Goal: Task Accomplishment & Management: Manage account settings

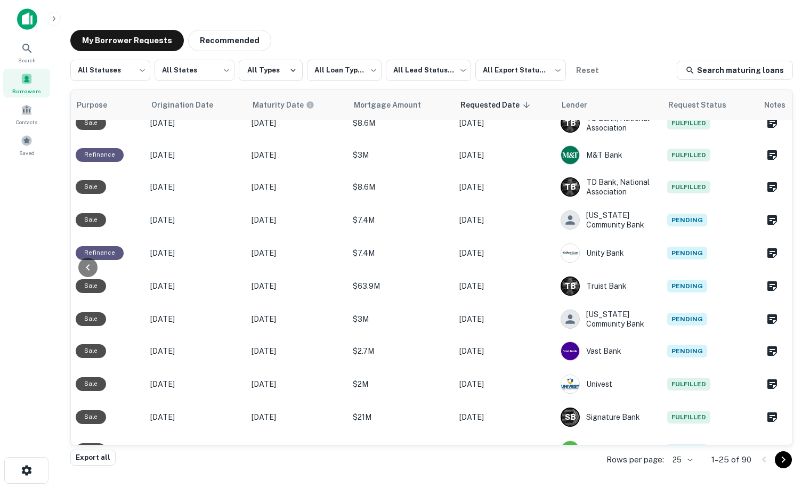
scroll to position [501, 540]
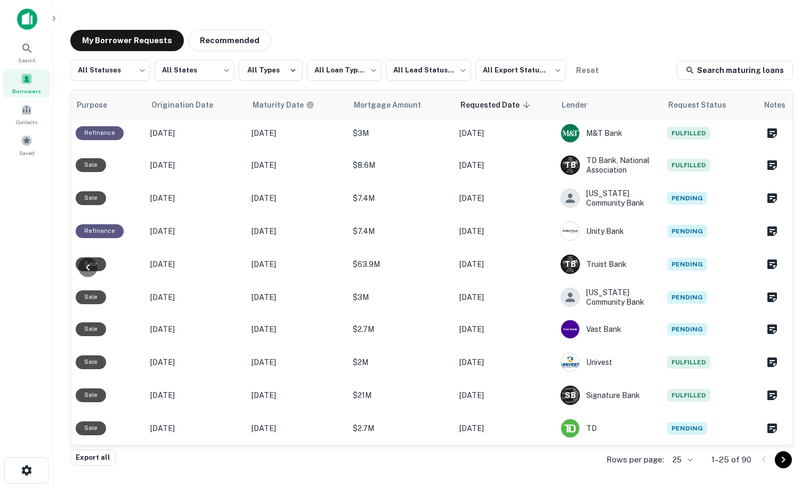
click at [782, 462] on icon "Go to next page" at bounding box center [783, 460] width 4 height 6
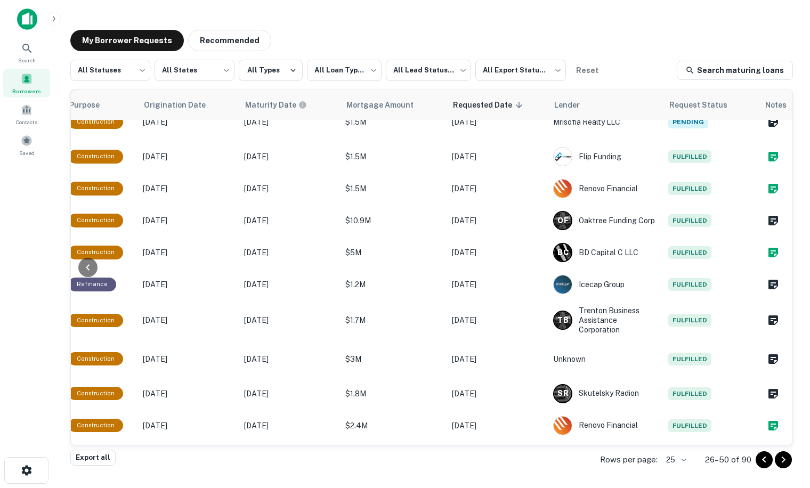
scroll to position [528, 540]
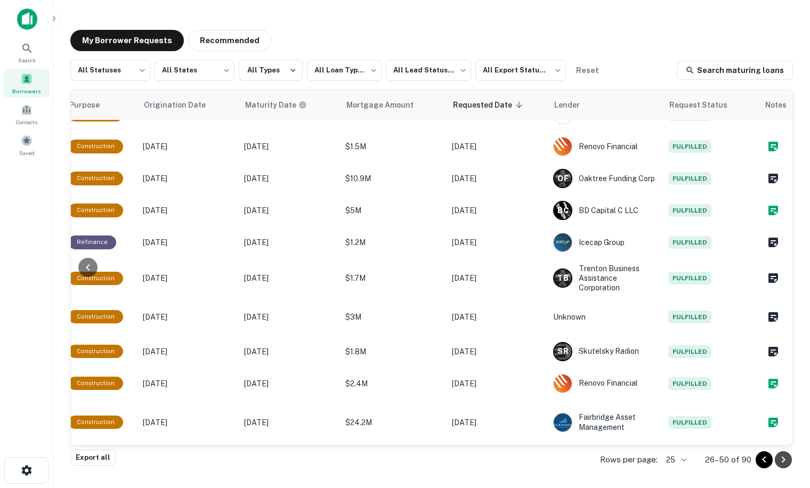
click at [786, 464] on icon "Go to next page" at bounding box center [783, 459] width 13 height 13
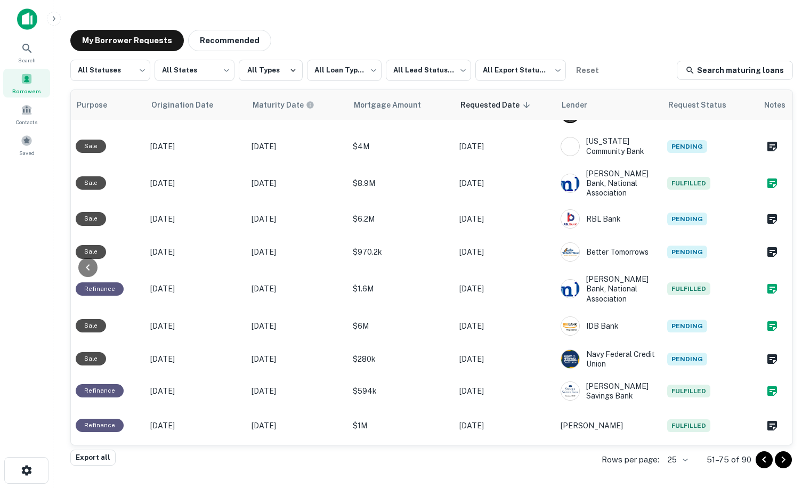
scroll to position [527, 539]
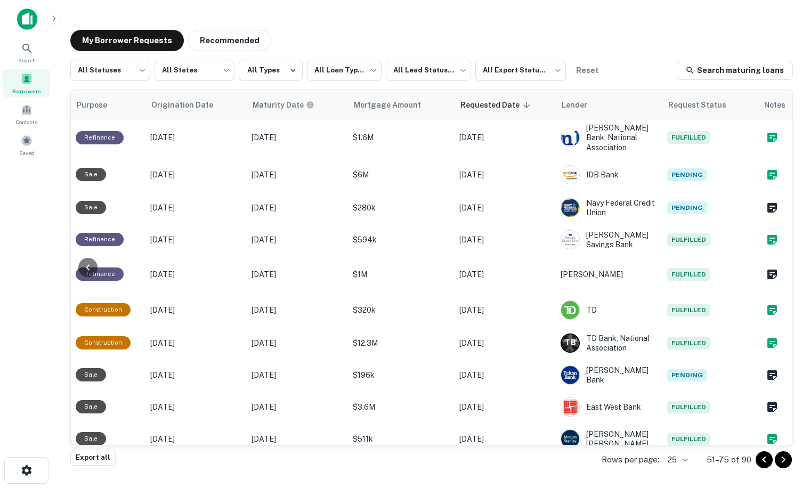
click at [783, 461] on icon "Go to next page" at bounding box center [783, 460] width 4 height 6
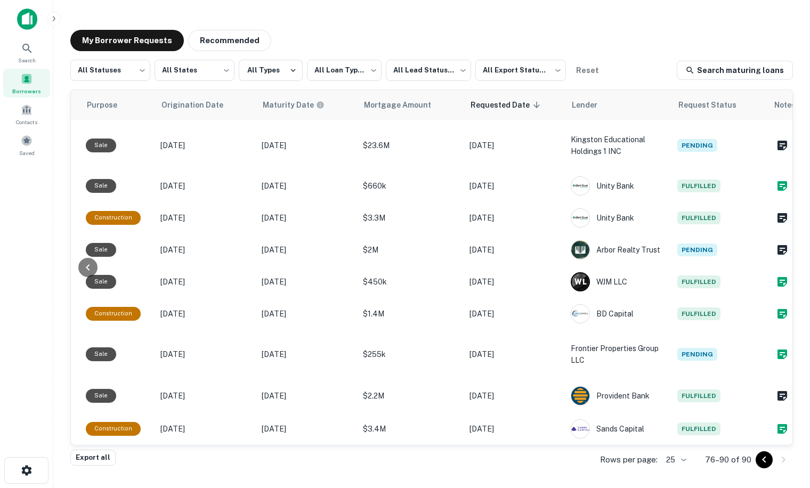
scroll to position [214, 540]
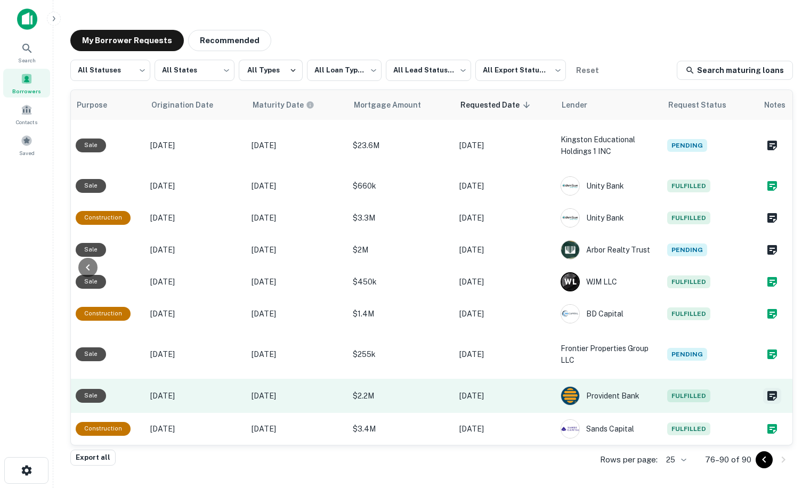
click at [766, 389] on icon "Create a note for this borrower request" at bounding box center [772, 395] width 13 height 13
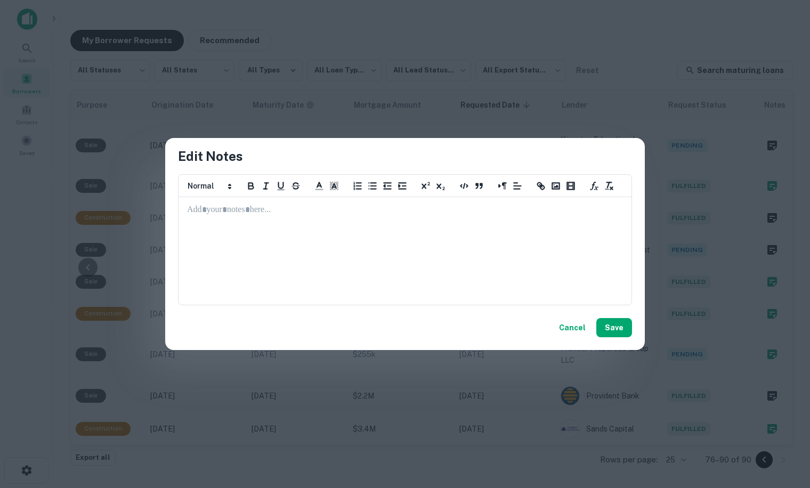
click at [573, 330] on button "Cancel" at bounding box center [572, 327] width 35 height 19
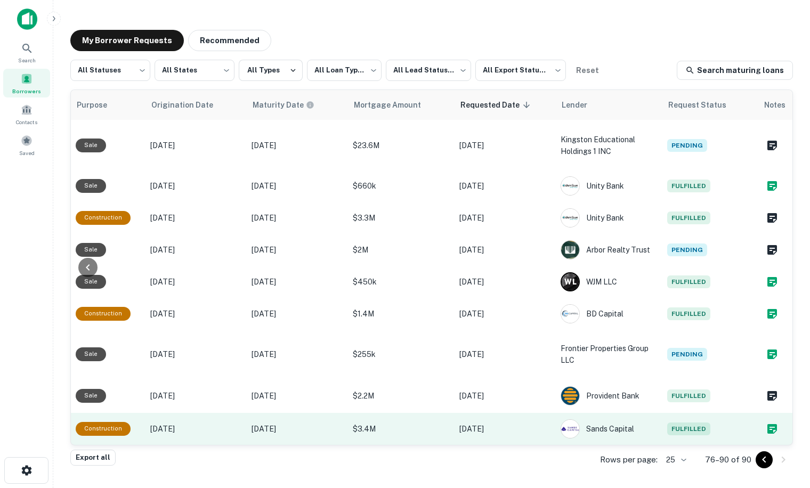
click at [682, 422] on span "Fulfilled" at bounding box center [688, 428] width 43 height 13
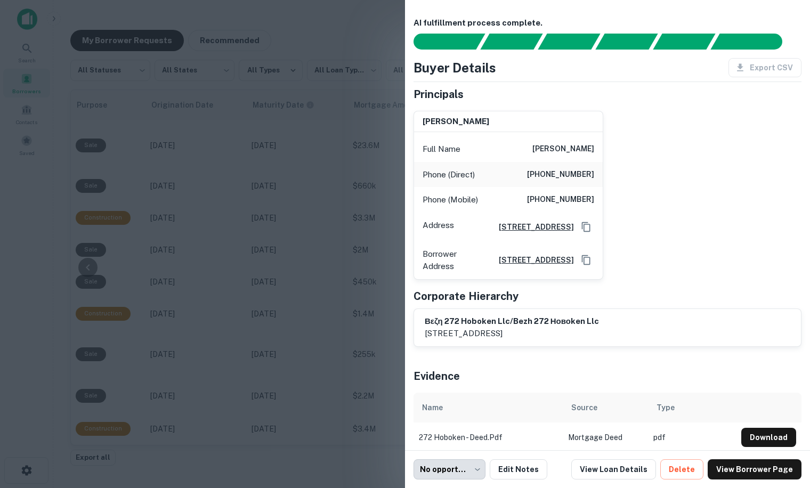
scroll to position [18, 0]
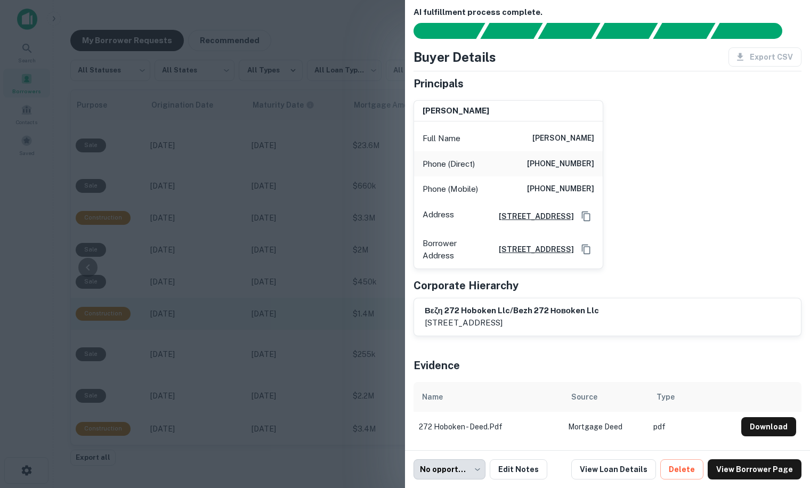
click at [272, 300] on div at bounding box center [405, 244] width 810 height 488
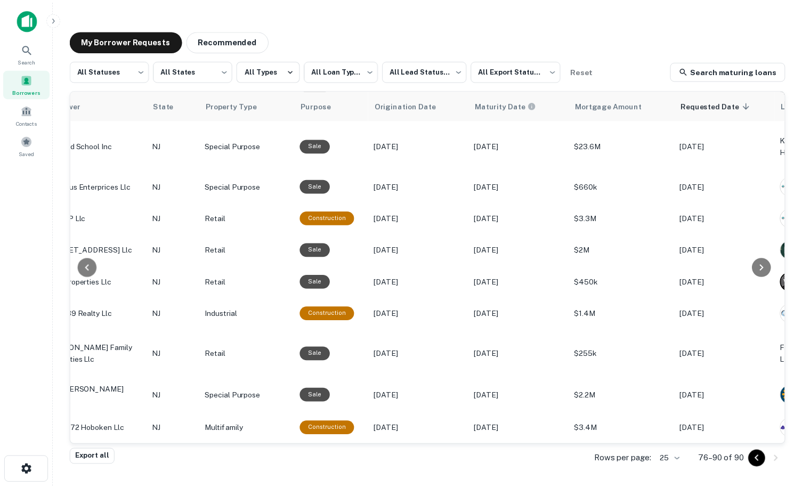
scroll to position [214, 0]
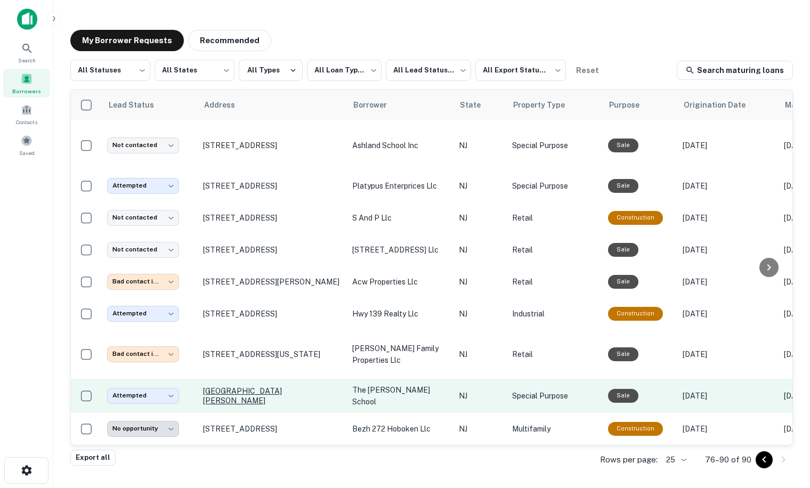
click at [227, 388] on p "[GEOGRAPHIC_DATA][PERSON_NAME]" at bounding box center [272, 395] width 139 height 19
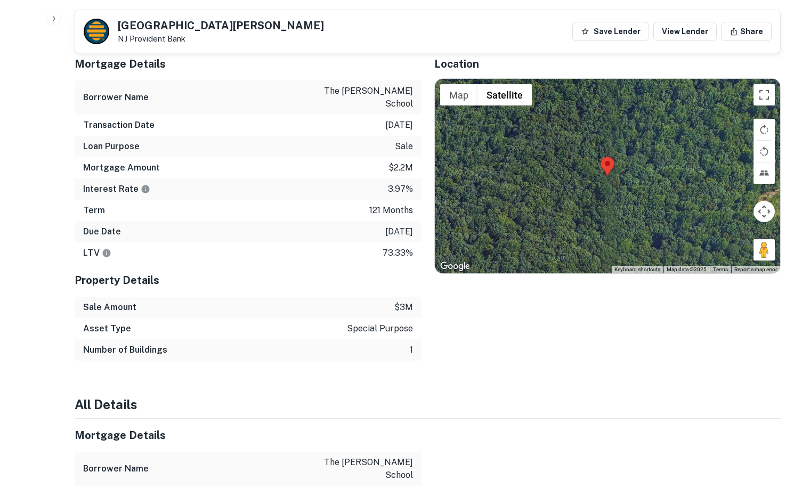
scroll to position [452, 0]
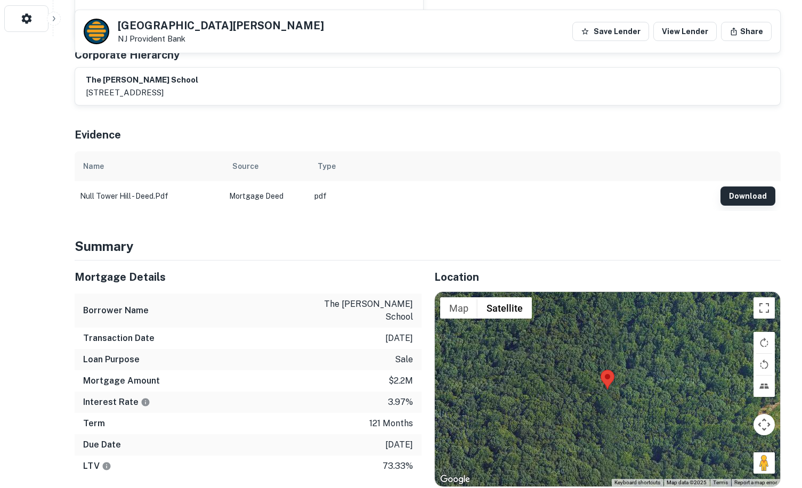
click at [753, 186] on button "Download" at bounding box center [747, 195] width 55 height 19
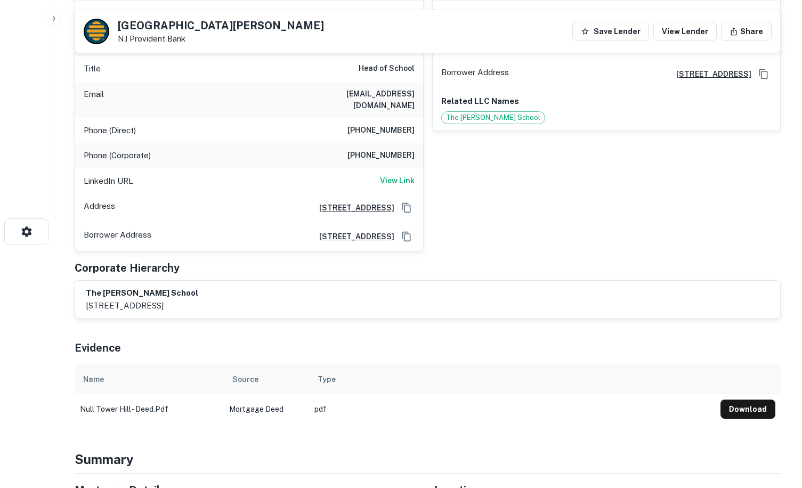
scroll to position [26, 0]
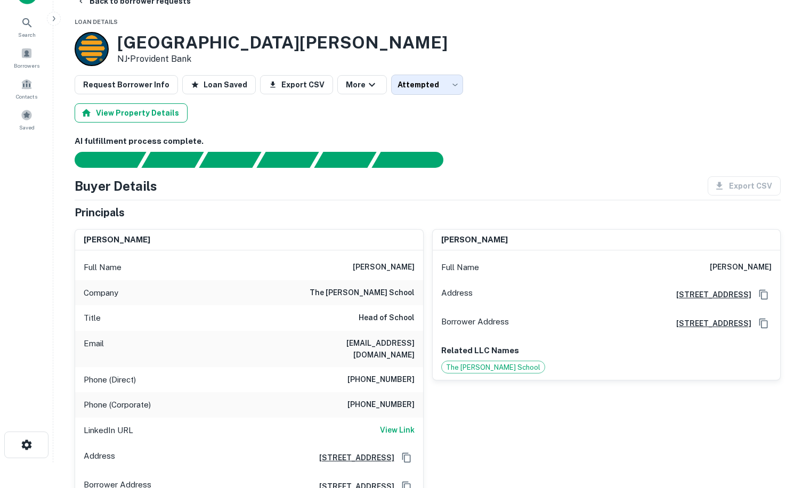
click at [118, 114] on button "View Property Details" at bounding box center [131, 112] width 113 height 19
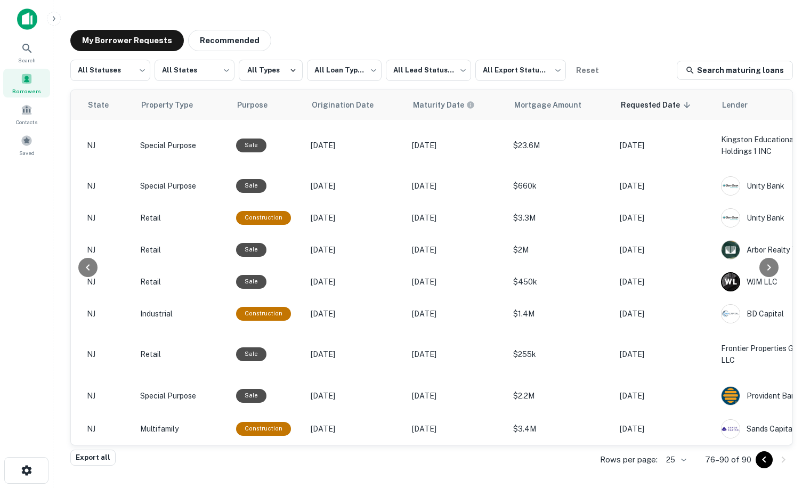
scroll to position [214, 540]
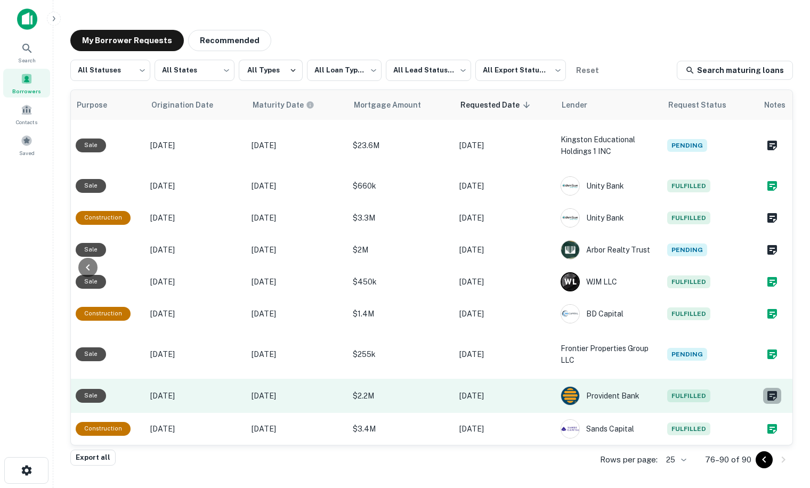
click at [767, 391] on icon "Create a note for this borrower request" at bounding box center [772, 396] width 10 height 10
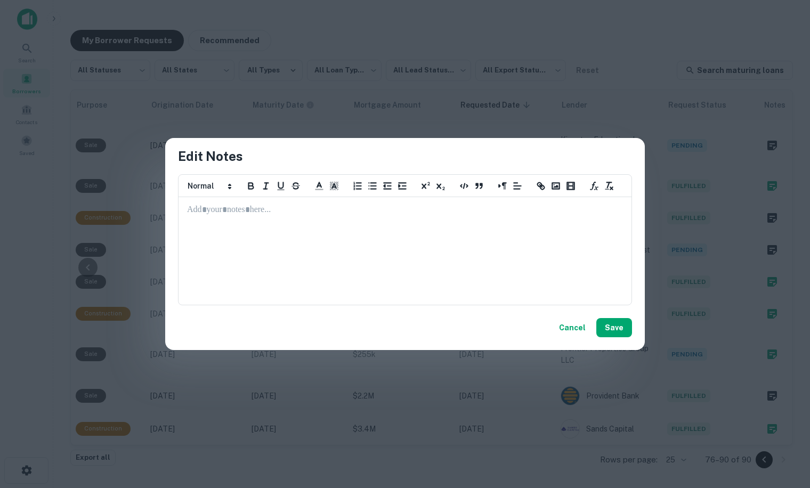
click at [249, 210] on p at bounding box center [405, 210] width 436 height 12
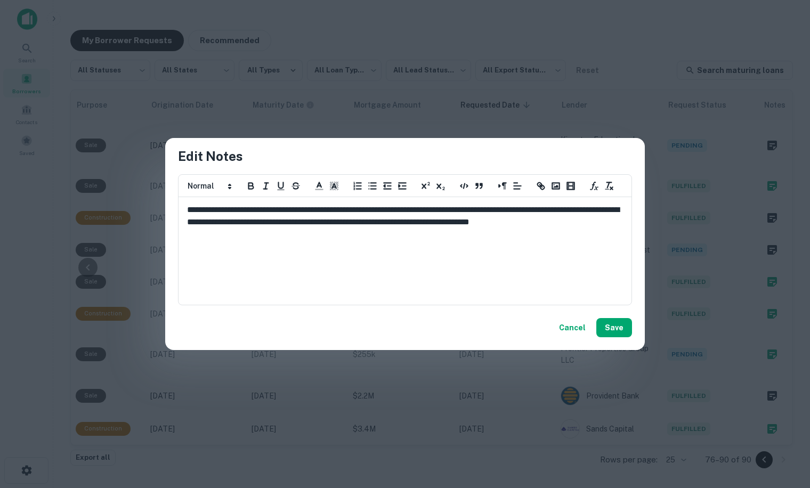
click at [610, 331] on button "Save" at bounding box center [614, 327] width 36 height 19
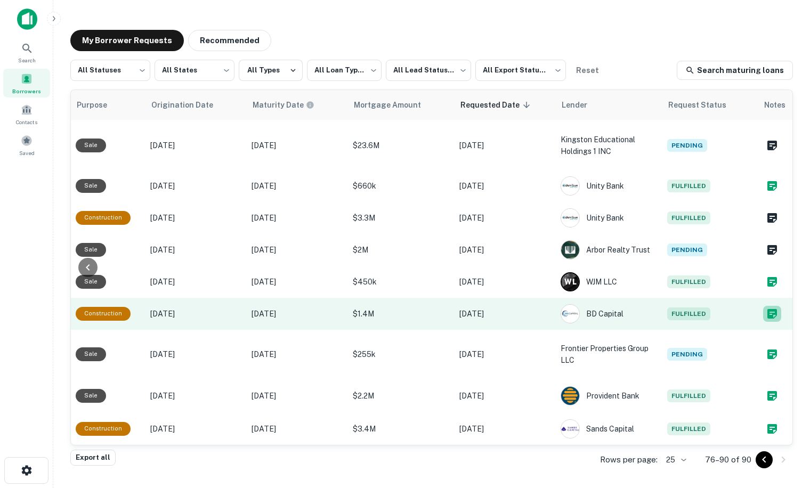
click at [767, 309] on icon "Create a note for this borrower request" at bounding box center [772, 314] width 10 height 10
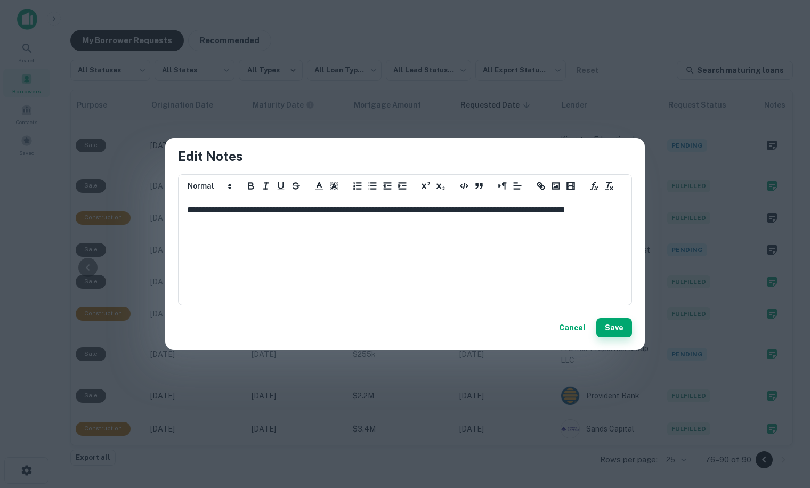
click at [620, 329] on button "Save" at bounding box center [614, 327] width 36 height 19
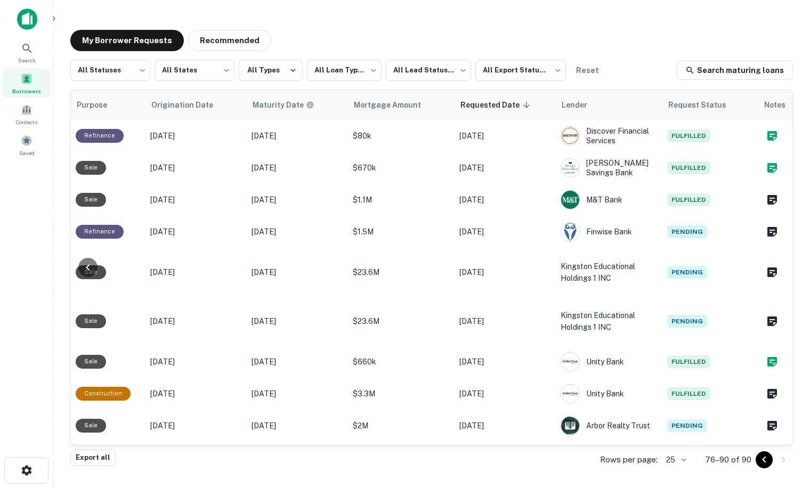
scroll to position [0, 540]
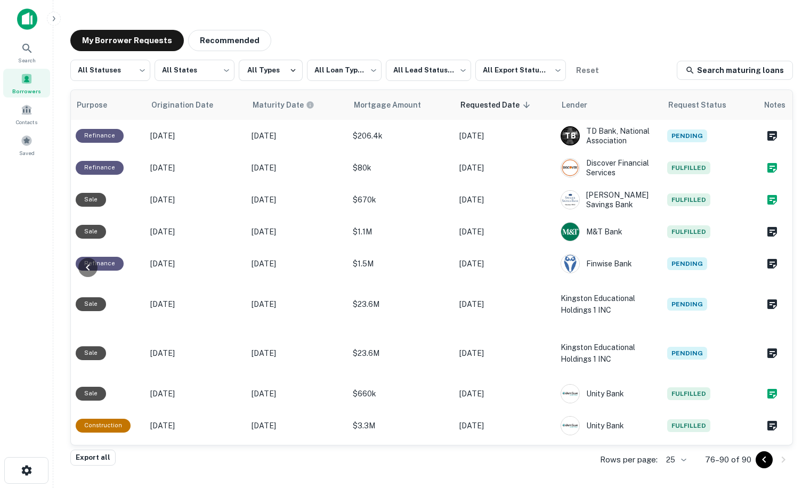
click at [761, 462] on icon "Go to previous page" at bounding box center [764, 459] width 13 height 13
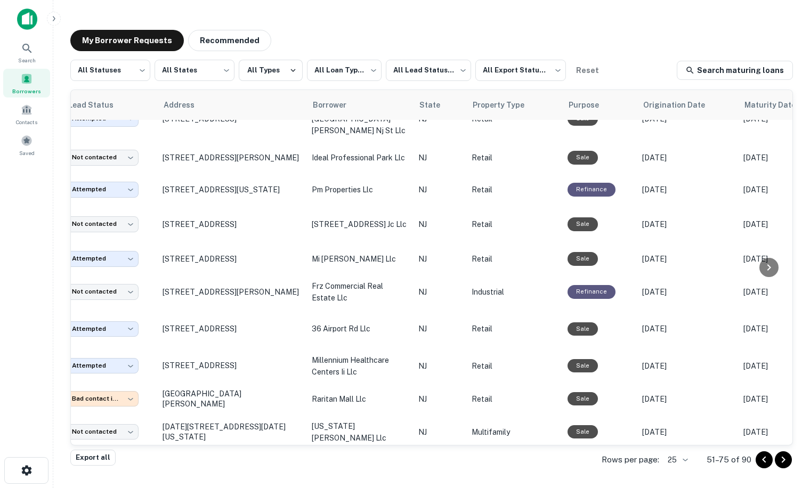
scroll to position [90, 0]
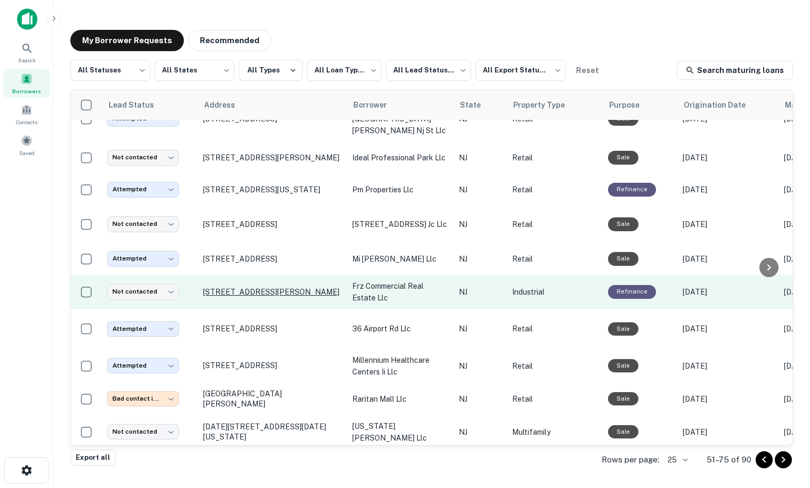
click at [253, 287] on p "[STREET_ADDRESS][PERSON_NAME]" at bounding box center [272, 292] width 139 height 10
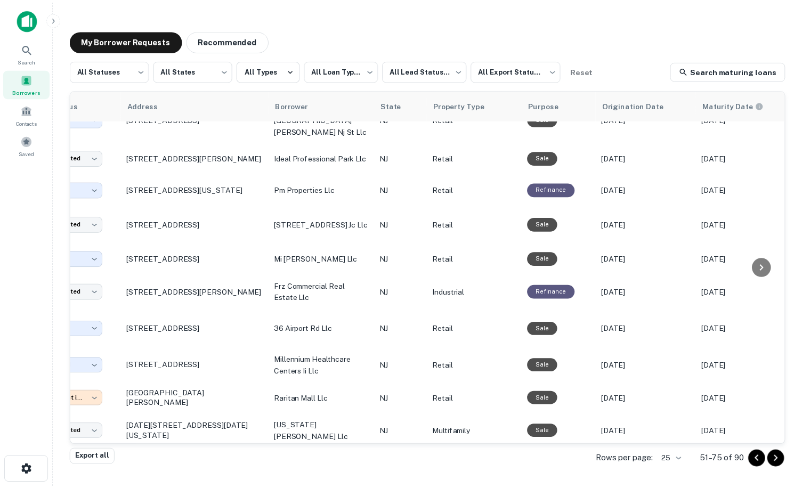
scroll to position [90, 0]
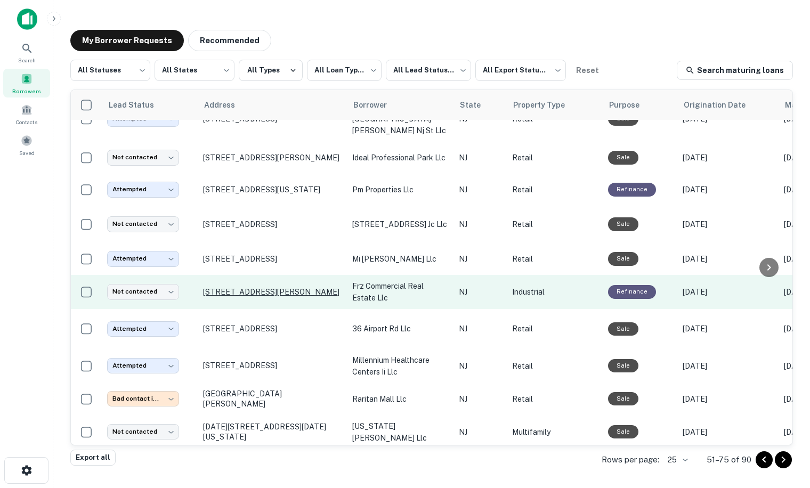
click at [273, 287] on p "[STREET_ADDRESS][PERSON_NAME]" at bounding box center [272, 292] width 139 height 10
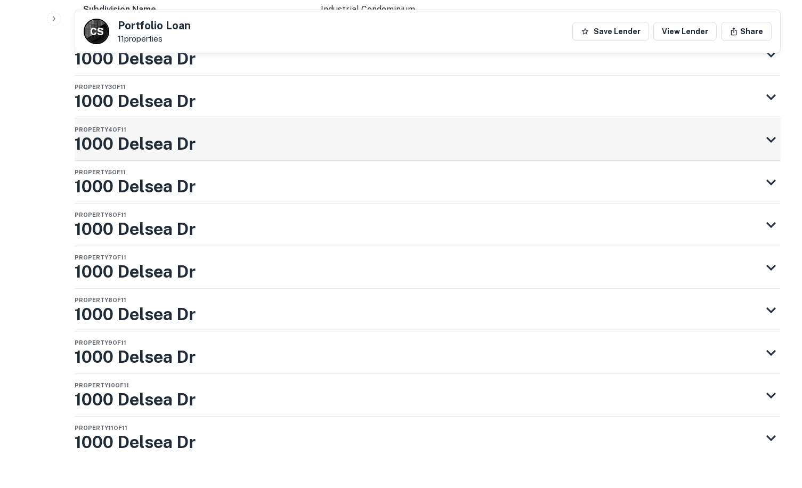
scroll to position [2108, 0]
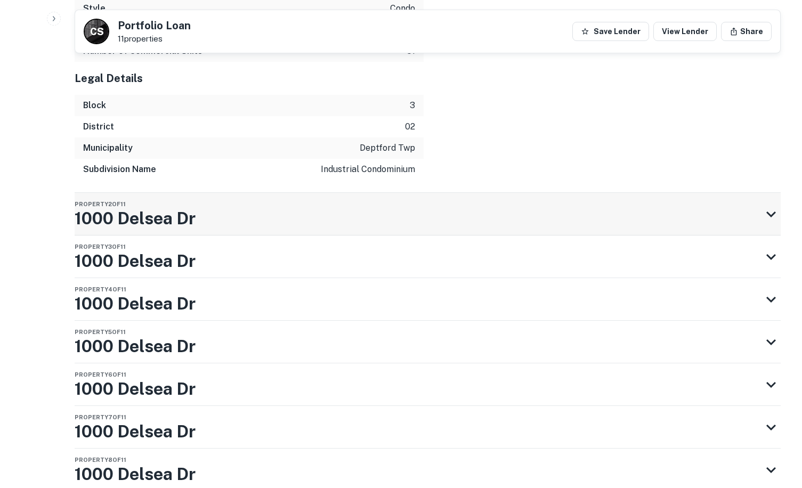
click at [124, 206] on h3 "1000 Delsea Dr" at bounding box center [135, 219] width 121 height 26
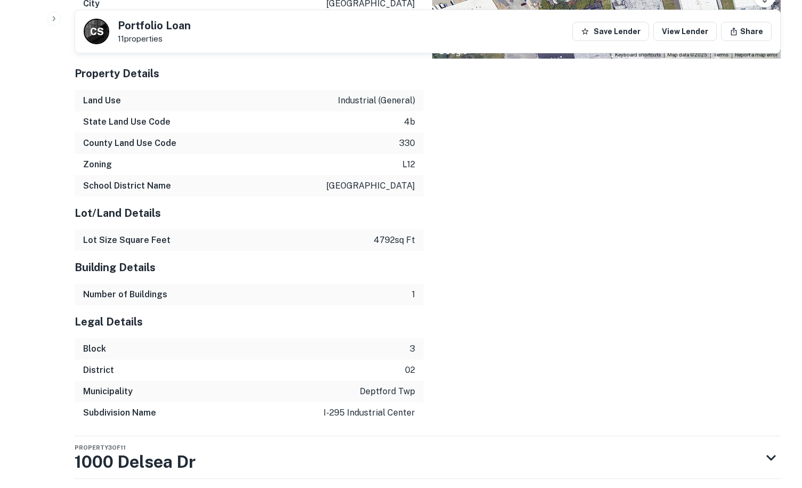
scroll to position [2641, 0]
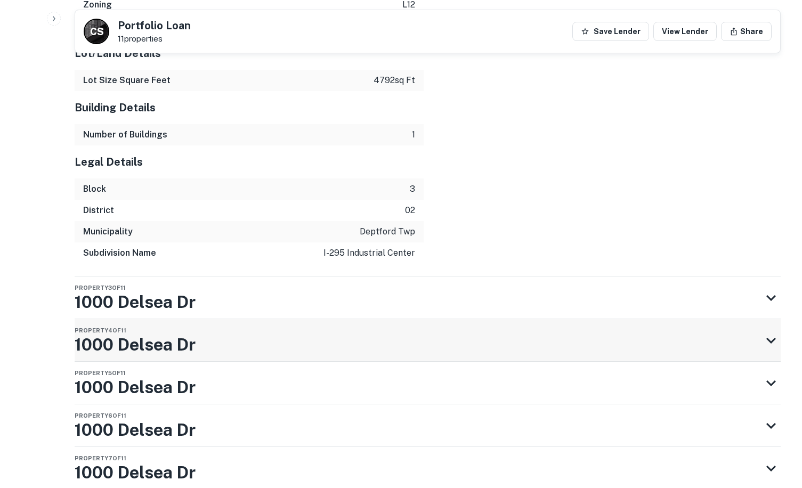
click at [114, 319] on div "Property 4 of 11 1000 Delsea Dr" at bounding box center [135, 340] width 121 height 43
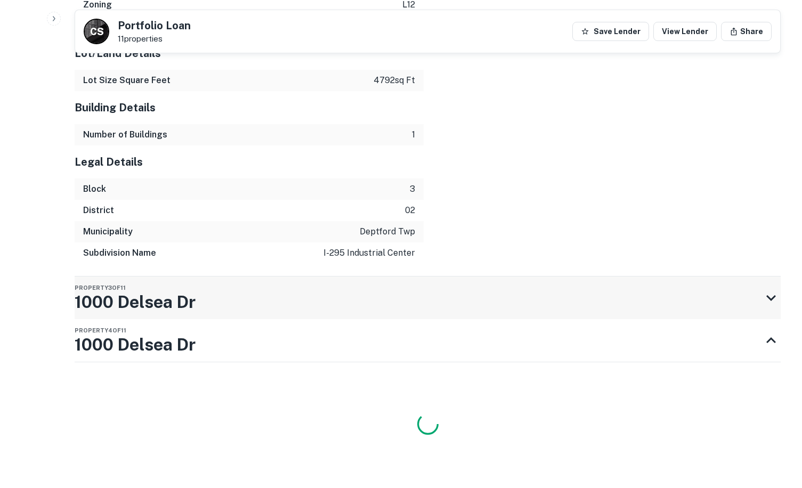
click at [116, 296] on h3 "1000 Delsea Dr" at bounding box center [135, 302] width 121 height 26
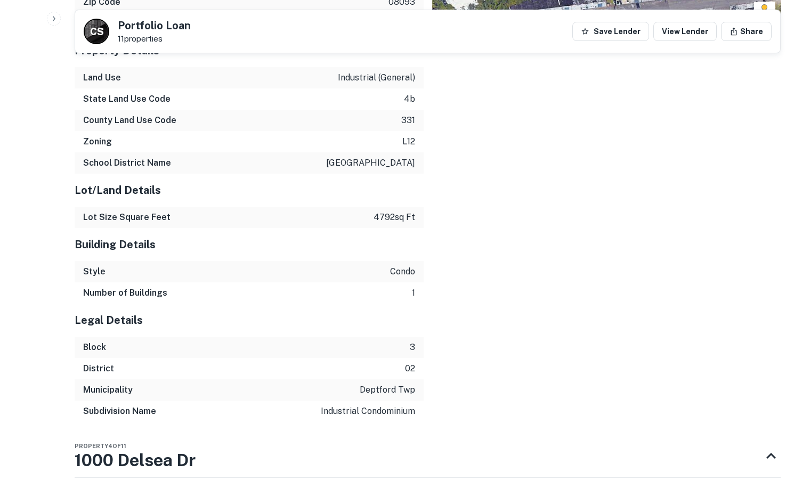
scroll to position [3387, 0]
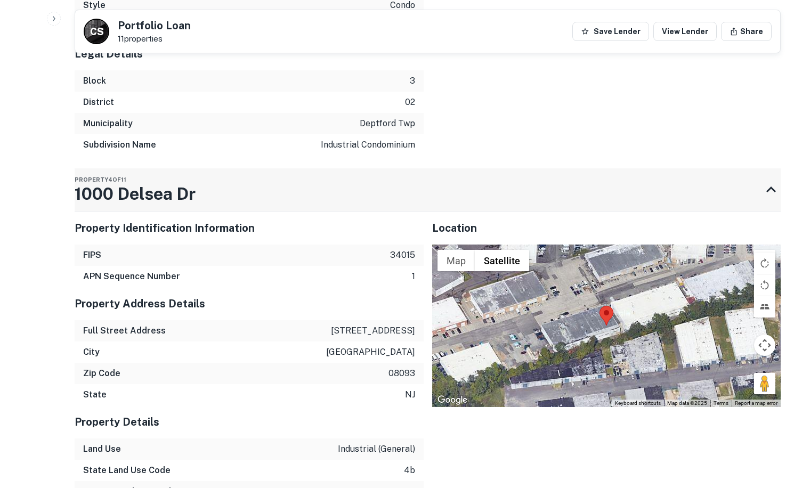
click at [115, 197] on h3 "1000 Delsea Dr" at bounding box center [135, 194] width 121 height 26
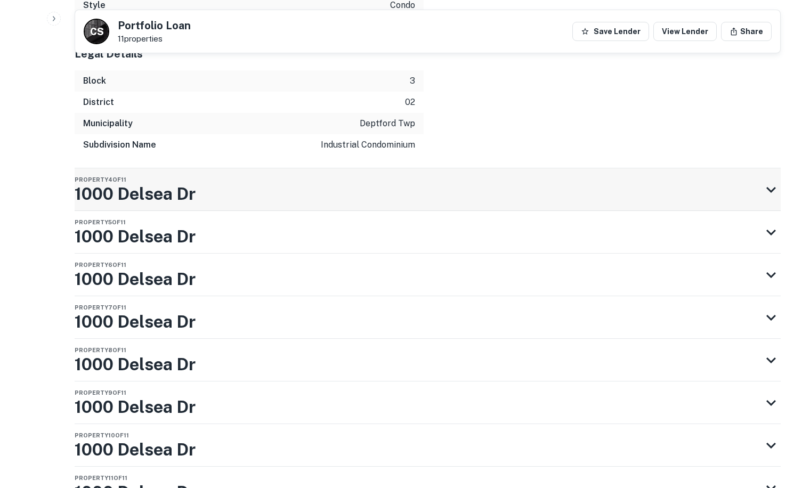
scroll to position [3440, 0]
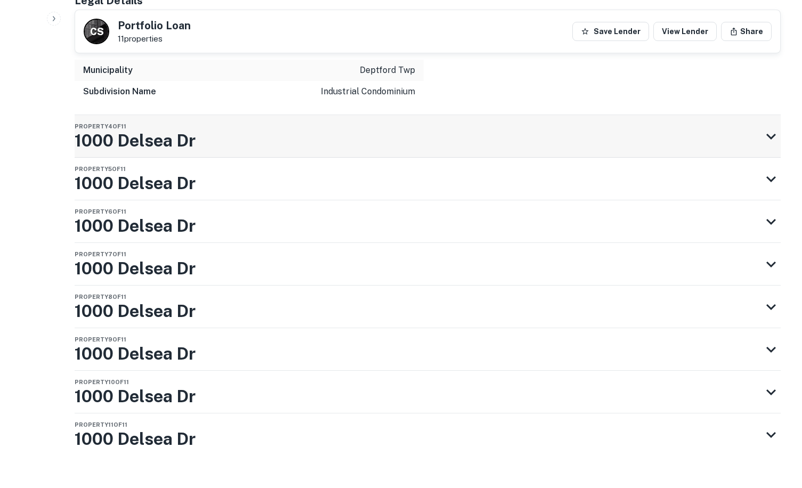
click at [119, 142] on h3 "1000 Delsea Dr" at bounding box center [135, 141] width 121 height 26
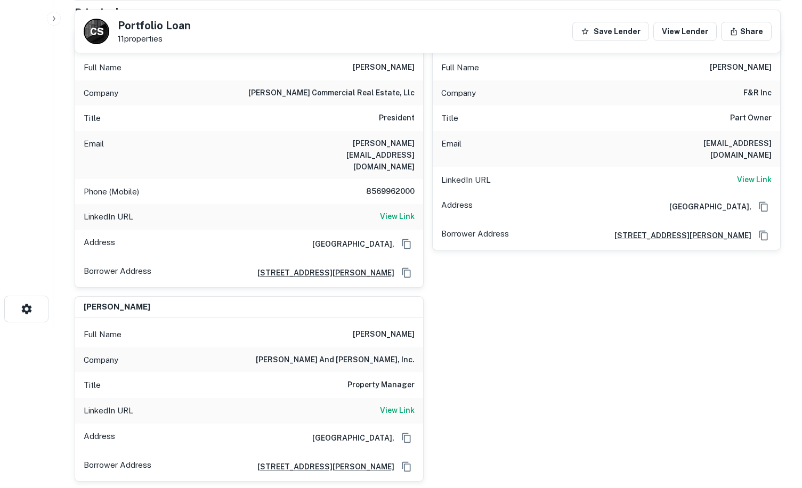
scroll to position [2, 0]
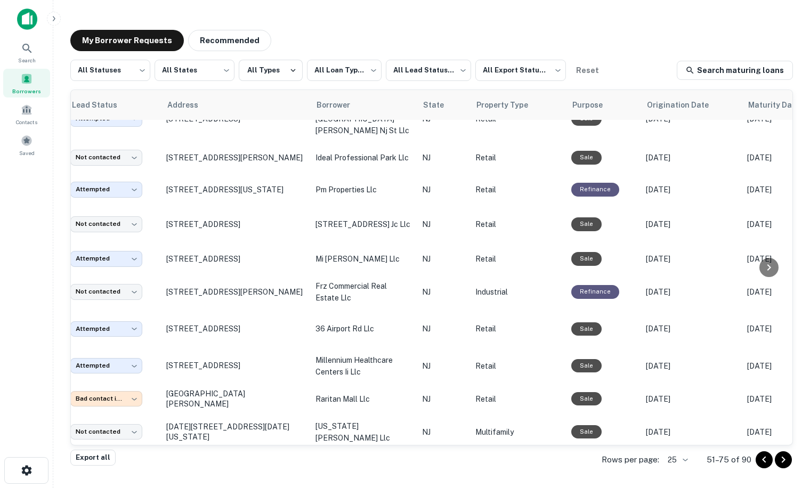
scroll to position [90, 0]
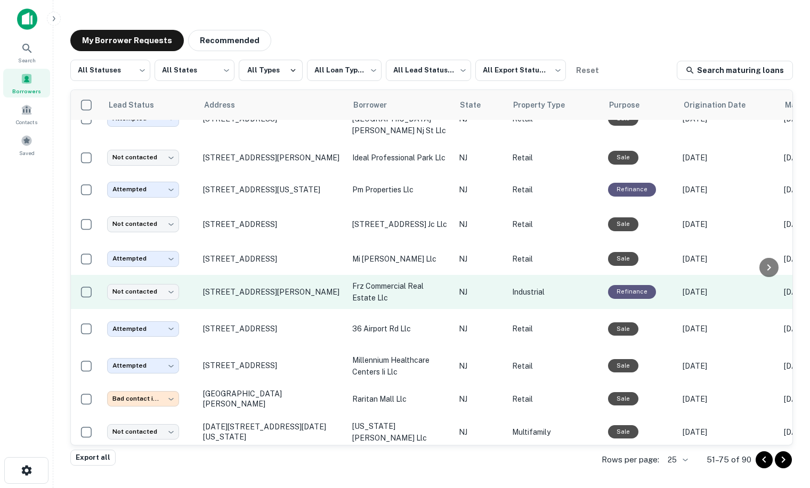
click at [265, 275] on td "1000 Delsea Dr Westville, NJ 08093" at bounding box center [272, 292] width 149 height 34
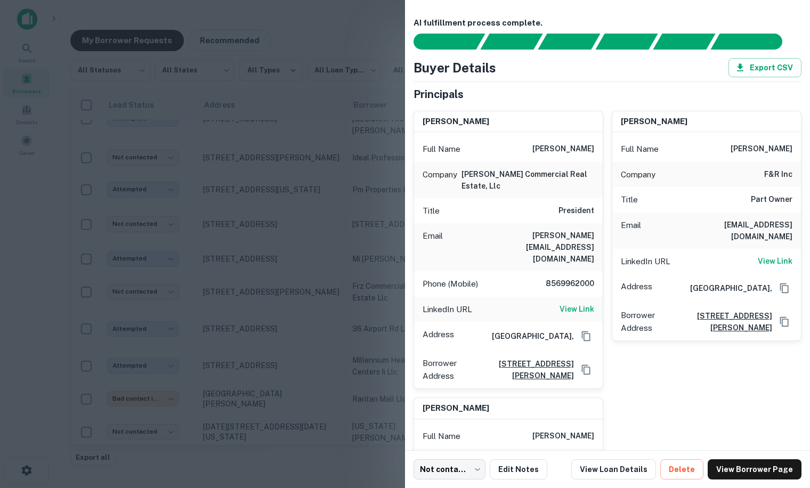
click at [313, 182] on div at bounding box center [405, 244] width 810 height 488
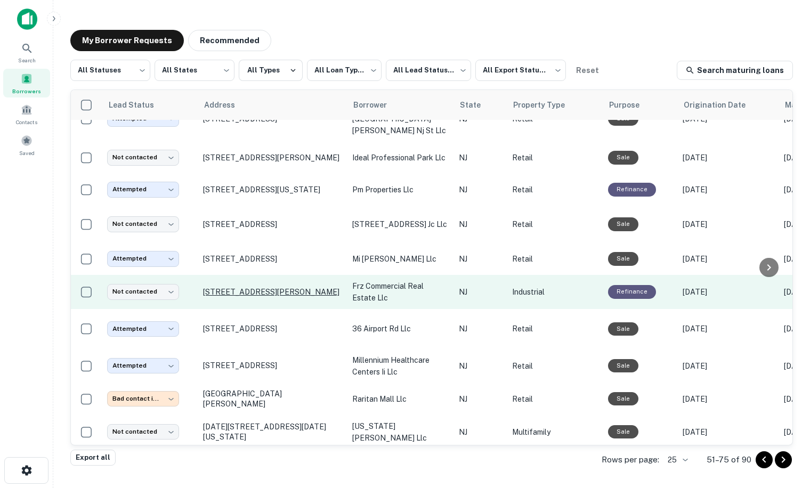
click at [248, 287] on p "1000 Delsea Dr Westville, NJ 08093" at bounding box center [272, 292] width 139 height 10
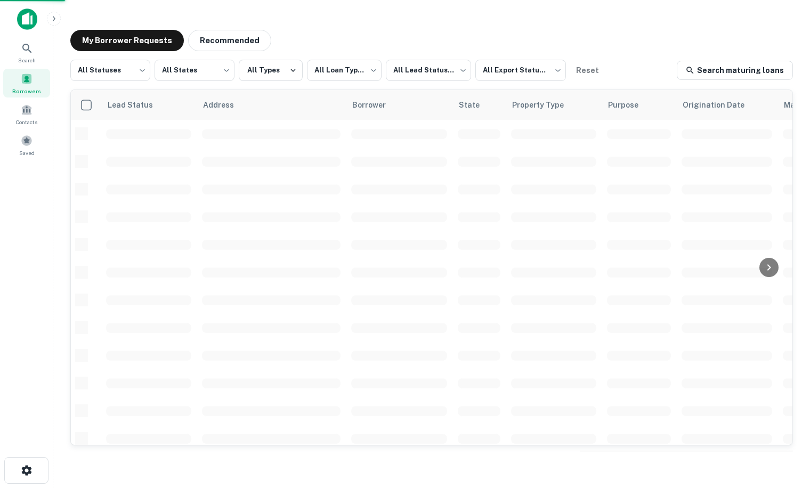
scroll to position [90, 0]
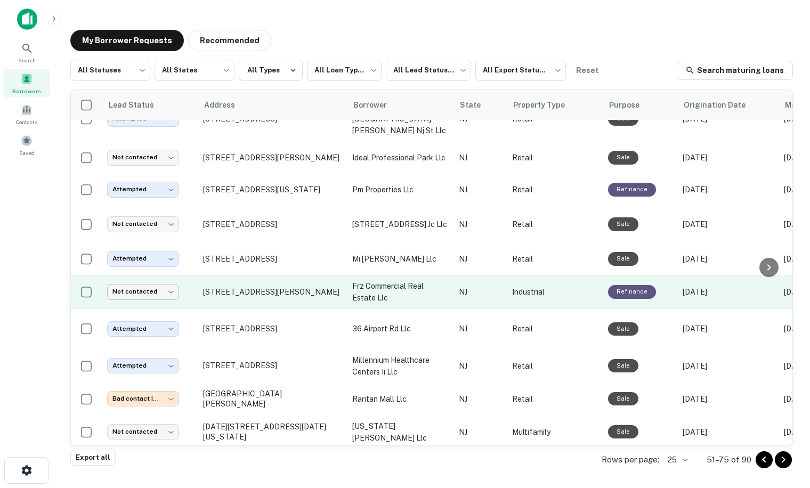
click at [157, 282] on body "**********" at bounding box center [405, 244] width 810 height 488
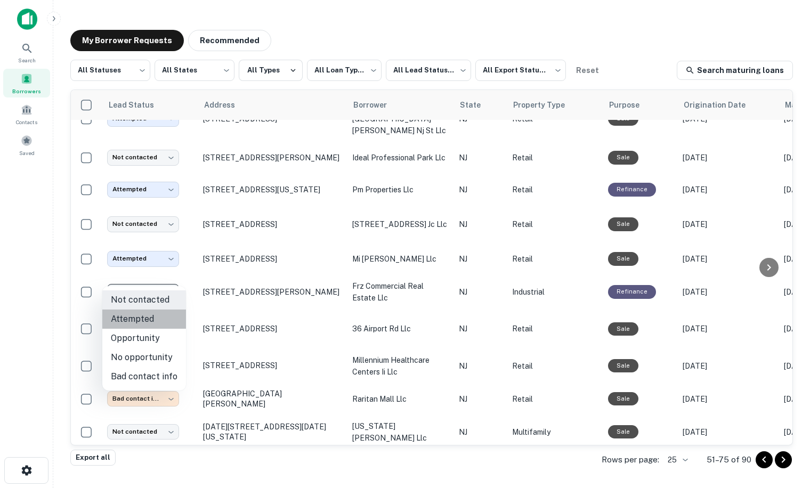
click at [154, 316] on li "Attempted" at bounding box center [144, 319] width 84 height 19
type input "*********"
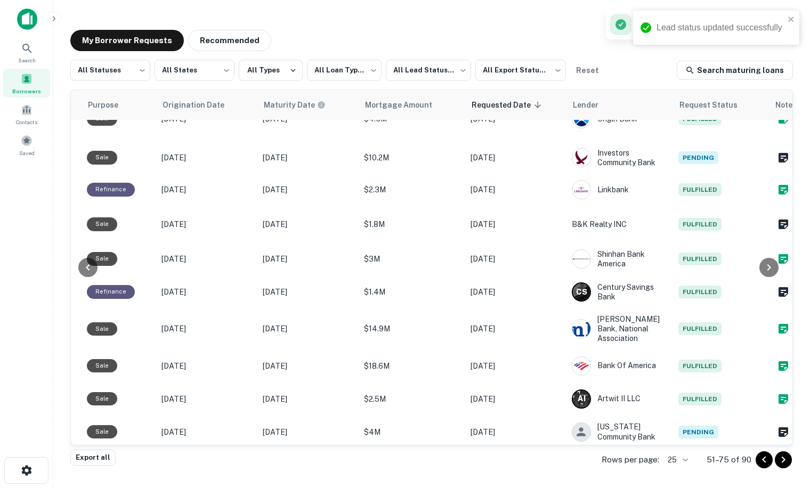
scroll to position [90, 540]
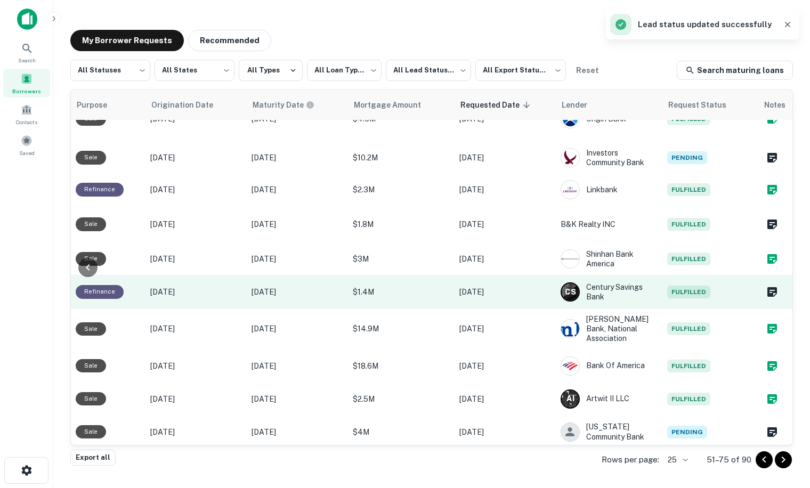
click at [758, 279] on td at bounding box center [775, 292] width 35 height 34
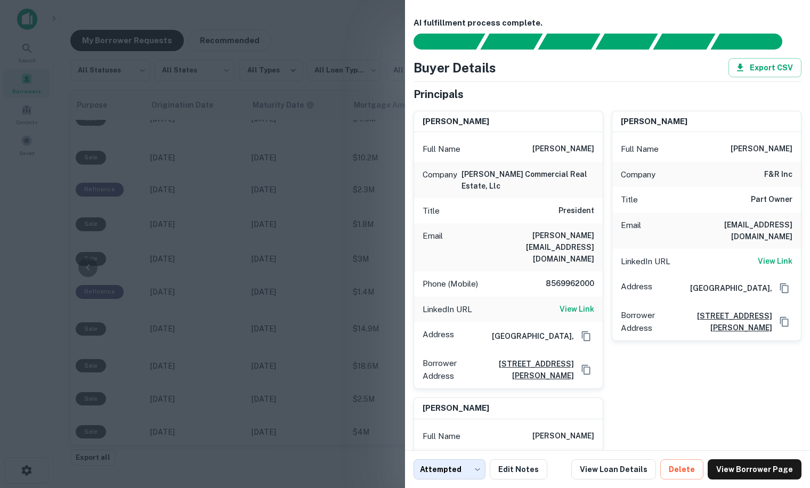
click at [323, 367] on div at bounding box center [405, 244] width 810 height 488
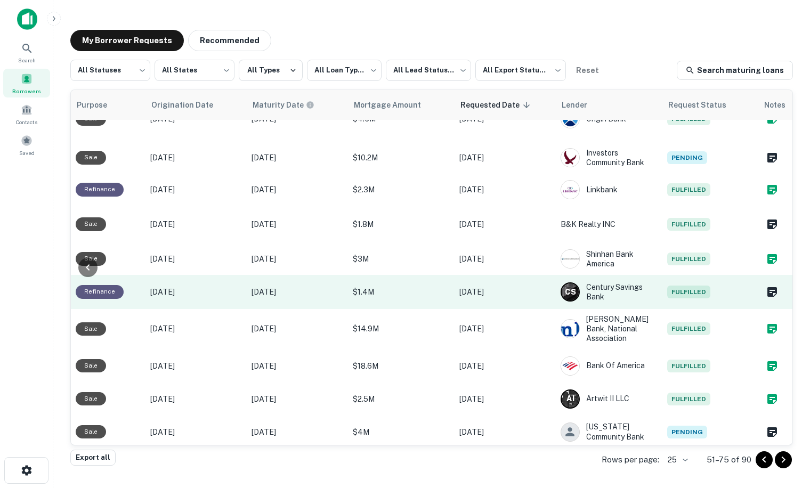
click at [775, 280] on td at bounding box center [775, 292] width 35 height 34
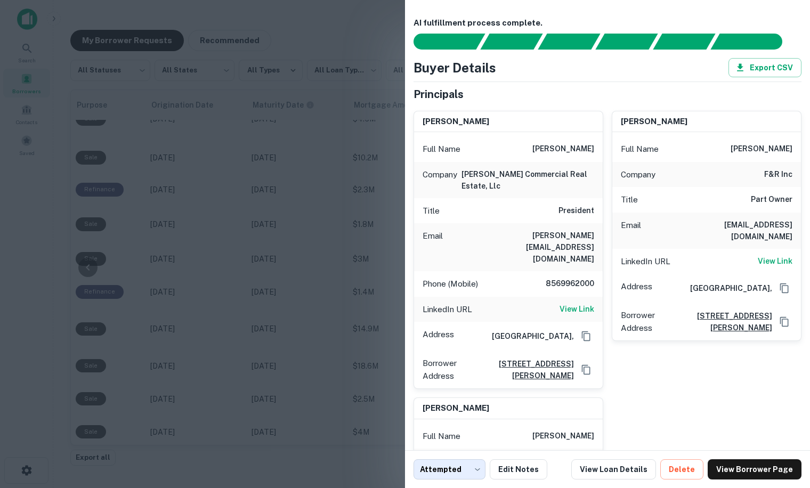
click at [275, 298] on div at bounding box center [405, 244] width 810 height 488
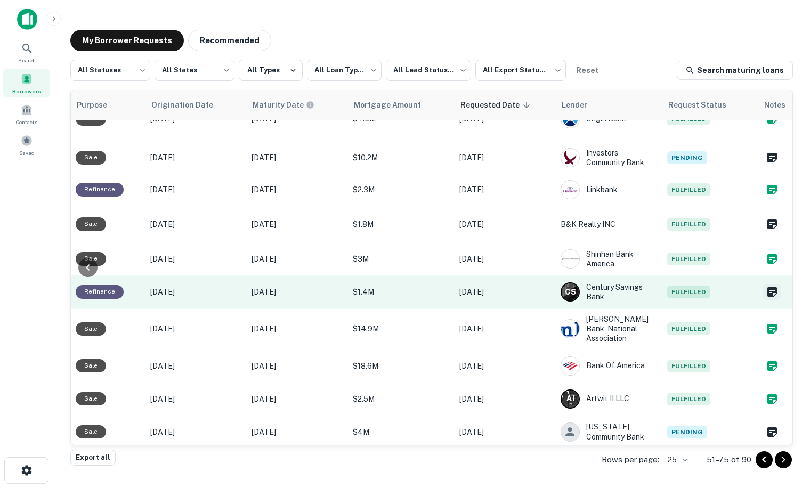
click at [769, 287] on icon "Create a note for this borrower request" at bounding box center [772, 292] width 10 height 10
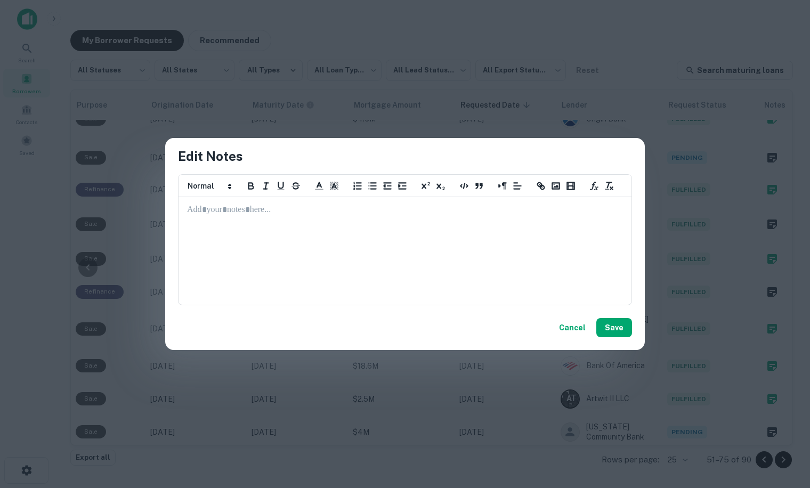
click at [426, 247] on div at bounding box center [405, 251] width 452 height 107
click at [618, 333] on button "Save" at bounding box center [614, 327] width 36 height 19
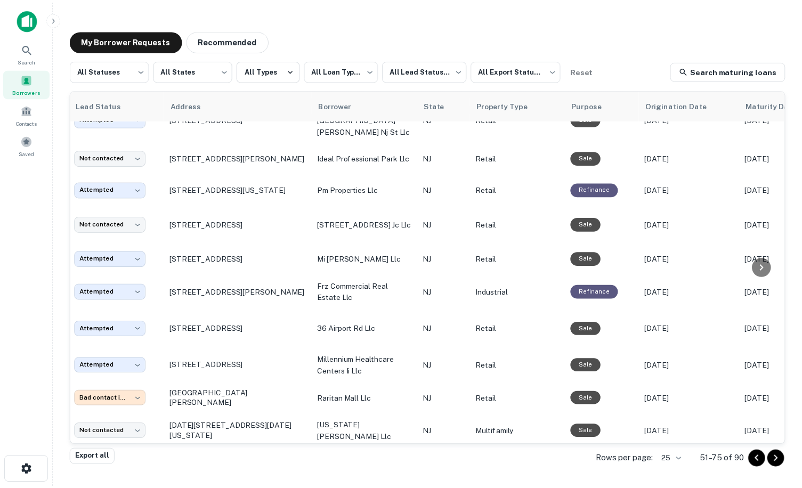
scroll to position [90, 0]
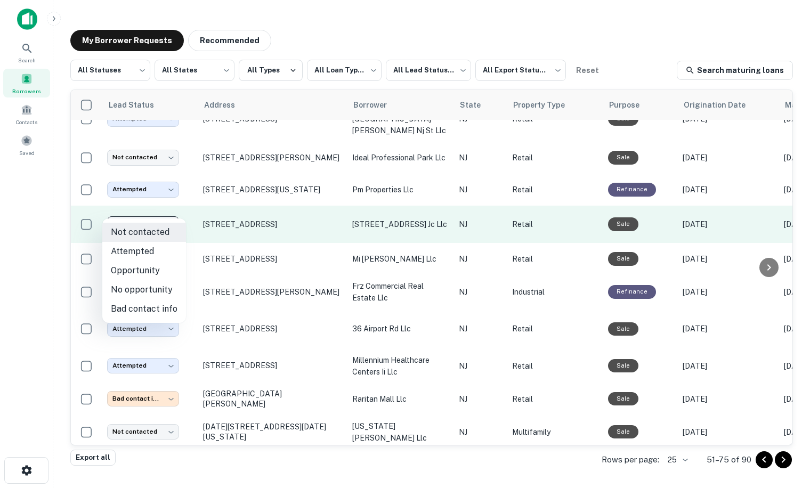
click at [158, 208] on body "**********" at bounding box center [405, 244] width 810 height 488
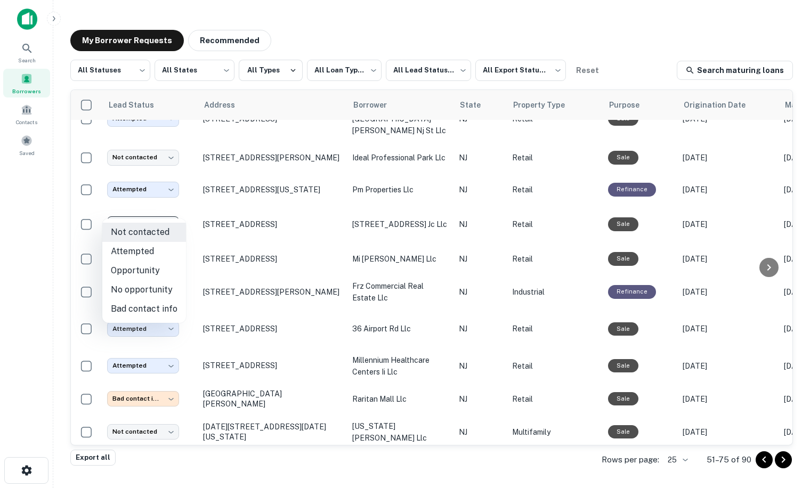
click at [157, 249] on li "Attempted" at bounding box center [144, 251] width 84 height 19
type input "*********"
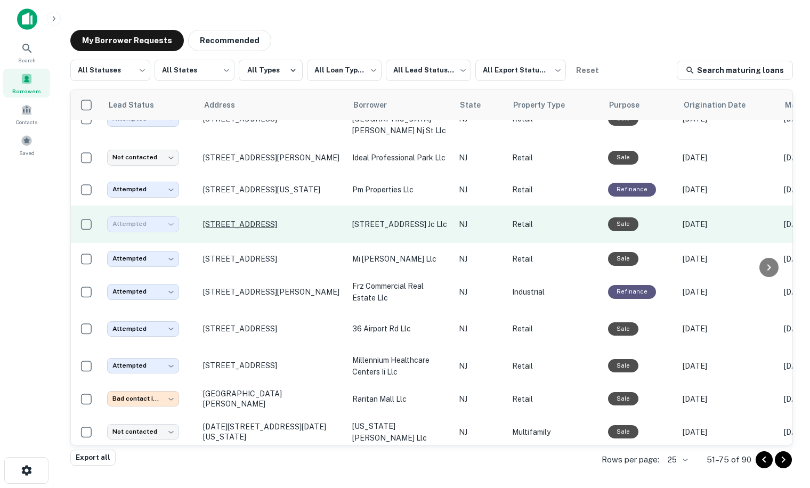
click at [217, 219] on p "[STREET_ADDRESS]" at bounding box center [272, 224] width 139 height 10
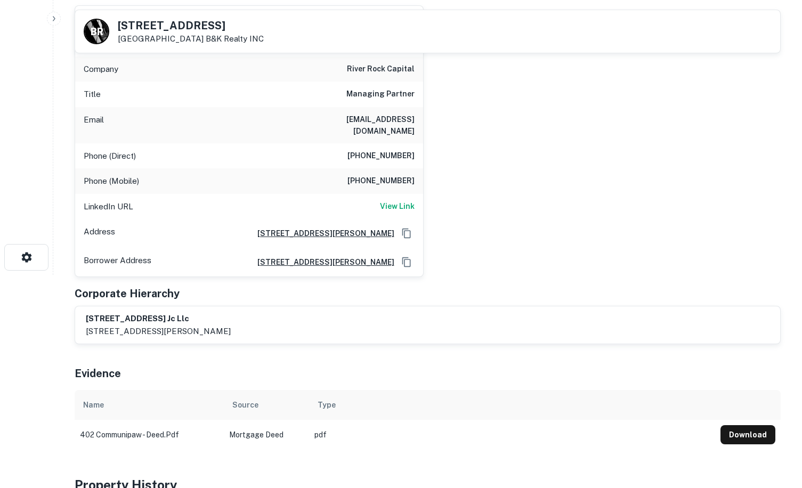
scroll to position [160, 0]
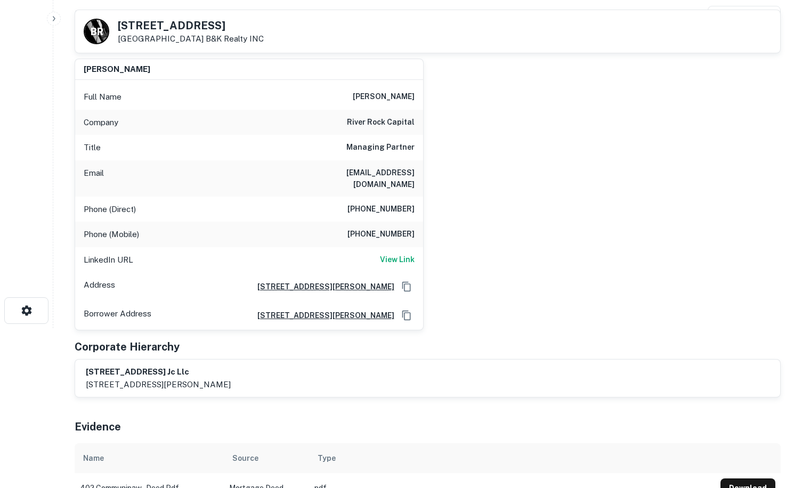
drag, startPoint x: 306, startPoint y: 169, endPoint x: 416, endPoint y: 176, distance: 110.5
click at [416, 176] on div "Email mfried@riverrockcapitalre.com" at bounding box center [249, 178] width 348 height 36
drag, startPoint x: 416, startPoint y: 176, endPoint x: 404, endPoint y: 175, distance: 12.3
copy h6 "mfried@riverrockcapitalre.com"
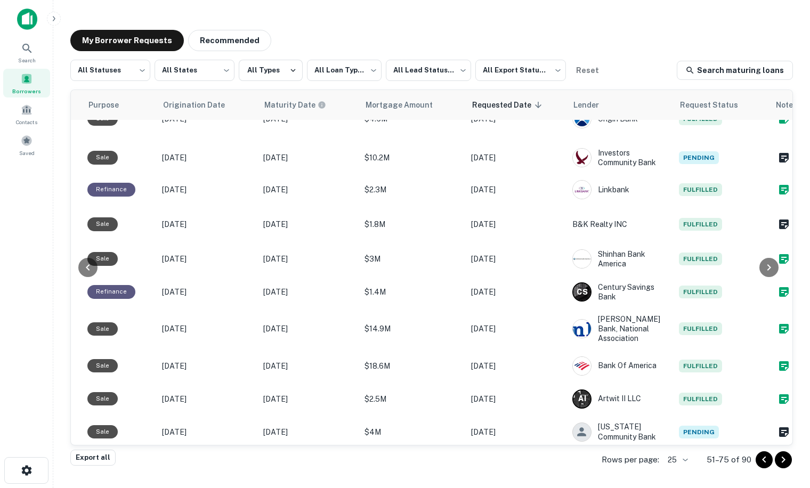
scroll to position [90, 540]
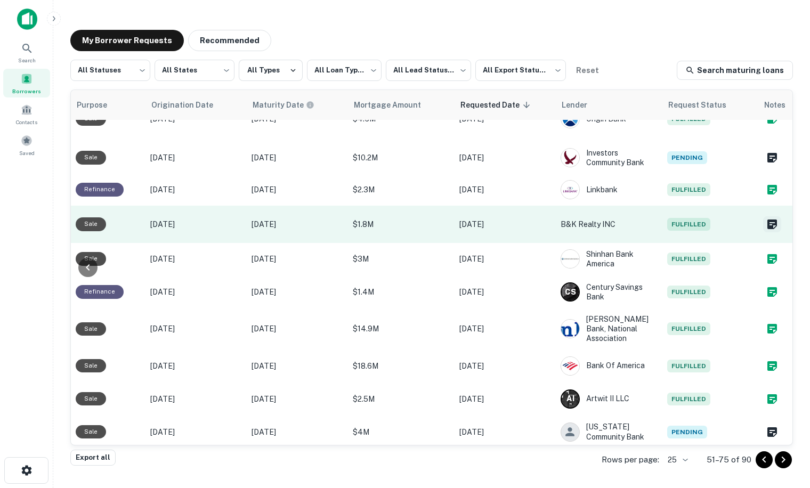
click at [767, 219] on icon "Create a note for this borrower request" at bounding box center [772, 224] width 10 height 10
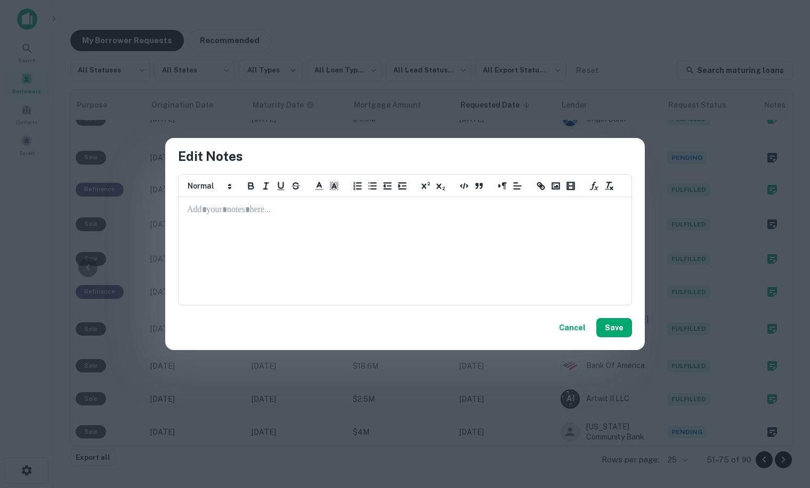
click at [226, 213] on p at bounding box center [405, 210] width 436 height 12
click at [615, 335] on button "Save" at bounding box center [614, 327] width 36 height 19
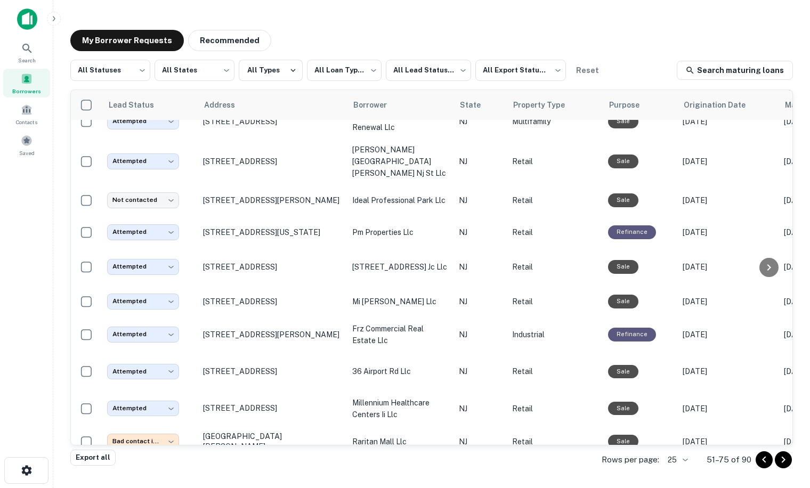
scroll to position [0, 0]
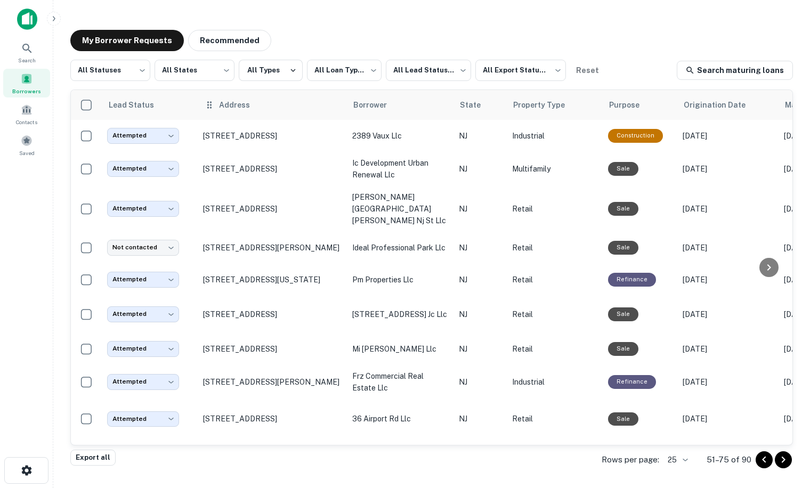
click at [311, 113] on th "Address" at bounding box center [272, 105] width 149 height 30
click at [210, 108] on icon at bounding box center [209, 104] width 4 height 7
click at [208, 103] on icon at bounding box center [209, 104] width 4 height 7
click at [207, 107] on icon at bounding box center [209, 105] width 11 height 13
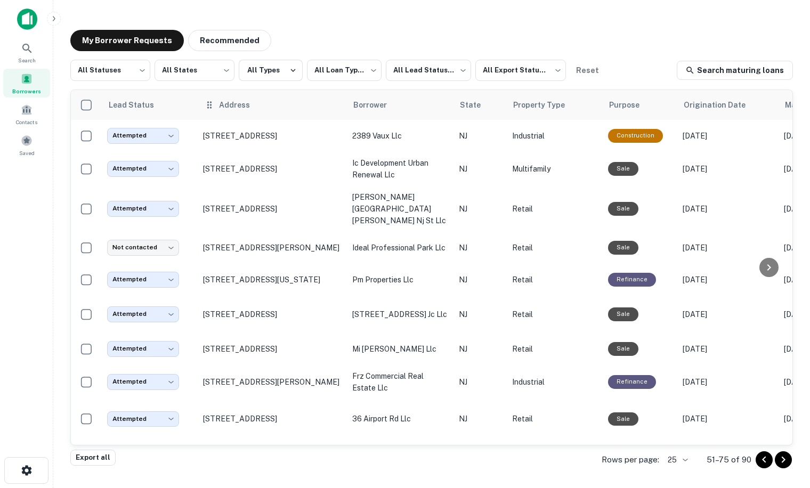
click at [209, 106] on icon at bounding box center [209, 105] width 11 height 13
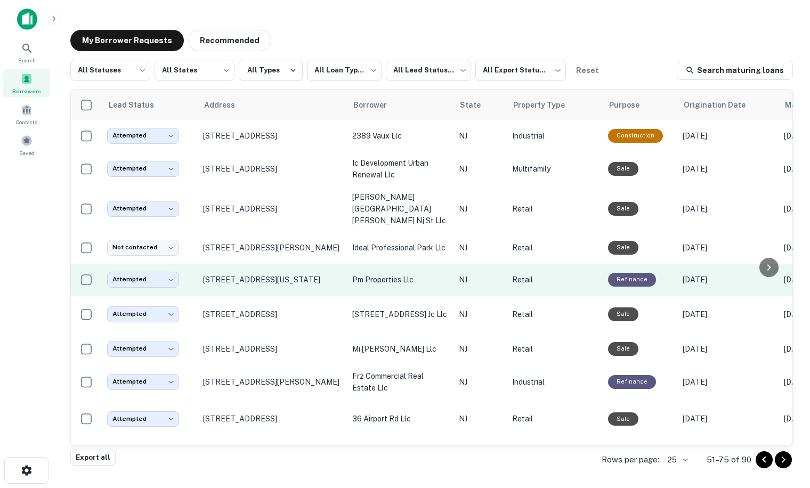
click at [343, 264] on td "318-322 Washington St Cape May, NJ 08204" at bounding box center [272, 280] width 149 height 32
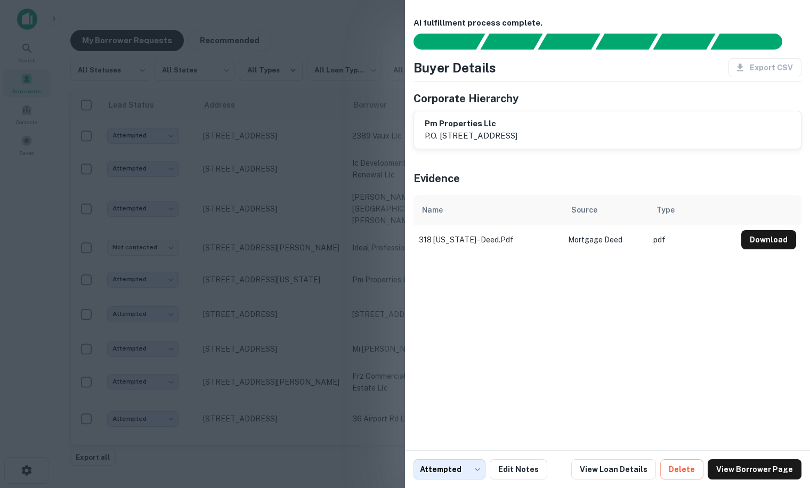
click at [317, 99] on div at bounding box center [405, 244] width 810 height 488
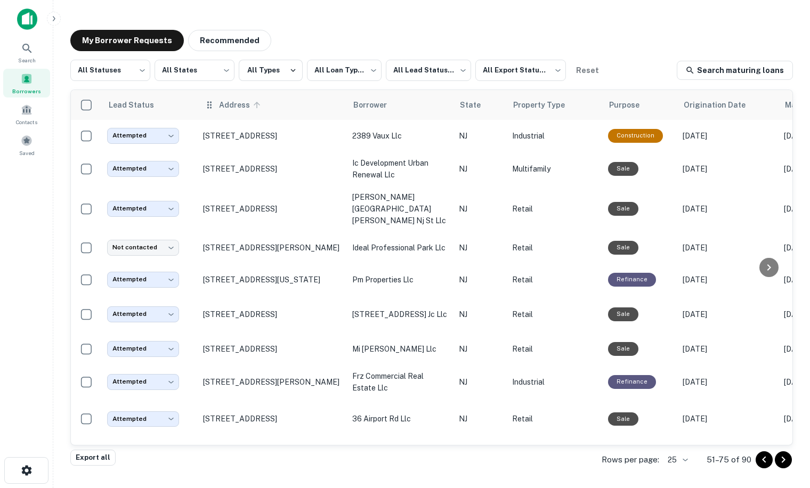
click at [254, 105] on icon at bounding box center [257, 105] width 10 height 10
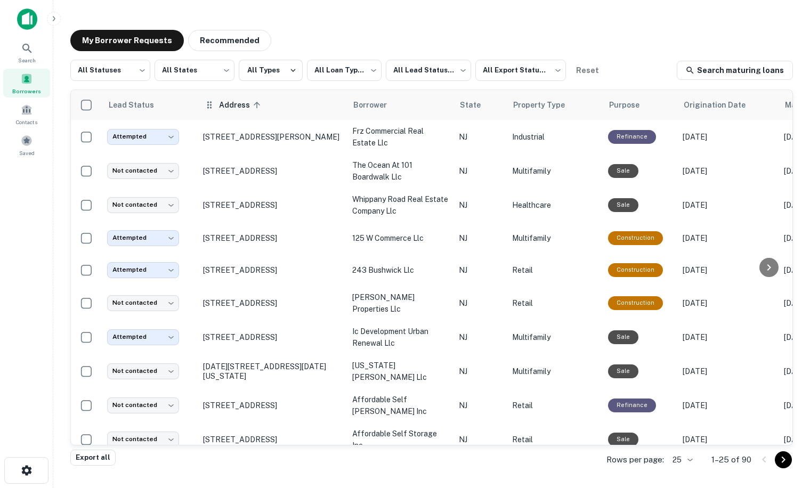
click at [254, 105] on icon at bounding box center [257, 105] width 10 height 10
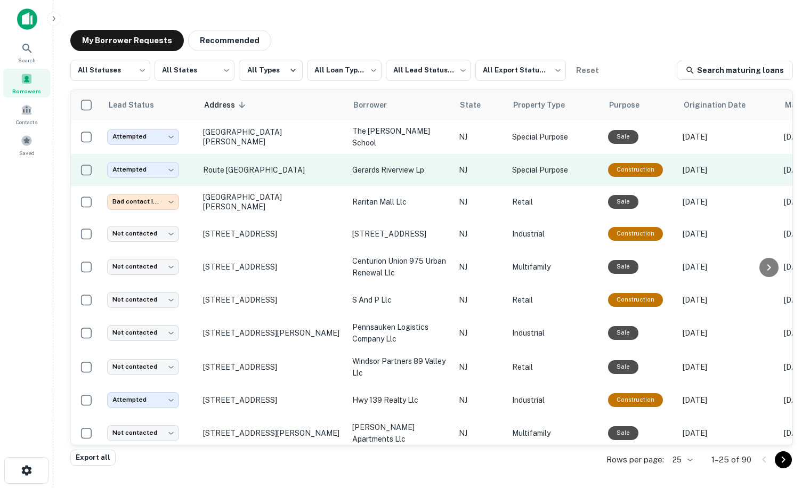
scroll to position [107, 0]
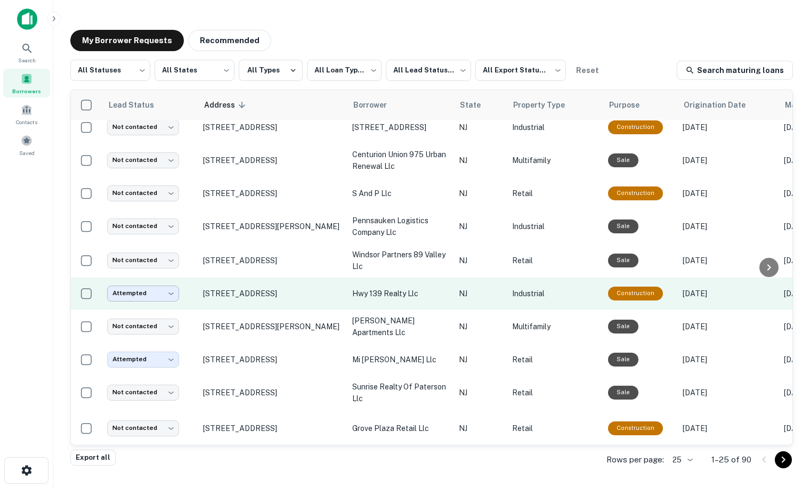
click at [139, 292] on body "**********" at bounding box center [405, 244] width 810 height 488
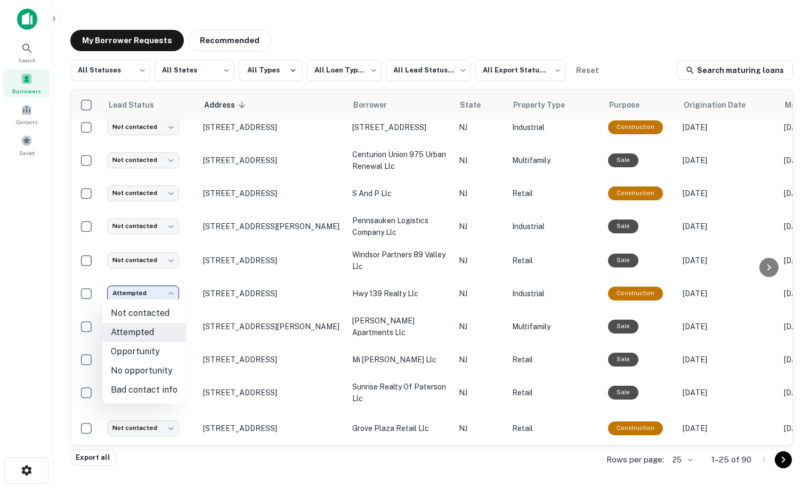
drag, startPoint x: 230, startPoint y: 444, endPoint x: 296, endPoint y: 446, distance: 65.5
click at [296, 446] on div at bounding box center [405, 244] width 810 height 488
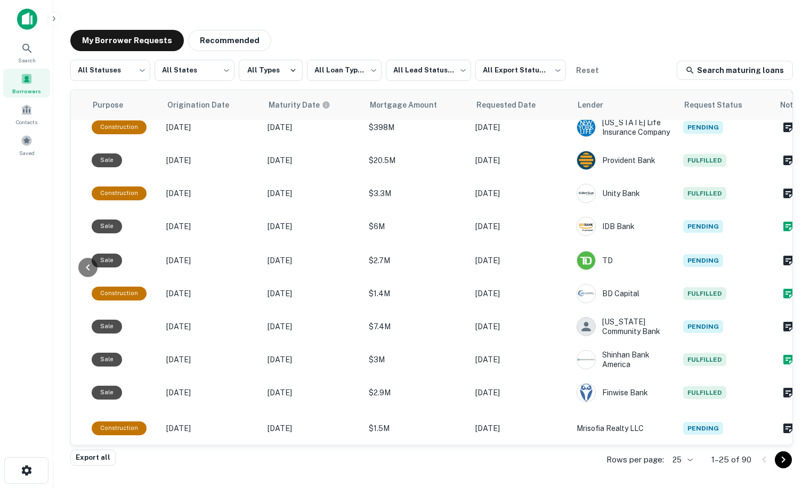
scroll to position [107, 540]
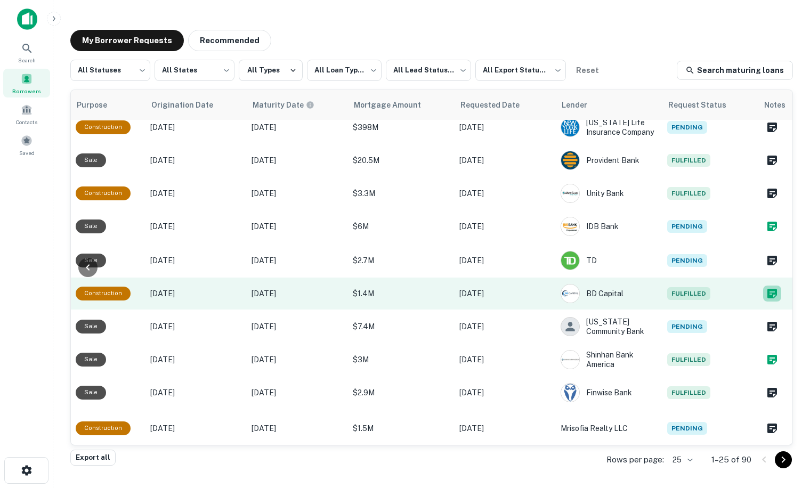
click at [766, 292] on icon "Create a note for this borrower request" at bounding box center [772, 293] width 13 height 13
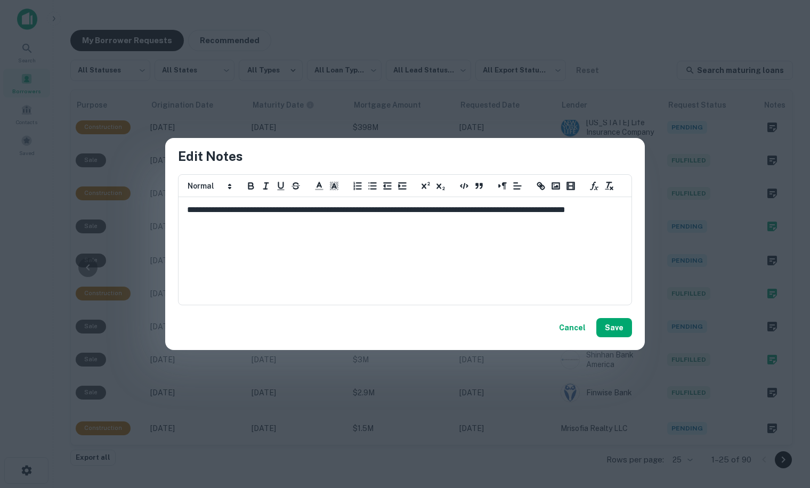
click at [271, 223] on p "**********" at bounding box center [405, 216] width 436 height 24
click at [618, 329] on button "Save" at bounding box center [614, 327] width 36 height 19
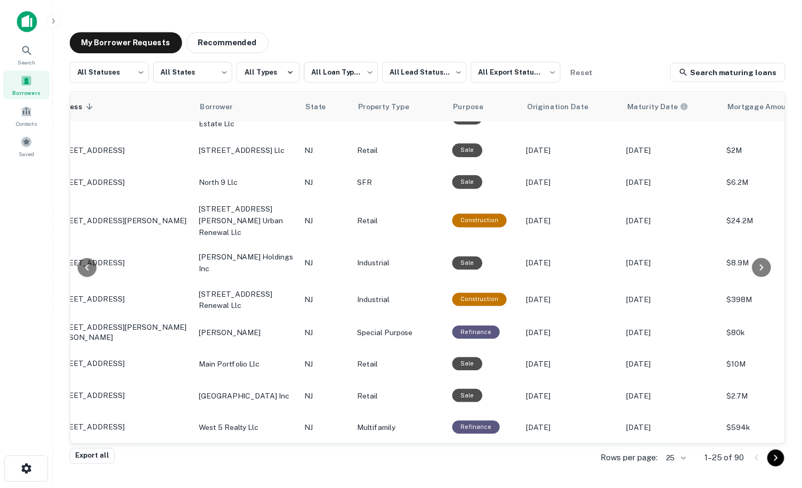
scroll to position [530, 0]
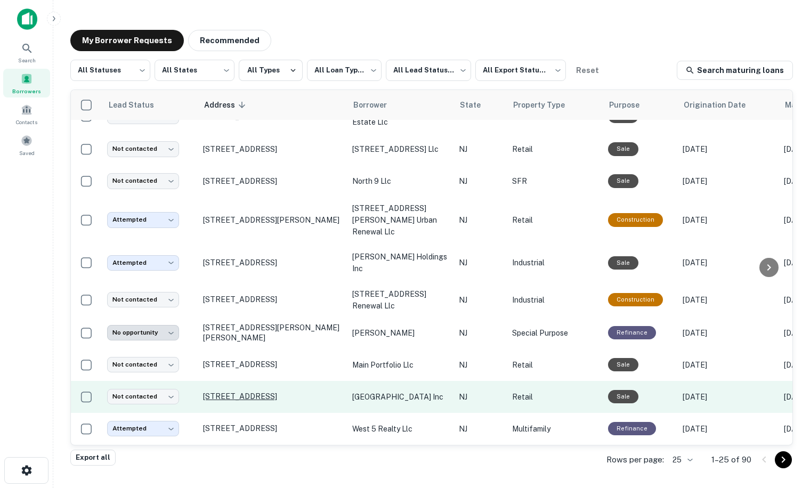
click at [239, 392] on p "[STREET_ADDRESS]" at bounding box center [272, 397] width 139 height 10
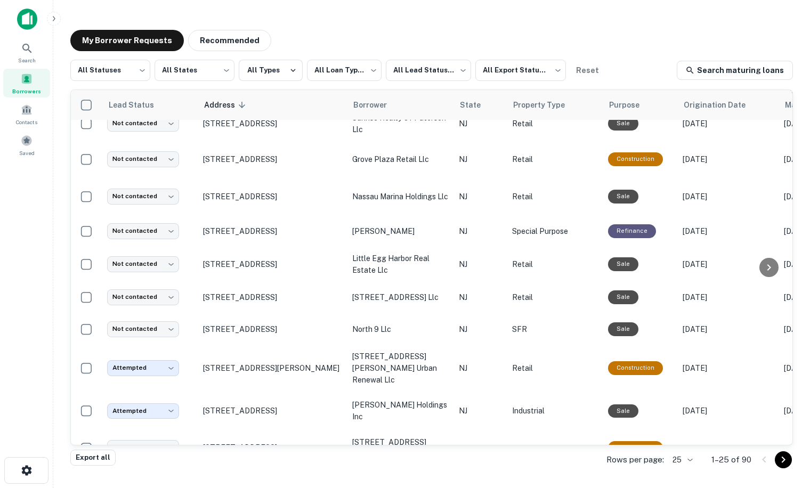
scroll to position [530, 0]
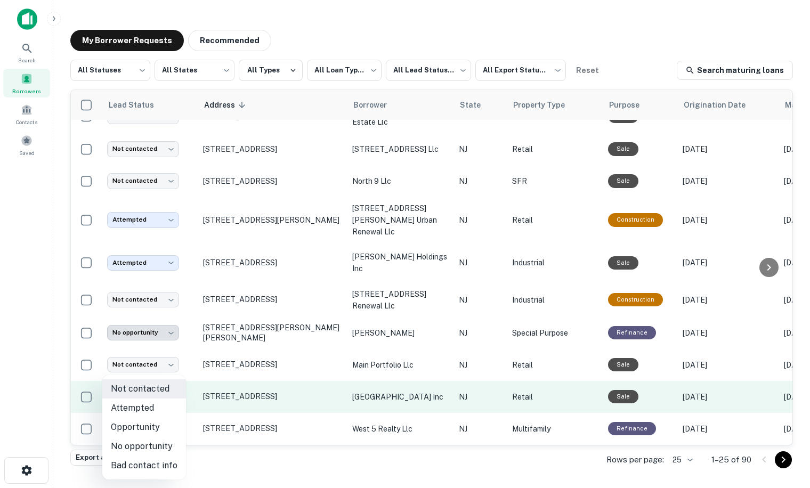
click at [160, 385] on body "**********" at bounding box center [405, 244] width 810 height 488
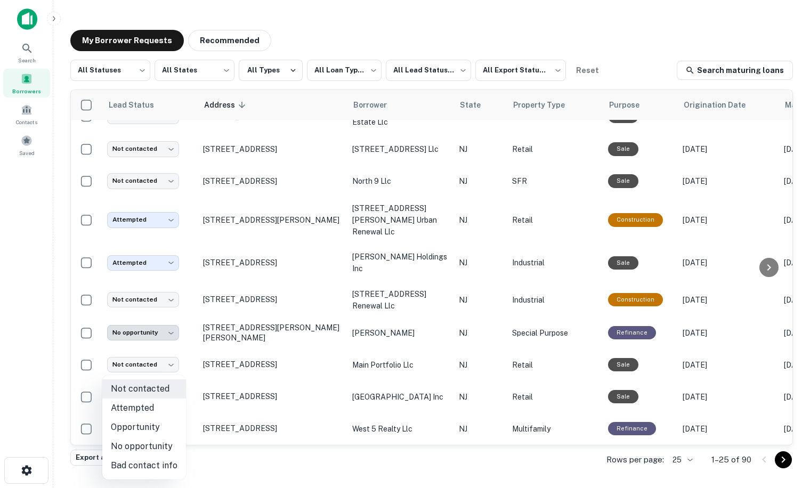
click at [139, 408] on li "Attempted" at bounding box center [144, 407] width 84 height 19
type input "*********"
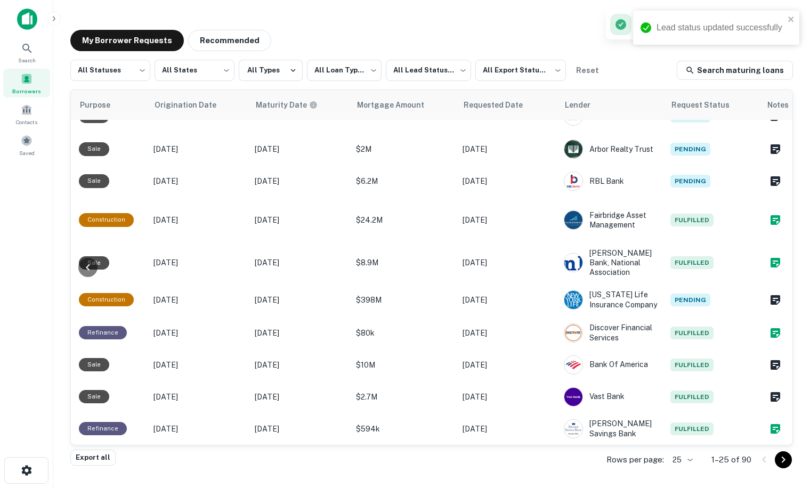
scroll to position [530, 540]
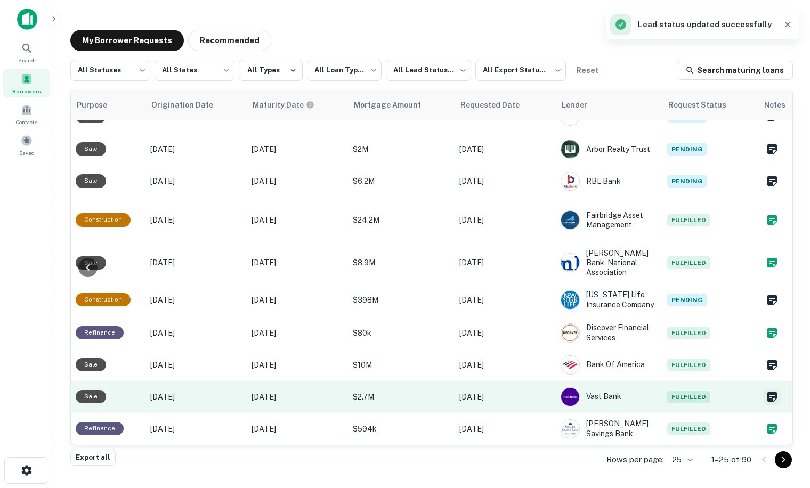
click at [767, 392] on icon "Create a note for this borrower request" at bounding box center [772, 397] width 10 height 10
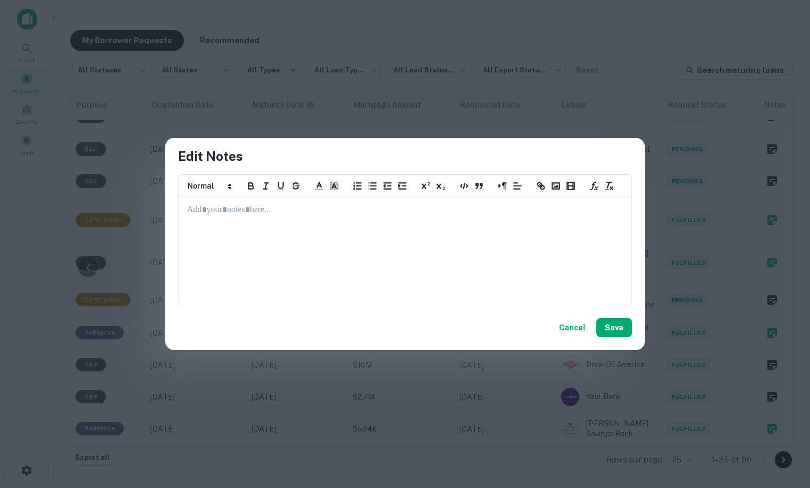
click at [221, 212] on p at bounding box center [405, 210] width 436 height 12
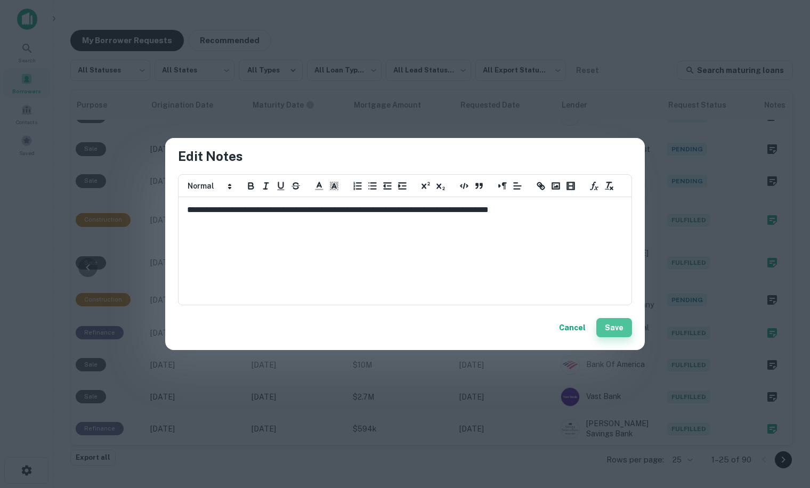
click at [612, 325] on button "Save" at bounding box center [614, 327] width 36 height 19
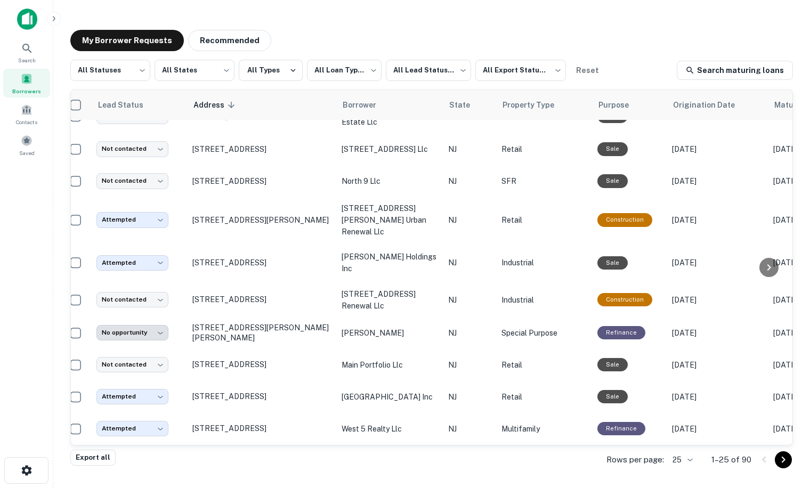
scroll to position [530, 0]
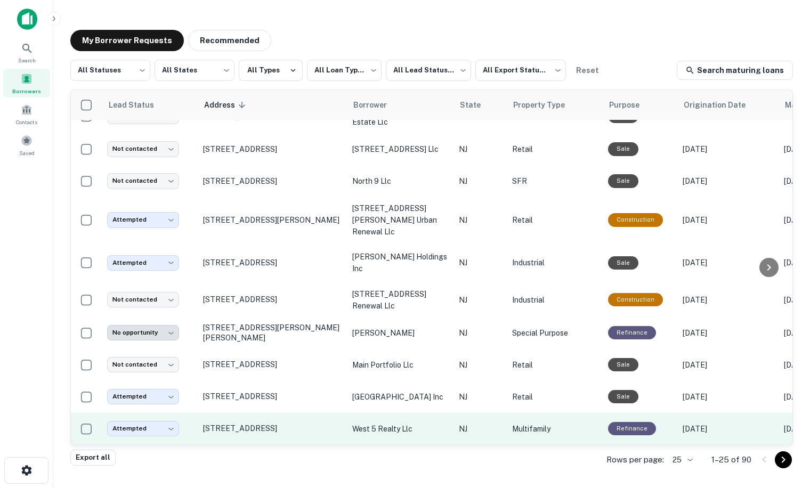
click at [418, 430] on td "west 5 realty llc" at bounding box center [400, 429] width 107 height 32
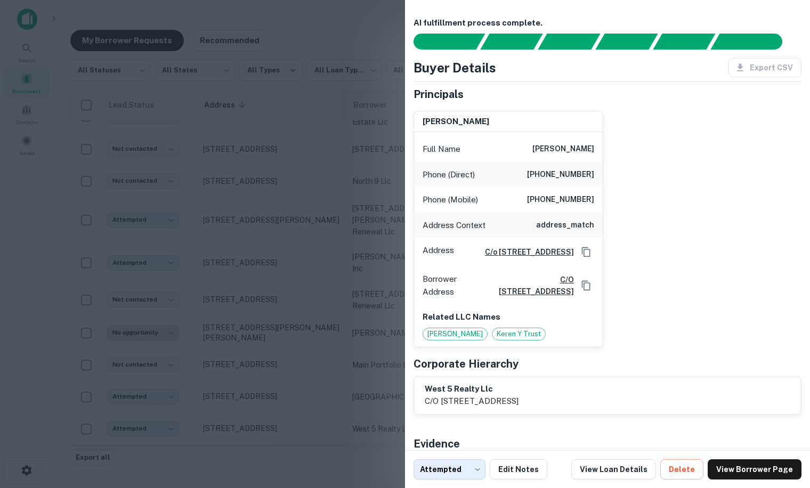
click at [331, 370] on div at bounding box center [405, 244] width 810 height 488
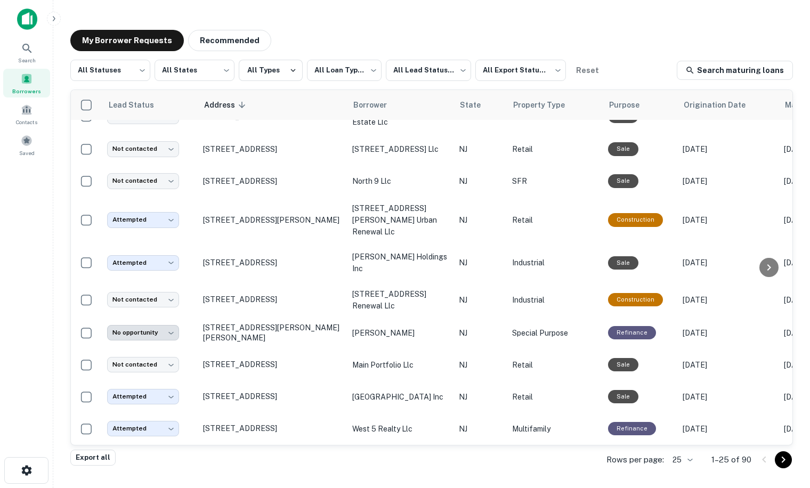
drag, startPoint x: 427, startPoint y: 445, endPoint x: 517, endPoint y: 443, distance: 90.6
click at [517, 443] on div "**********" at bounding box center [431, 267] width 721 height 355
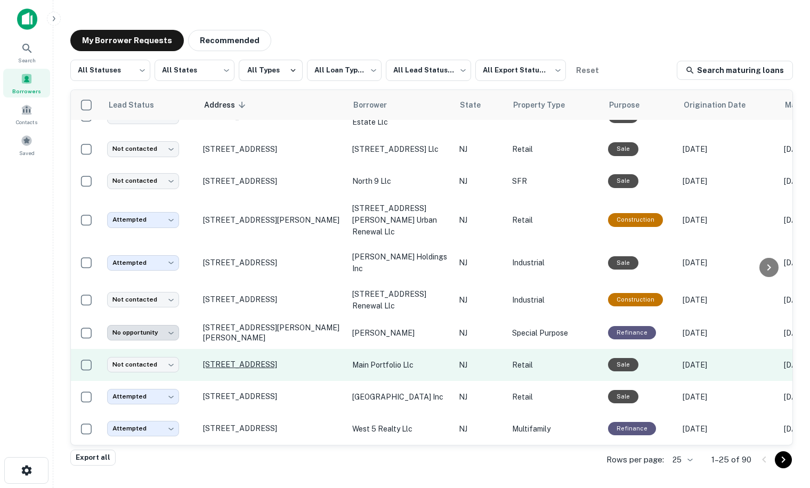
click at [234, 360] on p "[STREET_ADDRESS]" at bounding box center [272, 365] width 139 height 10
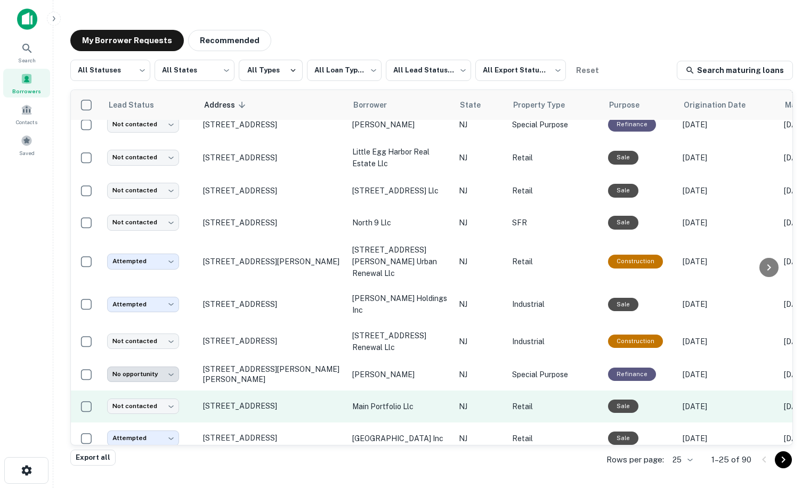
scroll to position [530, 0]
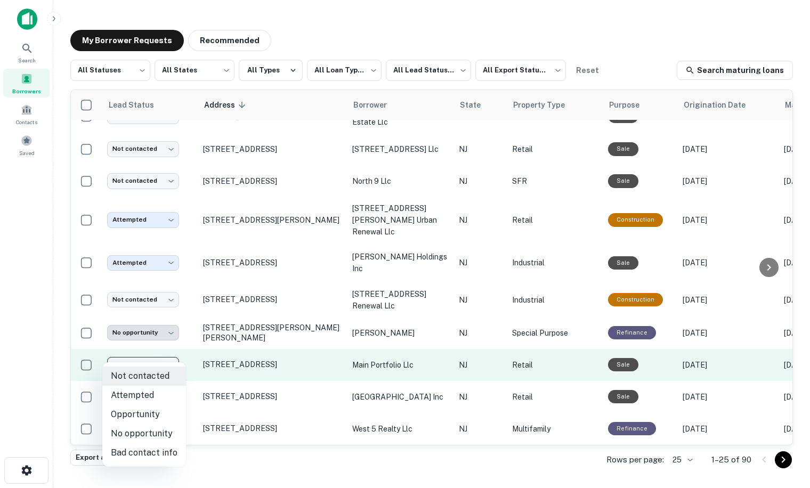
click at [154, 354] on body "**********" at bounding box center [405, 244] width 810 height 488
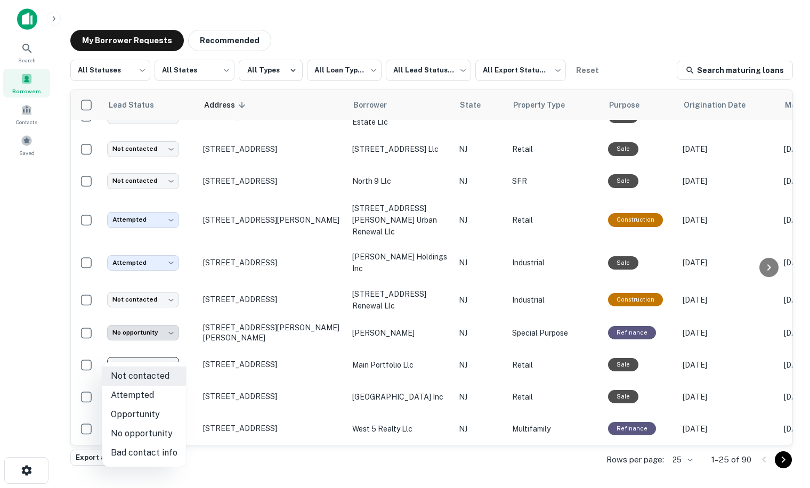
click at [151, 396] on li "Attempted" at bounding box center [144, 395] width 84 height 19
type input "*********"
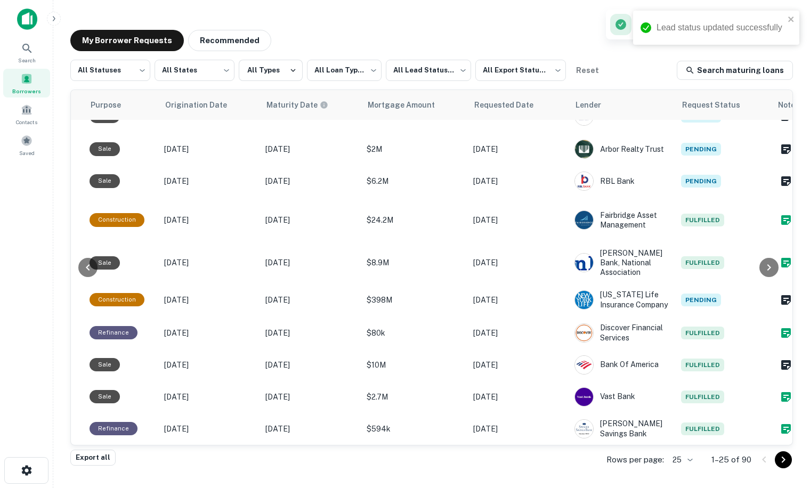
scroll to position [530, 540]
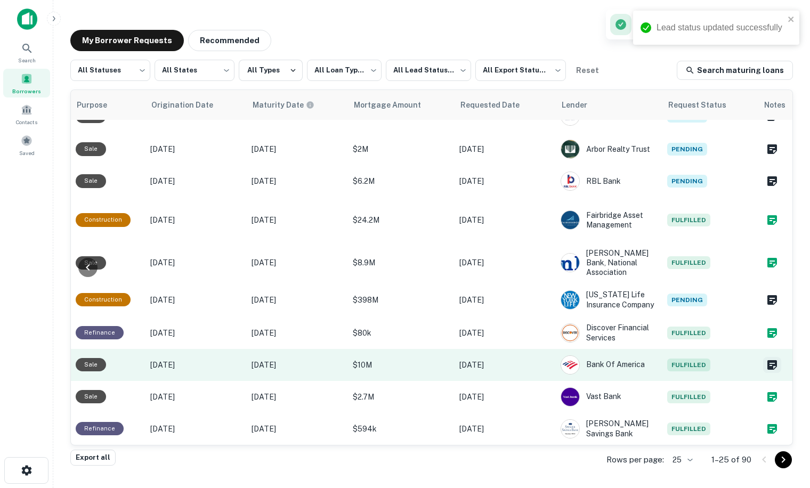
click at [767, 360] on icon "Create a note for this borrower request" at bounding box center [772, 365] width 10 height 10
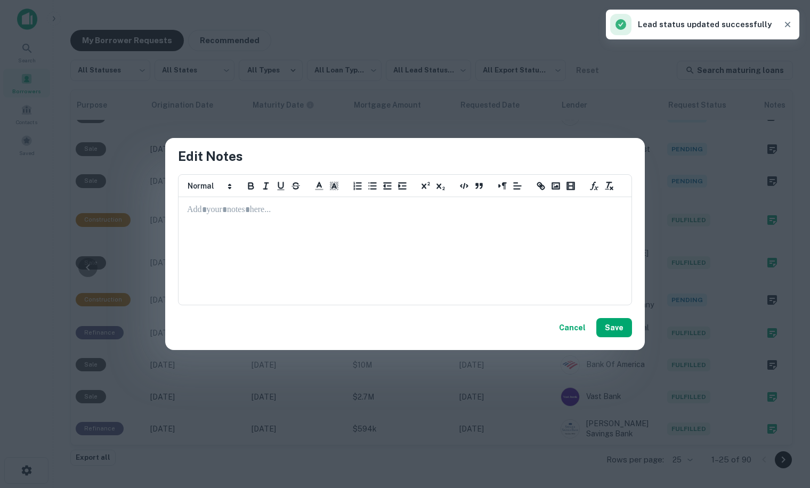
click at [217, 217] on div at bounding box center [405, 251] width 452 height 107
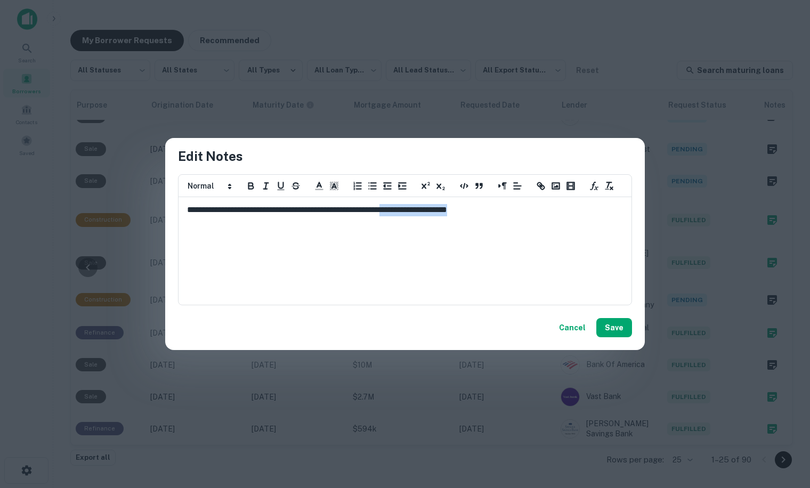
drag, startPoint x: 522, startPoint y: 213, endPoint x: 424, endPoint y: 210, distance: 98.6
click at [424, 210] on p "**********" at bounding box center [405, 210] width 436 height 12
copy p "**********"
click at [618, 332] on button "Save" at bounding box center [614, 327] width 36 height 19
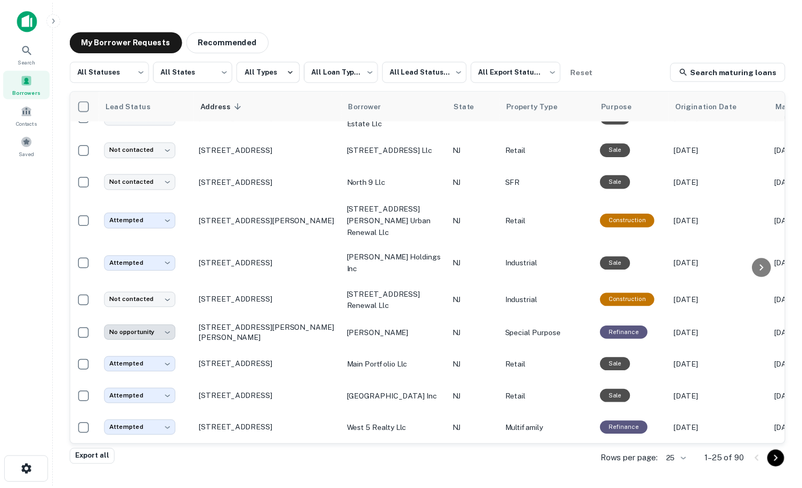
scroll to position [530, 0]
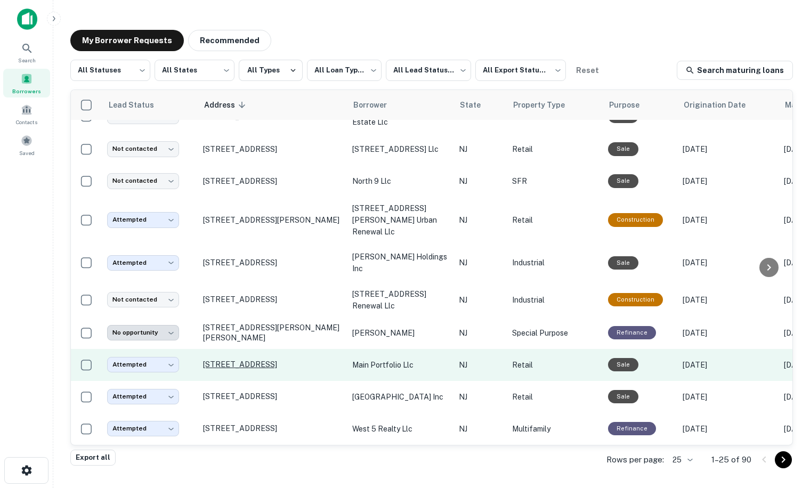
click at [230, 360] on p "[STREET_ADDRESS]" at bounding box center [272, 365] width 139 height 10
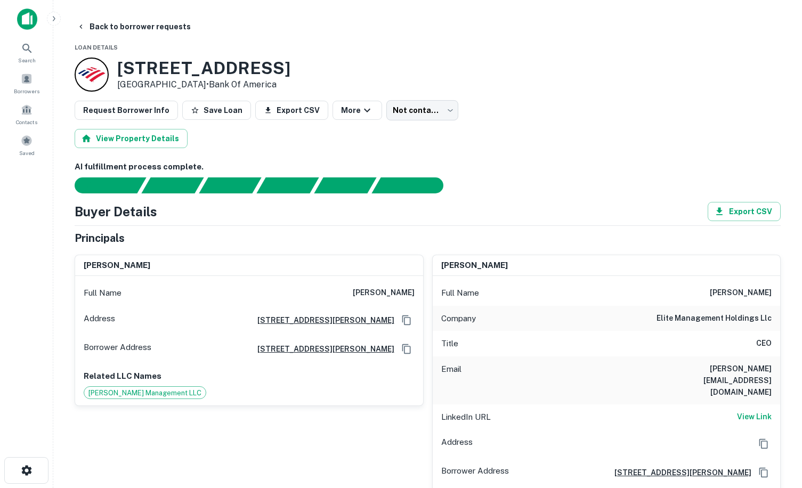
type input "*********"
click at [685, 369] on h6 "sam@elitecapgroup.com" at bounding box center [708, 380] width 128 height 35
click at [746, 411] on h6 "View Link" at bounding box center [754, 417] width 35 height 12
click at [27, 80] on span at bounding box center [27, 79] width 12 height 12
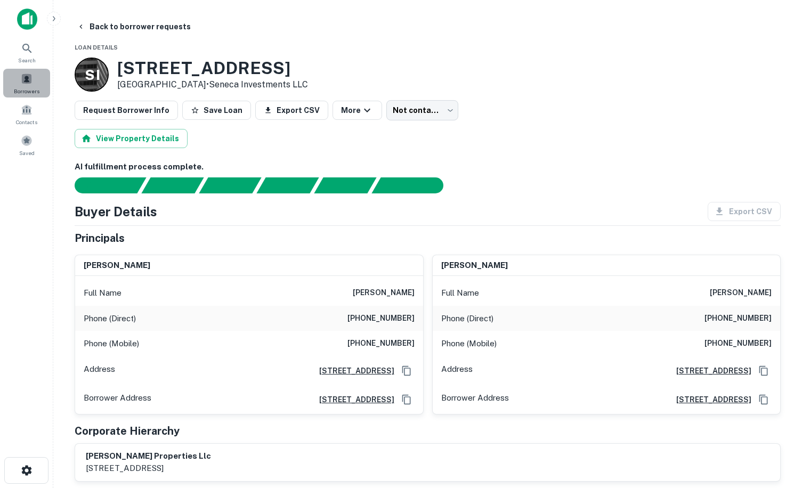
click at [28, 84] on span at bounding box center [27, 79] width 12 height 12
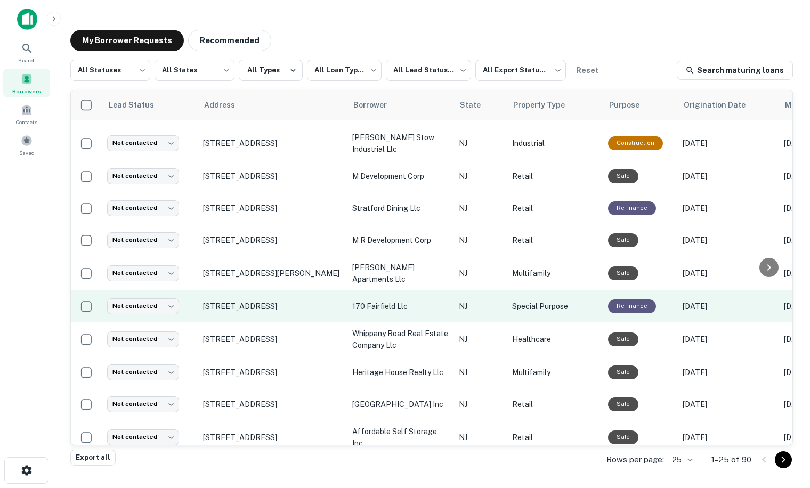
scroll to position [501, 0]
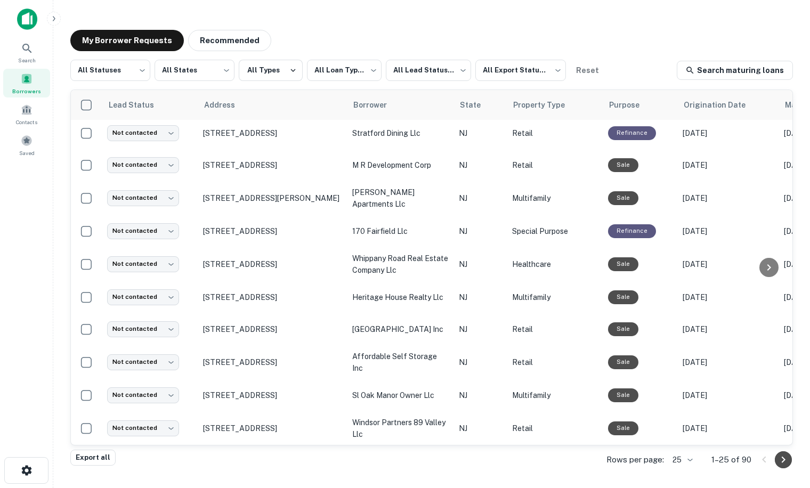
click at [781, 462] on icon "Go to next page" at bounding box center [783, 459] width 13 height 13
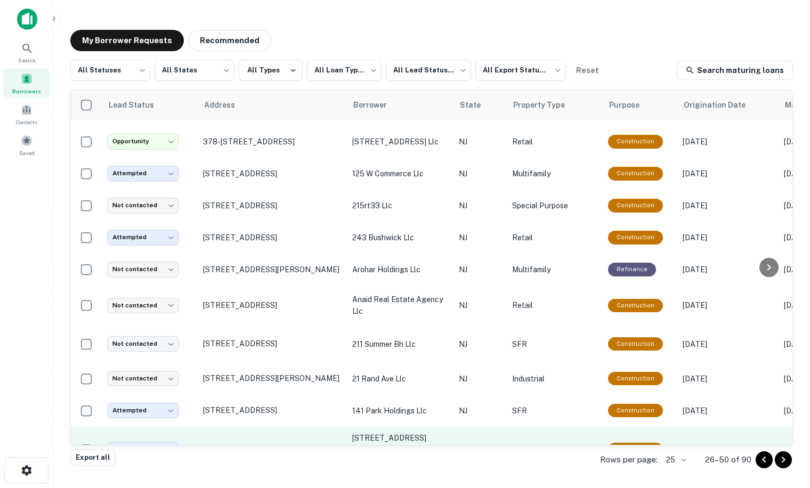
scroll to position [528, 0]
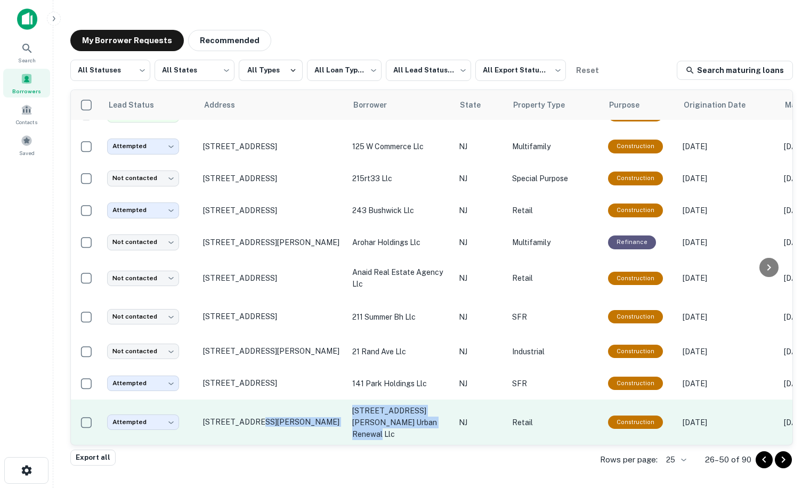
drag, startPoint x: 261, startPoint y: 436, endPoint x: 409, endPoint y: 430, distance: 148.2
click at [409, 430] on tr "Attempted ********* ​ 648-652 Raymond Blvd Newark, NJ 07105 648-652 raymond bou…" at bounding box center [702, 423] width 1262 height 46
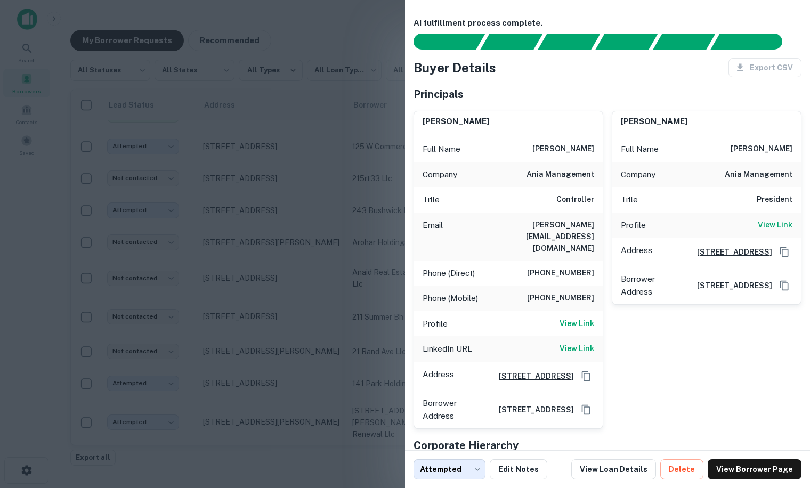
click at [264, 155] on div at bounding box center [405, 244] width 810 height 488
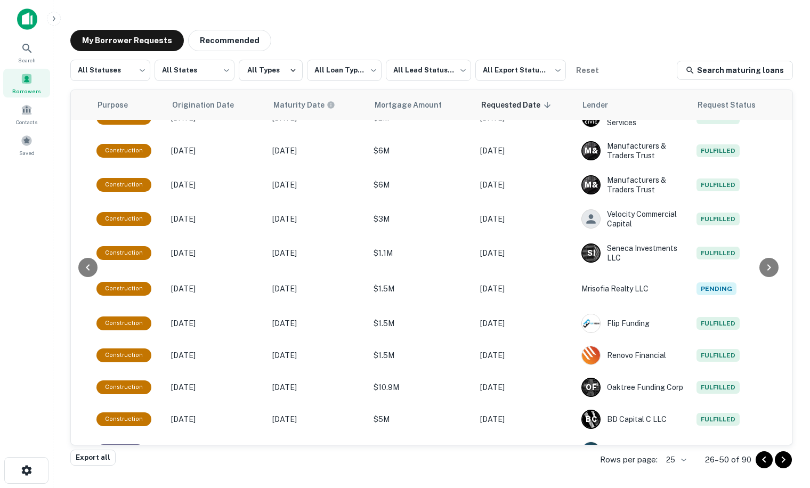
scroll to position [320, 540]
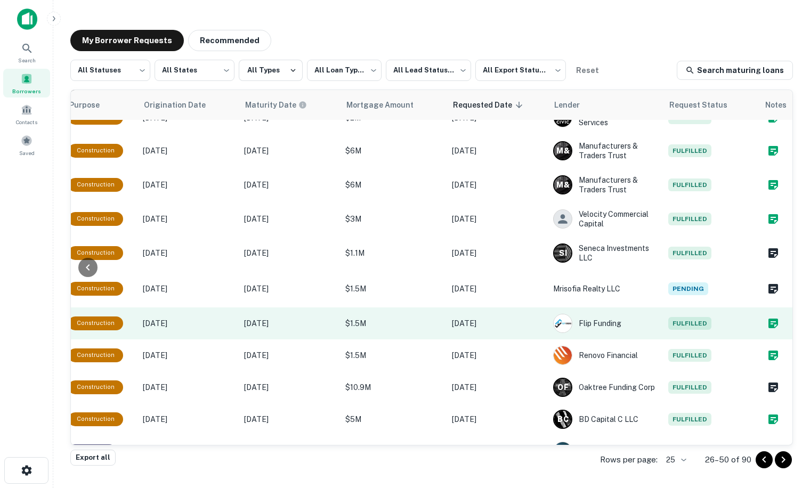
click at [768, 319] on icon "Create a note for this borrower request" at bounding box center [773, 324] width 10 height 10
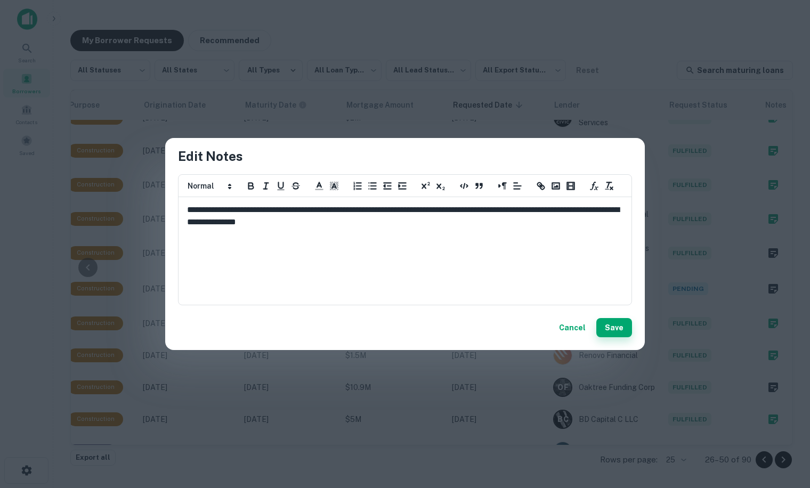
click at [617, 330] on button "Save" at bounding box center [614, 327] width 36 height 19
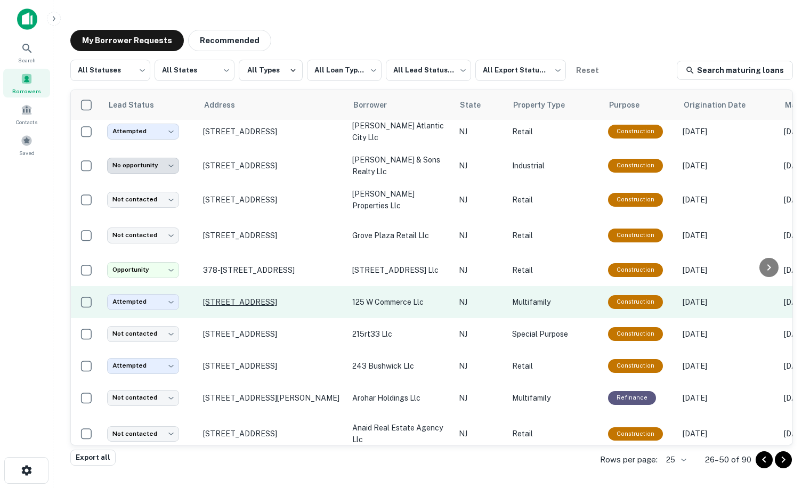
scroll to position [528, 0]
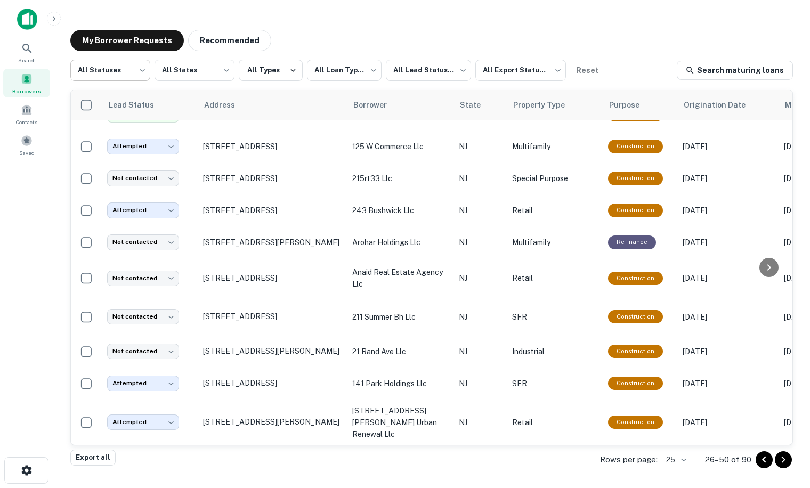
click at [117, 71] on body "**********" at bounding box center [405, 244] width 810 height 488
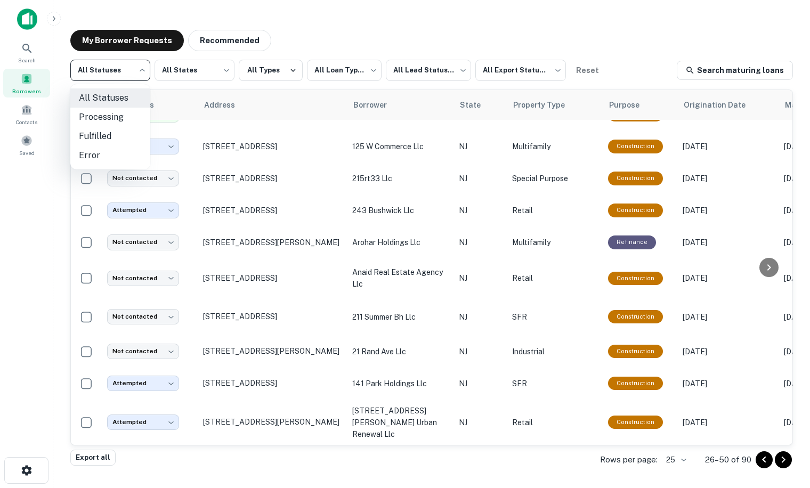
click at [175, 103] on div at bounding box center [405, 244] width 810 height 488
click at [116, 68] on body "**********" at bounding box center [405, 244] width 810 height 488
click at [177, 103] on div at bounding box center [405, 244] width 810 height 488
click at [784, 461] on icon "Go to next page" at bounding box center [783, 459] width 13 height 13
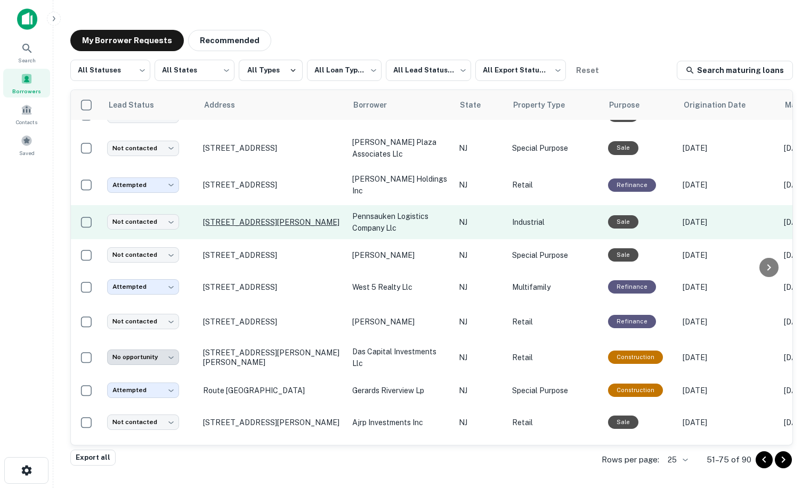
scroll to position [527, 0]
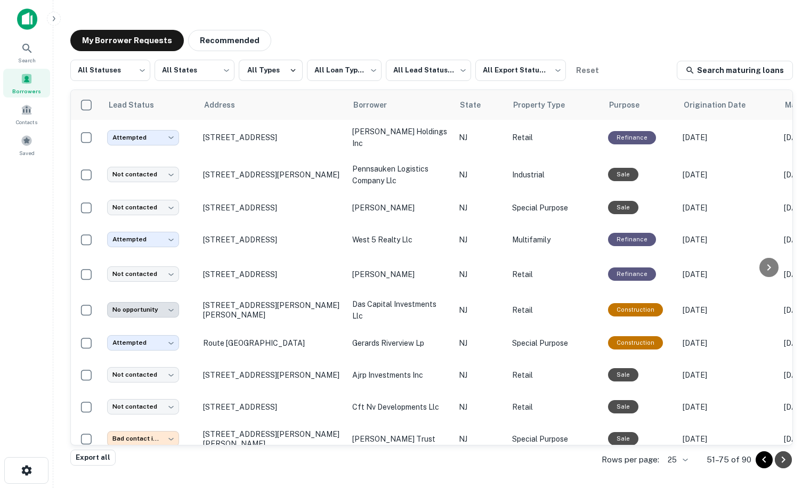
click at [787, 460] on icon "Go to next page" at bounding box center [783, 459] width 13 height 13
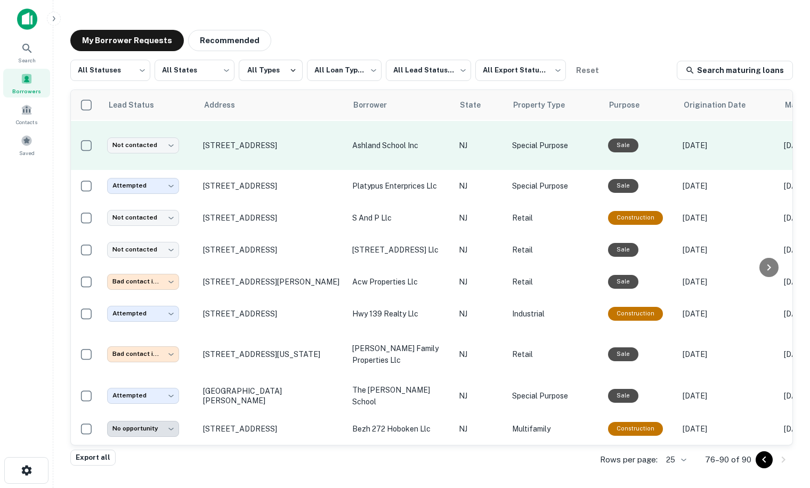
scroll to position [214, 0]
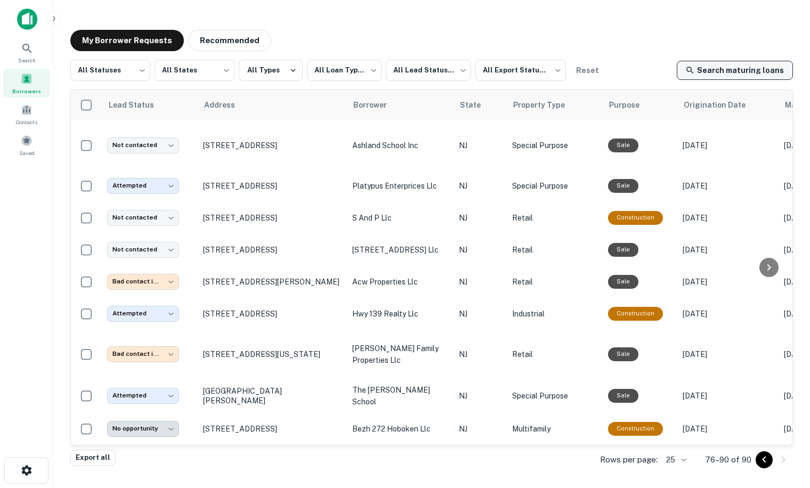
click at [721, 72] on link "Search maturing loans" at bounding box center [735, 70] width 116 height 19
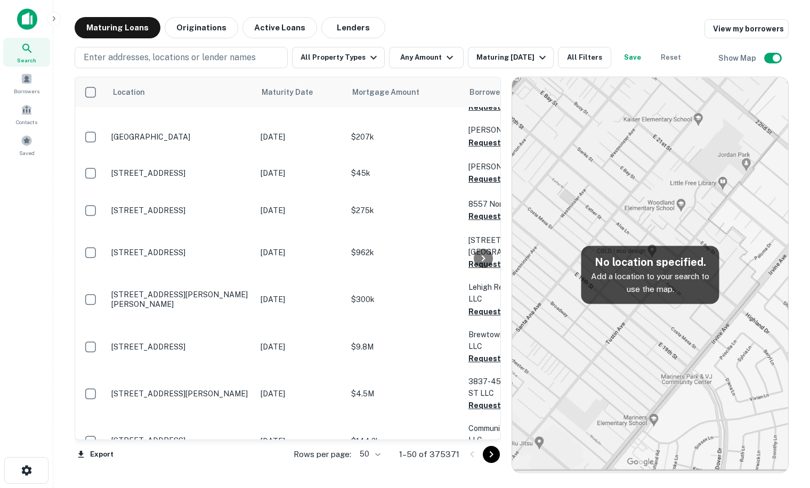
scroll to position [963, 0]
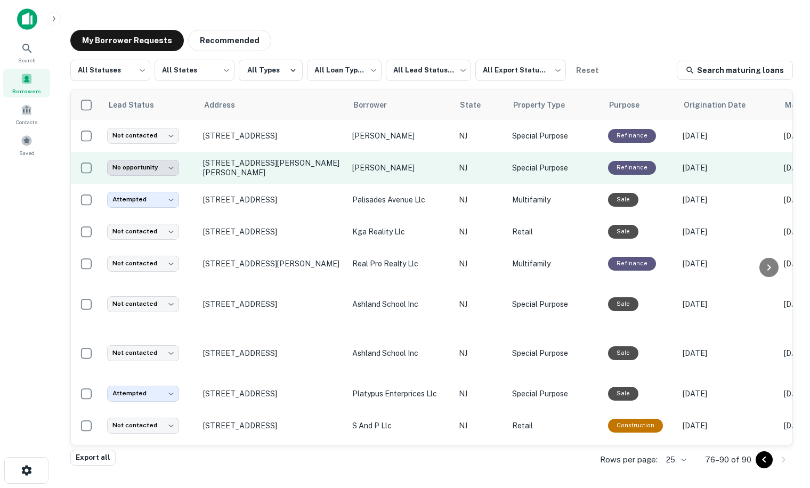
scroll to position [214, 0]
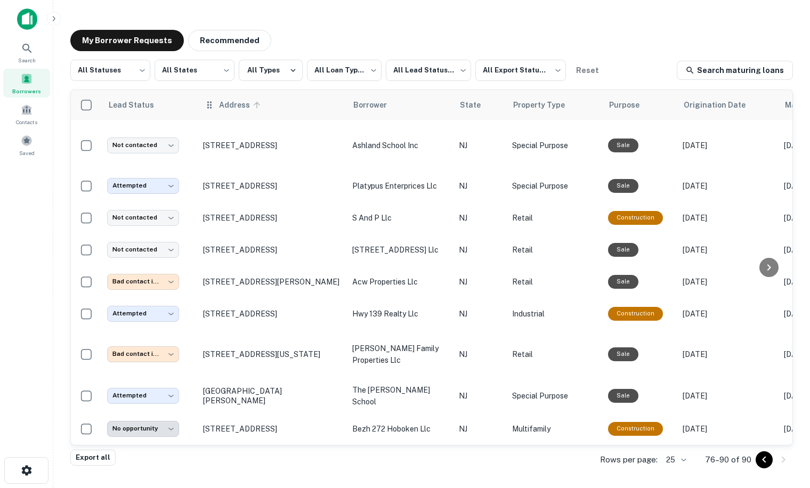
click at [229, 106] on span "Address" at bounding box center [241, 105] width 45 height 13
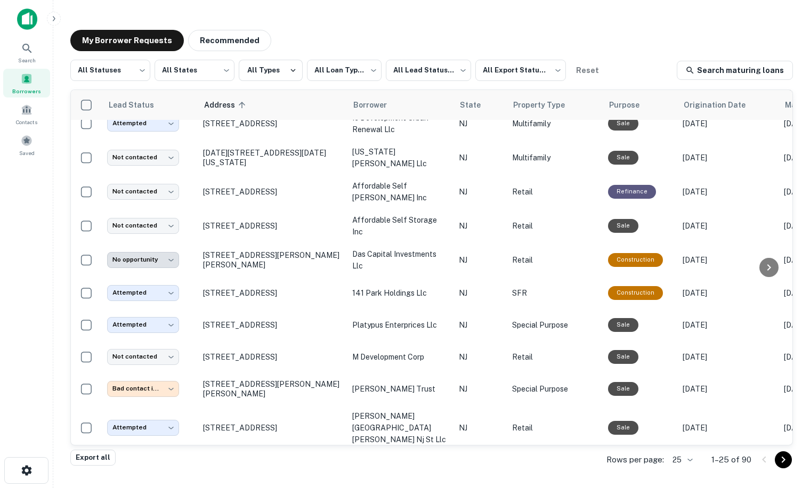
scroll to position [508, 0]
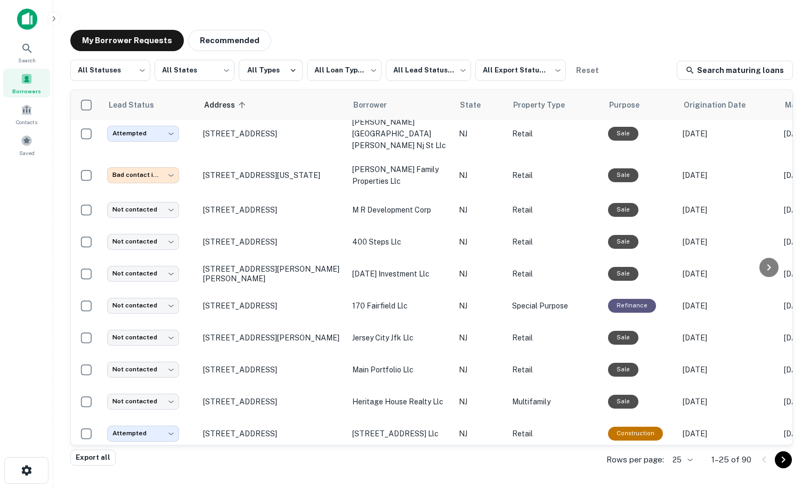
click at [781, 460] on icon "Go to next page" at bounding box center [783, 459] width 13 height 13
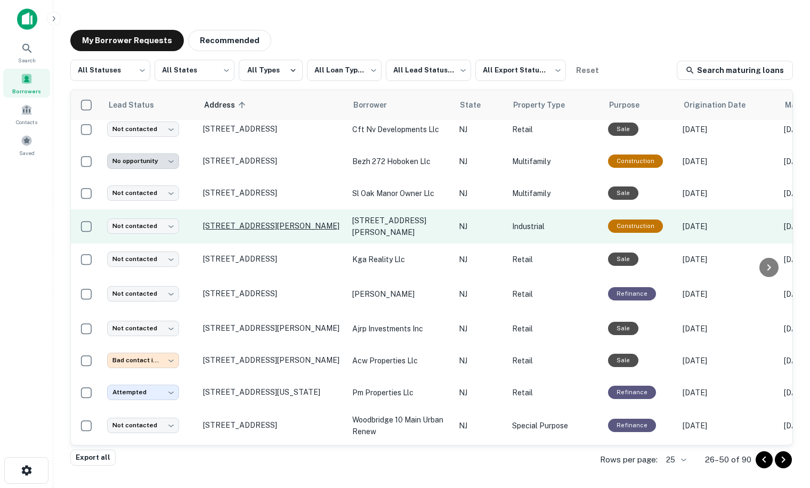
scroll to position [543, 0]
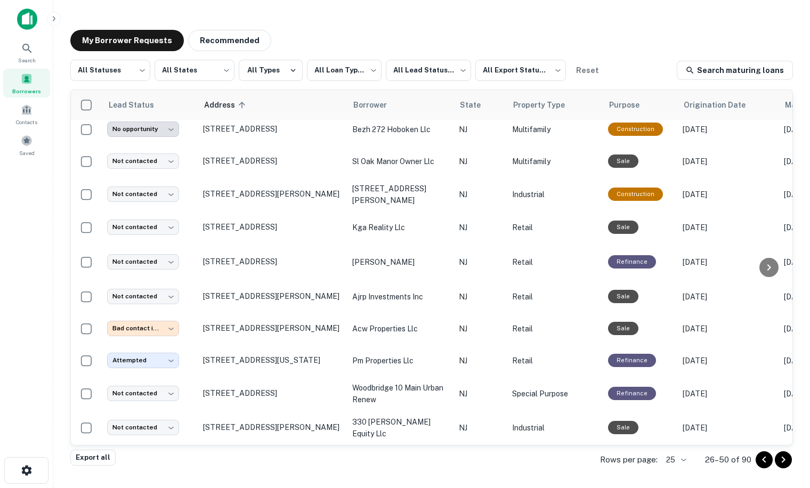
click at [781, 462] on icon "Go to next page" at bounding box center [783, 459] width 13 height 13
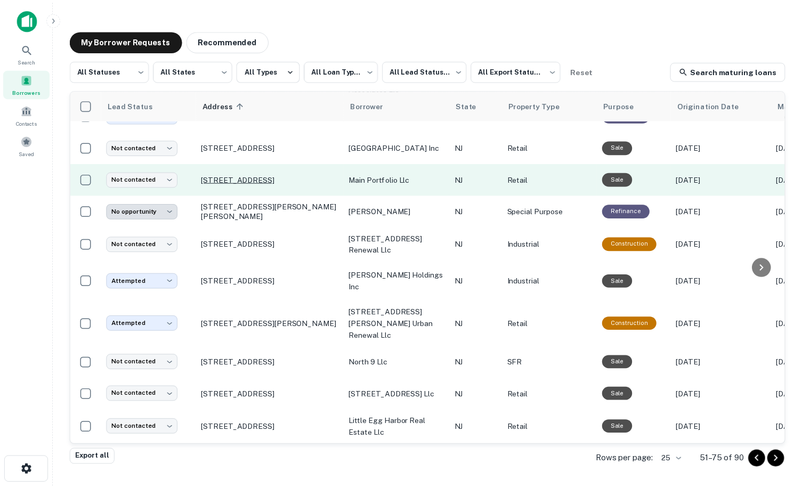
scroll to position [165, 0]
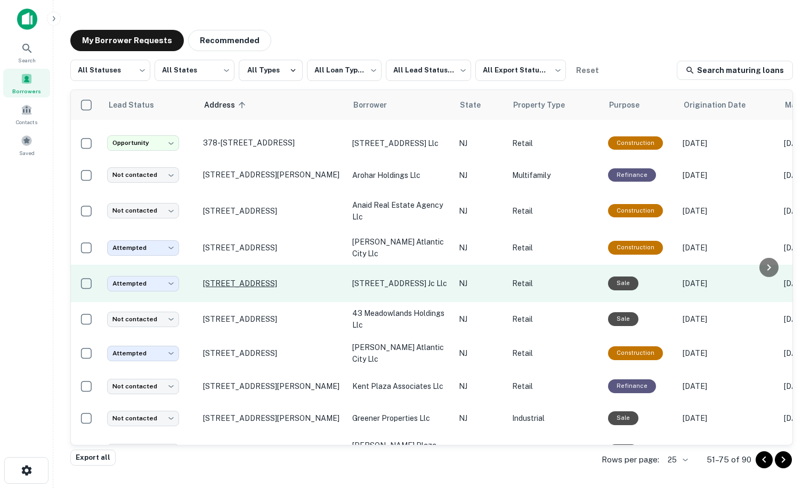
click at [253, 279] on p "[STREET_ADDRESS]" at bounding box center [272, 284] width 139 height 10
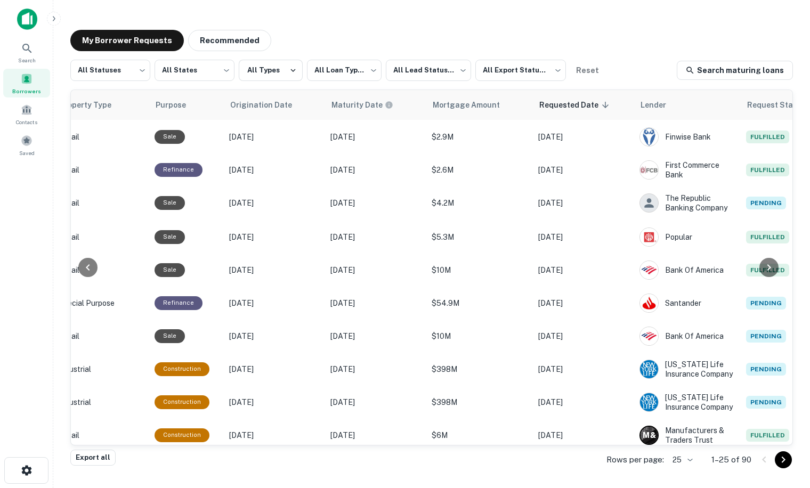
scroll to position [0, 540]
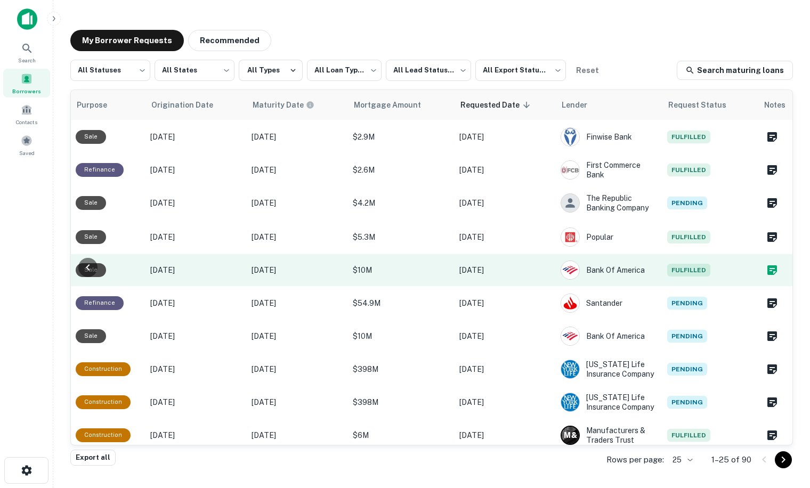
click at [766, 268] on icon "Create a note for this borrower request" at bounding box center [772, 270] width 13 height 13
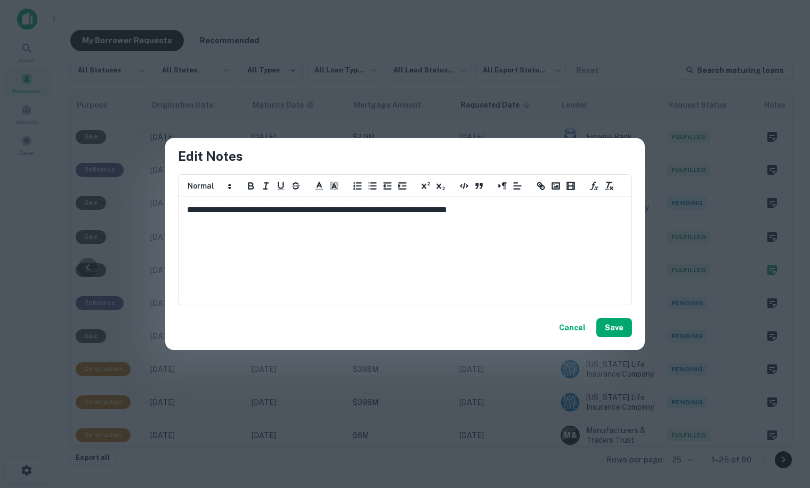
click at [531, 204] on p "**********" at bounding box center [405, 210] width 436 height 12
click at [625, 327] on button "Save" at bounding box center [614, 327] width 36 height 19
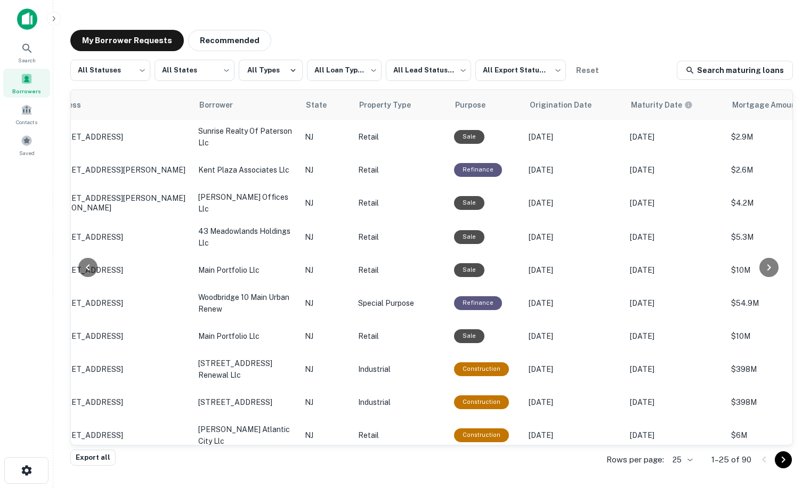
scroll to position [0, 0]
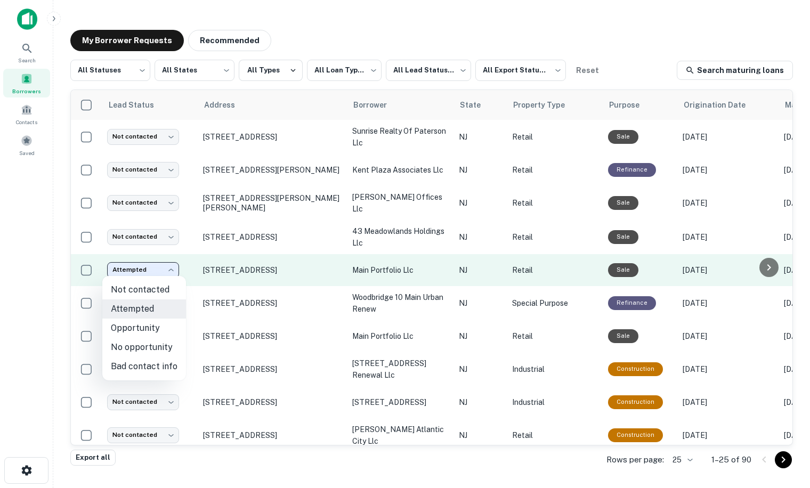
click at [170, 270] on body "**********" at bounding box center [405, 244] width 810 height 488
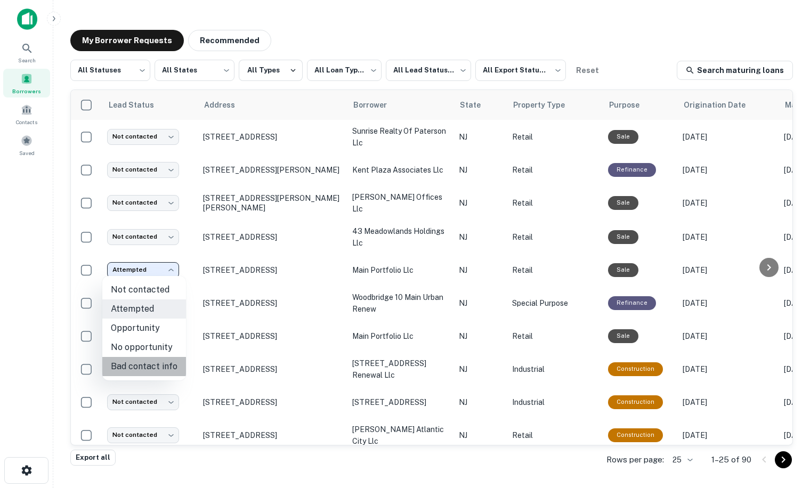
click at [150, 367] on li "Bad contact info" at bounding box center [144, 366] width 84 height 19
type input "**********"
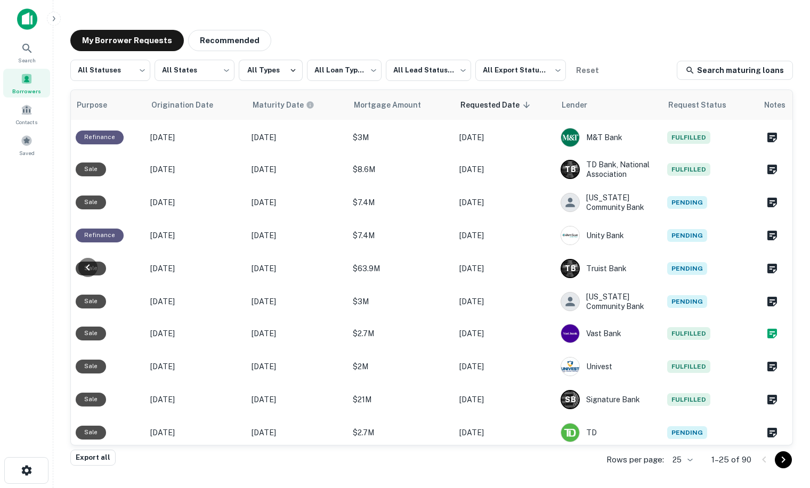
scroll to position [501, 540]
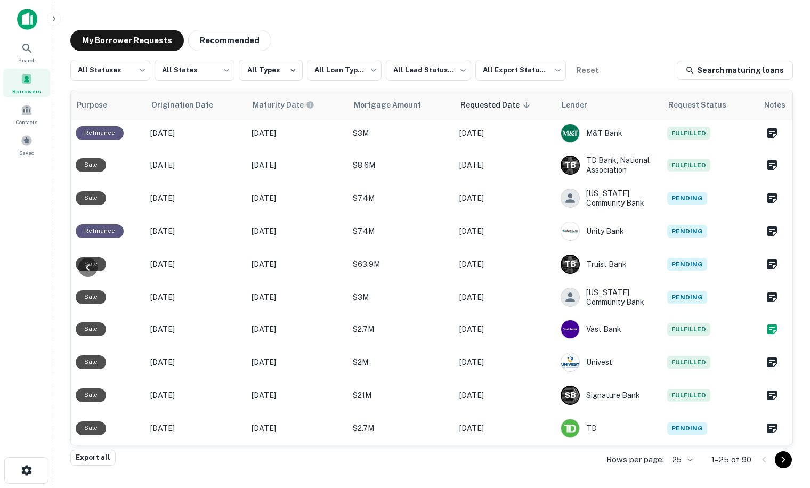
click at [784, 462] on icon "Go to next page" at bounding box center [783, 459] width 13 height 13
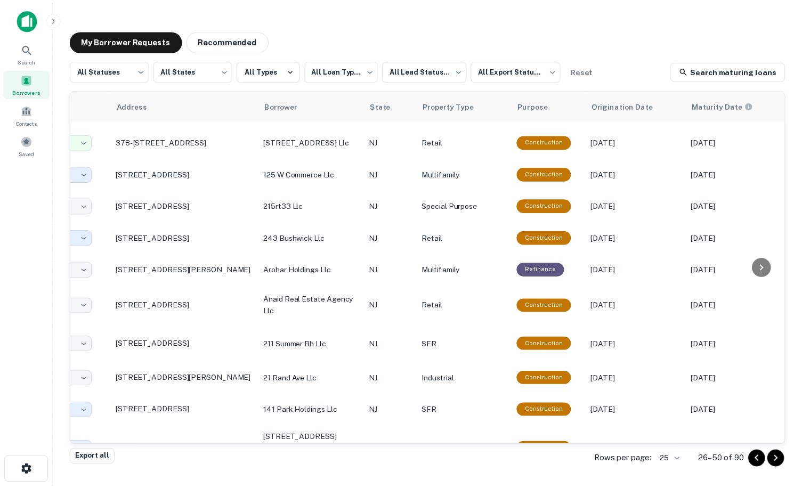
scroll to position [501, 0]
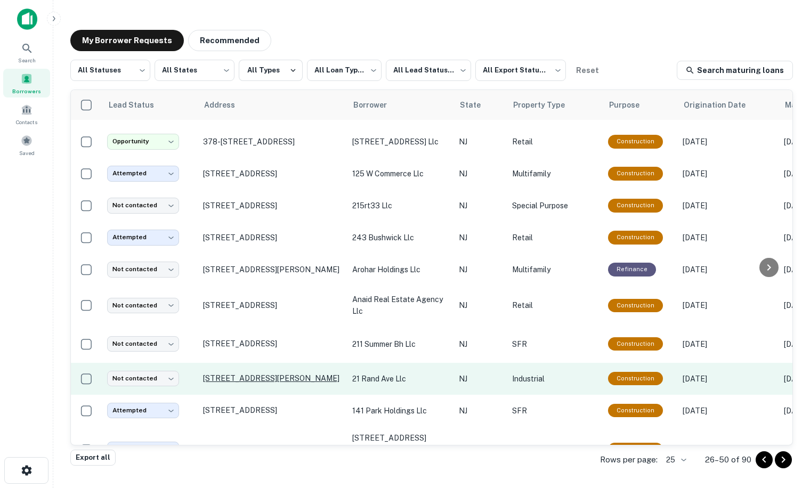
click at [231, 373] on p "[STREET_ADDRESS][PERSON_NAME]" at bounding box center [272, 378] width 139 height 10
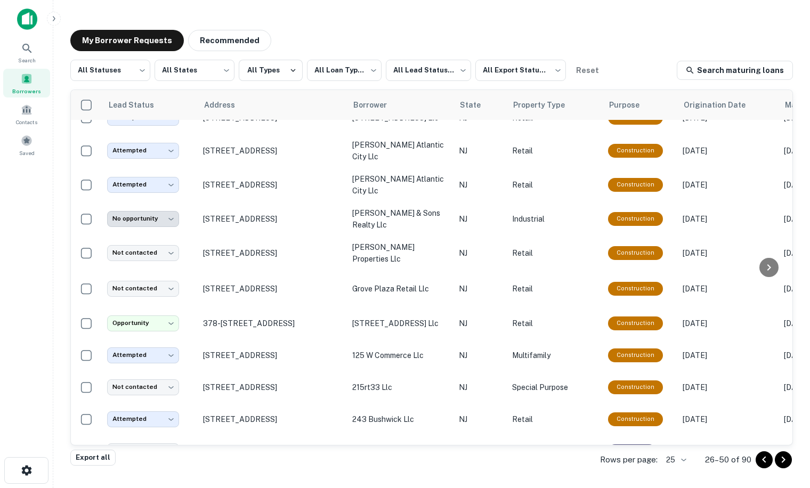
scroll to position [528, 0]
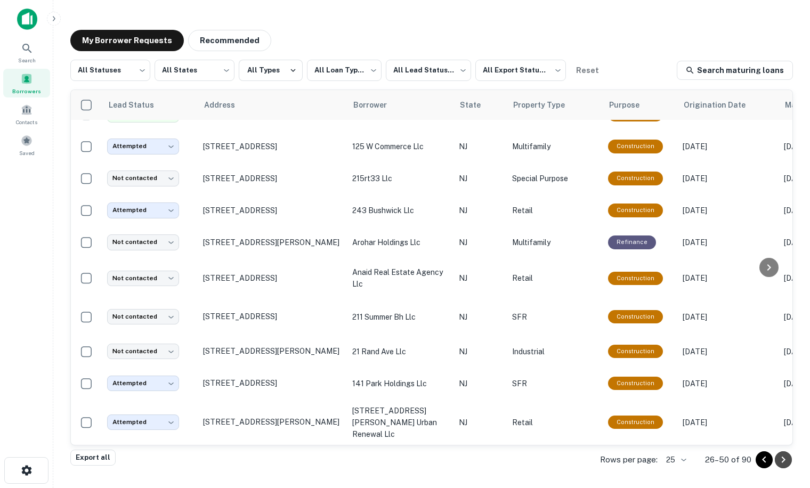
click at [783, 461] on icon "Go to next page" at bounding box center [783, 459] width 13 height 13
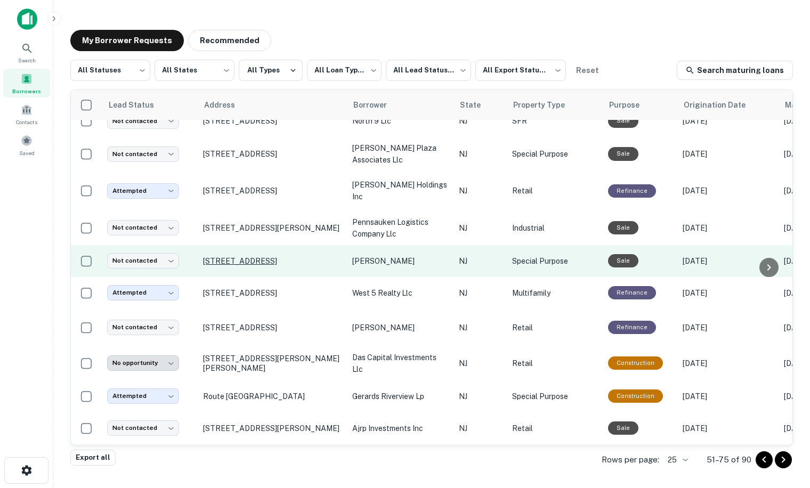
scroll to position [420, 0]
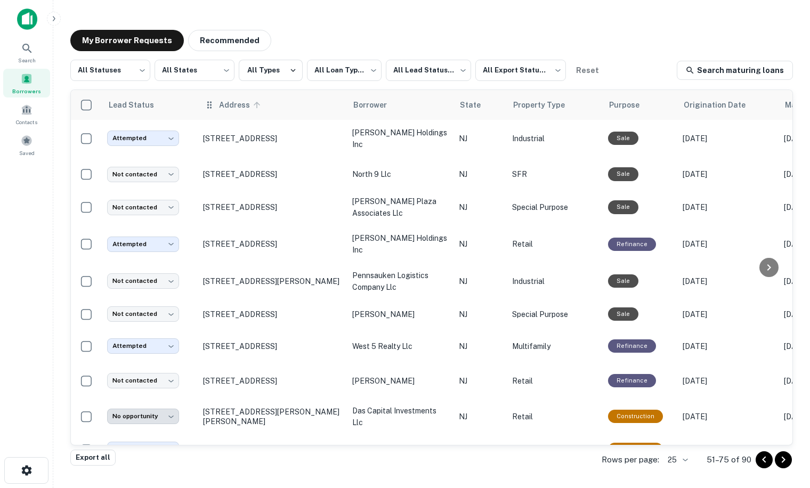
click at [231, 107] on span "Address" at bounding box center [241, 105] width 45 height 13
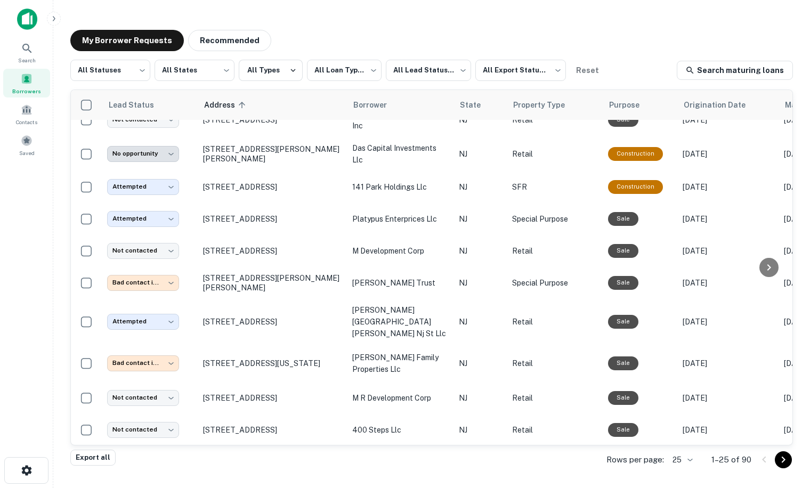
scroll to position [508, 0]
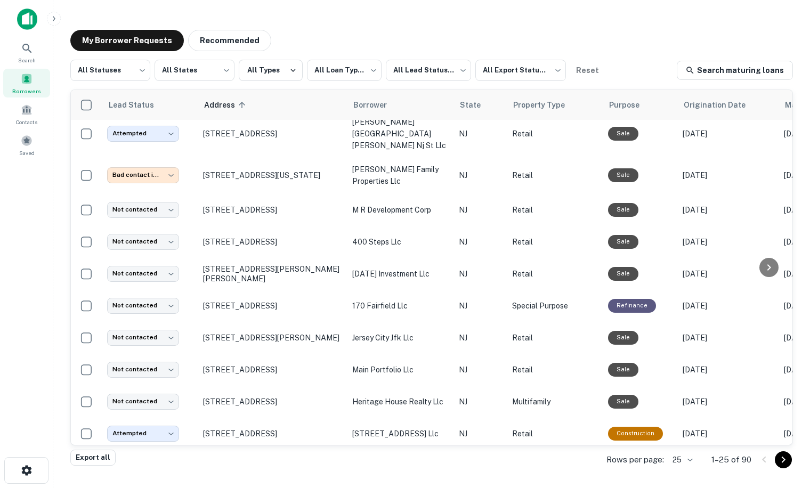
click at [785, 456] on icon "Go to next page" at bounding box center [783, 459] width 13 height 13
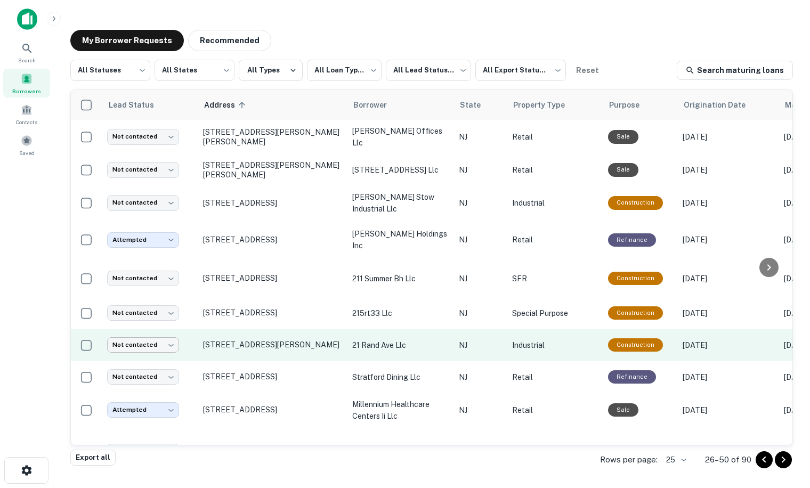
click at [134, 344] on body "**********" at bounding box center [405, 244] width 810 height 488
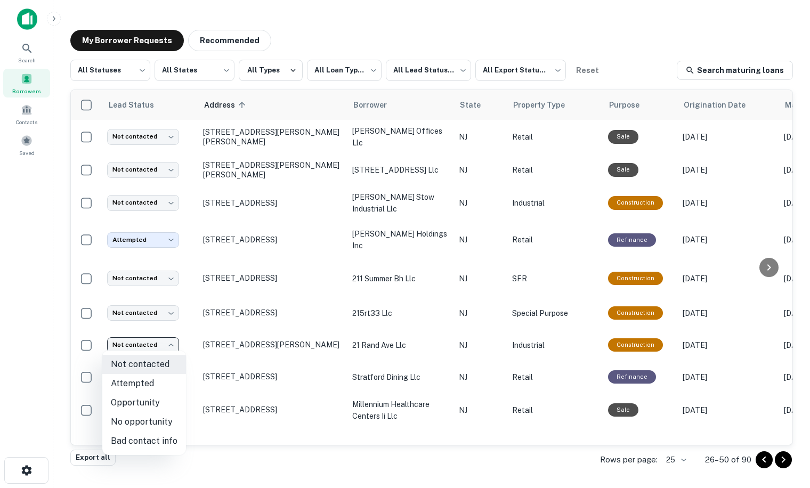
click at [123, 424] on li "No opportunity" at bounding box center [144, 421] width 84 height 19
type input "**********"
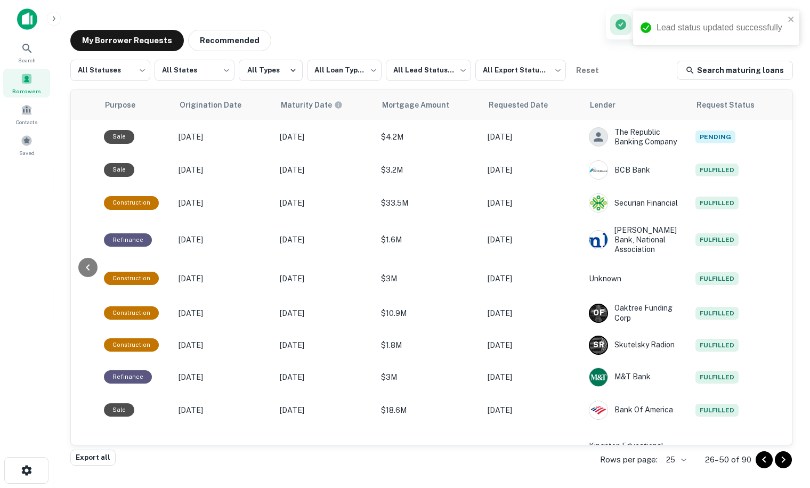
scroll to position [0, 540]
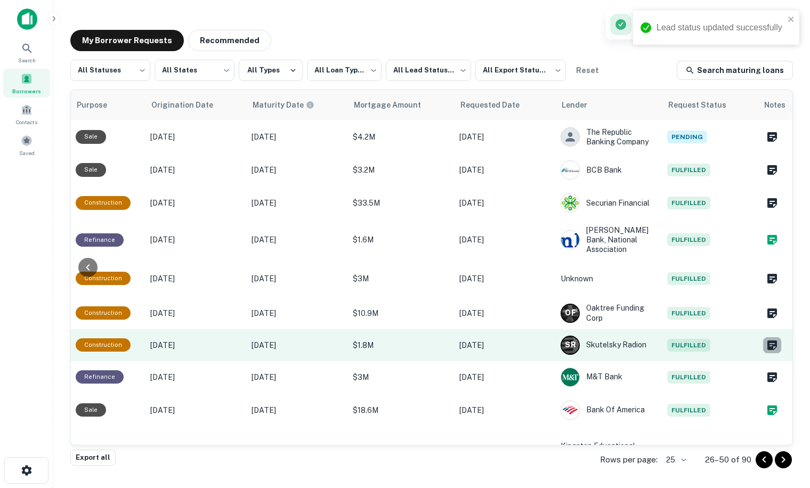
click at [767, 343] on icon "Create a note for this borrower request" at bounding box center [772, 345] width 10 height 10
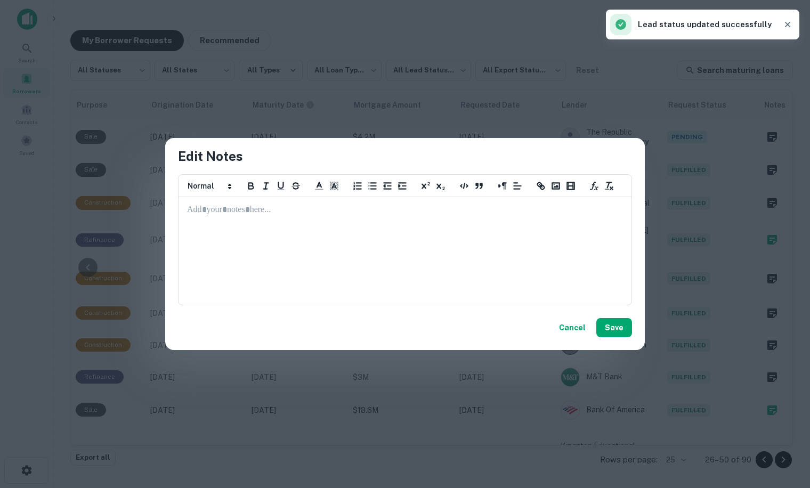
click at [202, 220] on div at bounding box center [405, 251] width 452 height 107
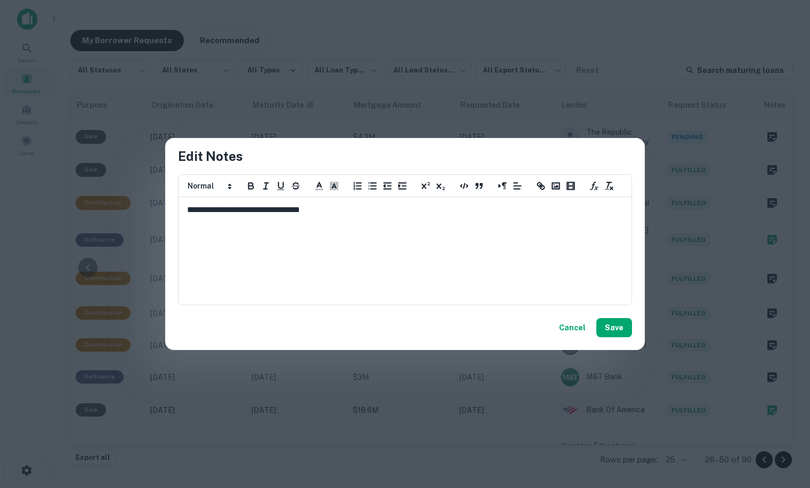
click at [607, 330] on button "Save" at bounding box center [614, 327] width 36 height 19
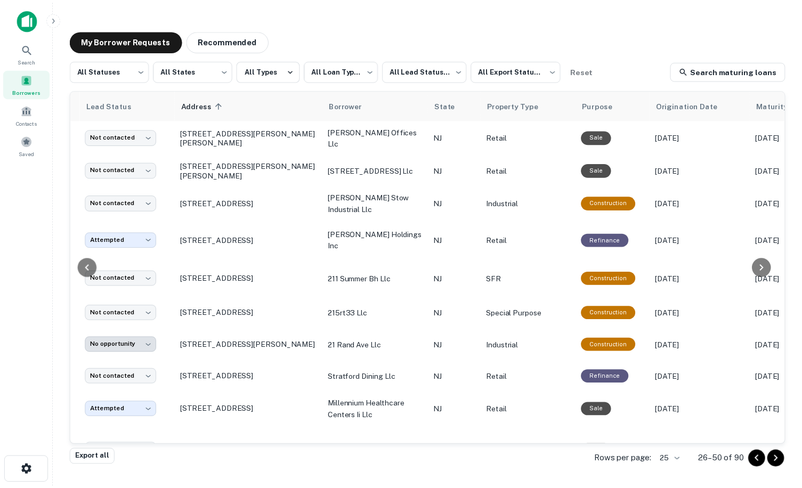
scroll to position [0, 0]
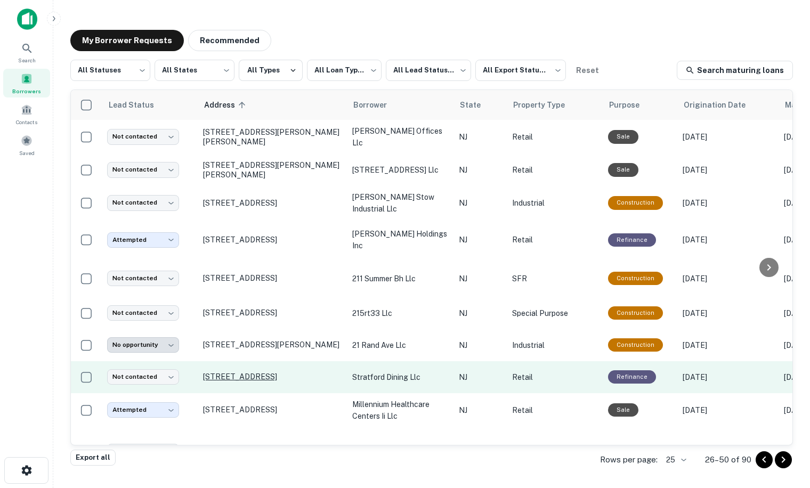
click at [249, 373] on p "[STREET_ADDRESS]" at bounding box center [272, 377] width 139 height 10
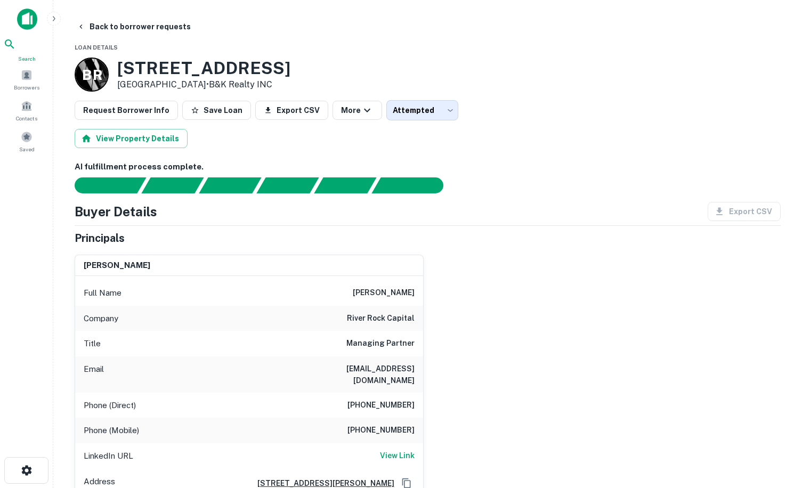
click at [16, 50] on icon at bounding box center [9, 44] width 13 height 13
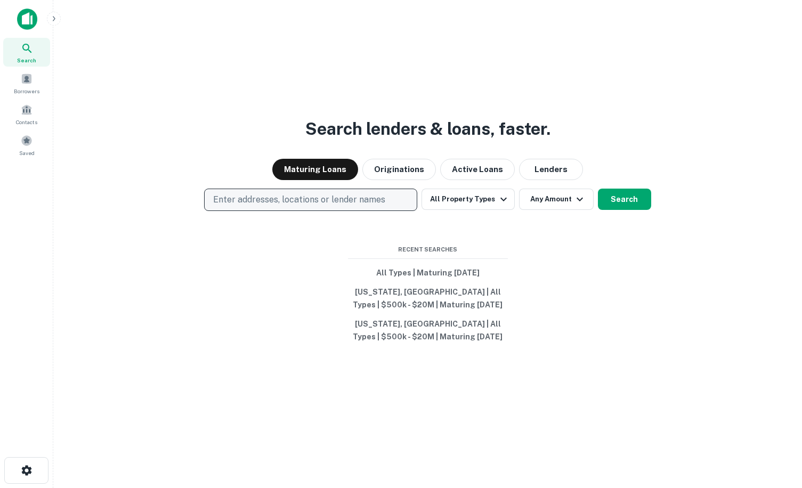
click at [260, 203] on p "Enter addresses, locations or lender names" at bounding box center [299, 199] width 172 height 13
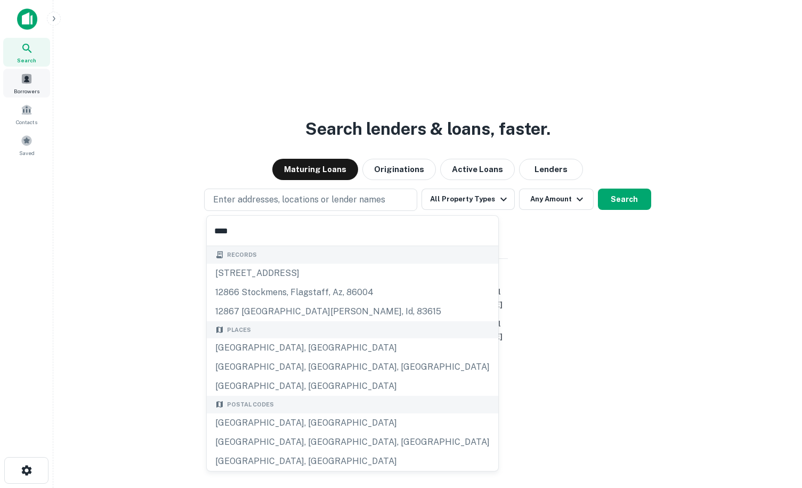
type input "****"
click at [30, 82] on span at bounding box center [27, 79] width 12 height 12
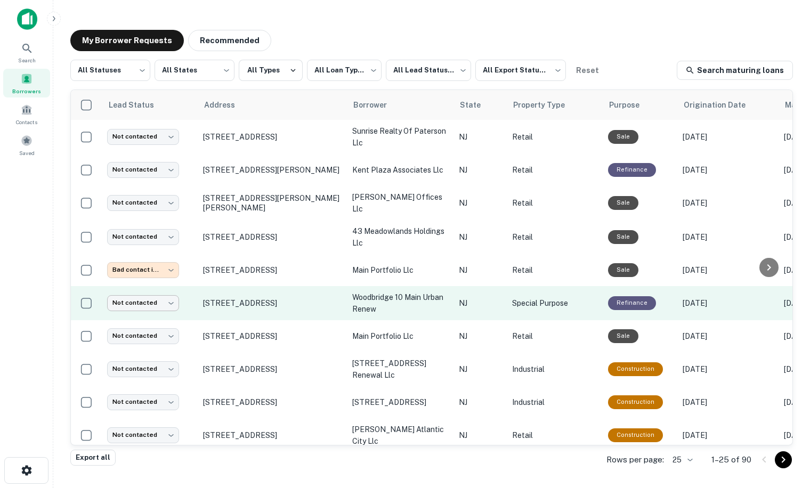
click at [133, 308] on body "**********" at bounding box center [405, 244] width 810 height 488
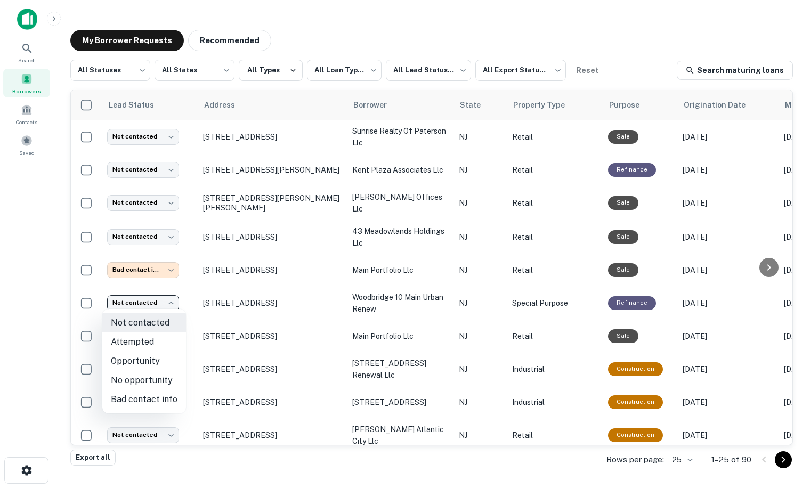
drag, startPoint x: 455, startPoint y: 441, endPoint x: 728, endPoint y: 439, distance: 272.8
click at [728, 439] on div at bounding box center [405, 244] width 810 height 488
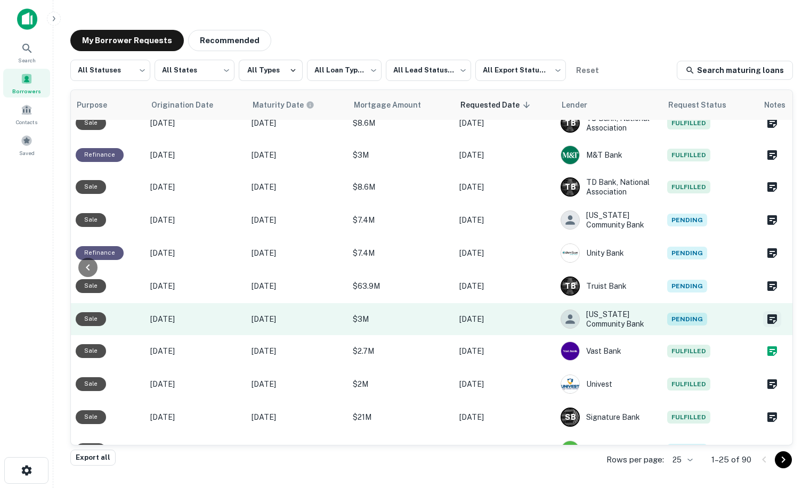
scroll to position [501, 540]
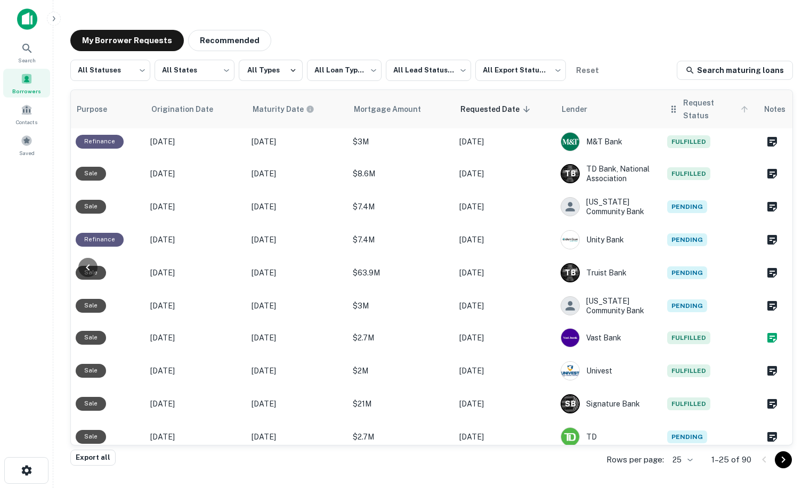
click at [683, 109] on span "Request Status" at bounding box center [717, 109] width 68 height 26
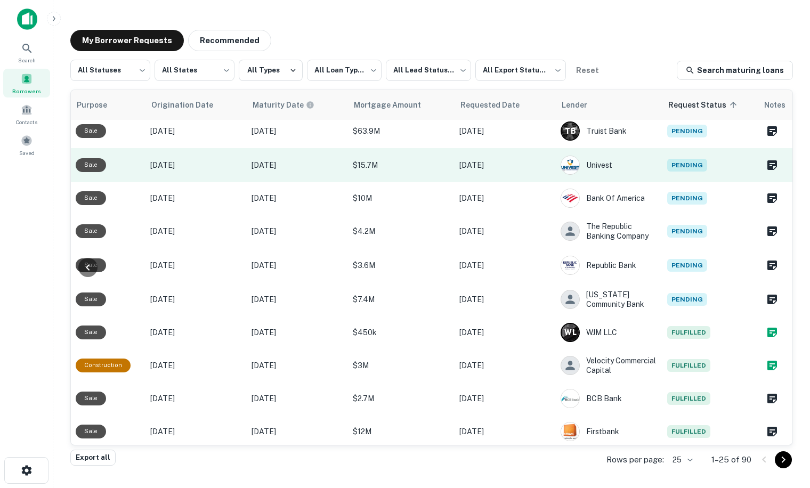
scroll to position [0, 539]
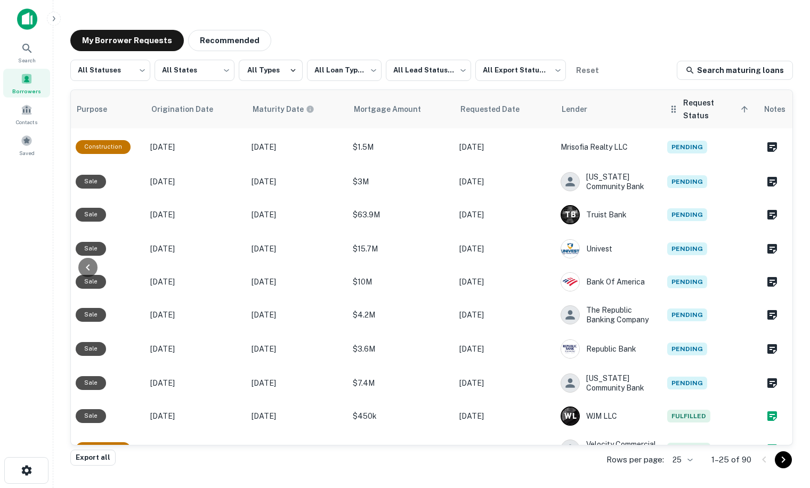
click at [703, 111] on th "Request Status sorted ascending" at bounding box center [710, 109] width 96 height 38
click at [741, 106] on icon at bounding box center [744, 109] width 6 height 6
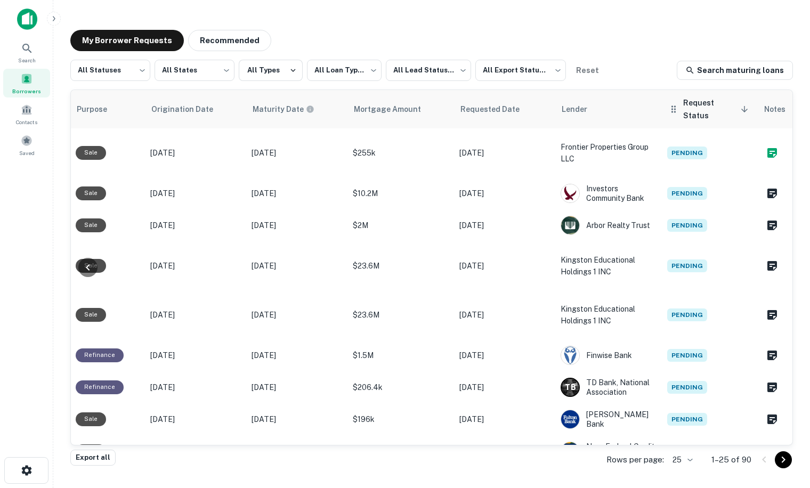
click at [701, 109] on span "Request Status sorted descending" at bounding box center [717, 109] width 68 height 26
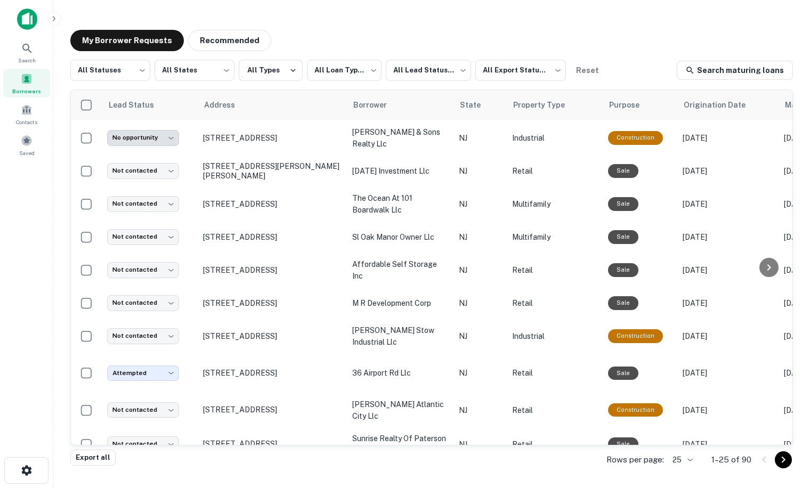
scroll to position [516, 0]
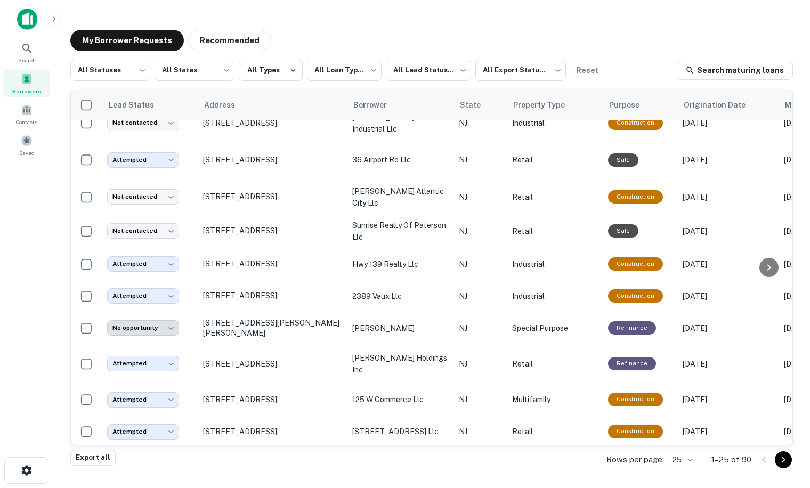
click at [783, 461] on icon "Go to next page" at bounding box center [783, 460] width 4 height 6
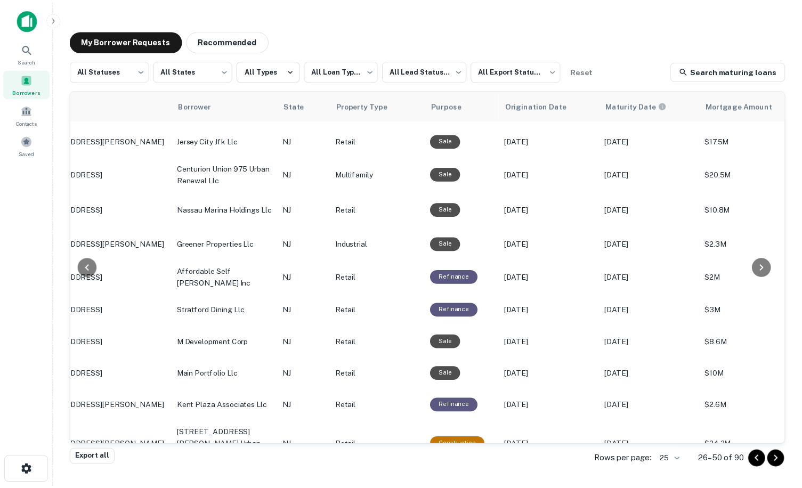
scroll to position [516, 0]
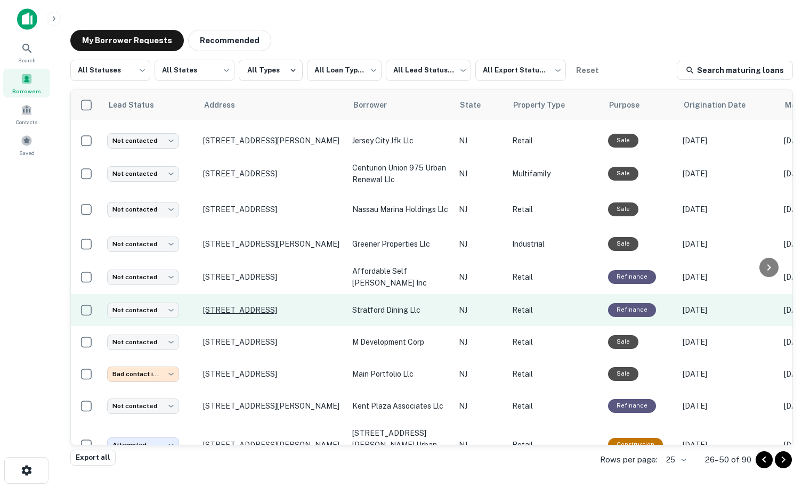
click at [263, 305] on p "[STREET_ADDRESS]" at bounding box center [272, 310] width 139 height 10
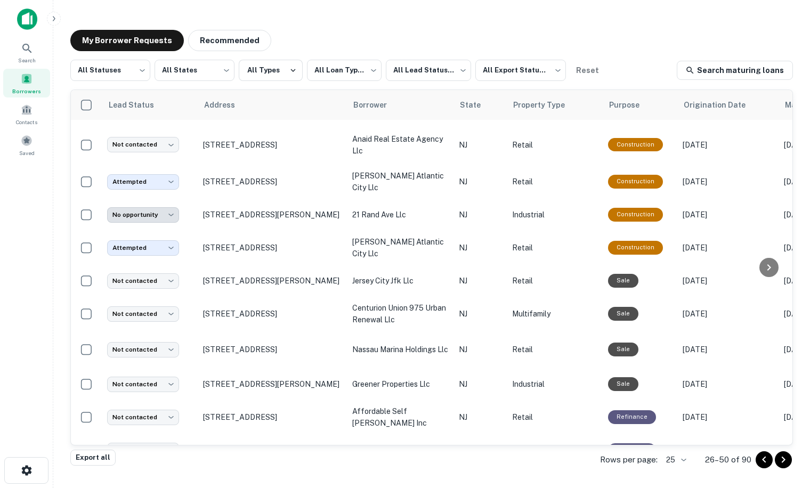
scroll to position [526, 0]
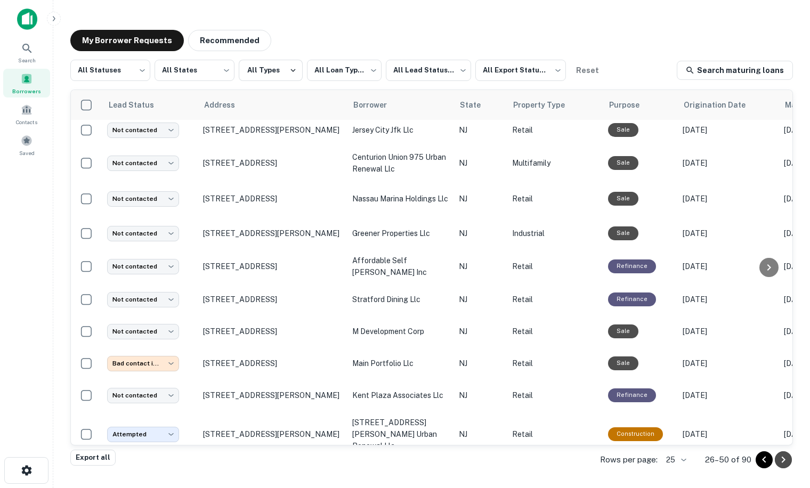
click at [787, 463] on icon "Go to next page" at bounding box center [783, 459] width 13 height 13
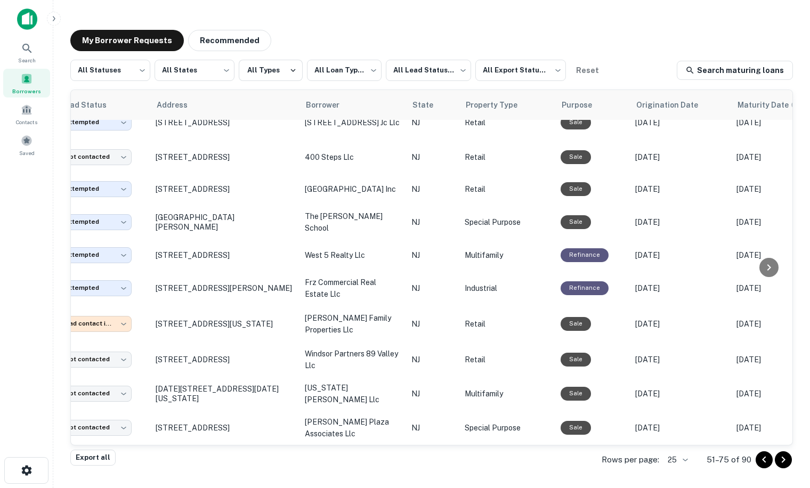
scroll to position [523, 0]
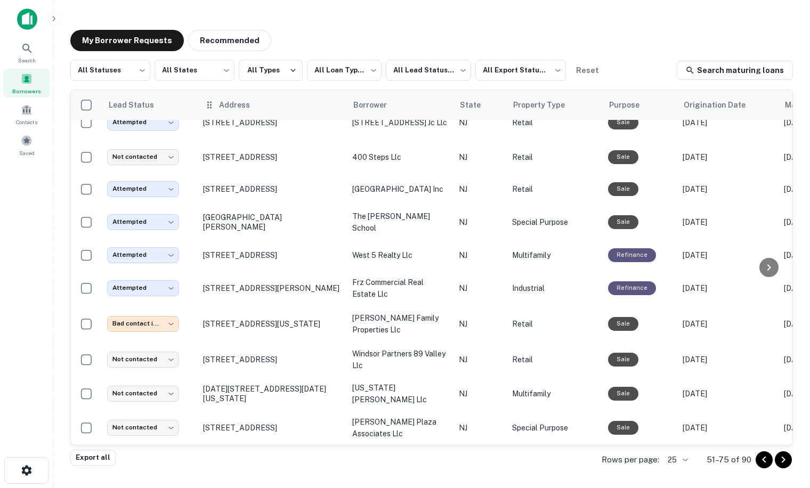
click at [218, 112] on th "Address" at bounding box center [272, 105] width 149 height 30
click at [210, 108] on icon at bounding box center [209, 104] width 4 height 7
click at [254, 105] on icon at bounding box center [257, 105] width 6 height 6
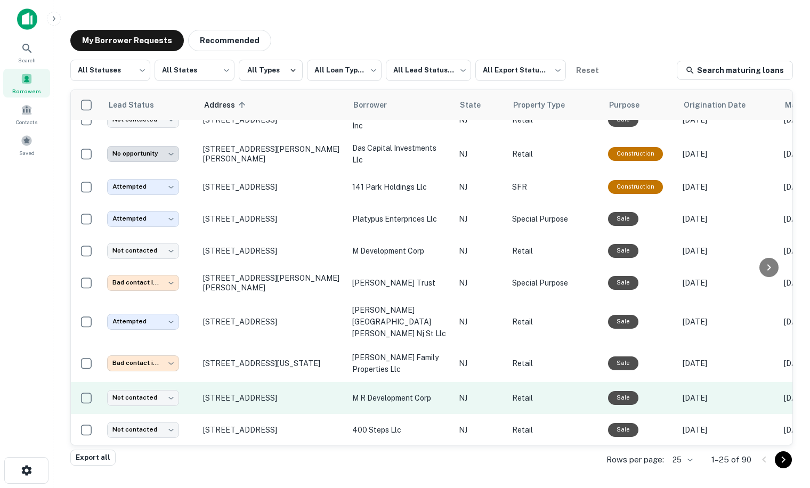
scroll to position [508, 0]
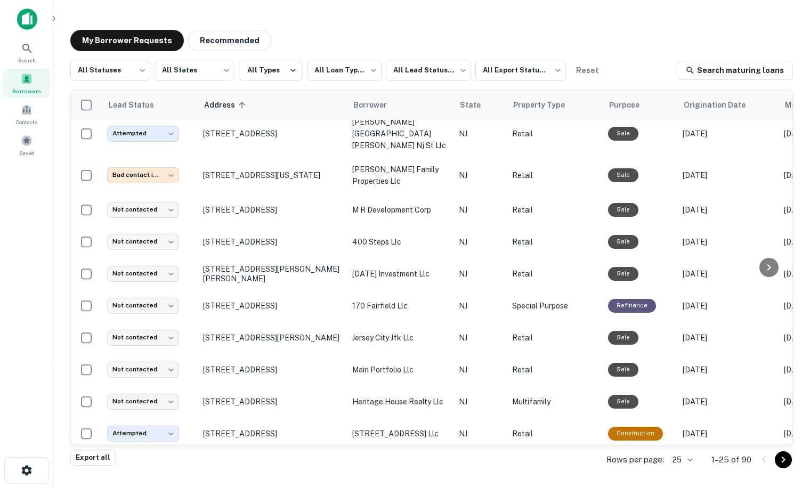
click at [783, 457] on icon "Go to next page" at bounding box center [783, 460] width 4 height 6
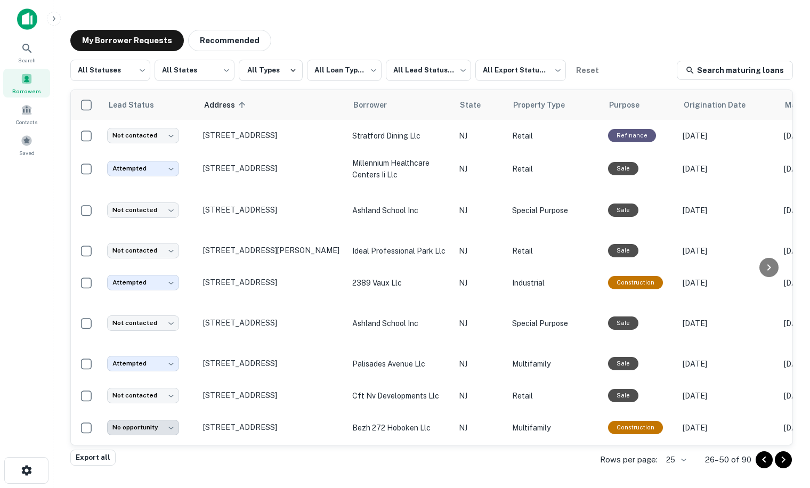
scroll to position [82, 0]
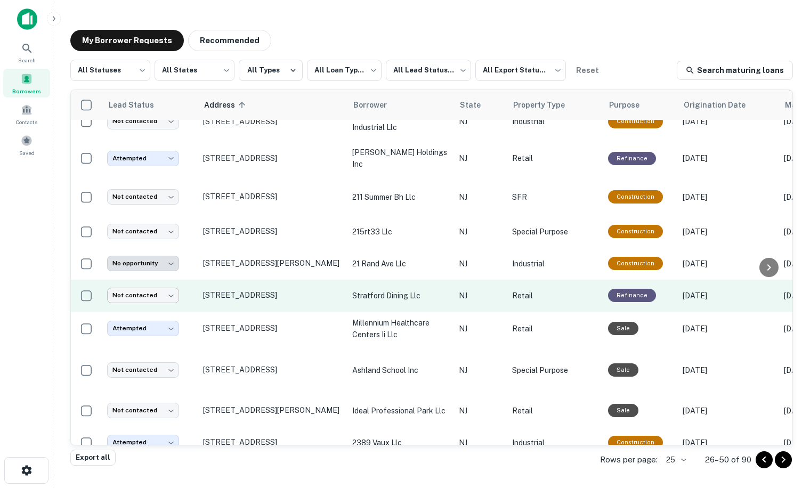
click at [154, 291] on body "**********" at bounding box center [405, 244] width 810 height 488
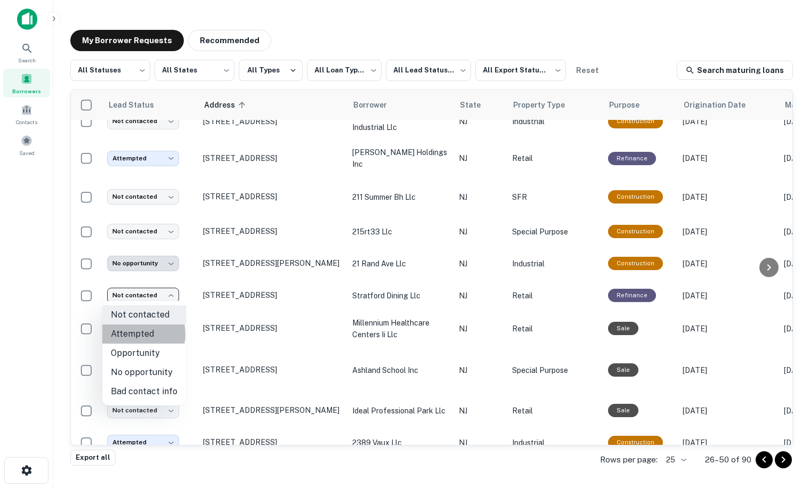
click at [134, 334] on li "Attempted" at bounding box center [144, 333] width 84 height 19
type input "*********"
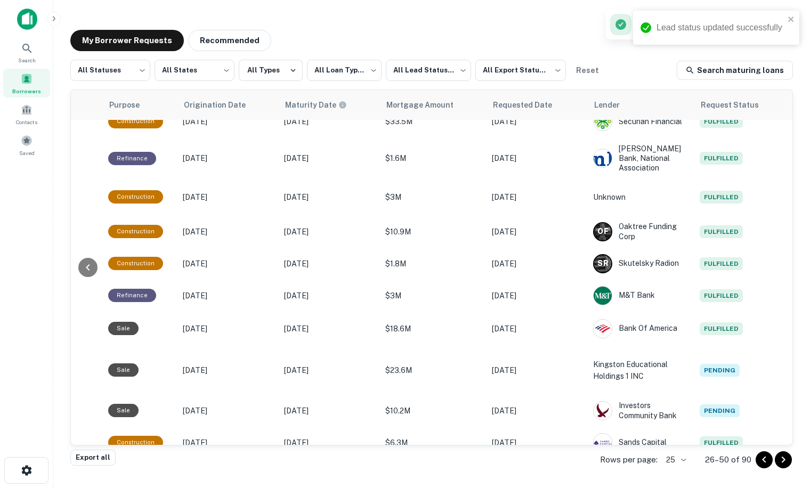
scroll to position [82, 540]
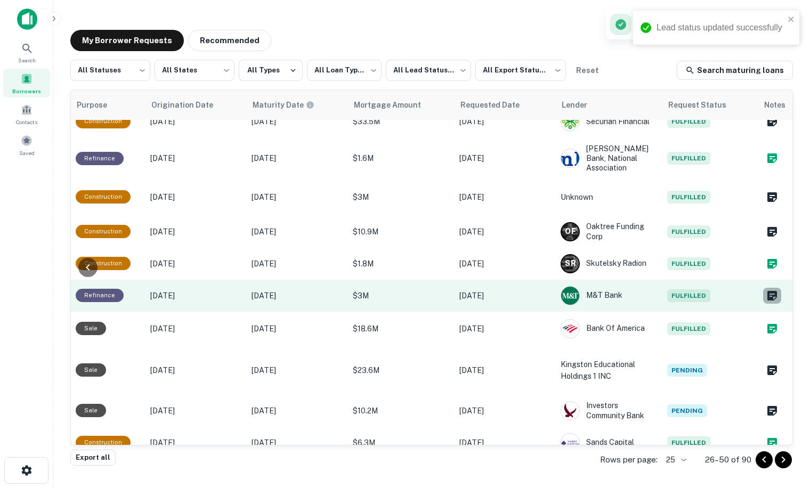
click at [771, 290] on button "Create a note for this borrower request" at bounding box center [772, 296] width 18 height 16
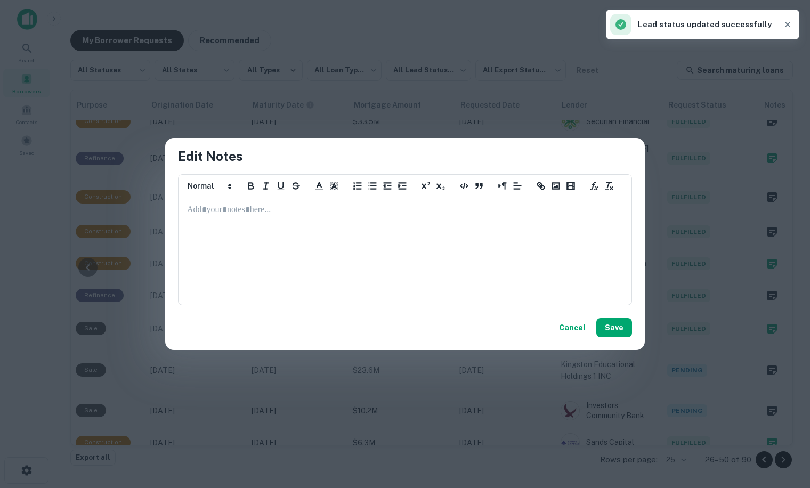
click at [275, 230] on div at bounding box center [405, 251] width 452 height 107
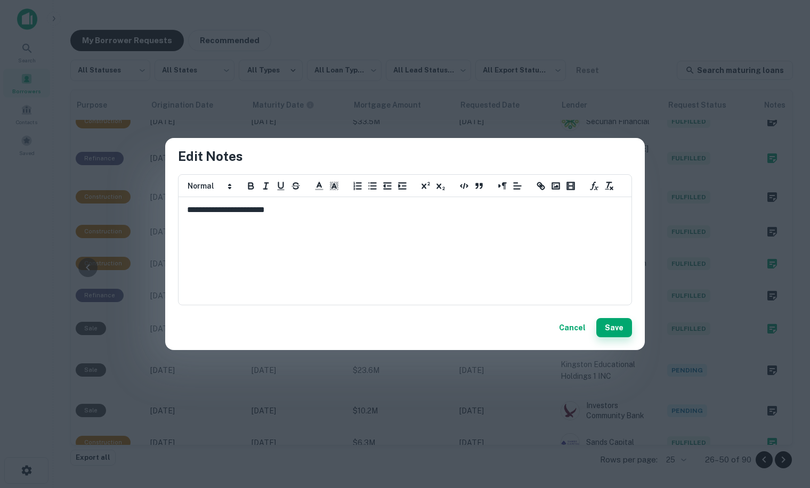
click at [608, 320] on button "Save" at bounding box center [614, 327] width 36 height 19
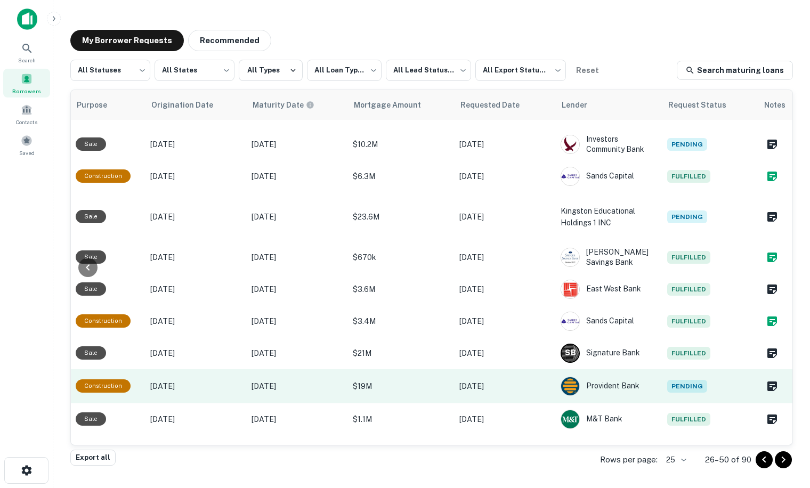
scroll to position [543, 540]
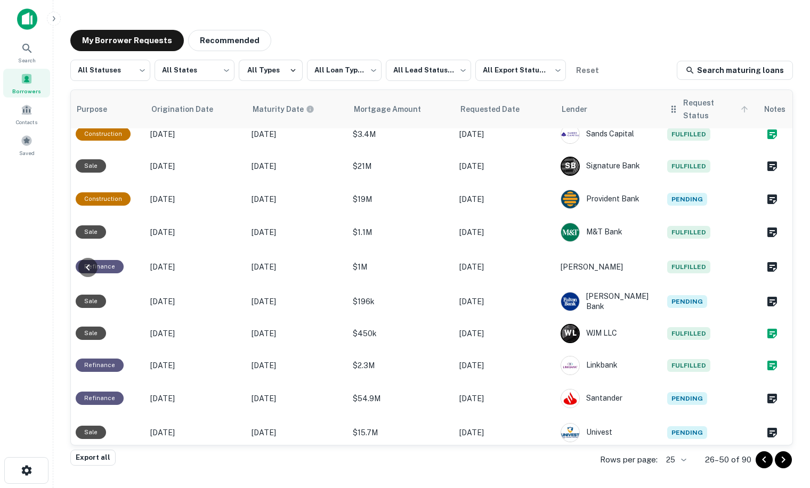
click at [739, 106] on icon at bounding box center [744, 109] width 10 height 10
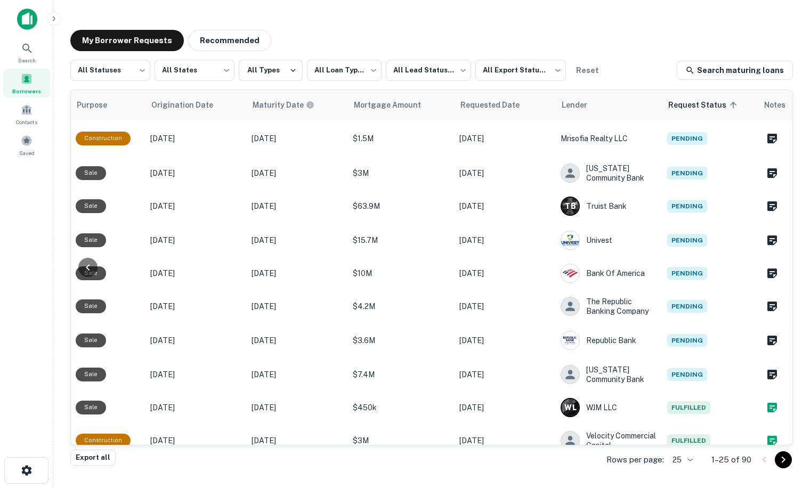
scroll to position [7, 539]
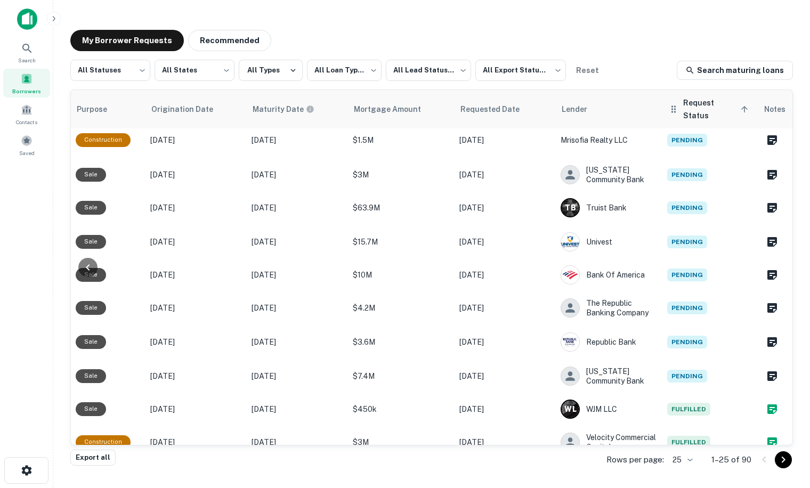
click at [739, 106] on icon at bounding box center [744, 109] width 10 height 10
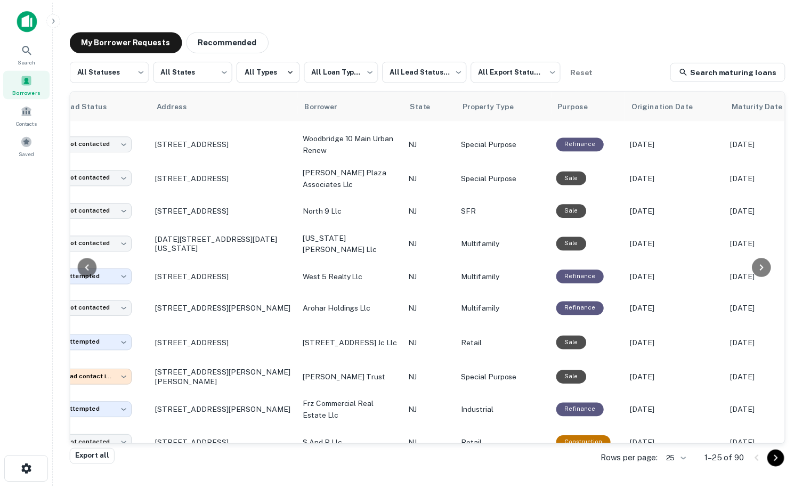
scroll to position [533, 0]
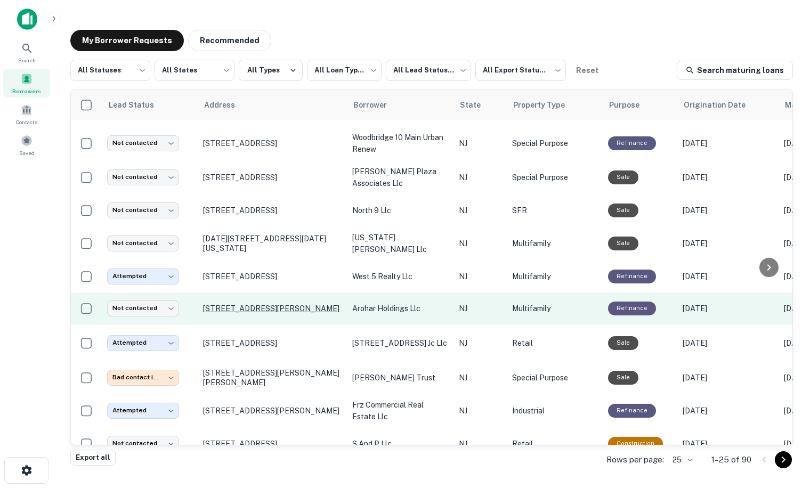
click at [237, 311] on p "37 William St Orange, NJ 07050" at bounding box center [272, 309] width 139 height 10
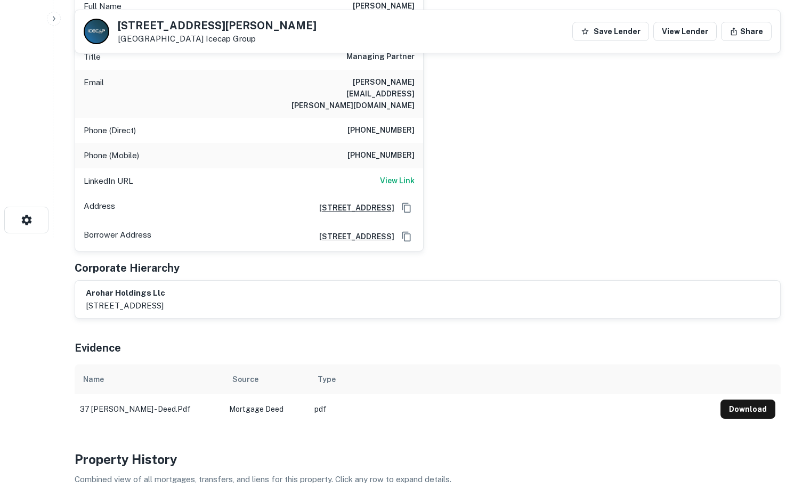
scroll to position [37, 0]
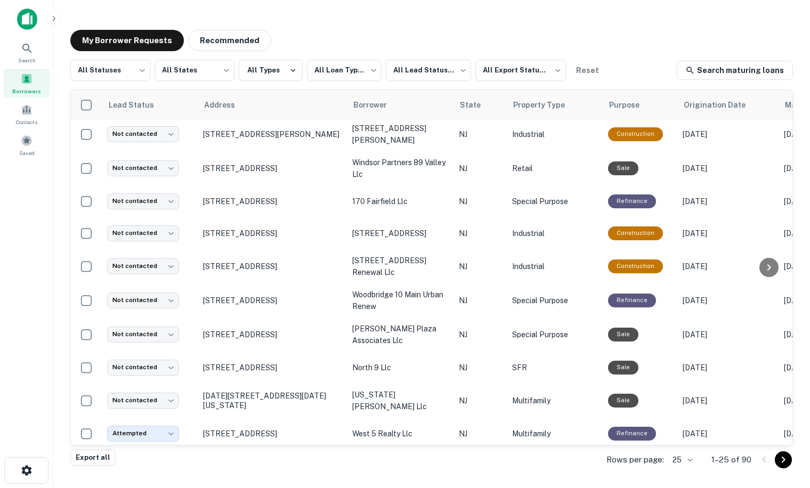
scroll to position [535, 0]
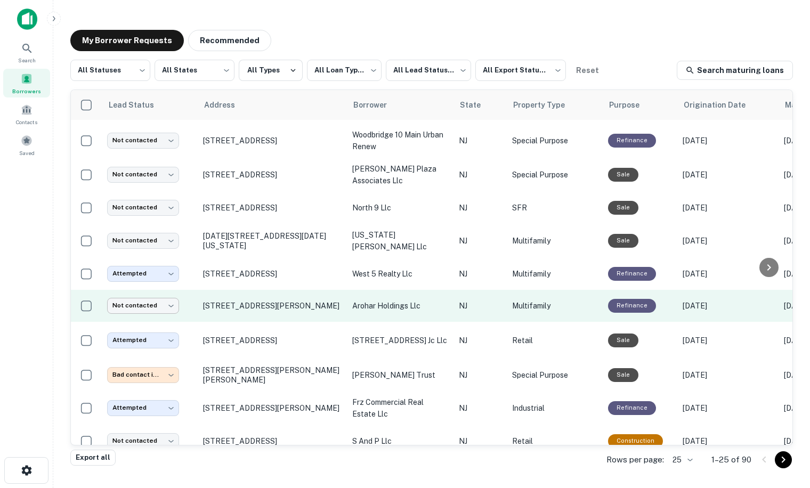
click at [145, 302] on body "**********" at bounding box center [405, 244] width 810 height 488
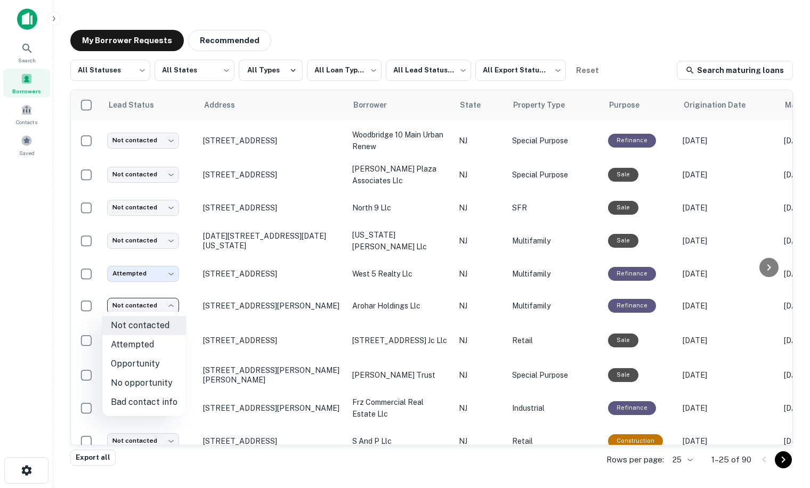
click at [141, 403] on li "Bad contact info" at bounding box center [144, 402] width 84 height 19
type input "**********"
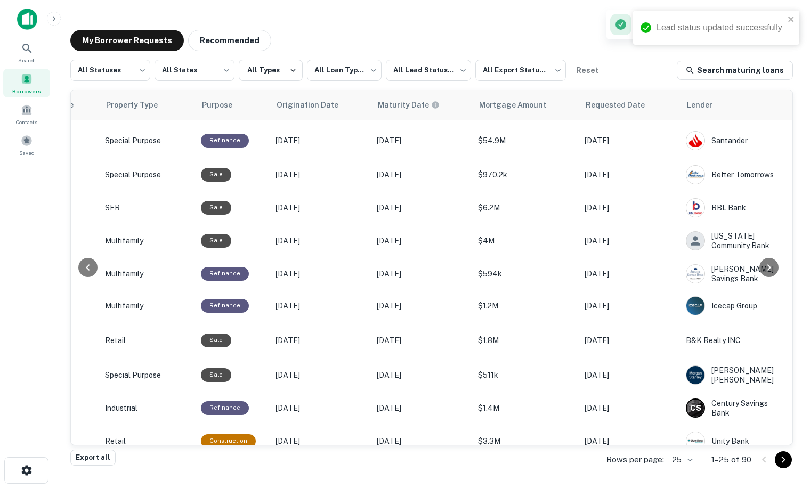
scroll to position [535, 540]
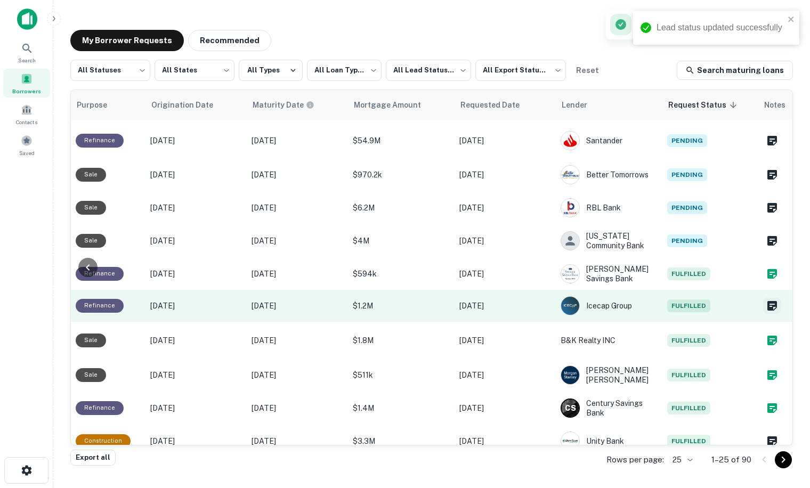
click at [766, 304] on icon "Create a note for this borrower request" at bounding box center [772, 305] width 13 height 13
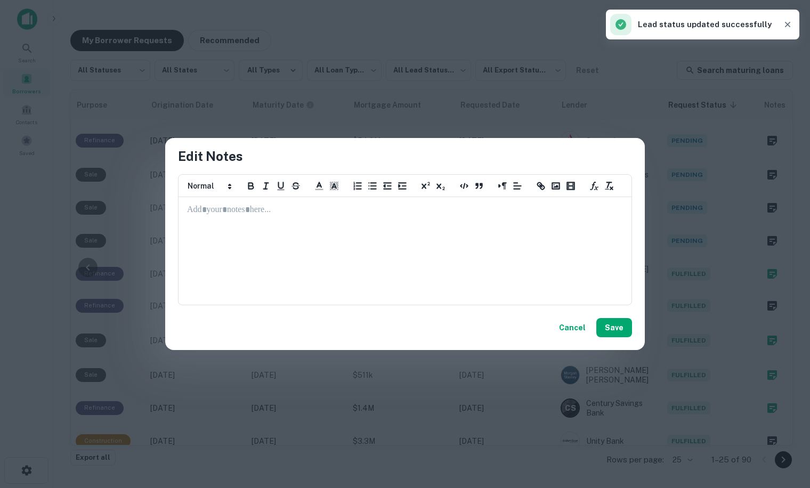
click at [265, 221] on div at bounding box center [405, 251] width 452 height 107
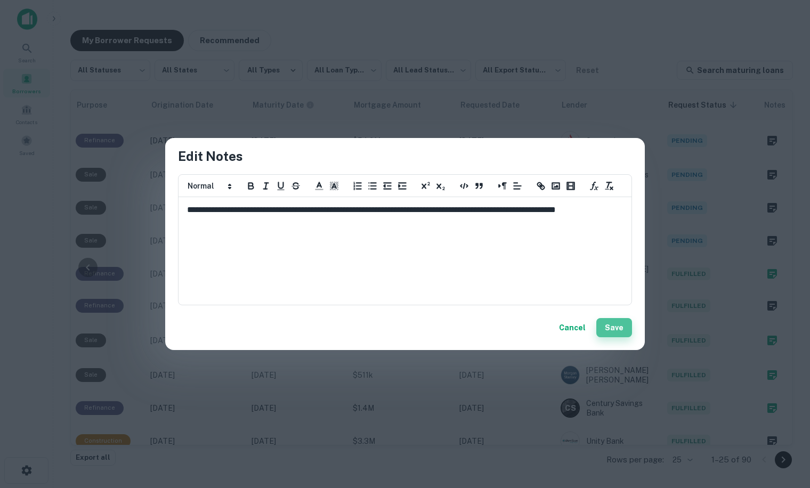
click at [616, 326] on button "Save" at bounding box center [614, 327] width 36 height 19
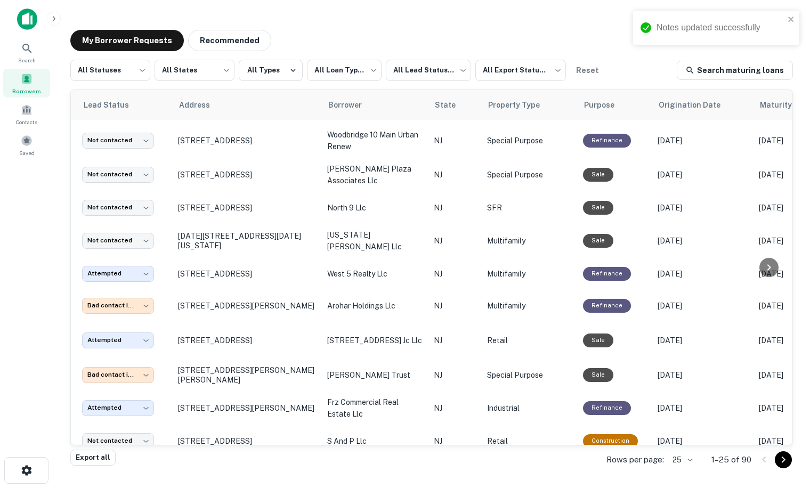
scroll to position [535, 0]
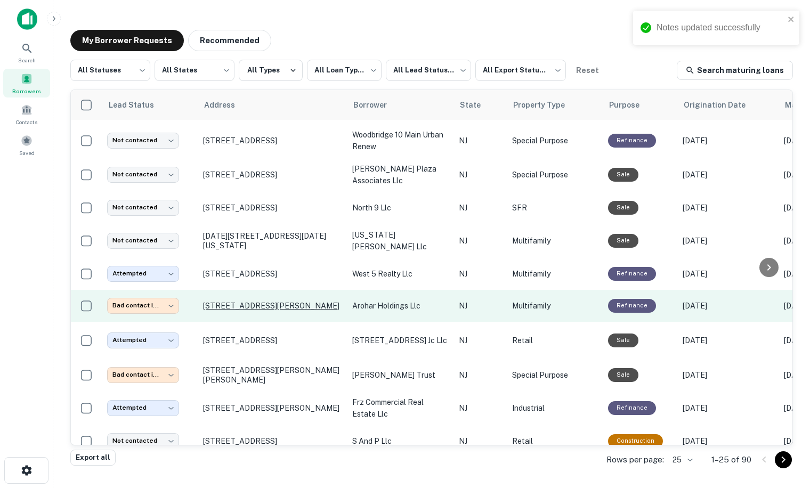
click at [223, 302] on p "[STREET_ADDRESS][PERSON_NAME]" at bounding box center [272, 306] width 139 height 10
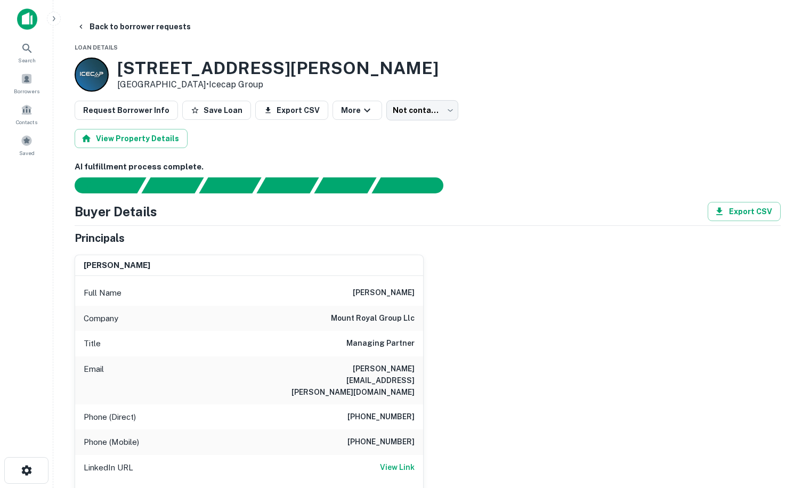
type input "**********"
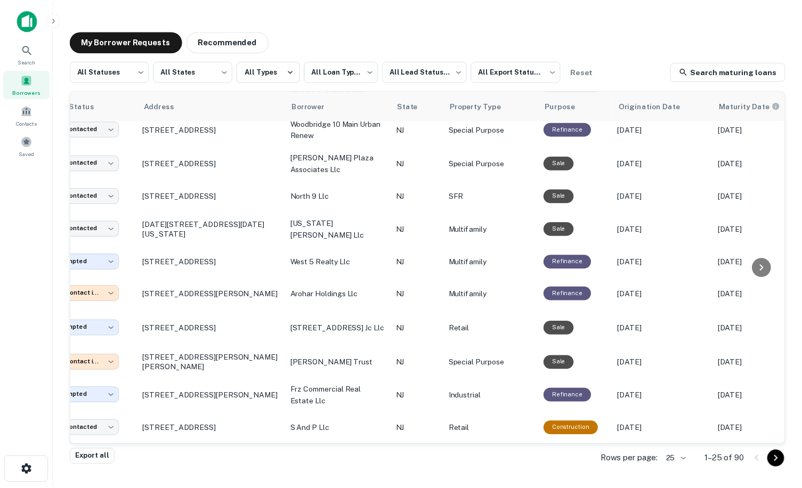
scroll to position [553, 0]
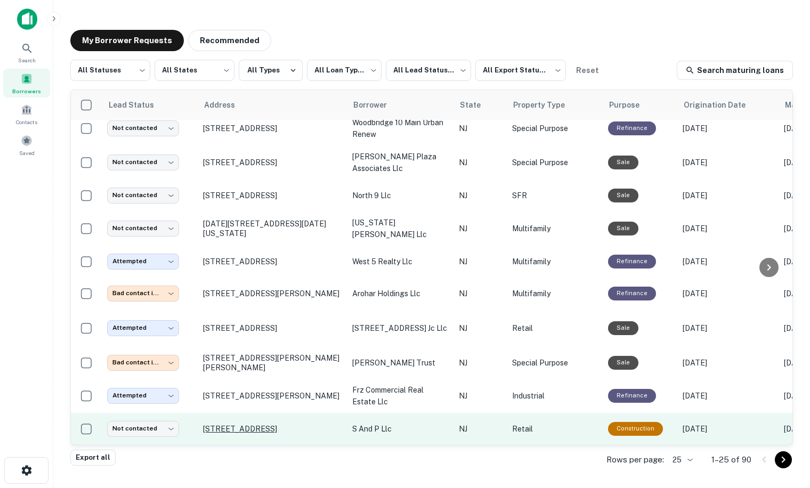
click at [241, 424] on p "[STREET_ADDRESS]" at bounding box center [272, 429] width 139 height 10
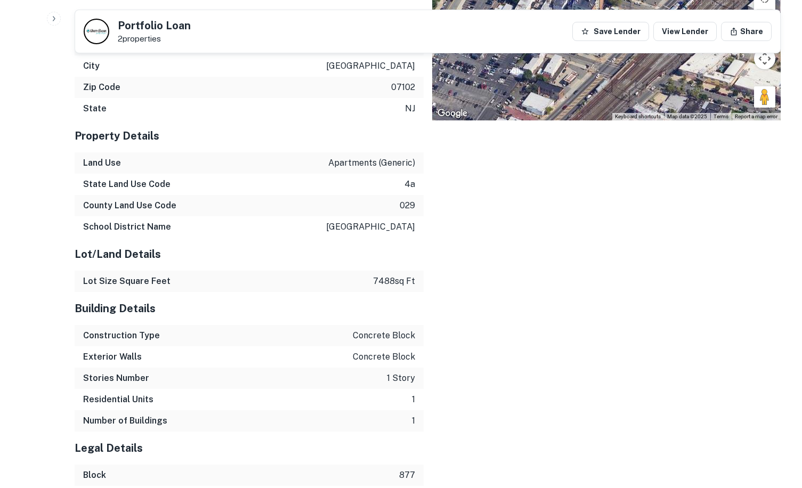
scroll to position [1363, 0]
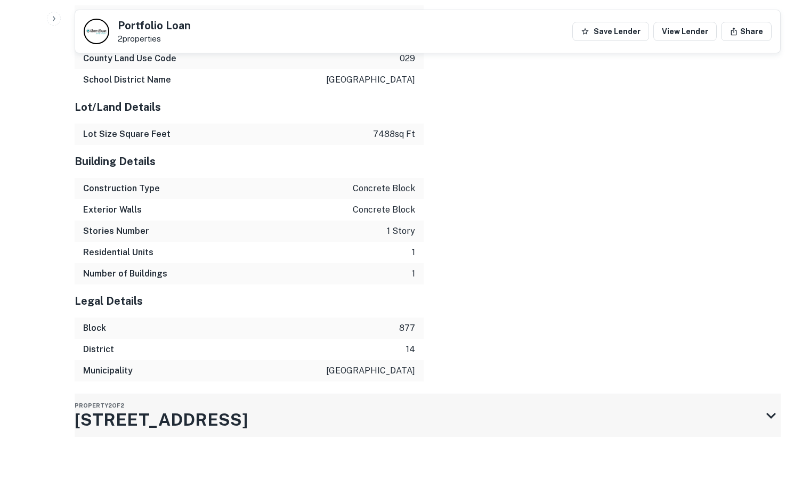
click at [94, 420] on h3 "25-29 Cottage St" at bounding box center [161, 420] width 173 height 26
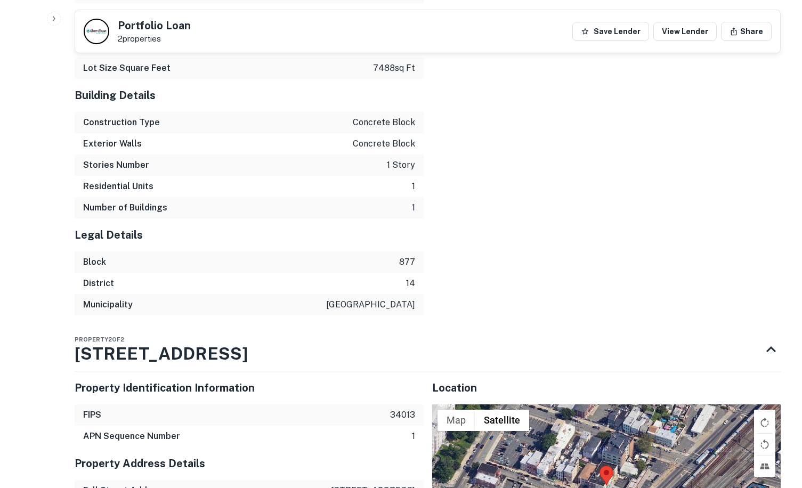
scroll to position [1629, 0]
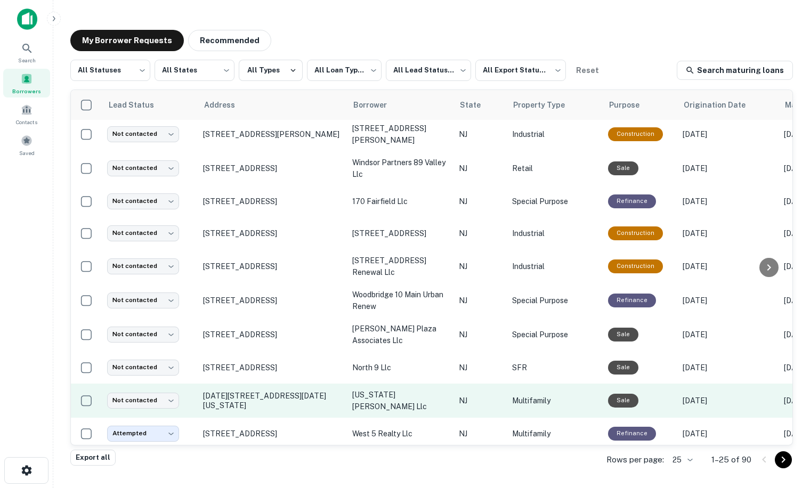
scroll to position [553, 0]
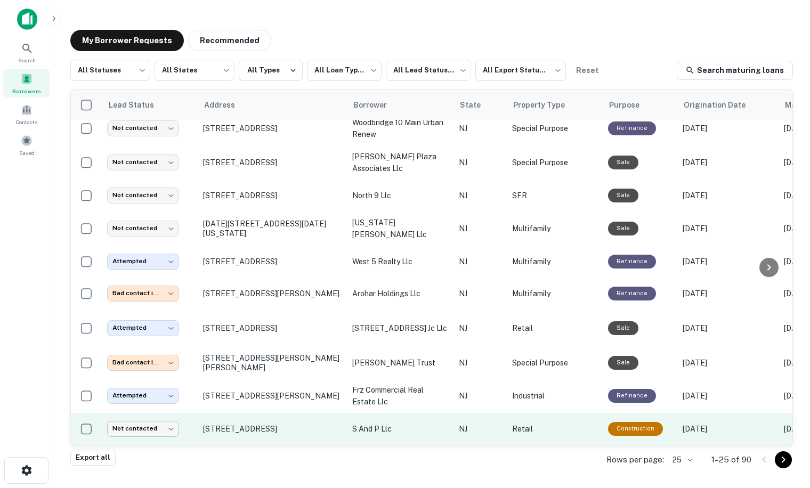
click at [141, 419] on body "**********" at bounding box center [405, 244] width 810 height 488
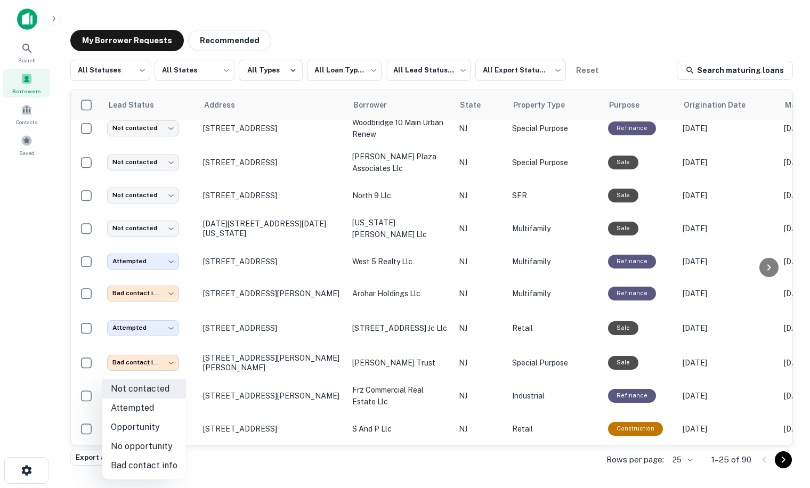
click at [135, 462] on li "Bad contact info" at bounding box center [144, 465] width 84 height 19
type input "**********"
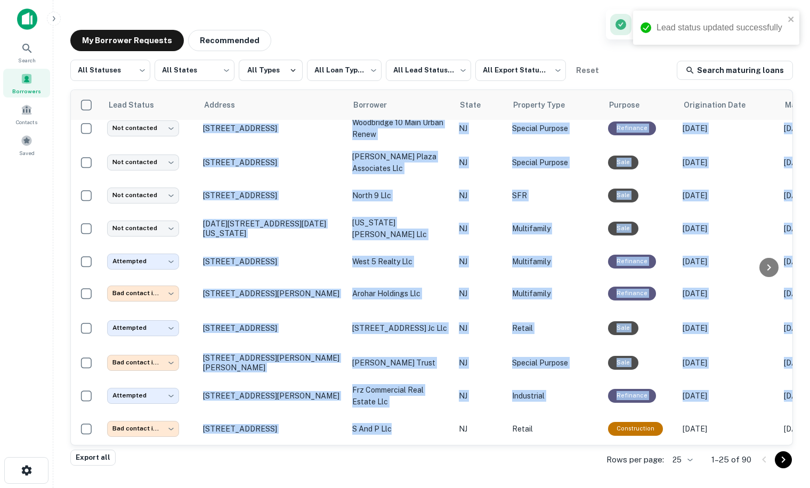
drag, startPoint x: 425, startPoint y: 436, endPoint x: 604, endPoint y: 444, distance: 179.7
click at [604, 444] on div "**********" at bounding box center [431, 267] width 721 height 355
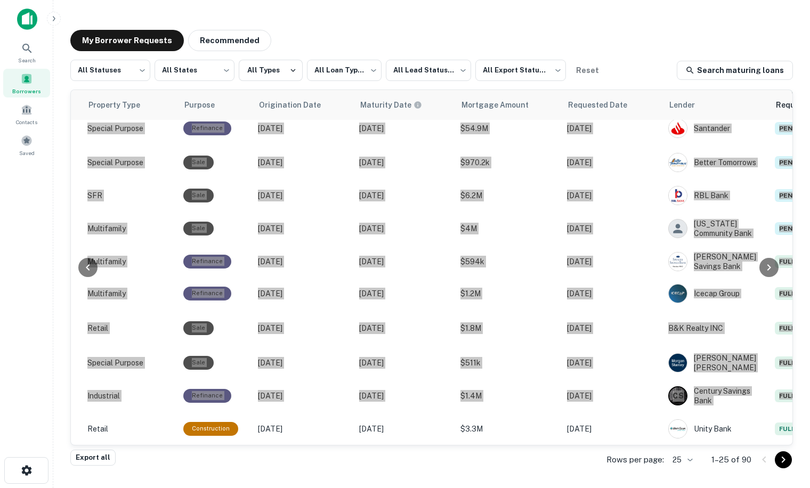
scroll to position [553, 540]
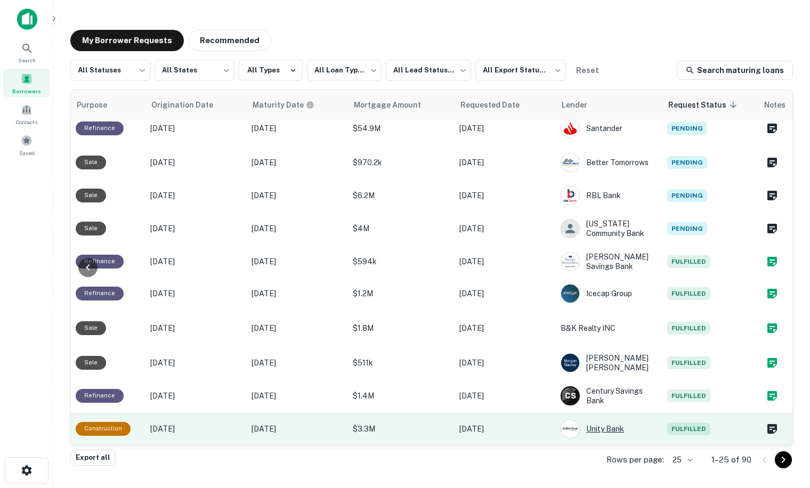
click at [605, 423] on div "Unity Bank" at bounding box center [608, 428] width 96 height 19
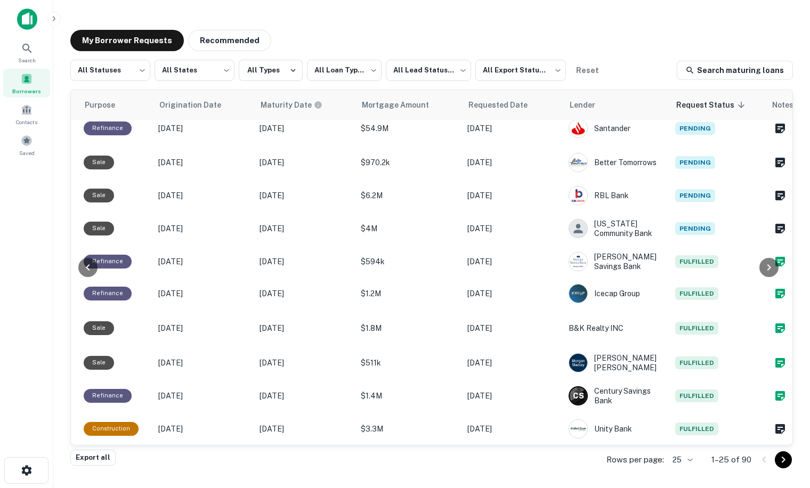
scroll to position [553, 540]
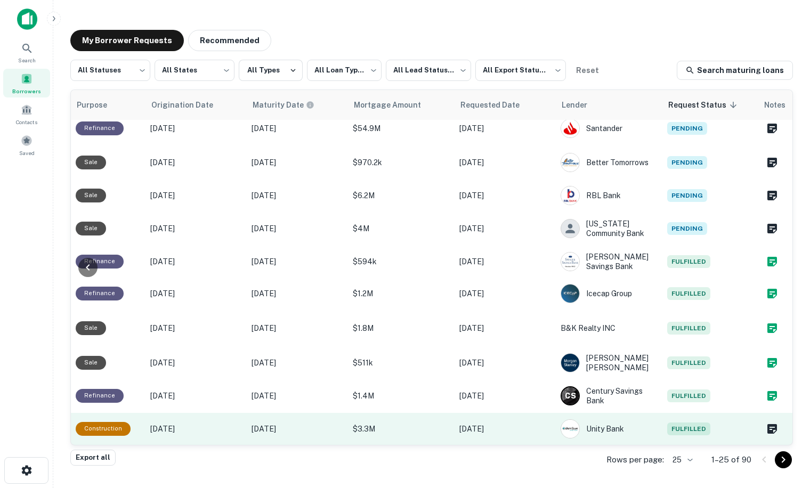
click at [676, 422] on span "Fulfilled" at bounding box center [688, 428] width 43 height 13
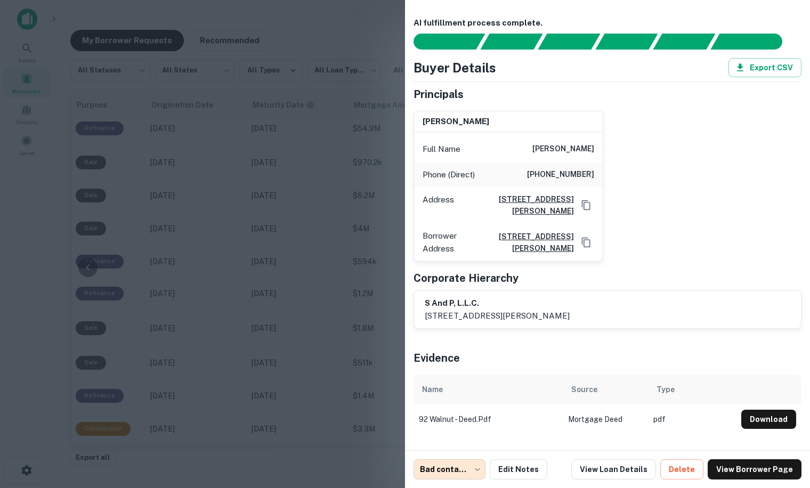
click at [365, 313] on div at bounding box center [405, 244] width 810 height 488
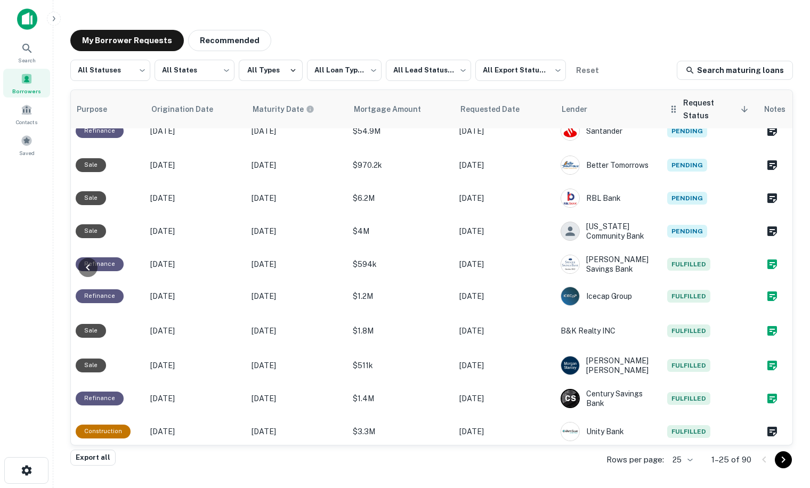
click at [721, 102] on span "Request Status sorted descending" at bounding box center [717, 109] width 68 height 26
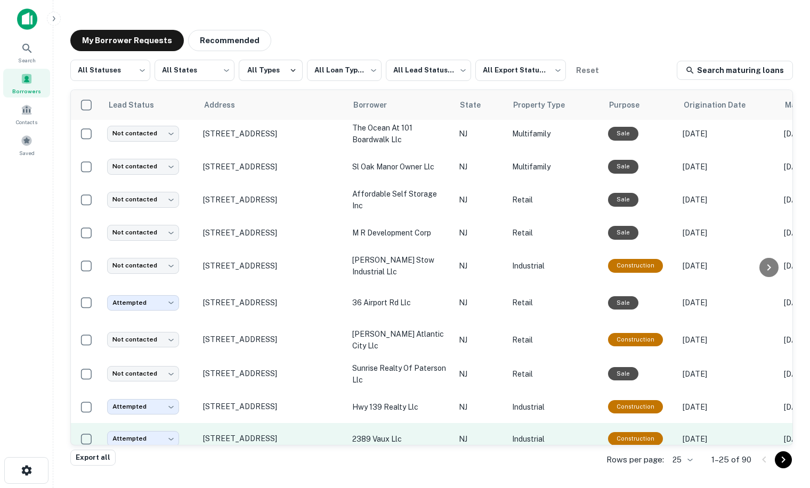
scroll to position [516, 0]
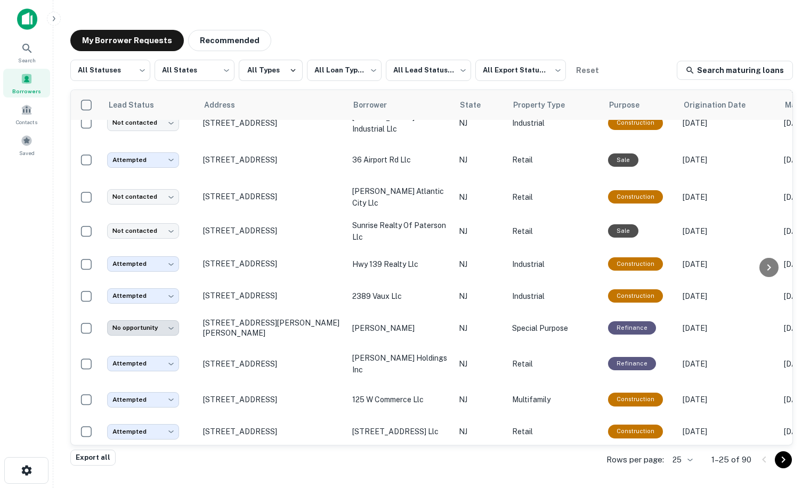
click at [786, 465] on icon "Go to next page" at bounding box center [783, 459] width 13 height 13
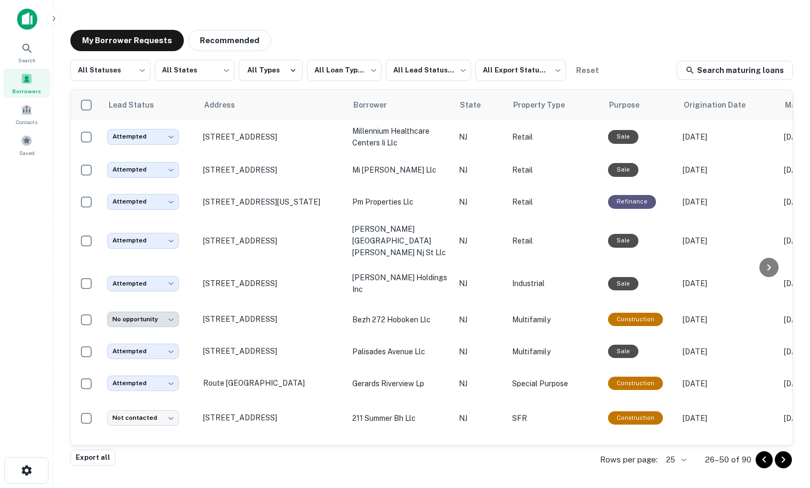
click at [767, 460] on icon "Go to previous page" at bounding box center [764, 459] width 13 height 13
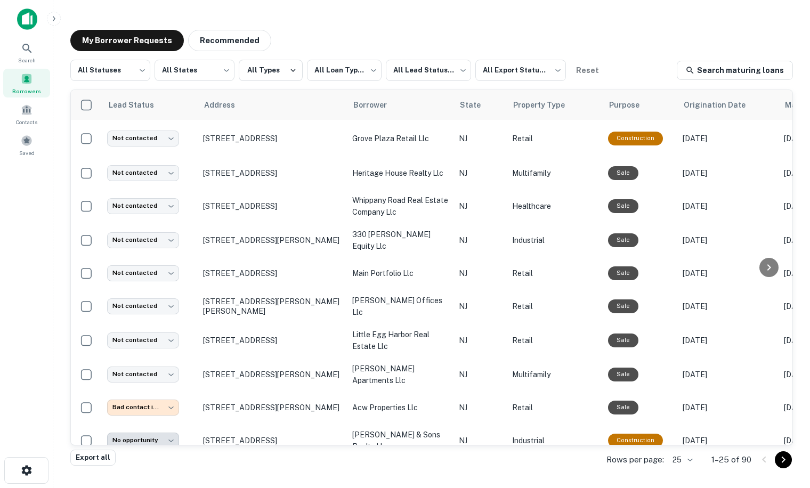
click at [782, 460] on icon "Go to next page" at bounding box center [783, 459] width 13 height 13
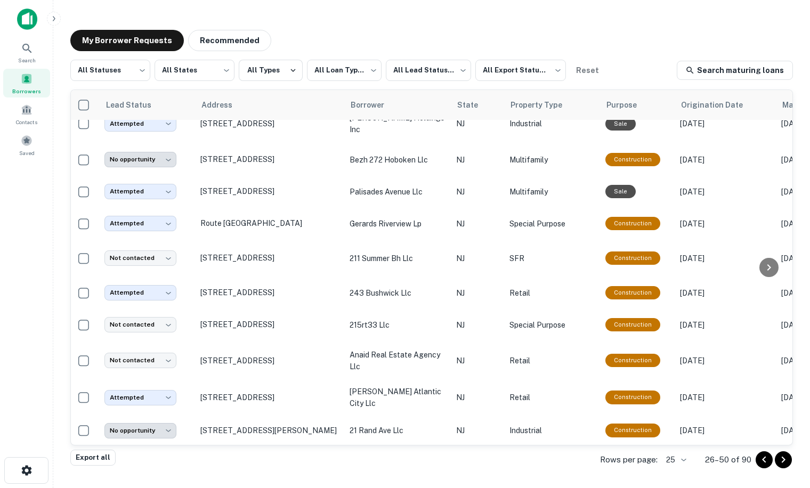
scroll to position [160, 0]
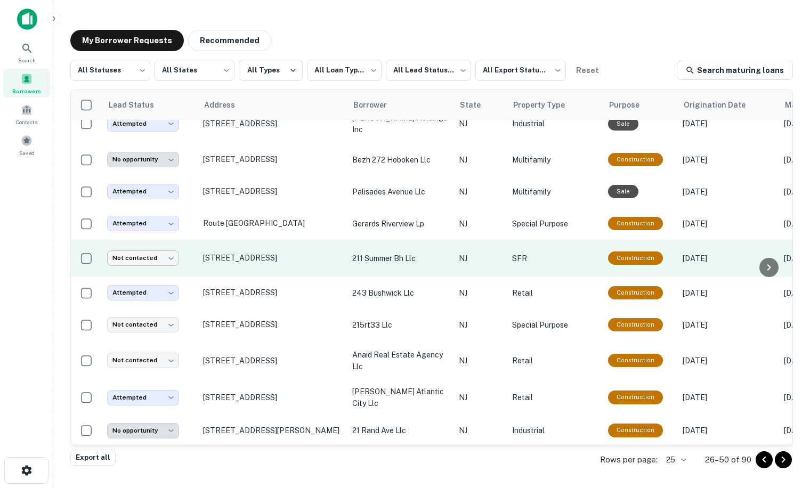
click at [156, 243] on body "**********" at bounding box center [405, 244] width 810 height 488
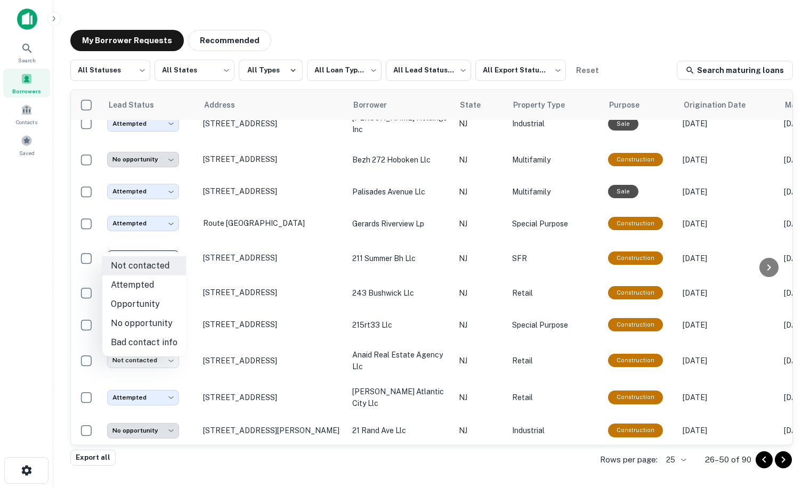
click at [142, 287] on li "Attempted" at bounding box center [144, 284] width 84 height 19
type input "*********"
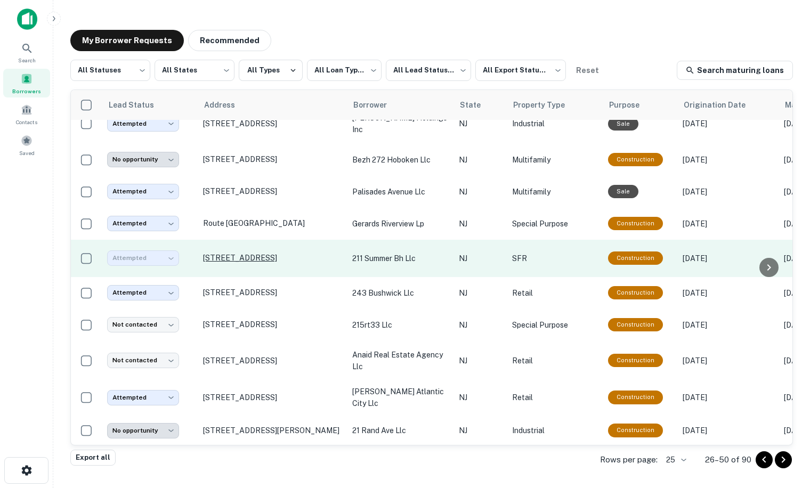
click at [234, 253] on p "[STREET_ADDRESS]" at bounding box center [272, 258] width 139 height 10
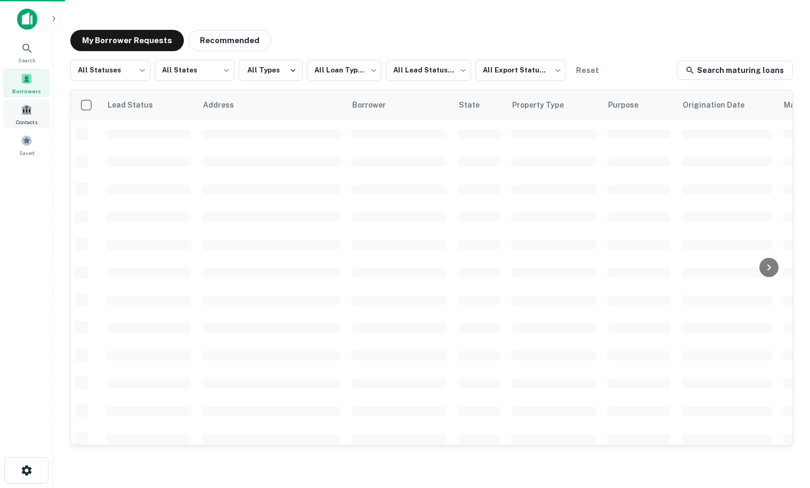
scroll to position [160, 0]
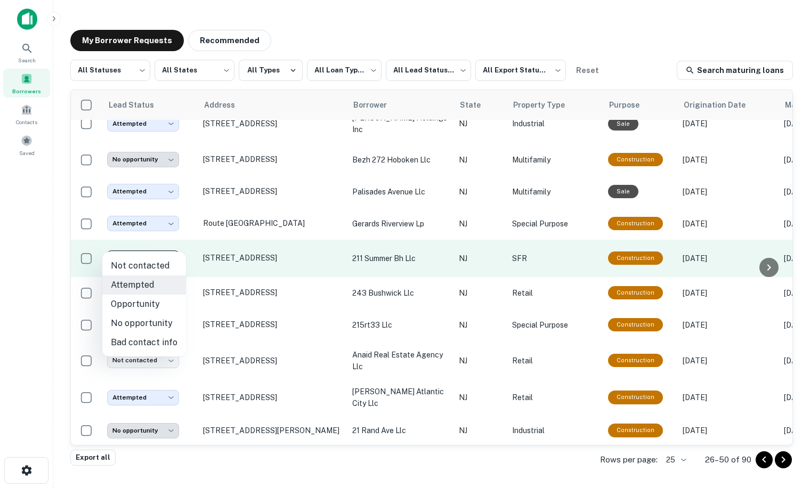
click at [149, 246] on body "**********" at bounding box center [405, 244] width 810 height 488
click at [149, 246] on div at bounding box center [405, 244] width 810 height 488
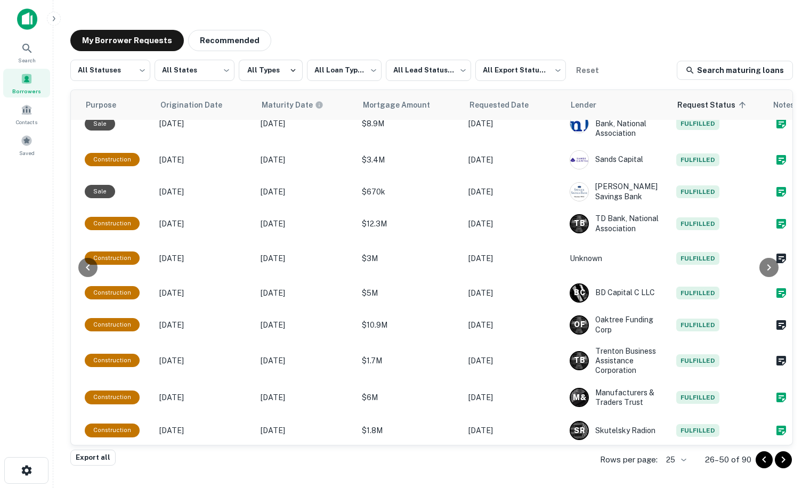
scroll to position [160, 540]
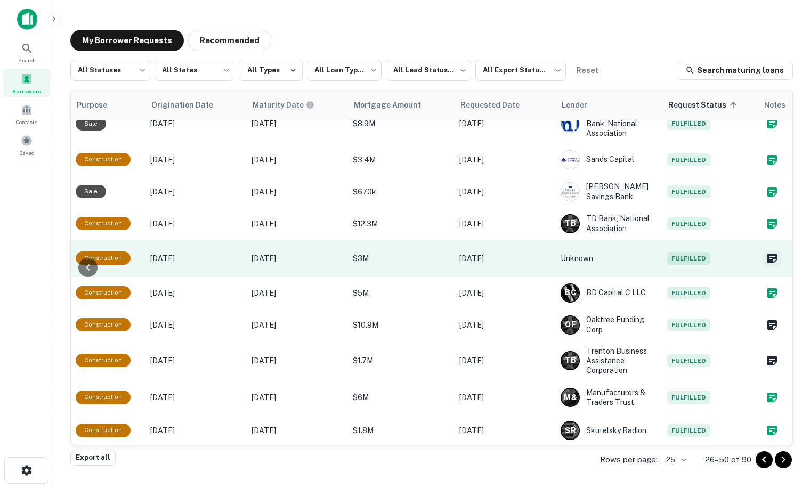
click at [769, 254] on icon "Create a note for this borrower request" at bounding box center [772, 259] width 10 height 10
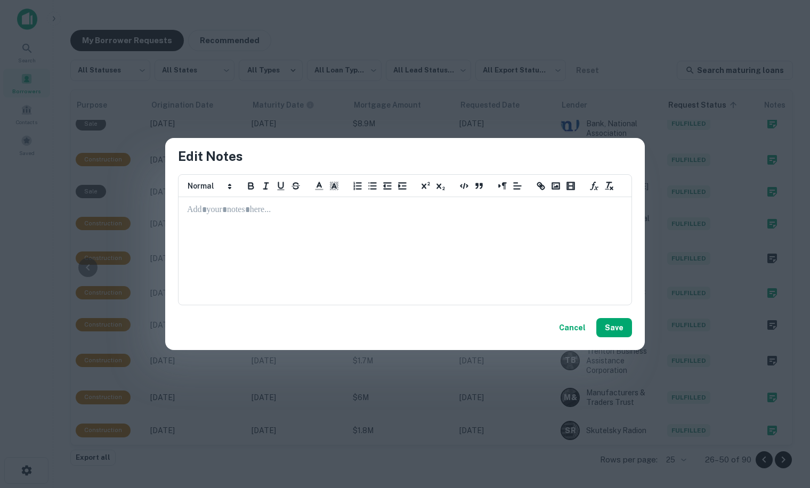
click at [328, 223] on div at bounding box center [405, 251] width 452 height 107
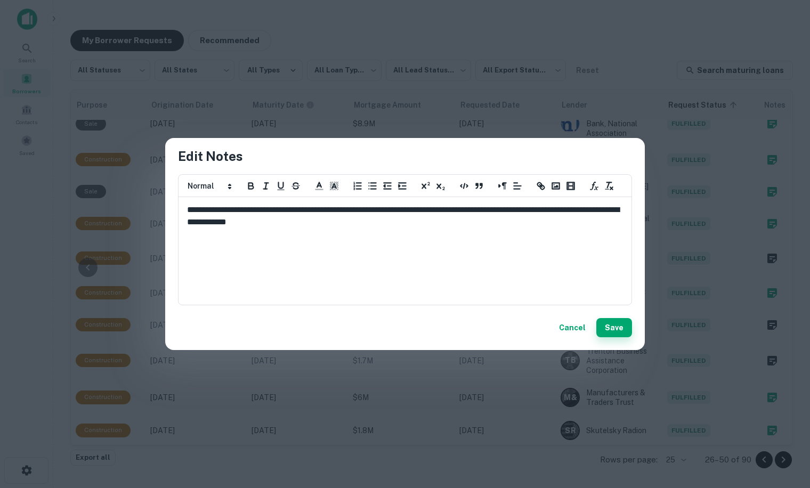
click at [615, 330] on button "Save" at bounding box center [614, 327] width 36 height 19
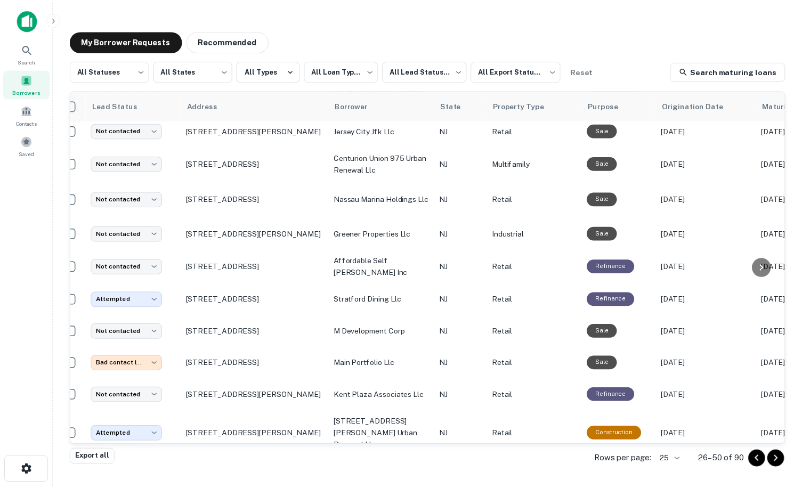
scroll to position [526, 0]
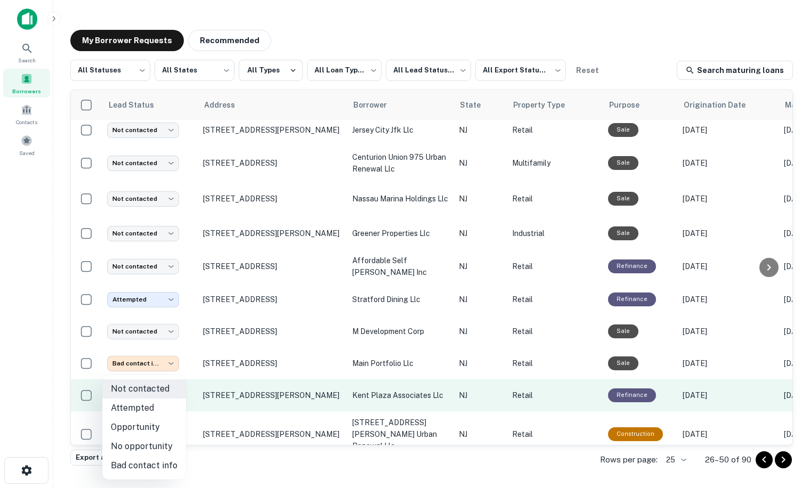
click at [144, 375] on body "**********" at bounding box center [405, 244] width 810 height 488
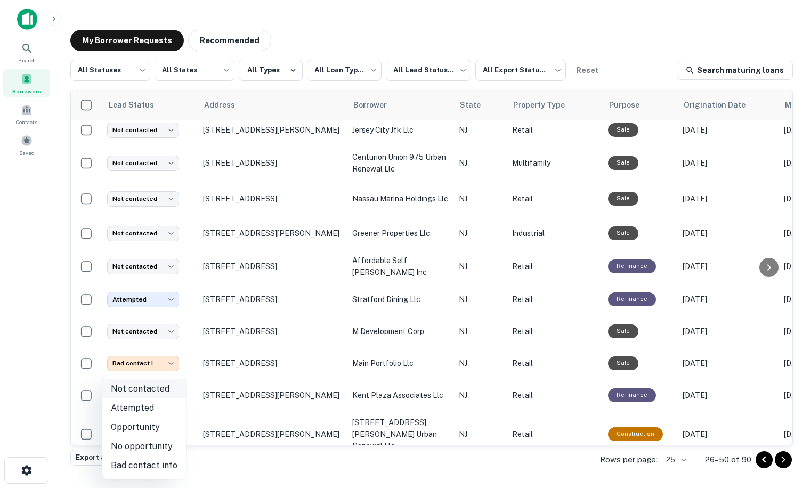
drag, startPoint x: 148, startPoint y: 409, endPoint x: 165, endPoint y: 395, distance: 22.3
click at [147, 409] on li "Attempted" at bounding box center [144, 407] width 84 height 19
type input "*********"
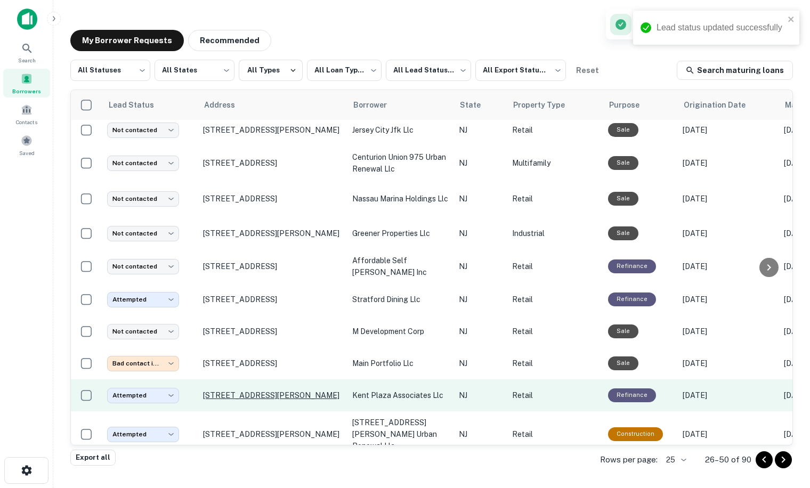
click at [243, 390] on p "[STREET_ADDRESS][PERSON_NAME]" at bounding box center [272, 395] width 139 height 10
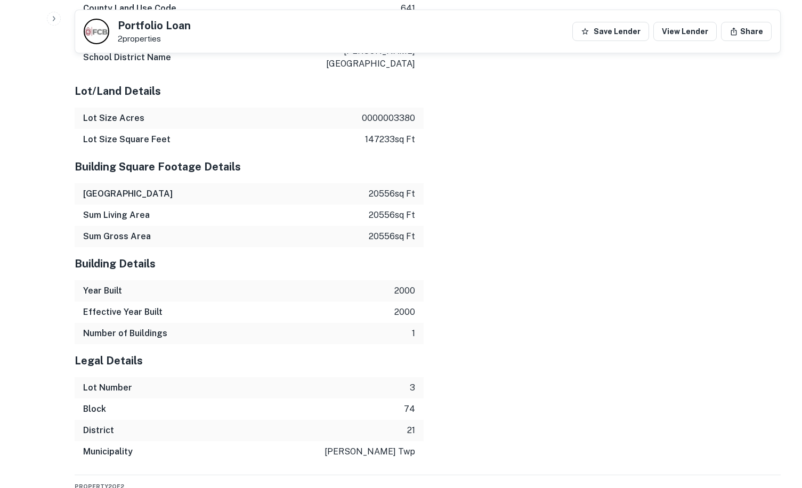
scroll to position [1521, 0]
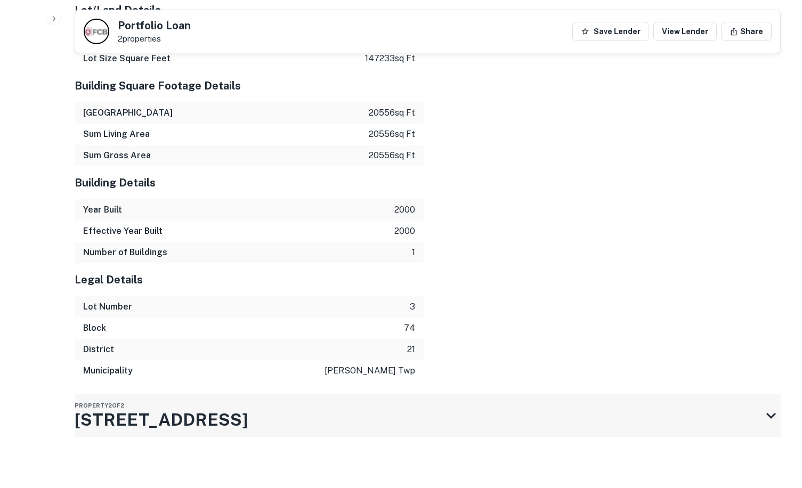
click at [175, 418] on h3 "4752 Us Highway 9" at bounding box center [161, 420] width 173 height 26
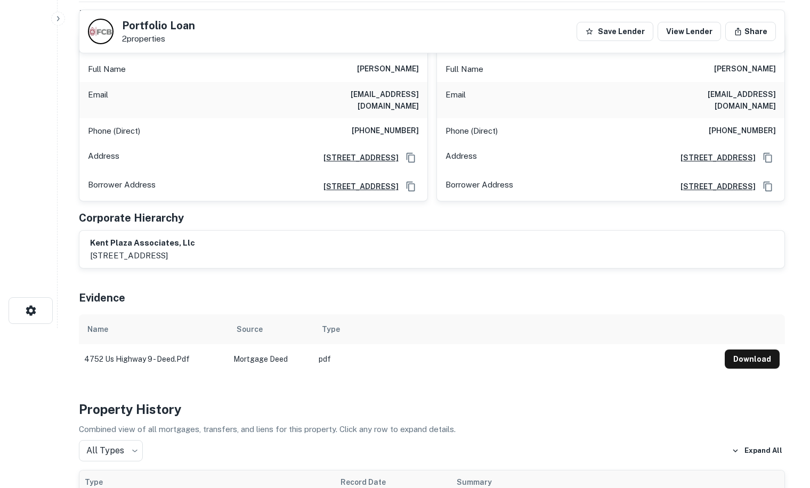
scroll to position [0, 0]
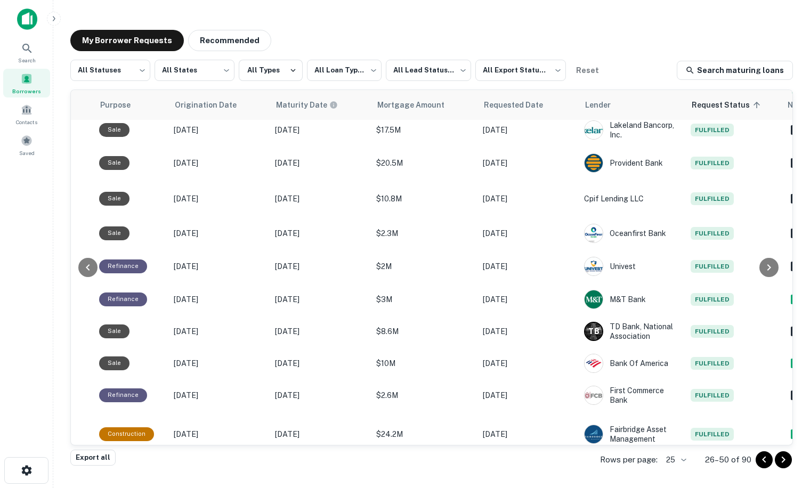
scroll to position [526, 540]
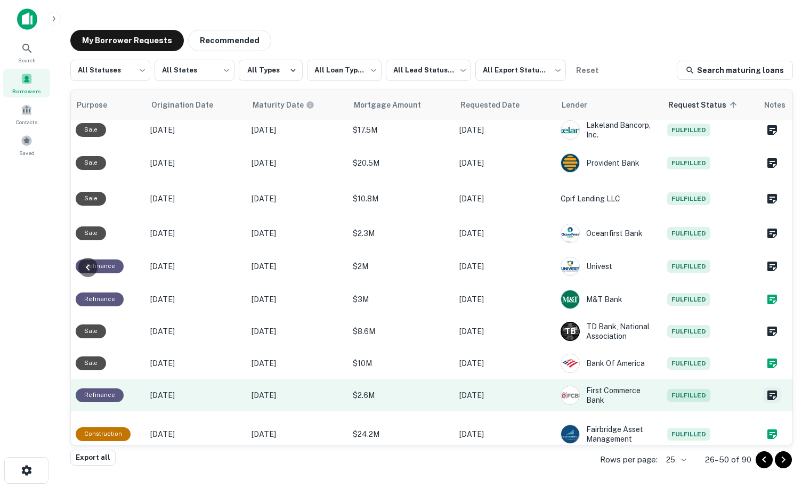
click at [766, 389] on icon "Create a note for this borrower request" at bounding box center [772, 395] width 13 height 13
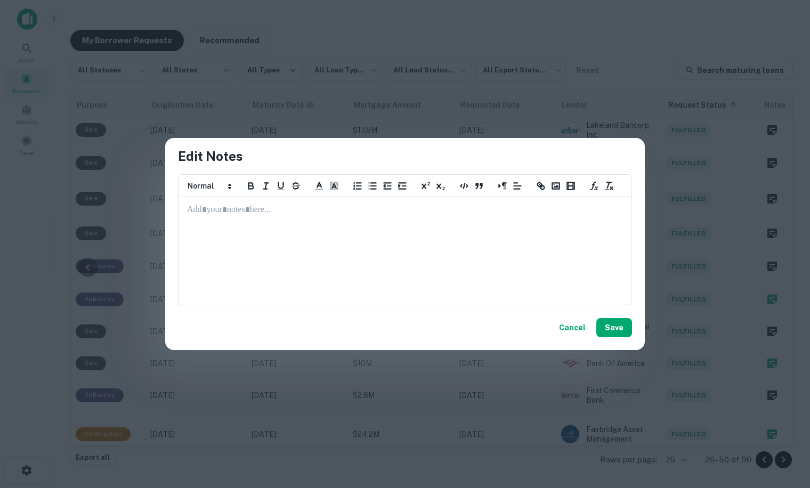
click at [274, 223] on div at bounding box center [405, 251] width 452 height 107
click at [612, 331] on button "Save" at bounding box center [614, 327] width 36 height 19
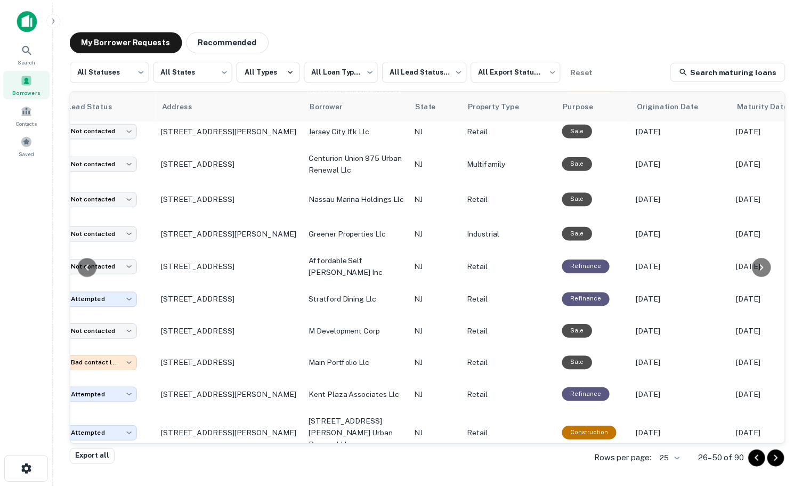
scroll to position [526, 0]
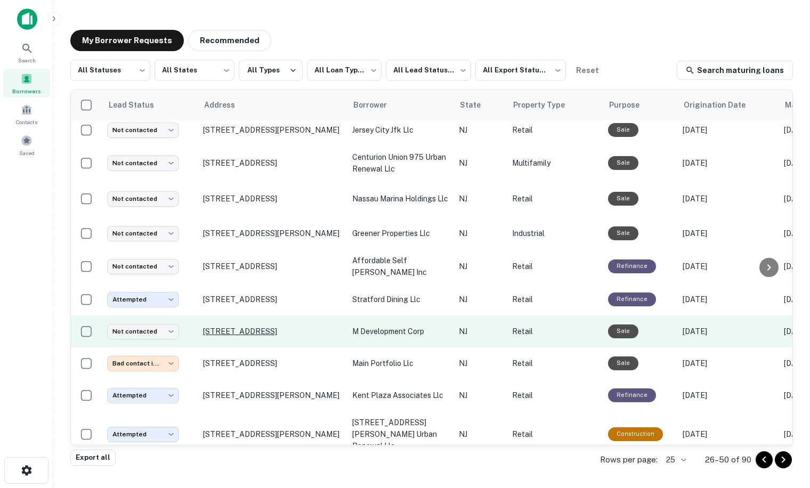
click at [271, 327] on p "[STREET_ADDRESS]" at bounding box center [272, 332] width 139 height 10
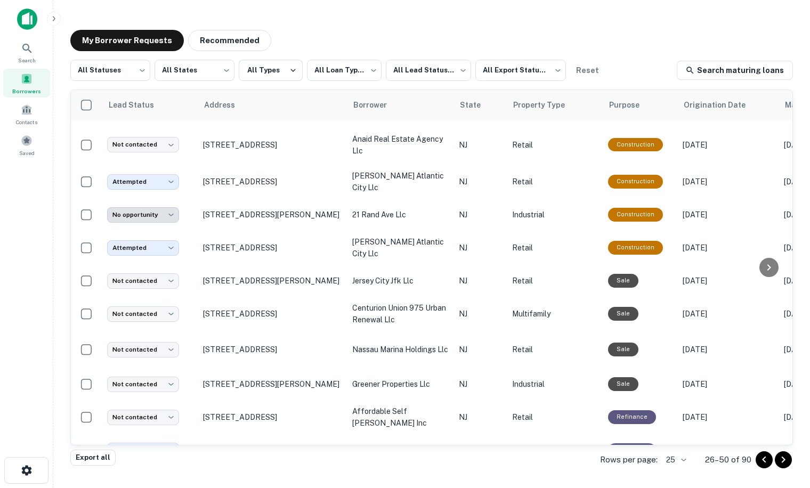
scroll to position [526, 0]
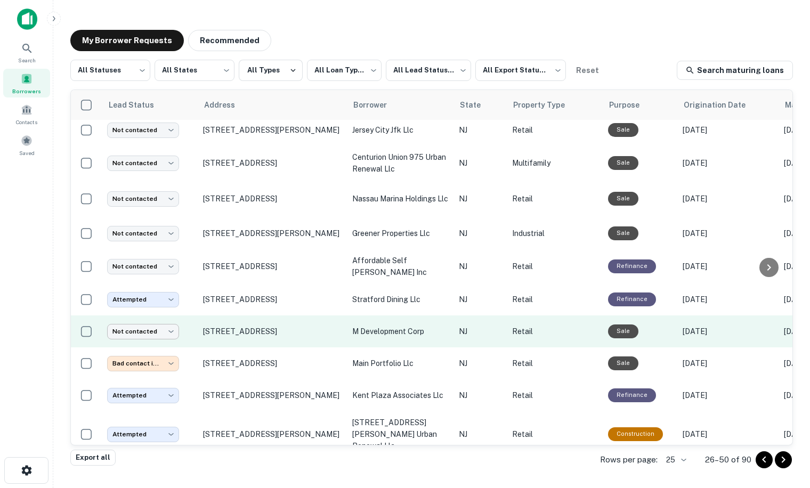
click at [149, 314] on body "**********" at bounding box center [405, 244] width 810 height 488
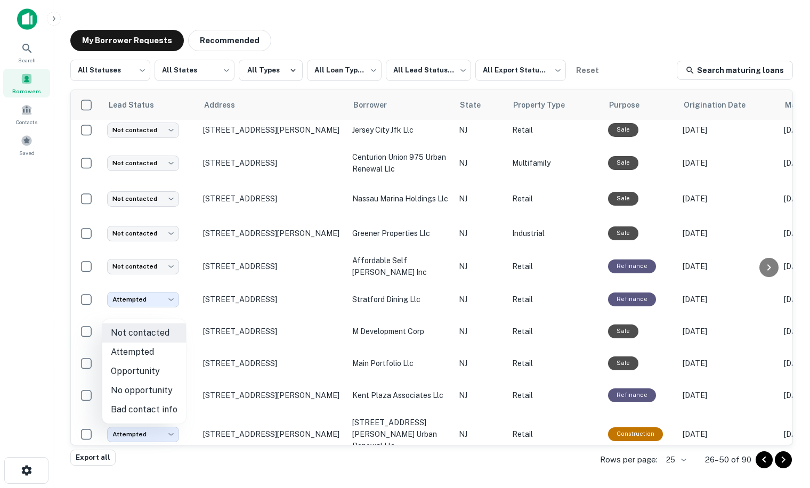
click at [128, 389] on li "No opportunity" at bounding box center [144, 390] width 84 height 19
type input "**********"
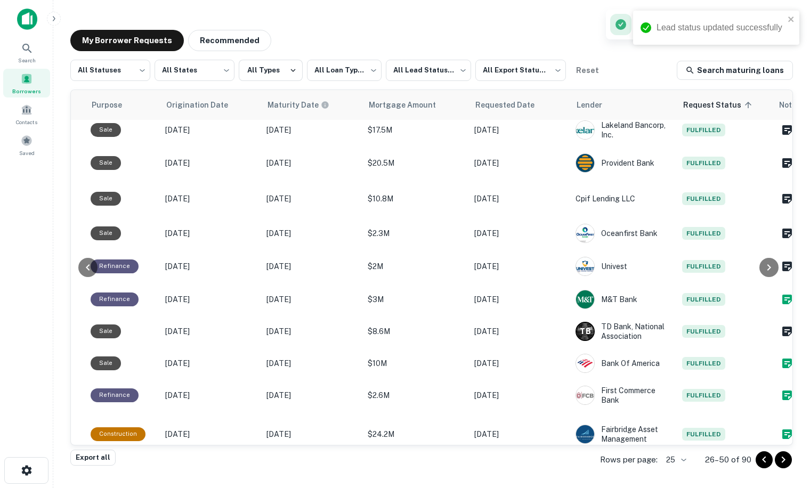
scroll to position [526, 540]
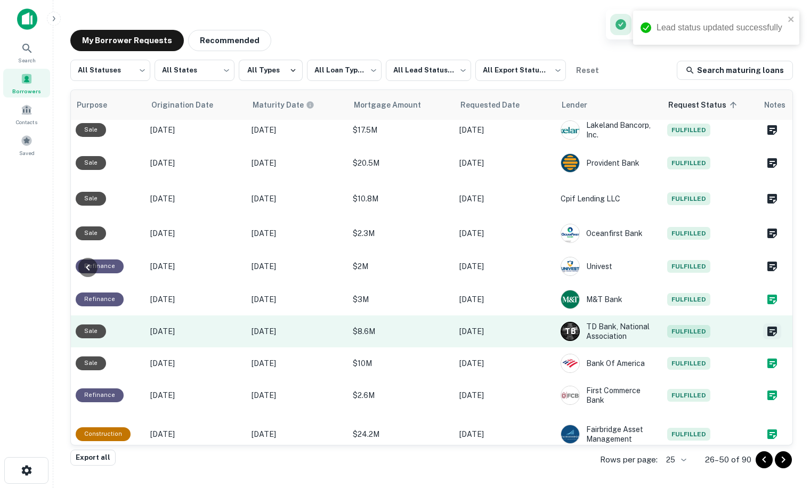
click at [767, 327] on icon "Create a note for this borrower request" at bounding box center [772, 332] width 10 height 10
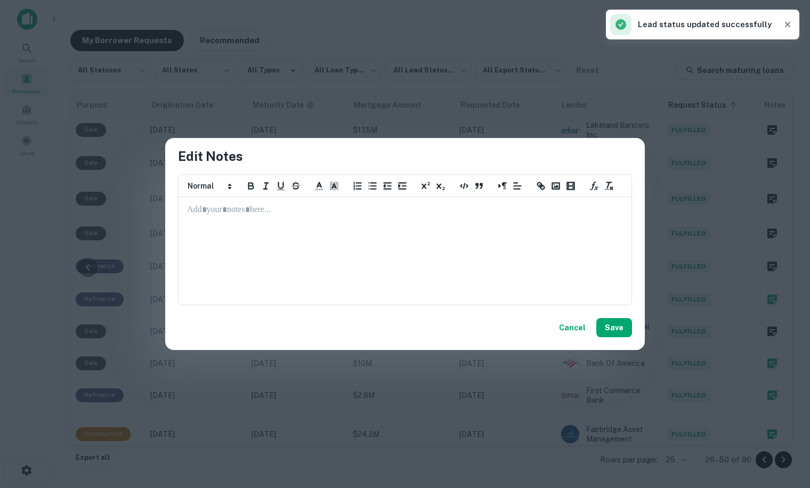
click at [256, 212] on p at bounding box center [405, 210] width 436 height 12
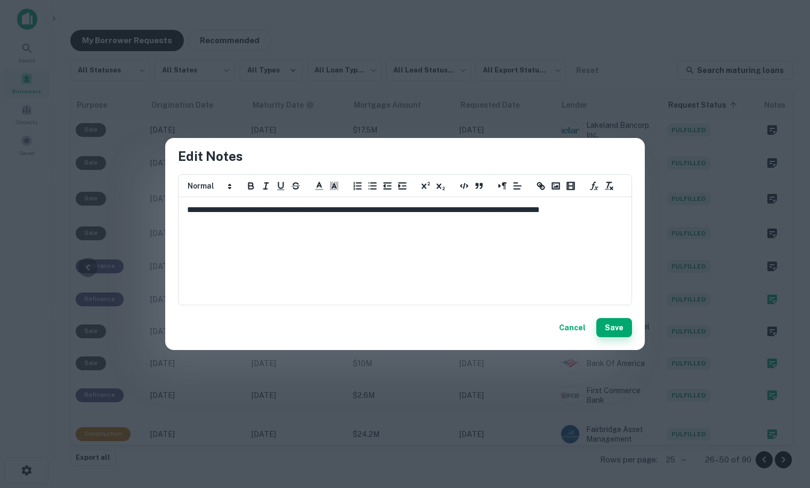
click at [624, 327] on button "Save" at bounding box center [614, 327] width 36 height 19
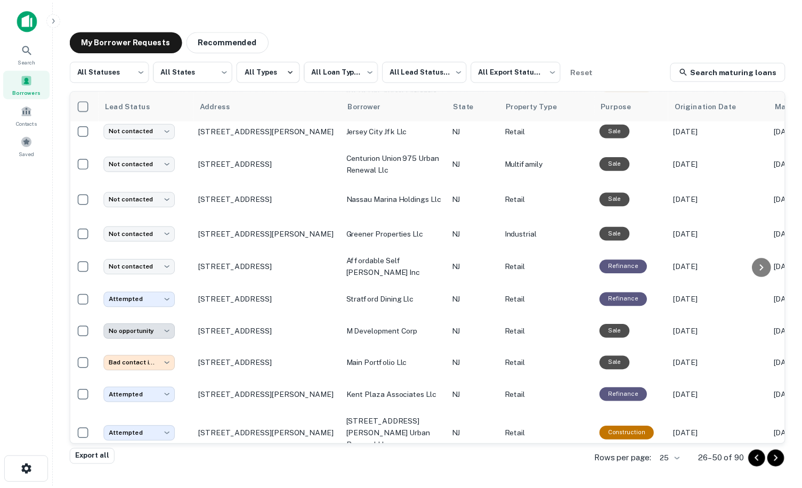
scroll to position [526, 0]
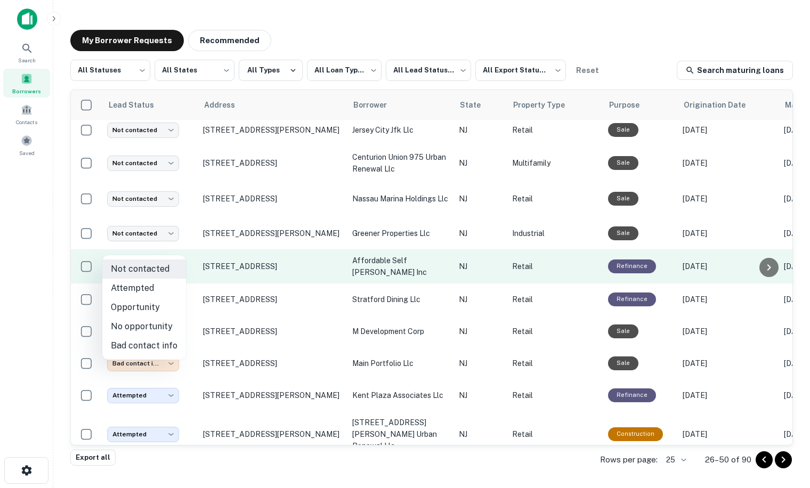
click at [155, 249] on body "**********" at bounding box center [405, 244] width 810 height 488
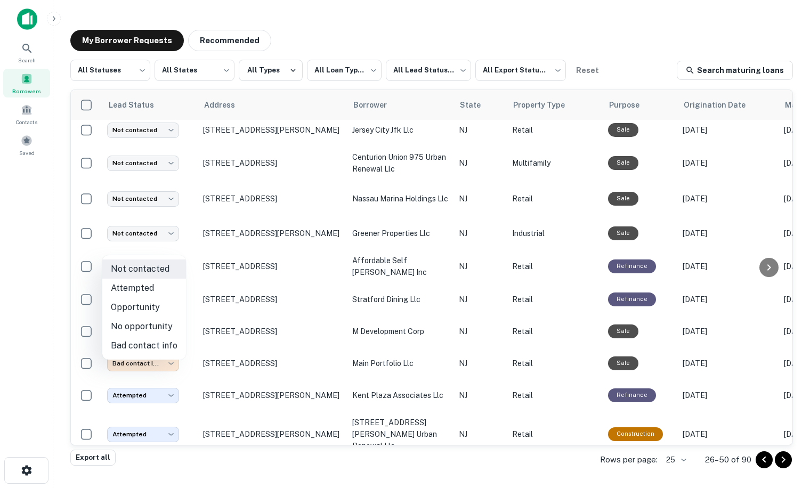
click at [131, 286] on li "Attempted" at bounding box center [144, 288] width 84 height 19
type input "*********"
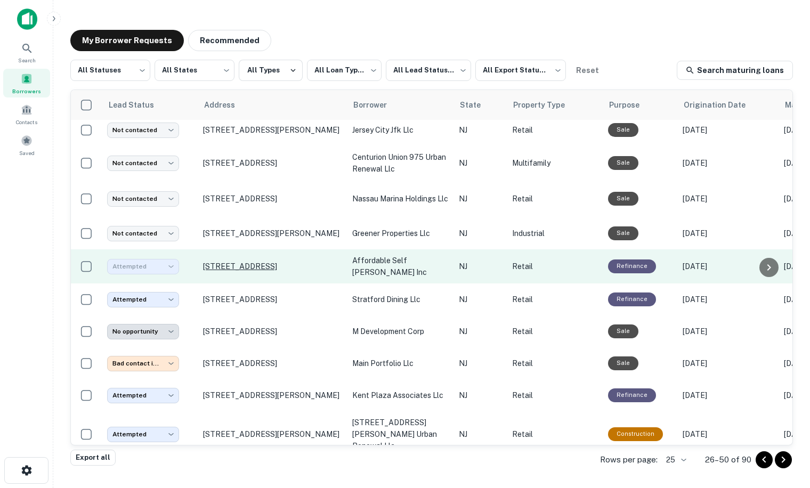
click at [239, 262] on p "[STREET_ADDRESS]" at bounding box center [272, 267] width 139 height 10
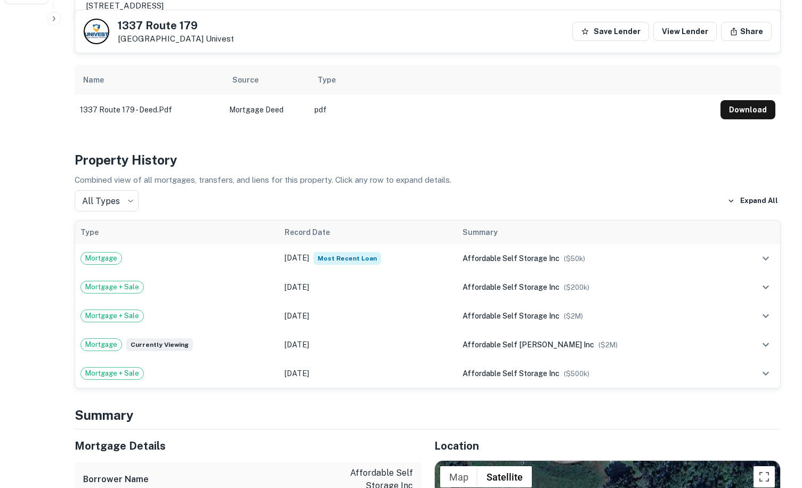
scroll to position [533, 0]
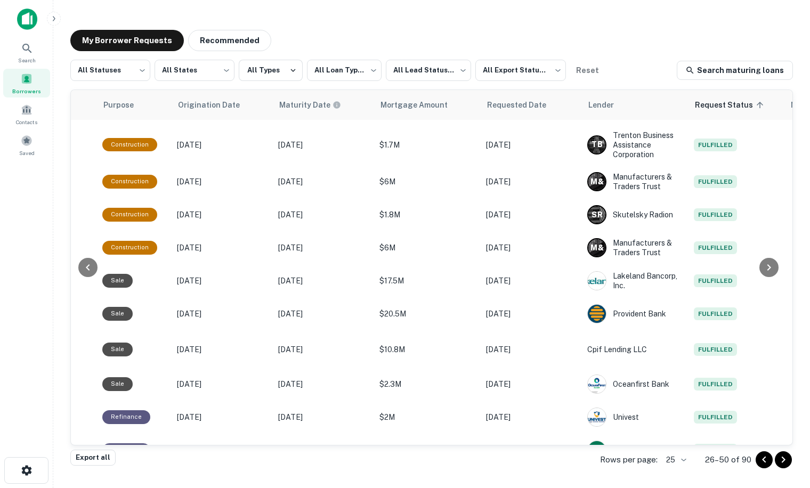
scroll to position [376, 540]
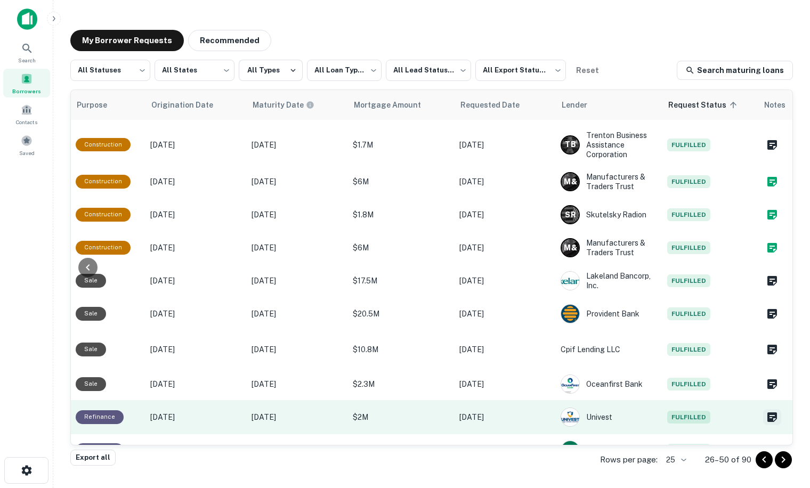
click at [767, 412] on icon "Create a note for this borrower request" at bounding box center [772, 417] width 10 height 10
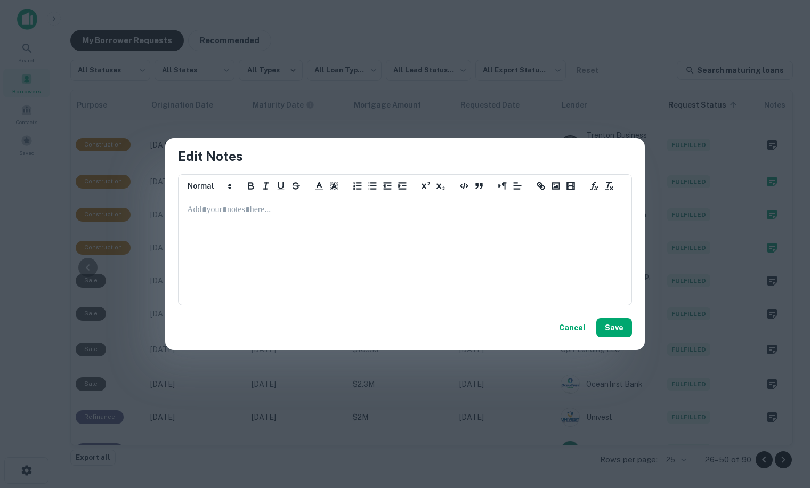
click at [245, 208] on p at bounding box center [405, 210] width 436 height 12
click at [617, 334] on button "Save" at bounding box center [614, 327] width 36 height 19
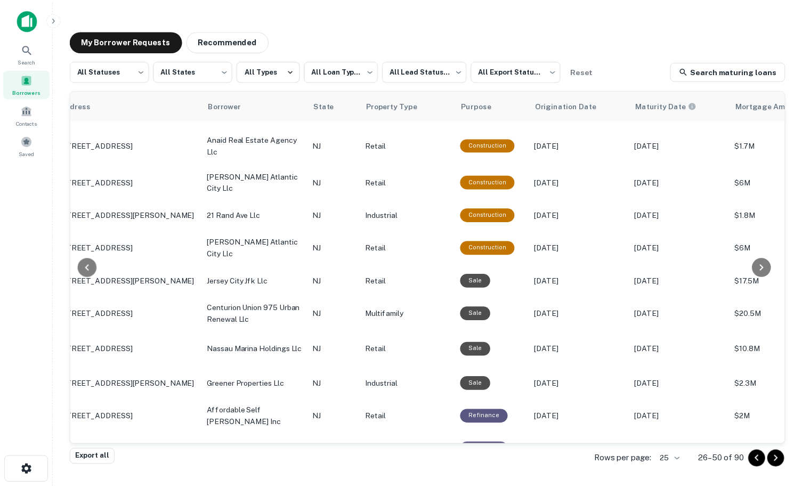
scroll to position [376, 0]
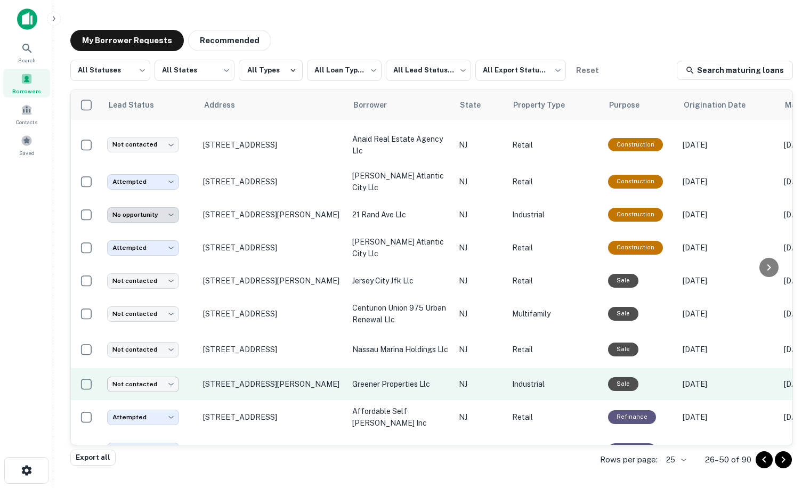
click at [147, 366] on body "**********" at bounding box center [405, 244] width 810 height 488
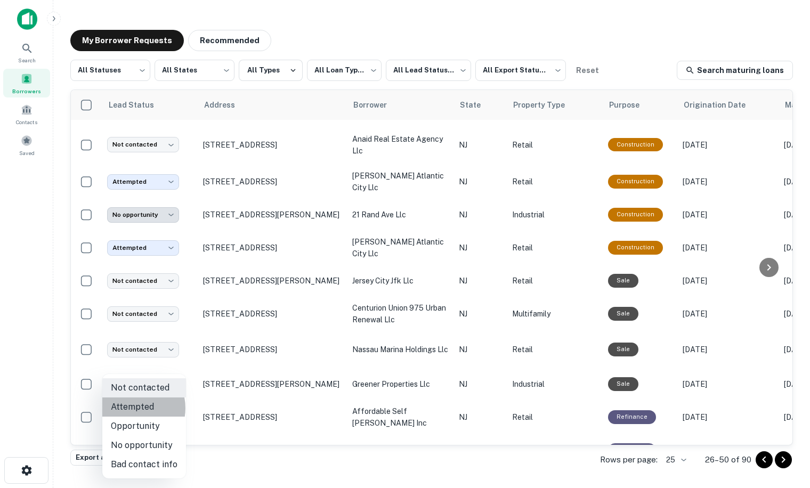
click at [131, 408] on li "Attempted" at bounding box center [144, 406] width 84 height 19
type input "*********"
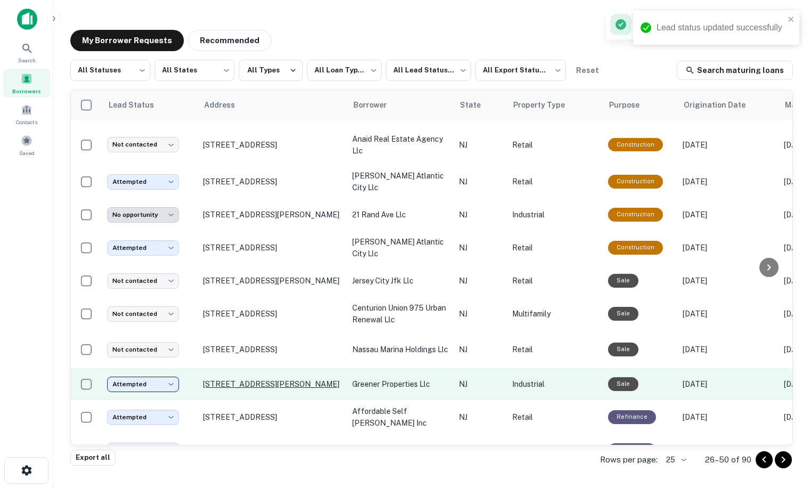
click at [243, 379] on p "4 Helmly St Bayville, NJ 08721" at bounding box center [272, 384] width 139 height 10
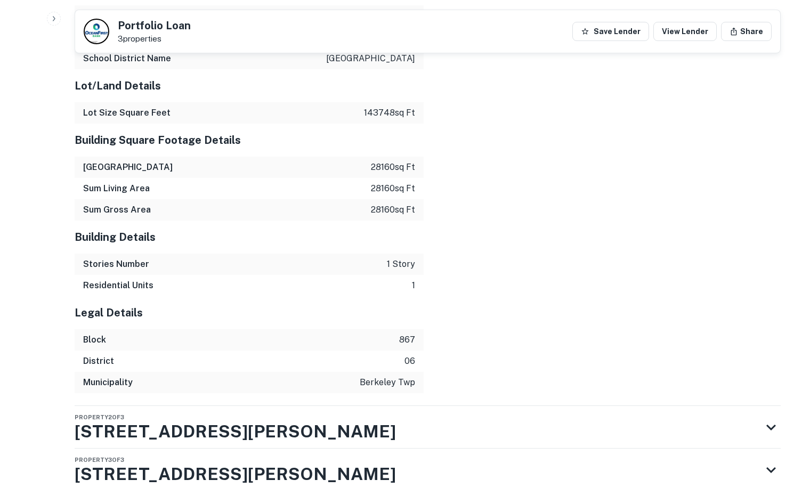
scroll to position [1761, 0]
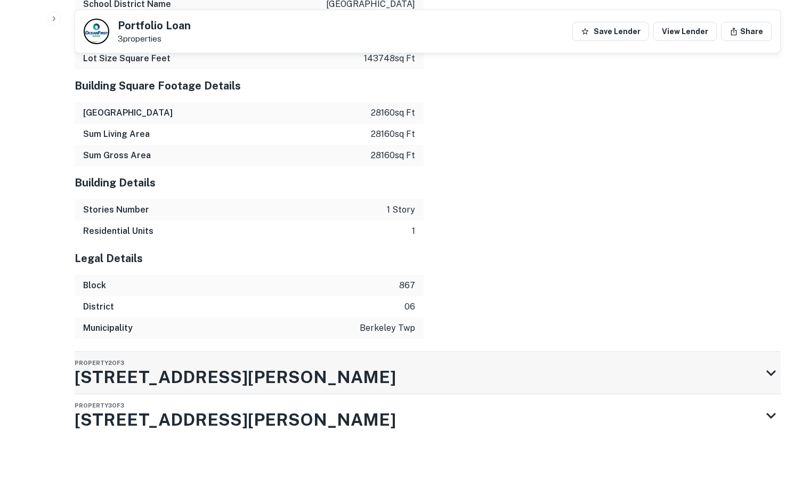
click at [113, 379] on h3 "4 Helmly St" at bounding box center [235, 377] width 321 height 26
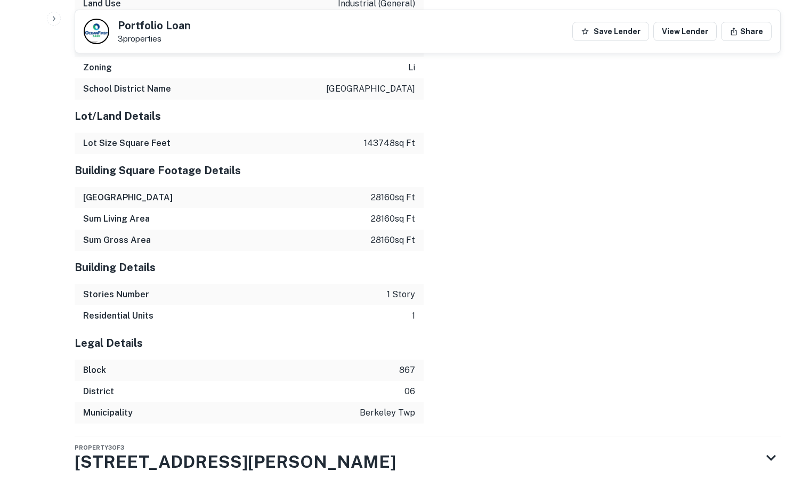
scroll to position [2445, 0]
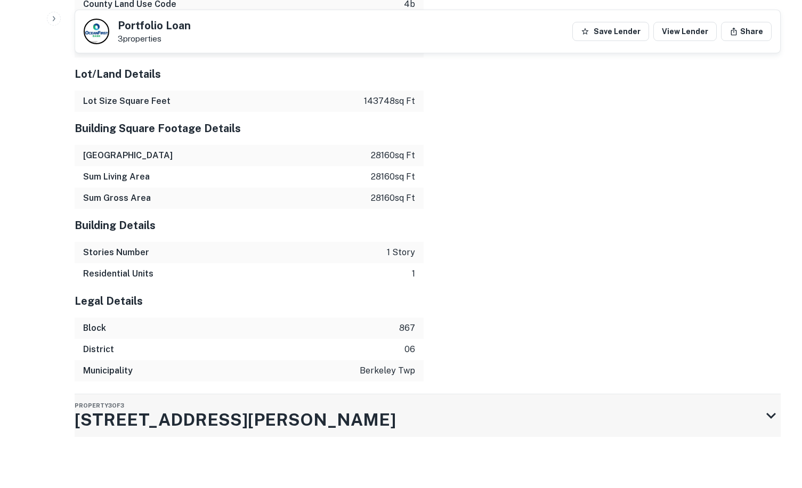
click at [131, 418] on h3 "4 Helmly St" at bounding box center [235, 420] width 321 height 26
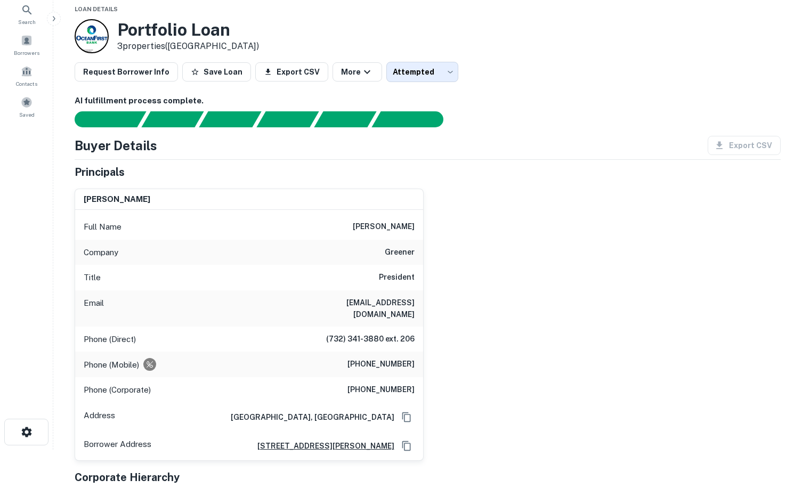
scroll to position [0, 0]
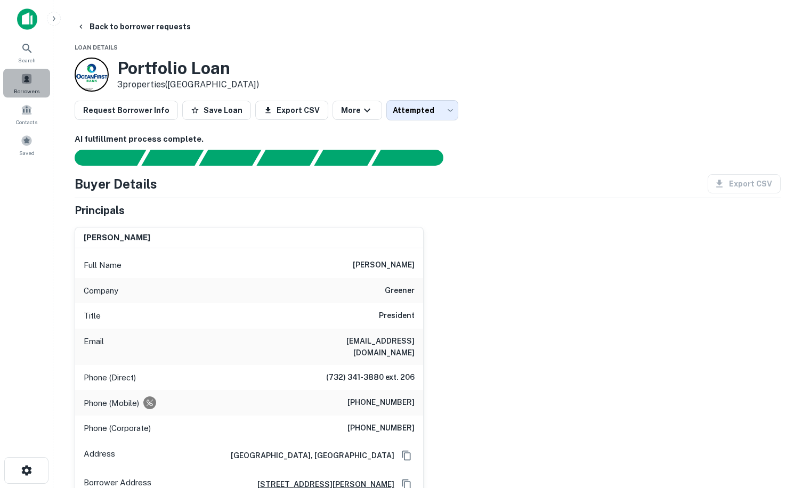
click at [24, 83] on span at bounding box center [27, 79] width 12 height 12
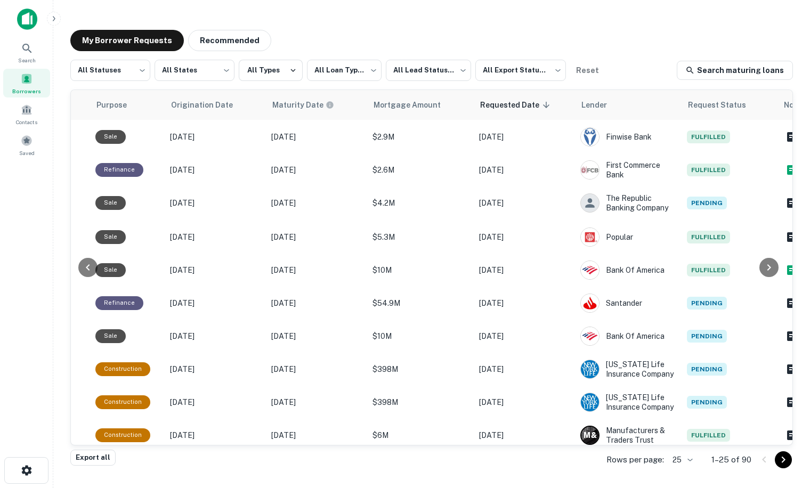
scroll to position [0, 540]
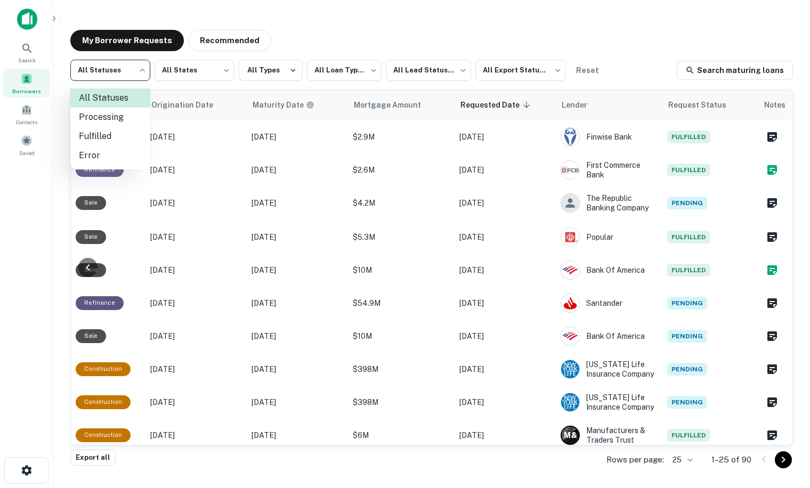
click at [113, 68] on body "**********" at bounding box center [405, 244] width 810 height 488
click at [235, 134] on div at bounding box center [405, 244] width 810 height 488
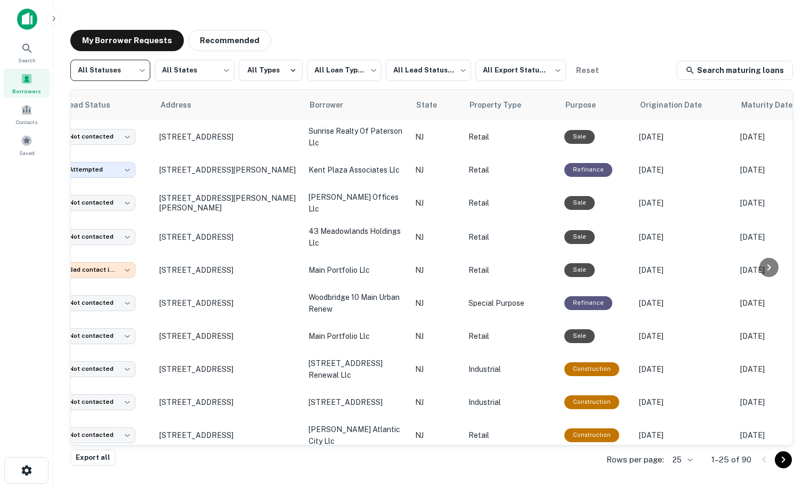
scroll to position [0, 0]
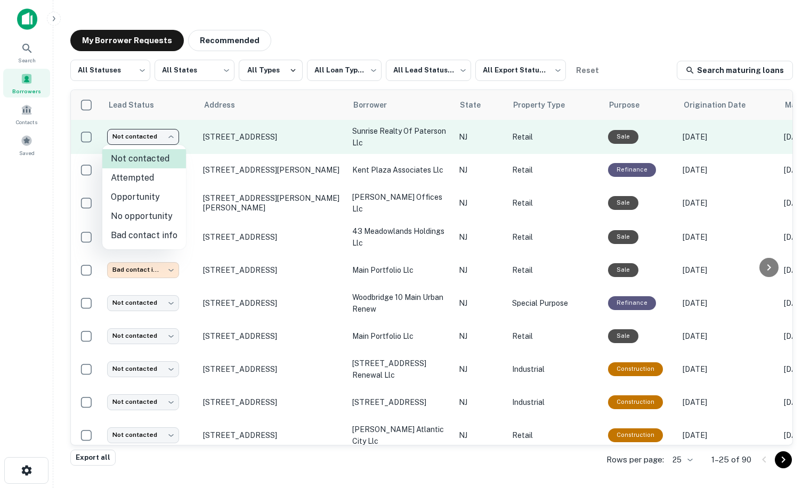
click at [171, 136] on body "**********" at bounding box center [405, 244] width 810 height 488
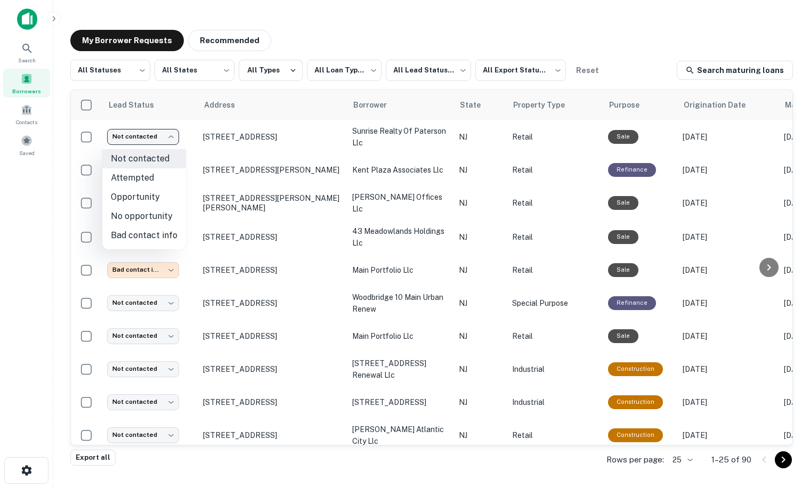
drag, startPoint x: 302, startPoint y: 442, endPoint x: 515, endPoint y: 452, distance: 213.4
click at [515, 452] on div at bounding box center [405, 244] width 810 height 488
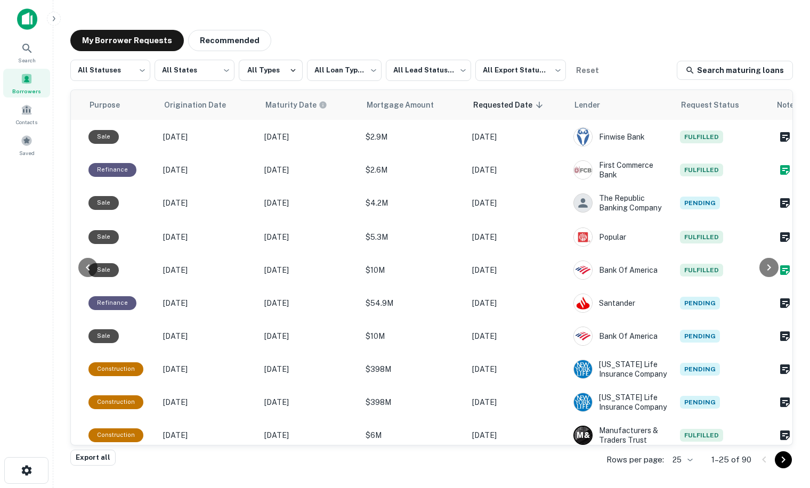
scroll to position [0, 540]
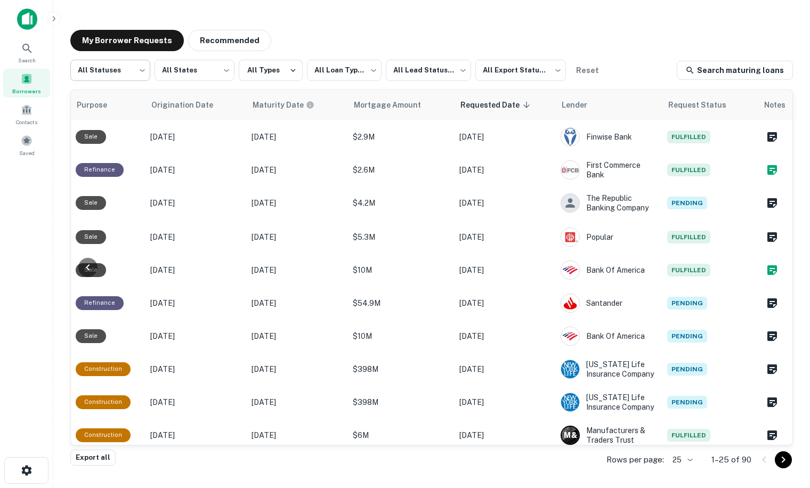
click at [91, 71] on body "**********" at bounding box center [405, 244] width 810 height 488
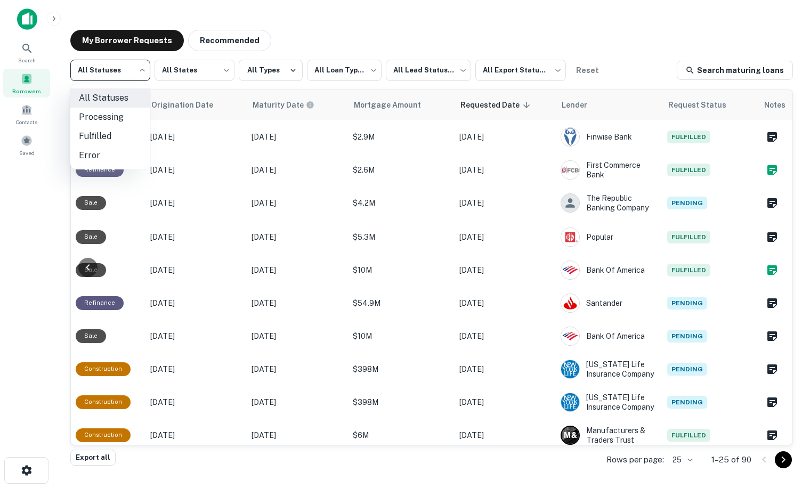
drag, startPoint x: 424, startPoint y: 441, endPoint x: 347, endPoint y: 442, distance: 76.2
click at [347, 442] on div at bounding box center [405, 244] width 810 height 488
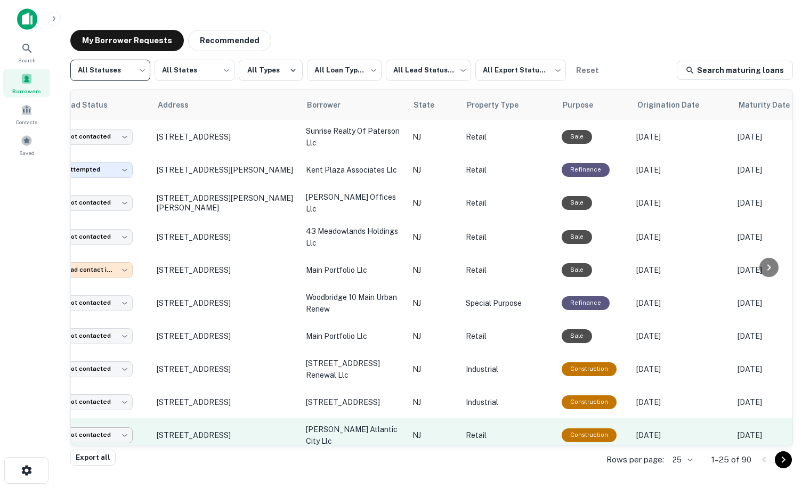
scroll to position [0, 27]
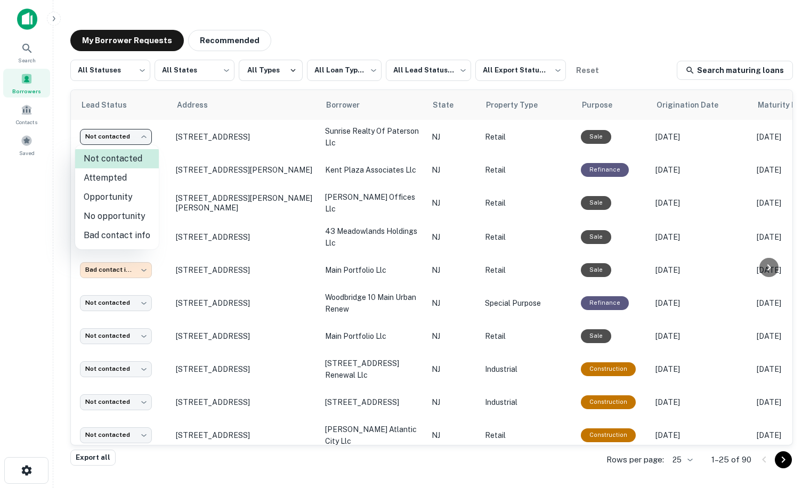
click at [144, 137] on body "**********" at bounding box center [405, 244] width 810 height 488
click at [118, 74] on div at bounding box center [405, 244] width 810 height 488
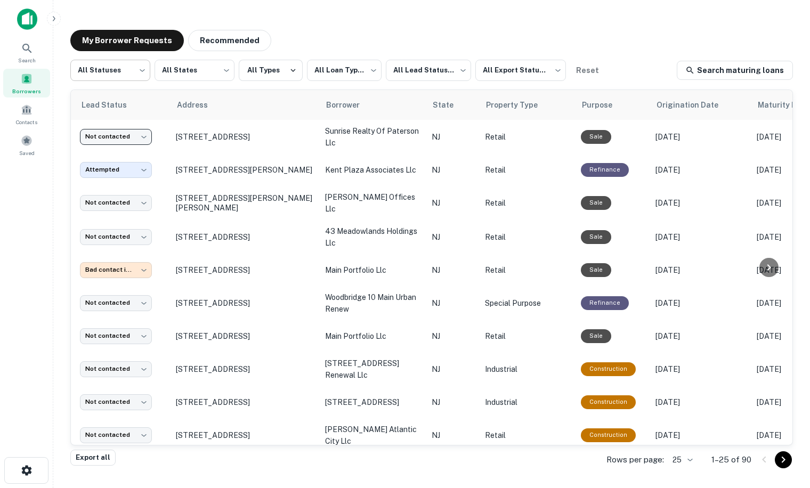
click at [119, 70] on body "**********" at bounding box center [405, 244] width 810 height 488
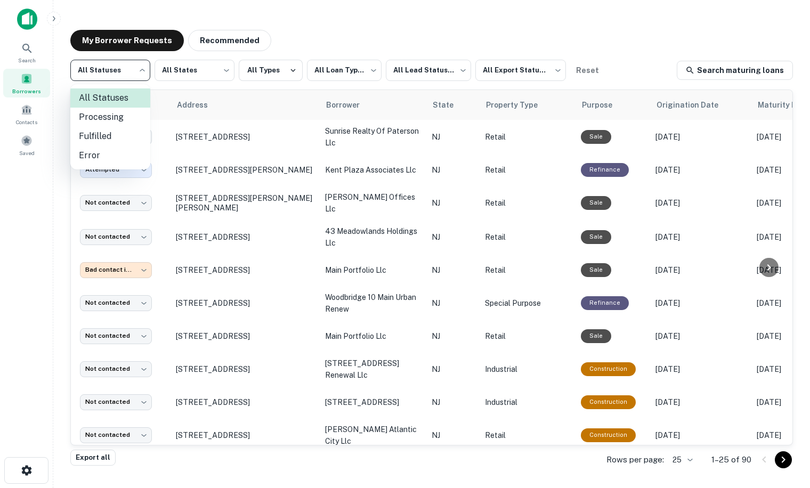
click at [188, 74] on div at bounding box center [405, 244] width 810 height 488
click at [189, 72] on body "**********" at bounding box center [405, 244] width 810 height 488
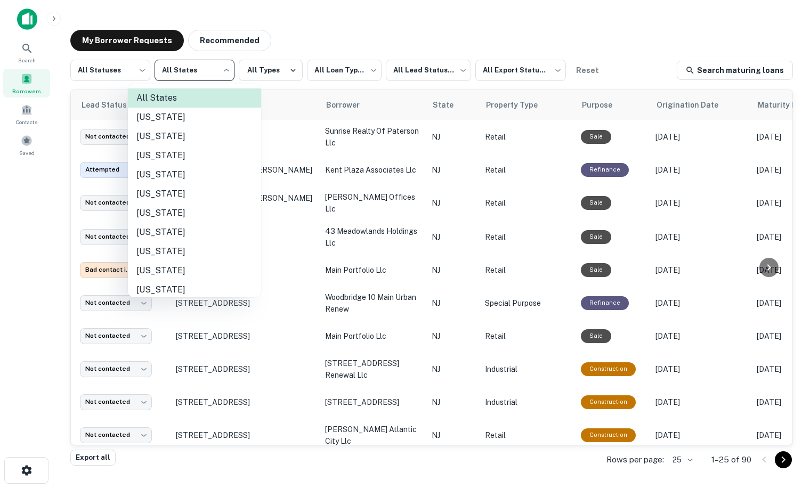
click at [263, 69] on div at bounding box center [405, 244] width 810 height 488
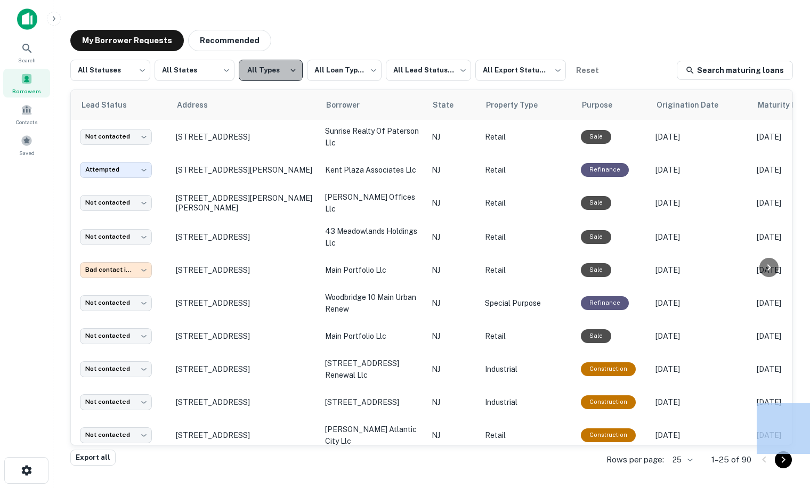
click at [263, 69] on button "All Types" at bounding box center [271, 70] width 64 height 21
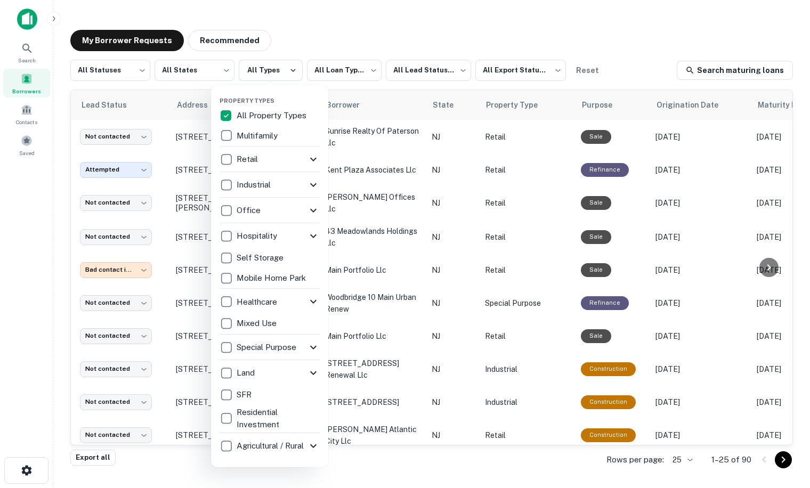
click at [346, 69] on div at bounding box center [405, 244] width 810 height 488
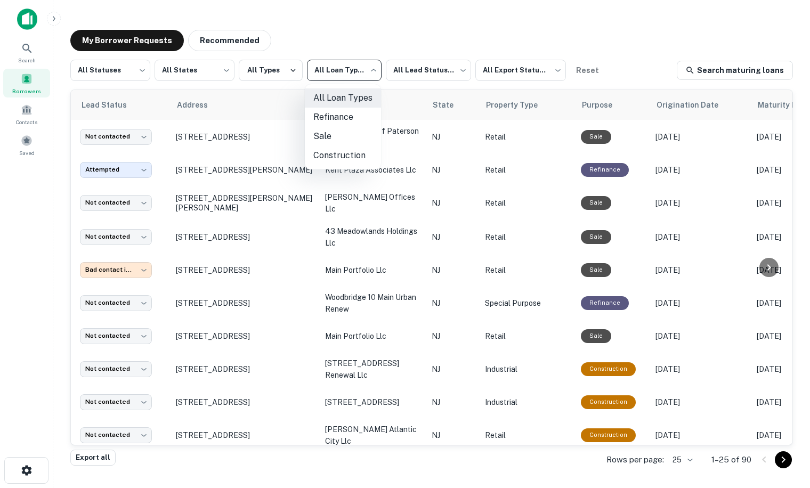
click at [346, 69] on body "**********" at bounding box center [405, 244] width 810 height 488
click at [417, 74] on div at bounding box center [405, 244] width 810 height 488
click at [417, 74] on body "**********" at bounding box center [405, 244] width 810 height 488
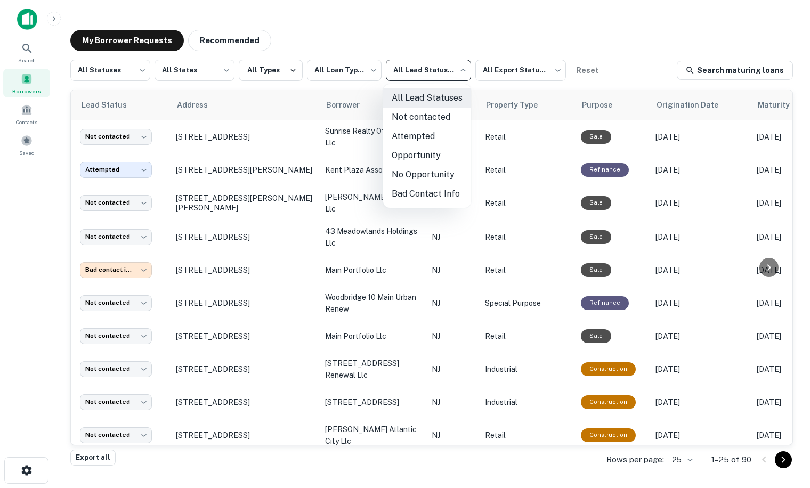
click at [503, 69] on div at bounding box center [405, 244] width 810 height 488
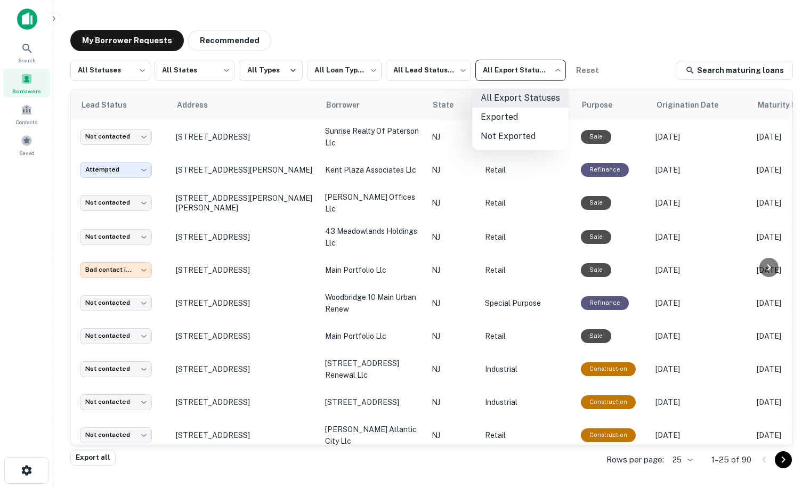
click at [503, 69] on body "**********" at bounding box center [405, 244] width 810 height 488
drag, startPoint x: 420, startPoint y: 442, endPoint x: 509, endPoint y: 439, distance: 89.6
click at [509, 439] on div at bounding box center [405, 244] width 810 height 488
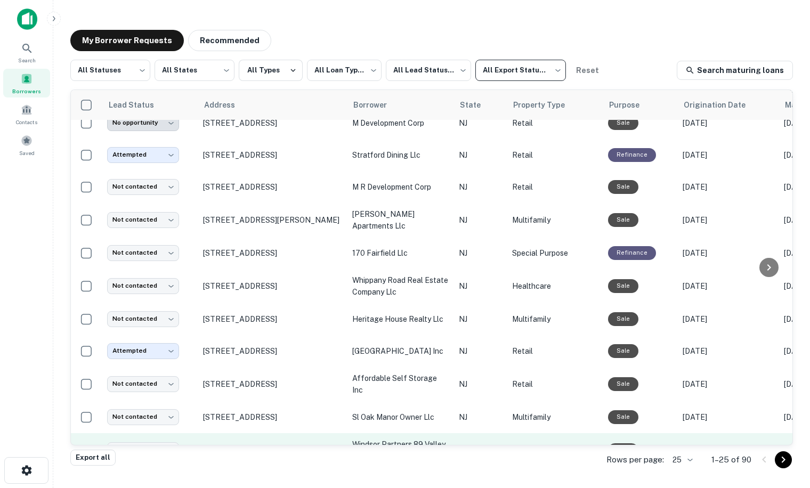
scroll to position [501, 0]
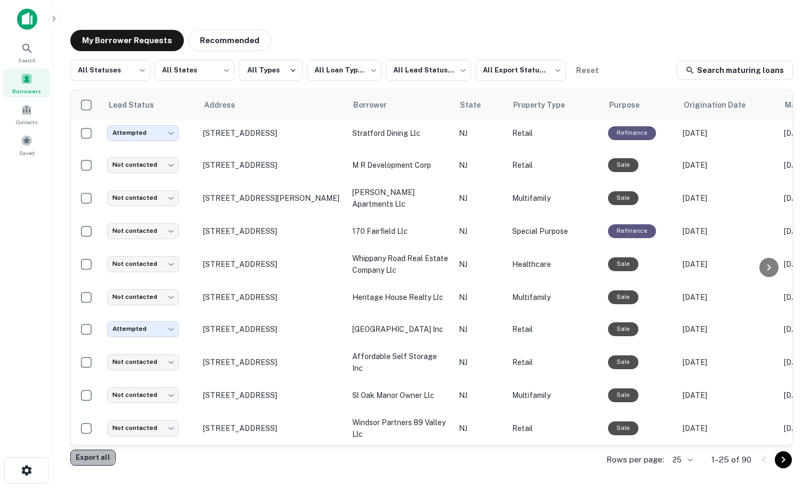
click at [91, 457] on button "Export all" at bounding box center [92, 458] width 45 height 16
click at [142, 69] on body "**********" at bounding box center [405, 244] width 810 height 488
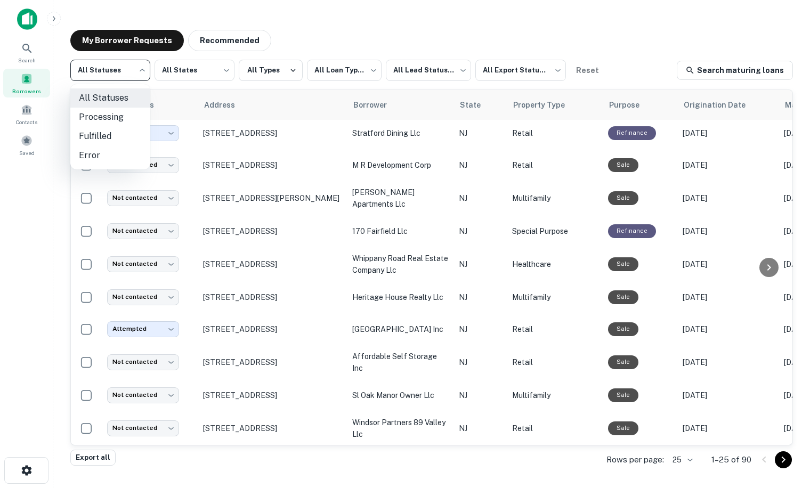
click at [519, 68] on div at bounding box center [405, 244] width 810 height 488
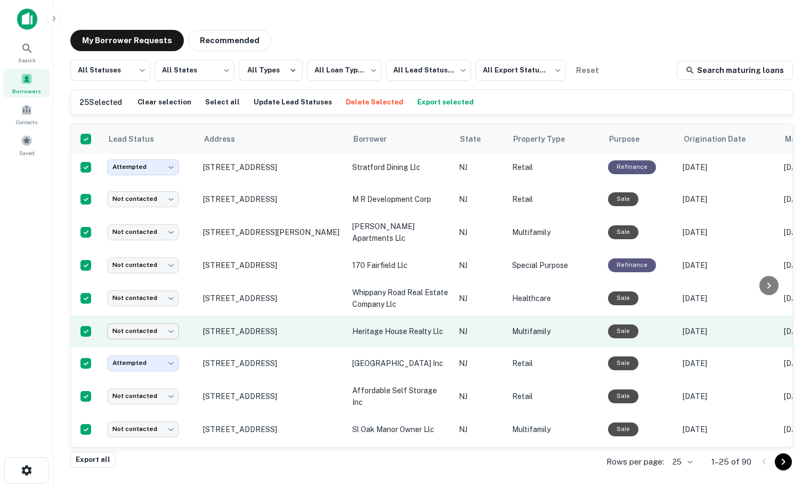
scroll to position [533, 0]
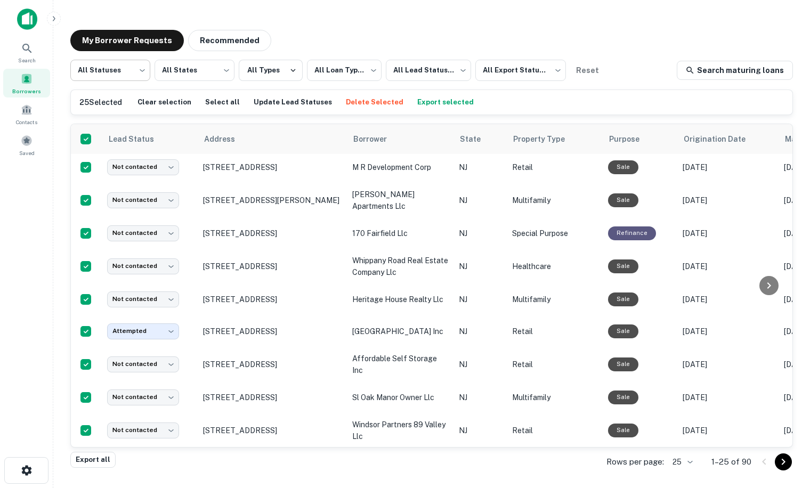
click at [104, 68] on body "**********" at bounding box center [405, 244] width 810 height 488
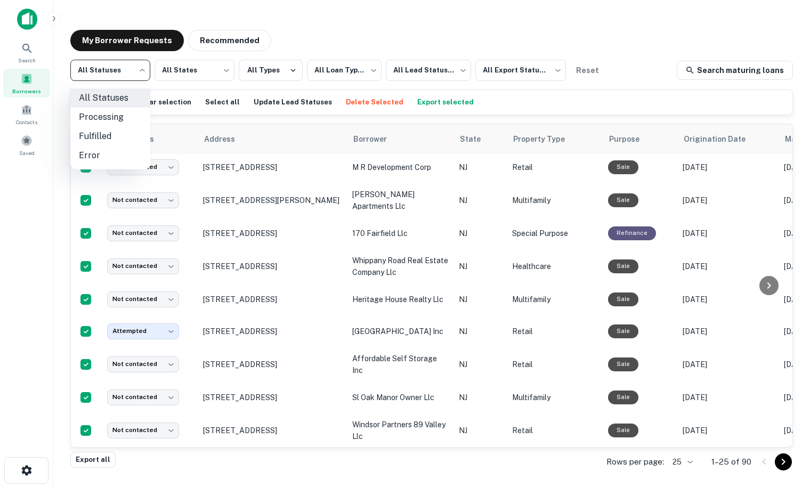
click at [104, 68] on div at bounding box center [405, 244] width 810 height 488
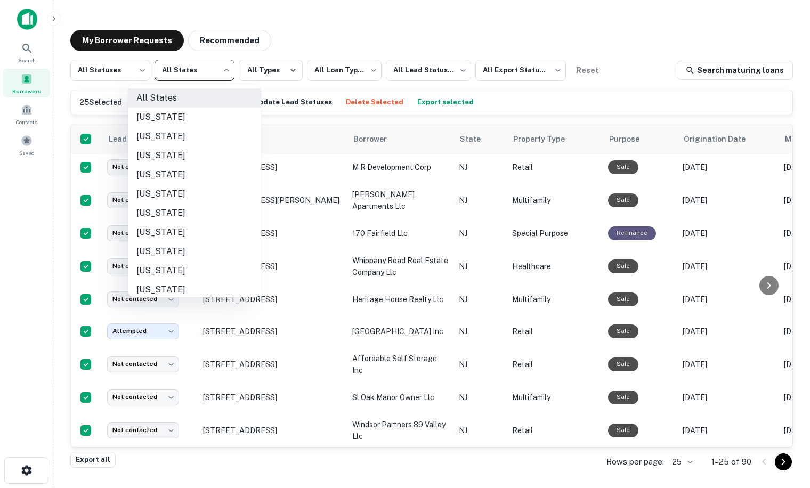
click at [186, 72] on body "**********" at bounding box center [405, 244] width 810 height 488
click at [186, 72] on div at bounding box center [405, 244] width 810 height 488
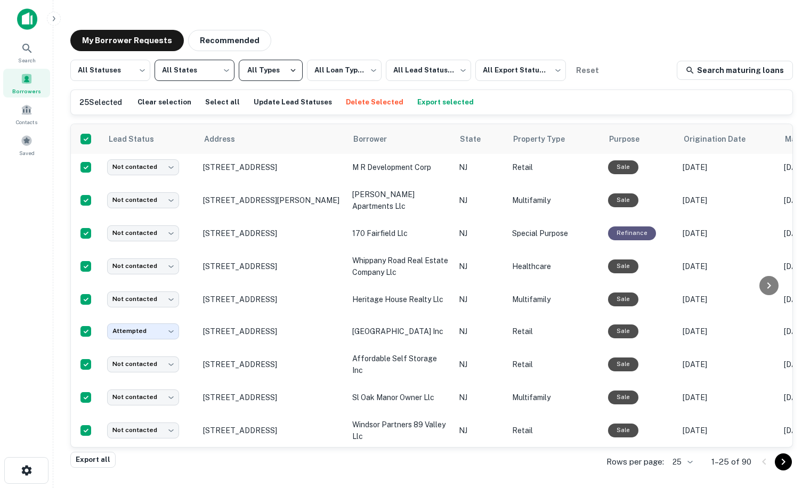
click at [273, 77] on button "All Types" at bounding box center [271, 70] width 64 height 21
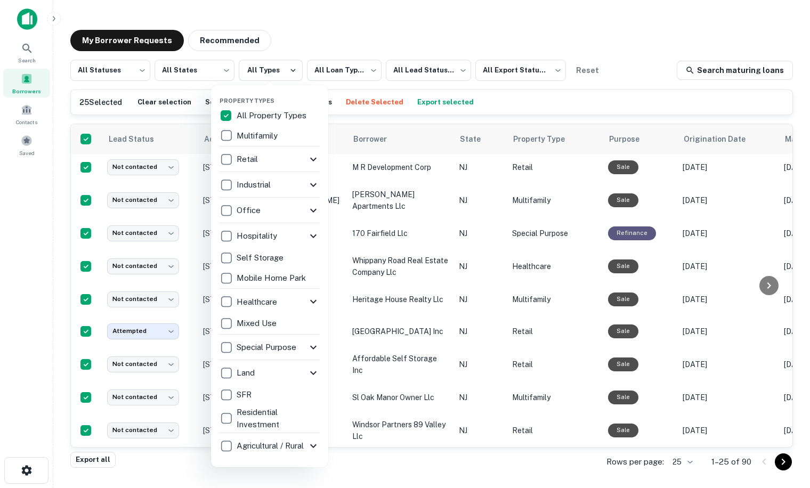
click at [346, 71] on div at bounding box center [405, 244] width 810 height 488
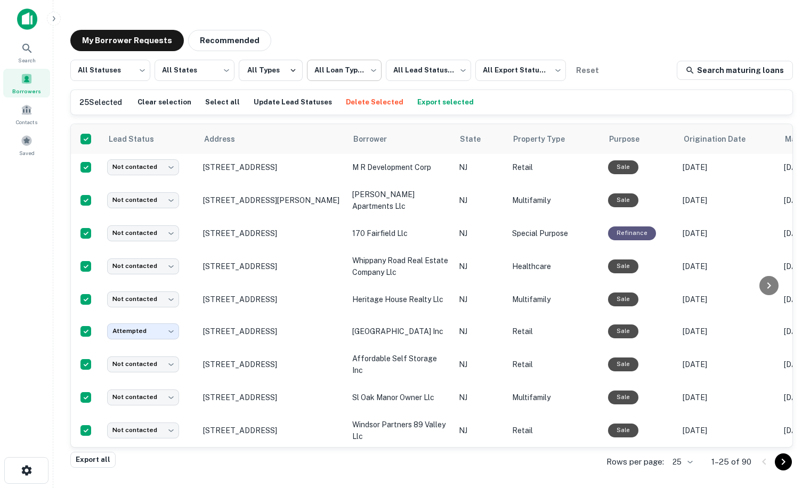
click at [341, 67] on body "**********" at bounding box center [405, 244] width 810 height 488
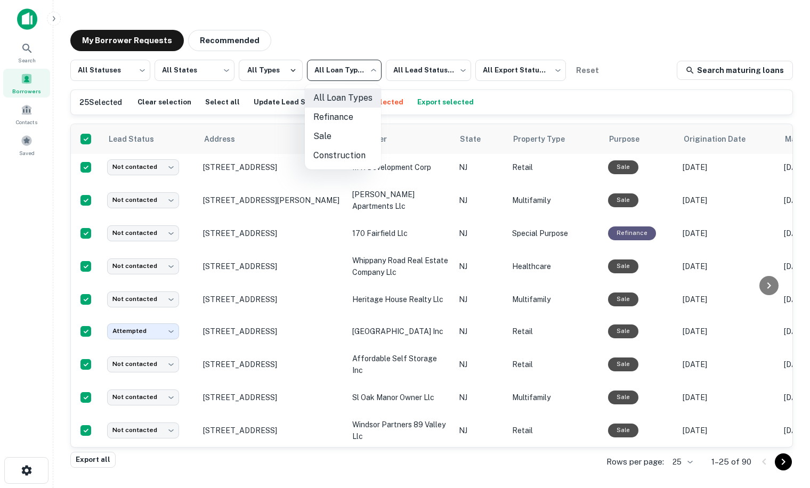
click at [429, 72] on div at bounding box center [405, 244] width 810 height 488
click at [431, 71] on body "**********" at bounding box center [405, 244] width 810 height 488
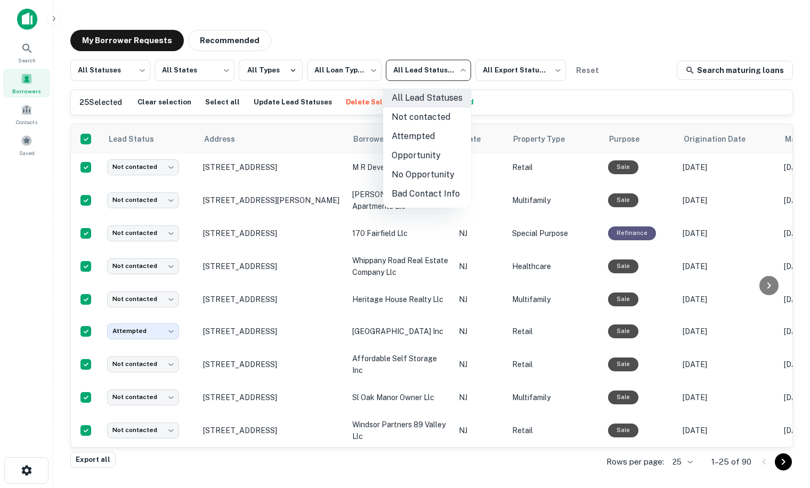
click at [528, 70] on div at bounding box center [405, 244] width 810 height 488
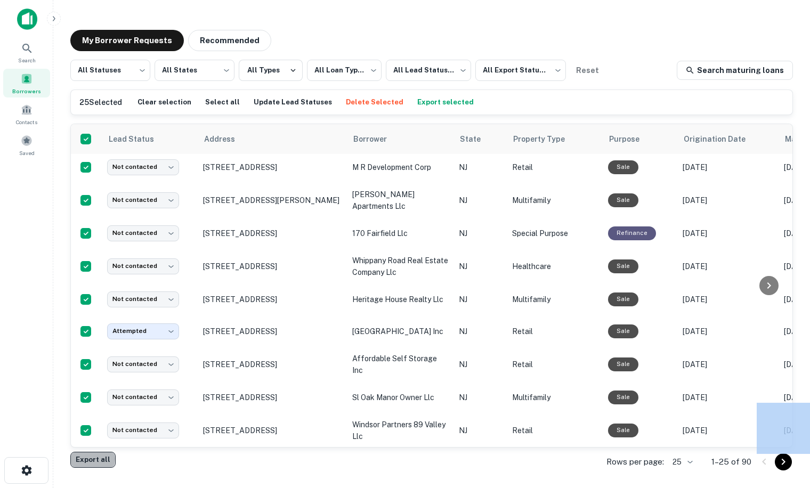
click at [91, 459] on button "Export all" at bounding box center [92, 460] width 45 height 16
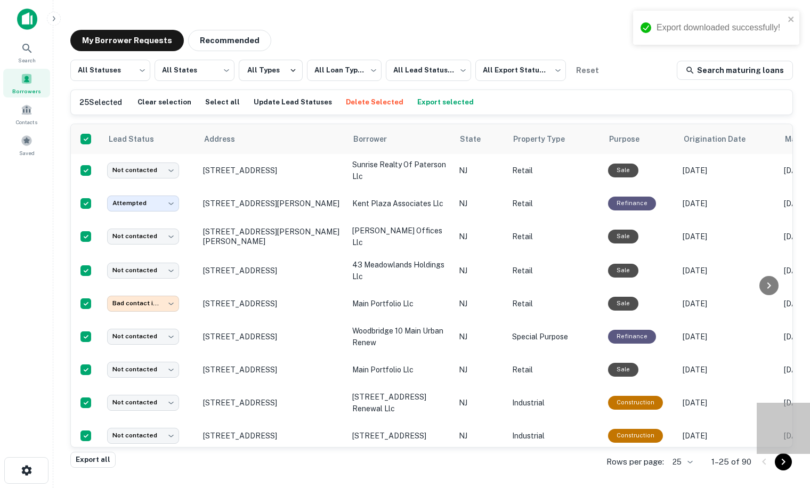
scroll to position [0, 0]
click at [111, 74] on body "**********" at bounding box center [405, 244] width 810 height 488
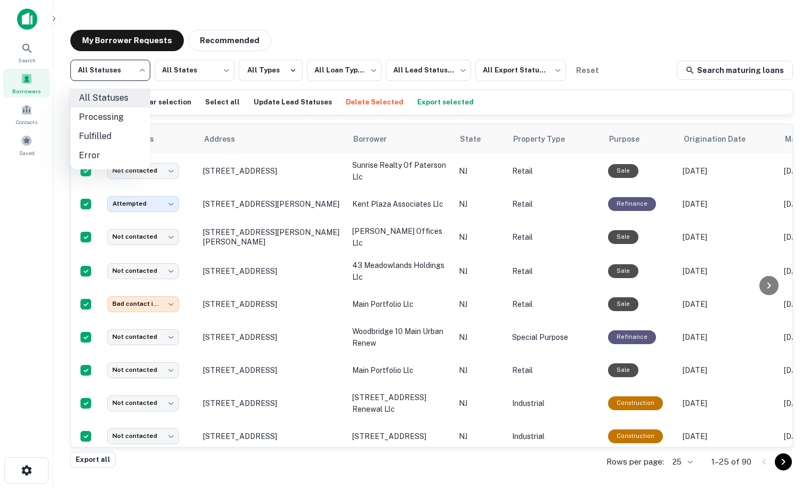
click at [111, 74] on div at bounding box center [405, 244] width 810 height 488
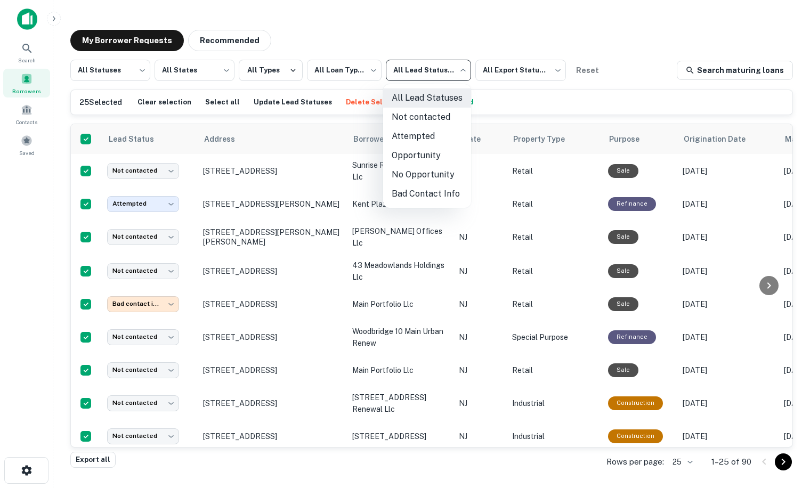
click at [416, 71] on body "**********" at bounding box center [405, 244] width 810 height 488
click at [517, 69] on div at bounding box center [405, 244] width 810 height 488
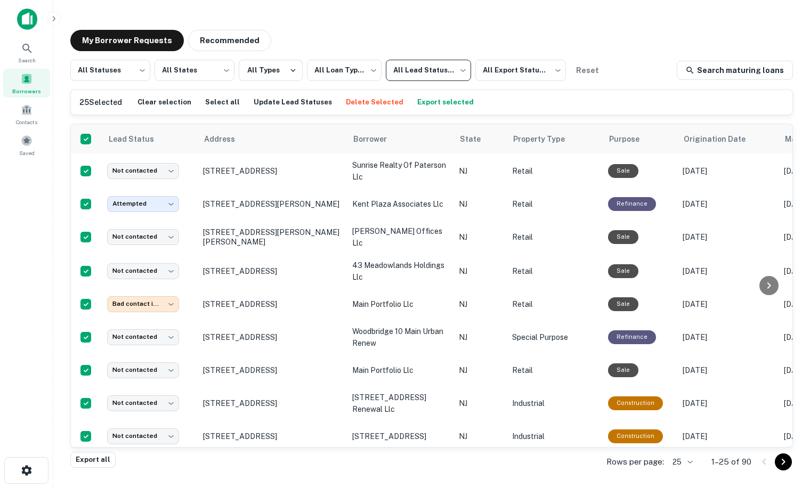
click at [517, 69] on body "**********" at bounding box center [405, 244] width 810 height 488
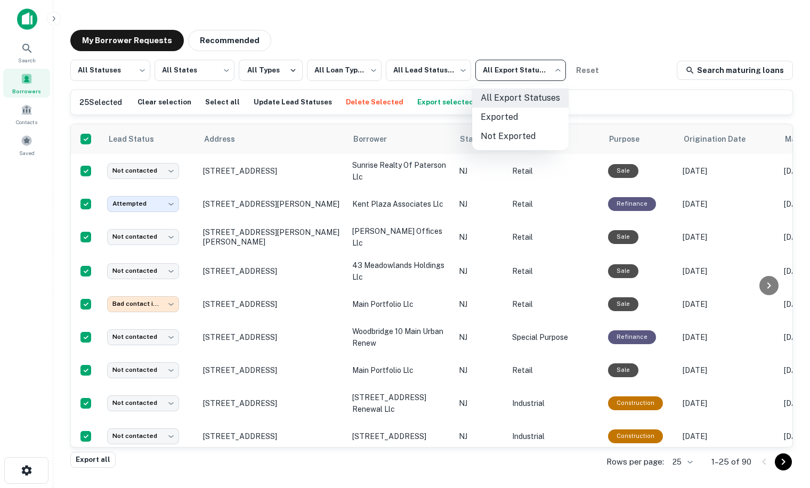
click at [25, 51] on div at bounding box center [405, 244] width 810 height 488
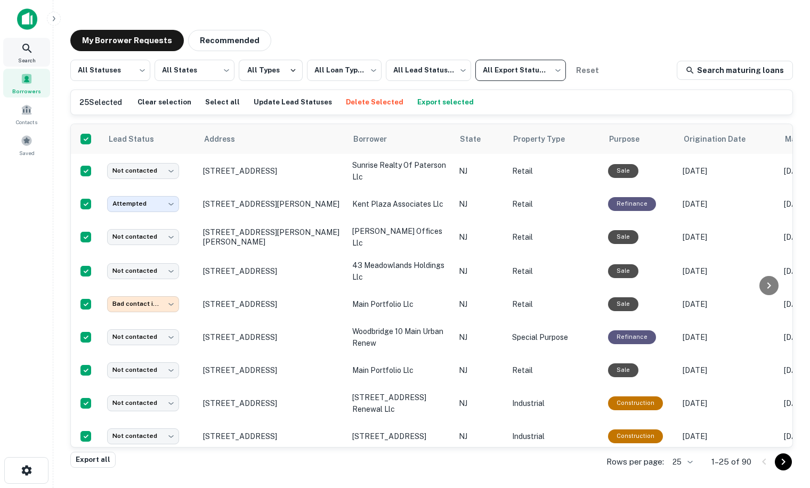
click at [25, 51] on icon at bounding box center [27, 48] width 13 height 13
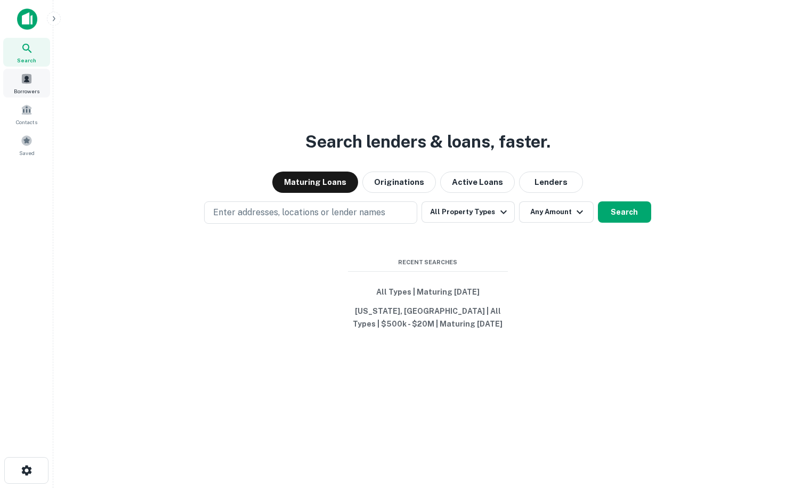
click at [28, 82] on span at bounding box center [27, 79] width 12 height 12
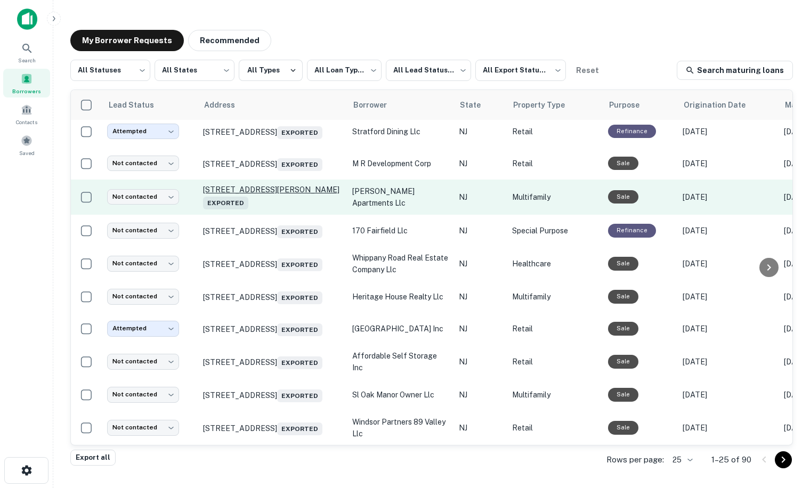
scroll to position [565, 0]
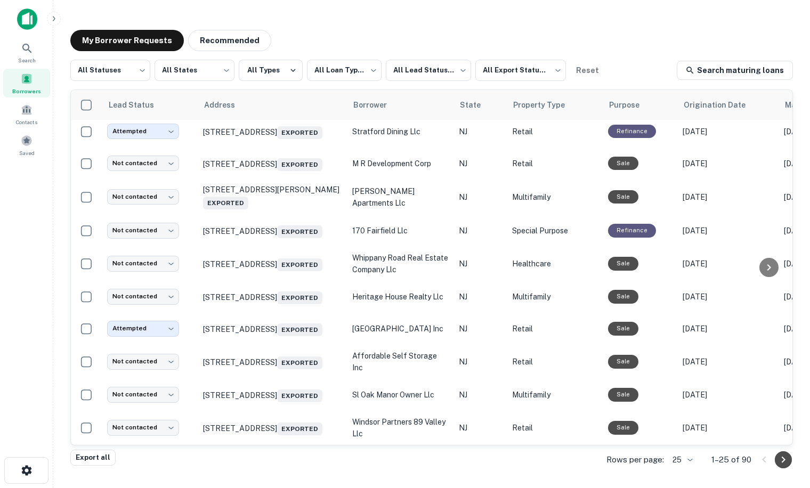
click at [783, 463] on icon "Go to next page" at bounding box center [783, 459] width 13 height 13
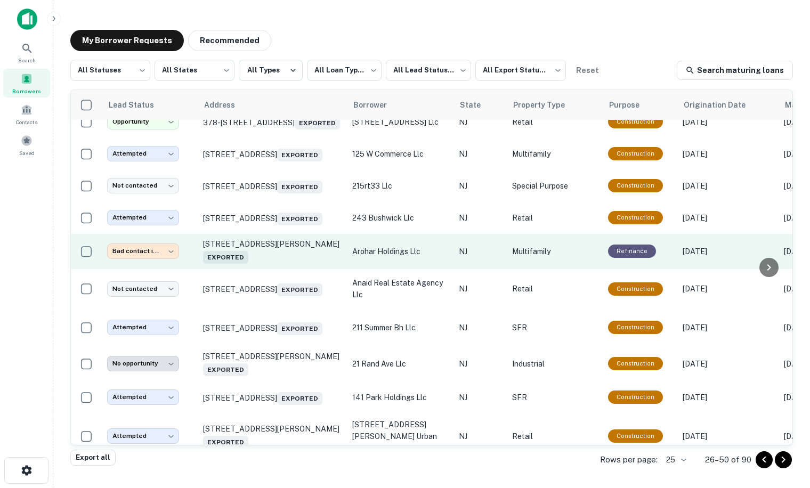
scroll to position [585, 0]
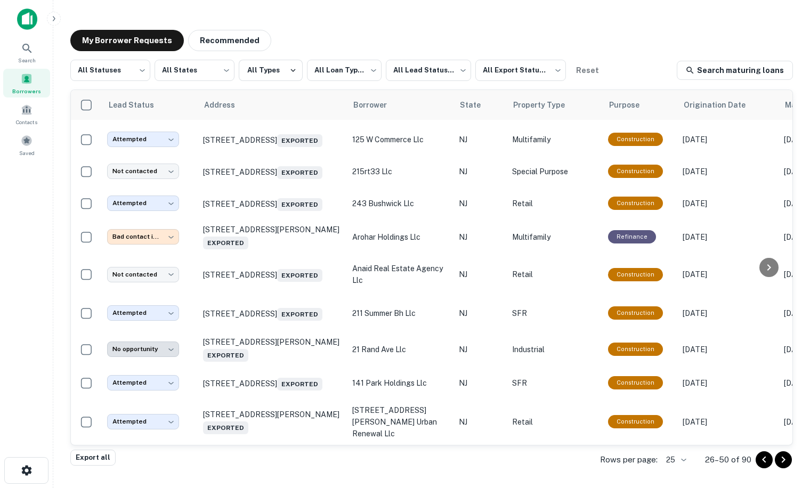
click at [784, 461] on icon "Go to next page" at bounding box center [783, 460] width 4 height 6
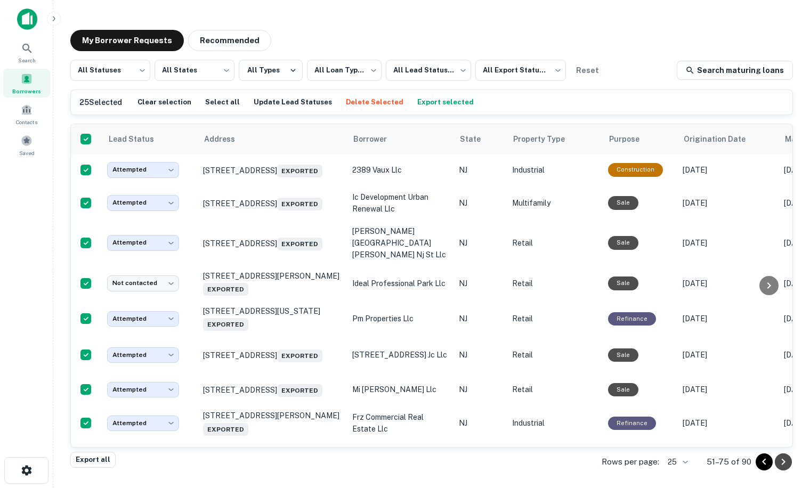
click at [784, 465] on icon "Go to next page" at bounding box center [783, 461] width 13 height 13
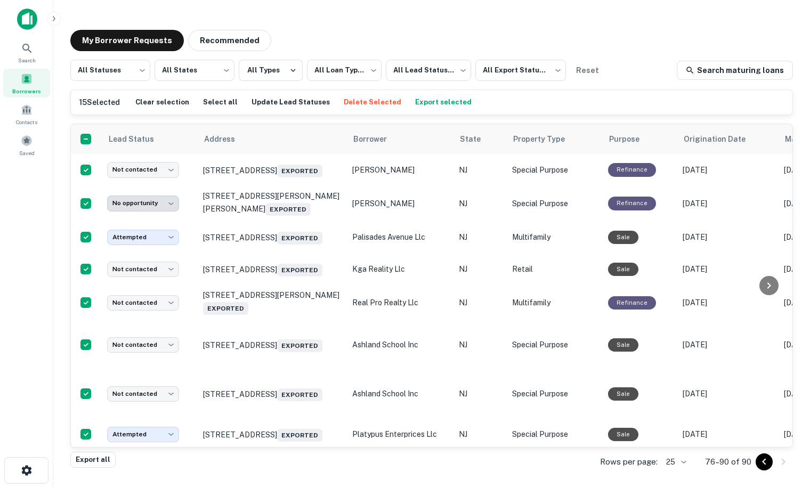
click at [684, 461] on body "**********" at bounding box center [405, 244] width 810 height 488
click at [674, 465] on li "1000" at bounding box center [676, 465] width 36 height 19
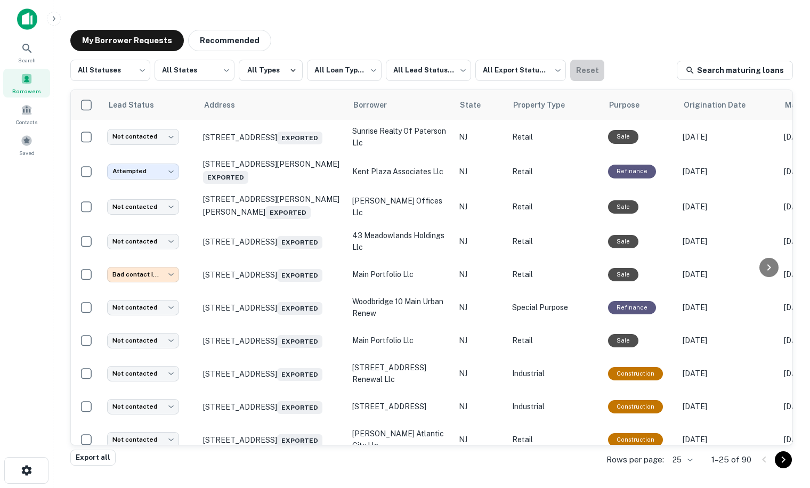
click at [587, 74] on button "Reset" at bounding box center [587, 70] width 34 height 21
click at [679, 461] on body "**********" at bounding box center [405, 244] width 810 height 488
click at [689, 466] on li "1000" at bounding box center [682, 465] width 36 height 19
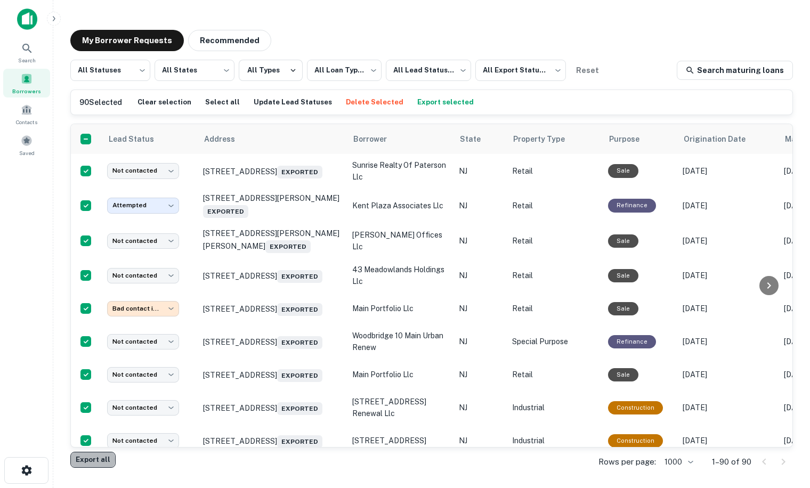
click at [88, 459] on button "Export all" at bounding box center [92, 460] width 45 height 16
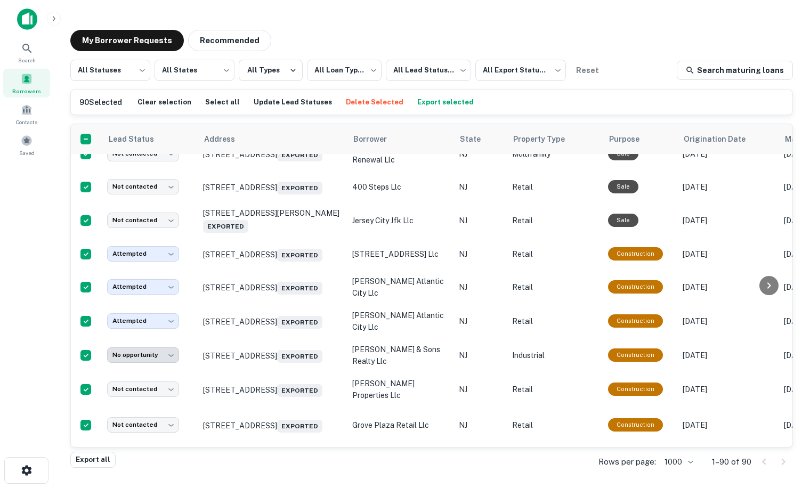
scroll to position [1438, 0]
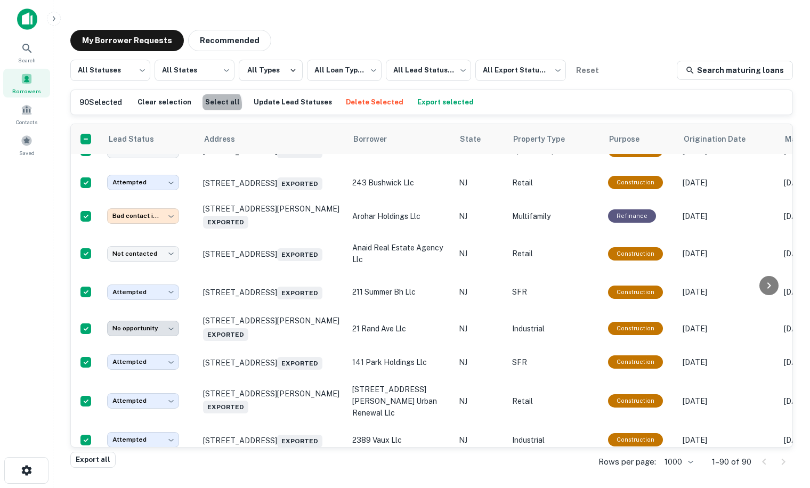
click at [210, 105] on button "Select all" at bounding box center [222, 102] width 40 height 16
click at [214, 105] on button "Select all" at bounding box center [222, 102] width 40 height 16
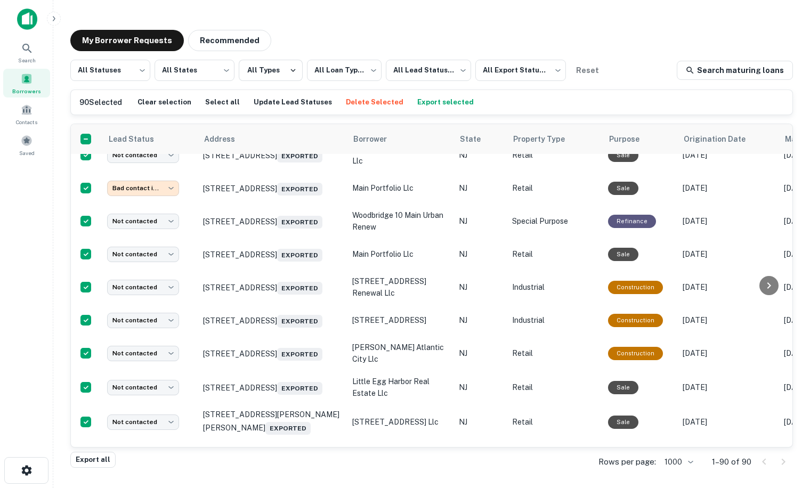
scroll to position [0, 0]
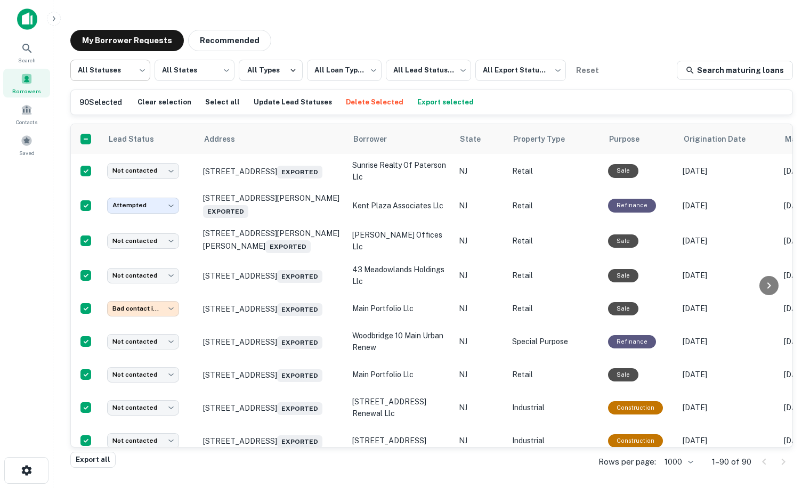
click at [102, 68] on body "**********" at bounding box center [405, 244] width 810 height 488
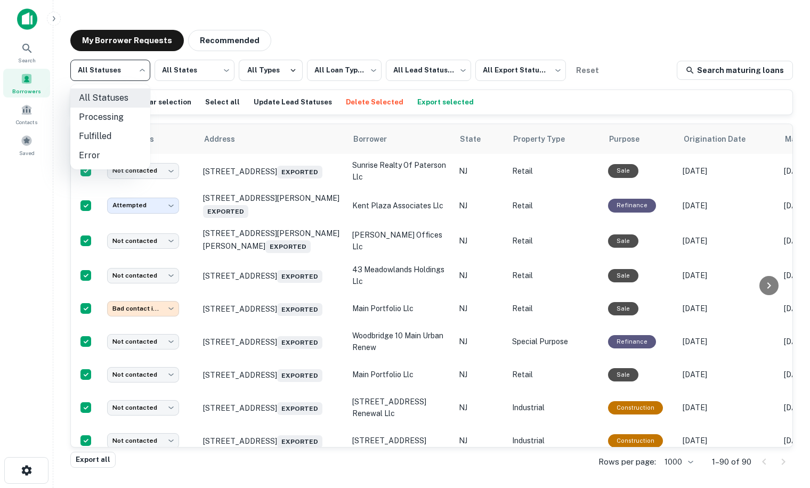
click at [102, 135] on li "Fulfilled" at bounding box center [110, 136] width 80 height 19
type input "*********"
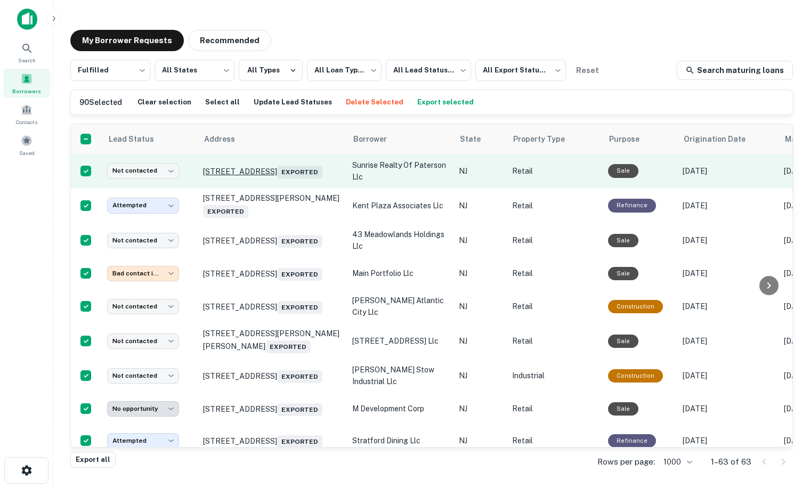
drag, startPoint x: 259, startPoint y: 442, endPoint x: 239, endPoint y: 162, distance: 279.9
click at [239, 164] on p "[STREET_ADDRESS] Exported" at bounding box center [272, 171] width 139 height 15
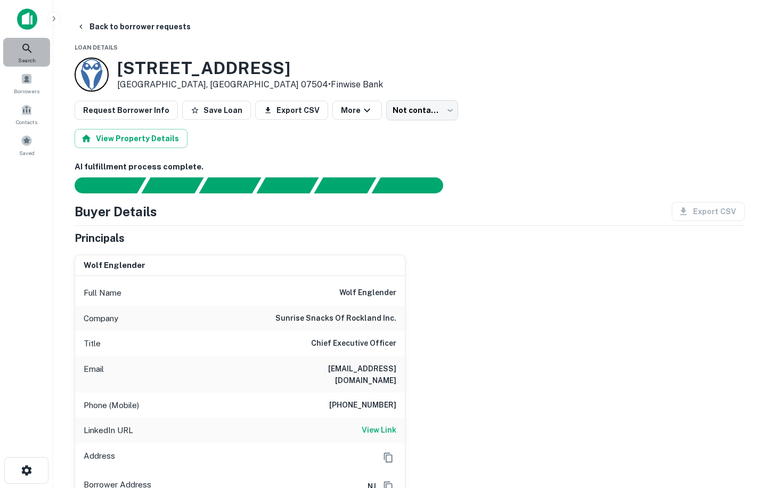
click at [28, 52] on icon at bounding box center [27, 48] width 13 height 13
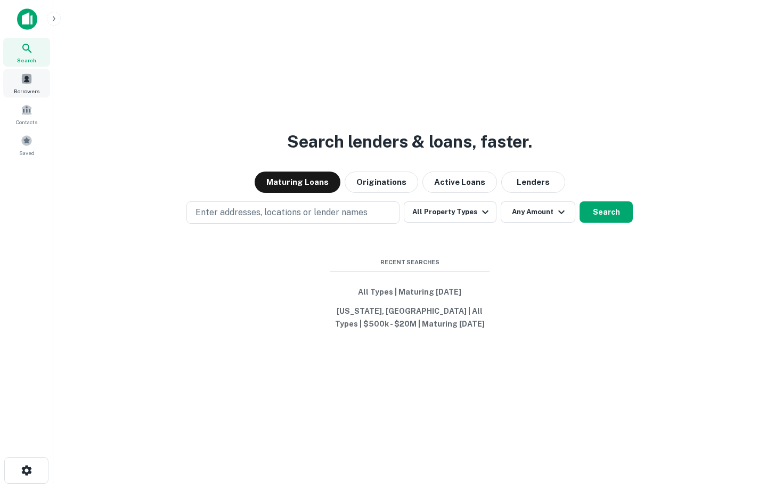
click at [26, 86] on div "Borrowers" at bounding box center [26, 83] width 47 height 29
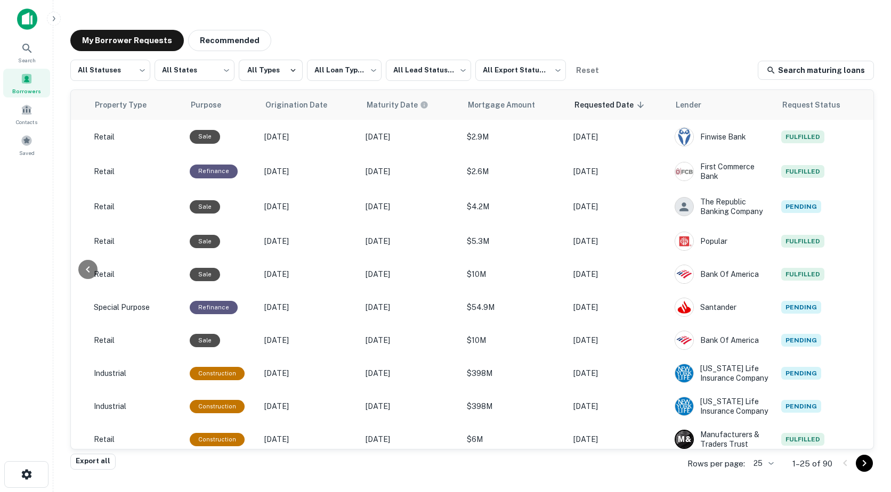
scroll to position [0, 459]
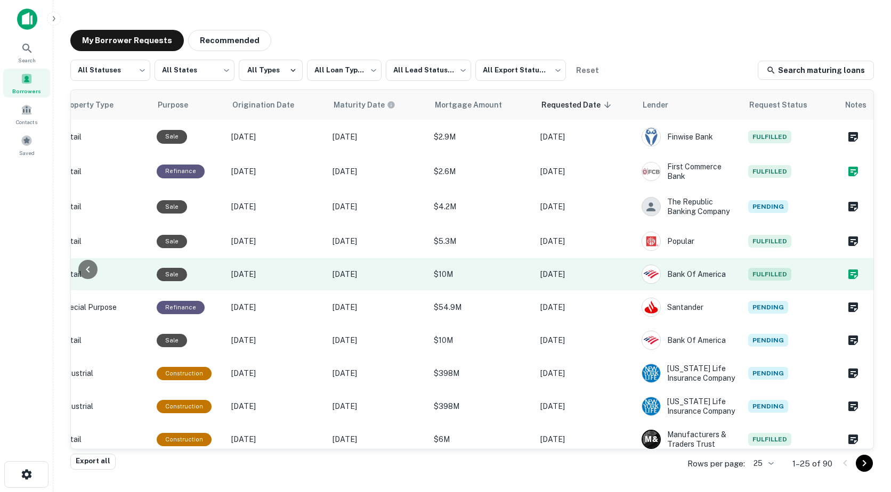
click at [774, 279] on icon "Create a note for this borrower request" at bounding box center [853, 275] width 10 height 10
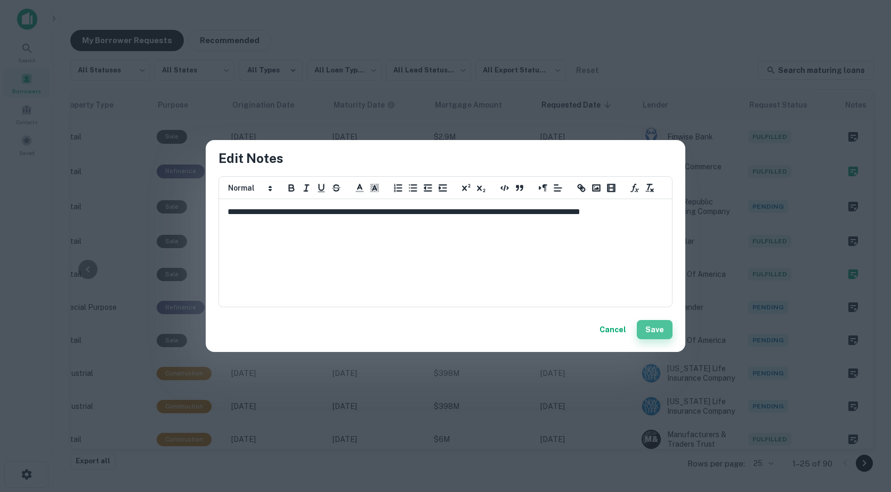
click at [646, 328] on button "Save" at bounding box center [655, 329] width 36 height 19
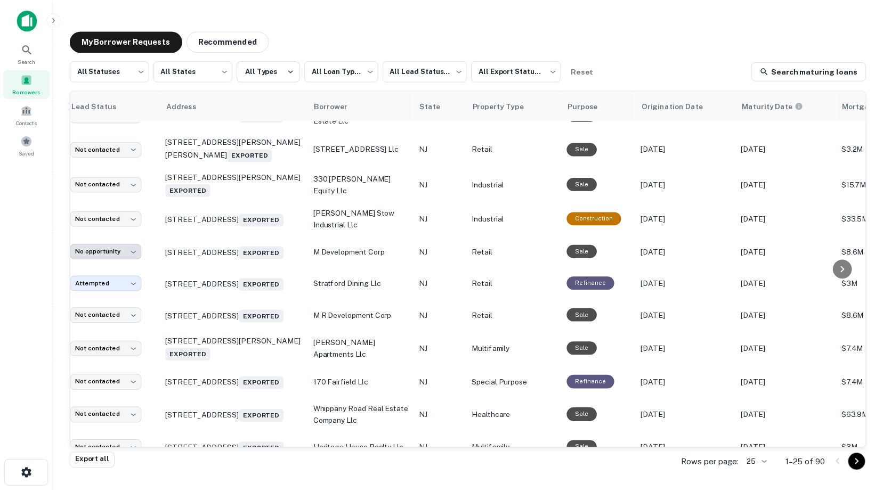
scroll to position [360, 0]
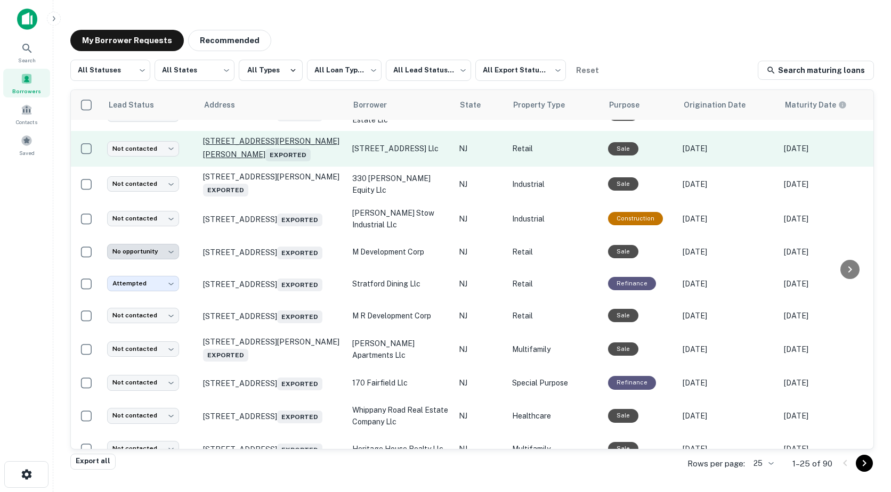
click at [233, 161] on p "2088 Lemoine Ave Fort Lee, NJ 07024 Exported" at bounding box center [272, 148] width 139 height 25
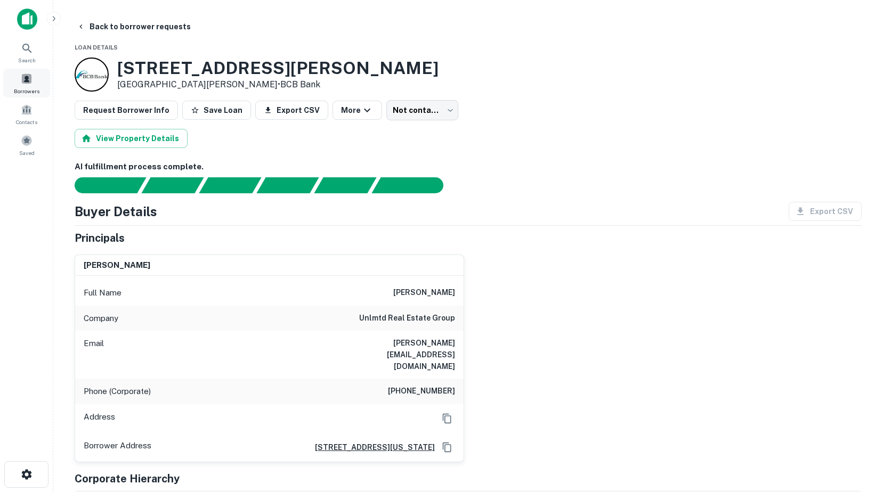
click at [22, 82] on span at bounding box center [27, 79] width 12 height 12
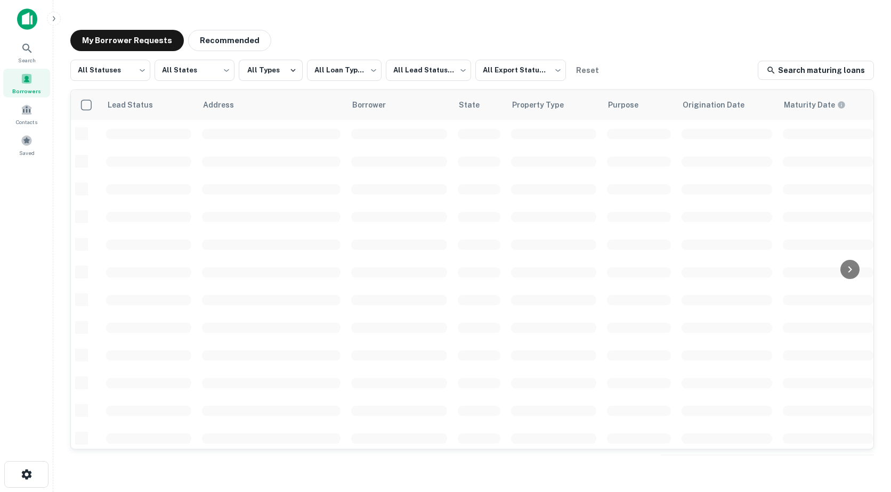
scroll to position [360, 0]
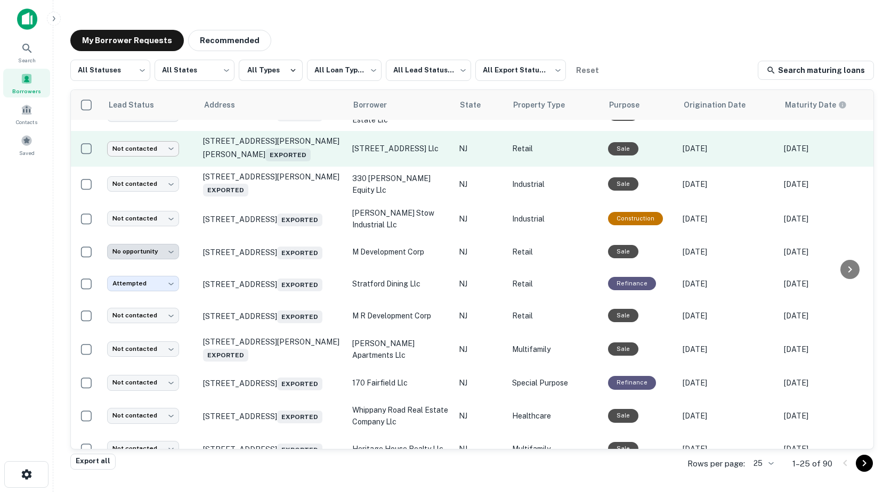
click at [155, 162] on body "**********" at bounding box center [445, 246] width 891 height 492
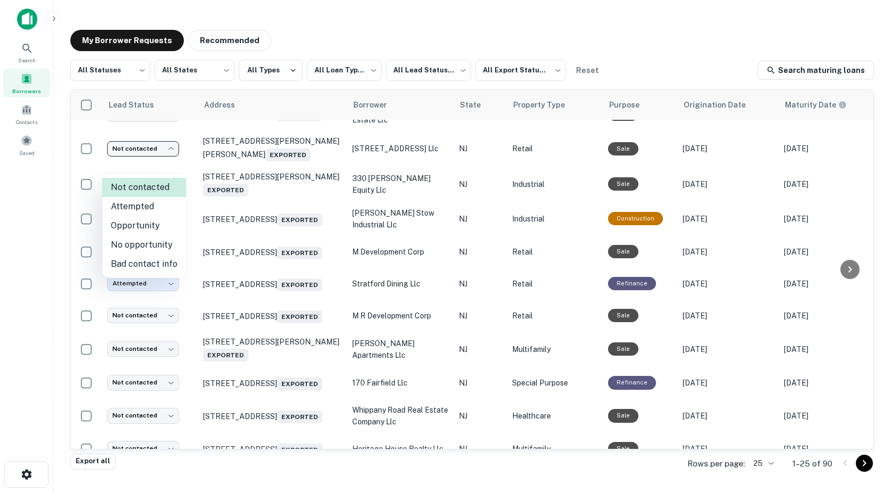
click at [145, 207] on li "Attempted" at bounding box center [144, 206] width 84 height 19
type input "*********"
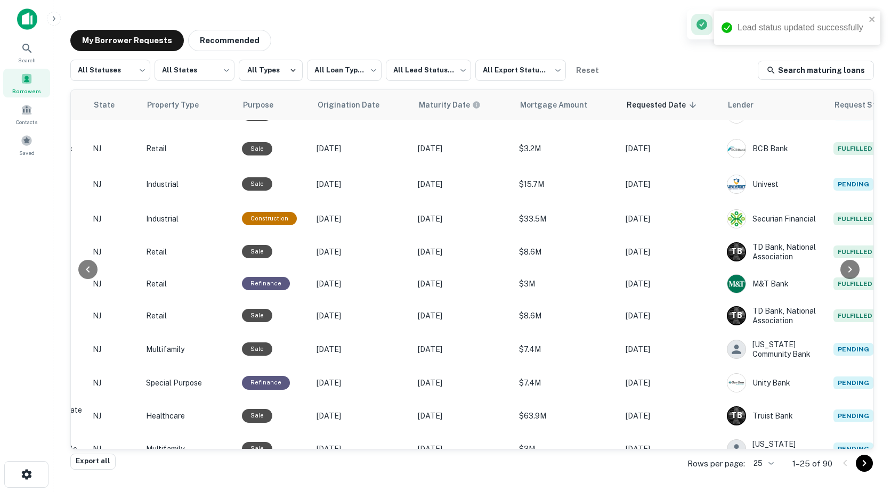
scroll to position [360, 459]
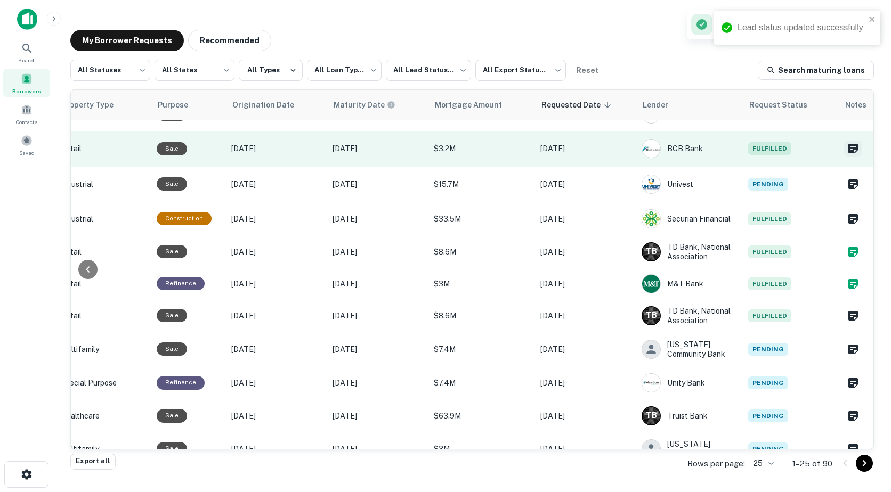
click at [848, 153] on icon "Create a note for this borrower request" at bounding box center [853, 149] width 10 height 10
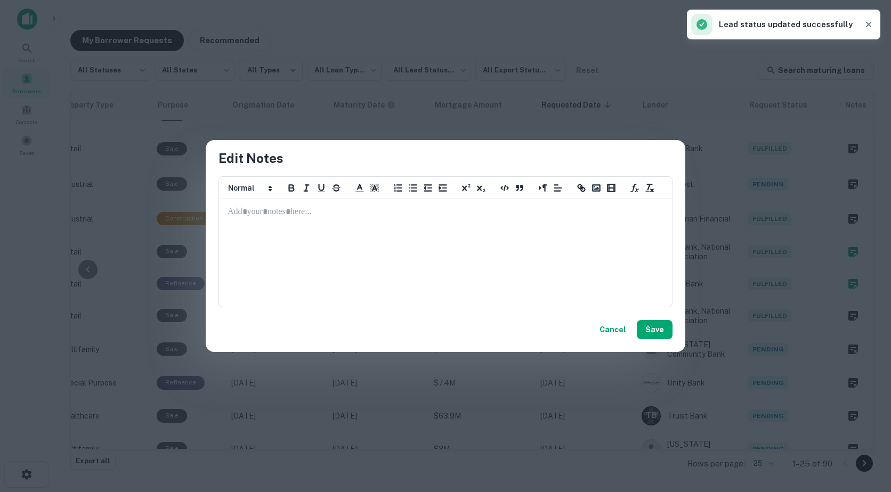
click at [291, 218] on div at bounding box center [445, 253] width 452 height 107
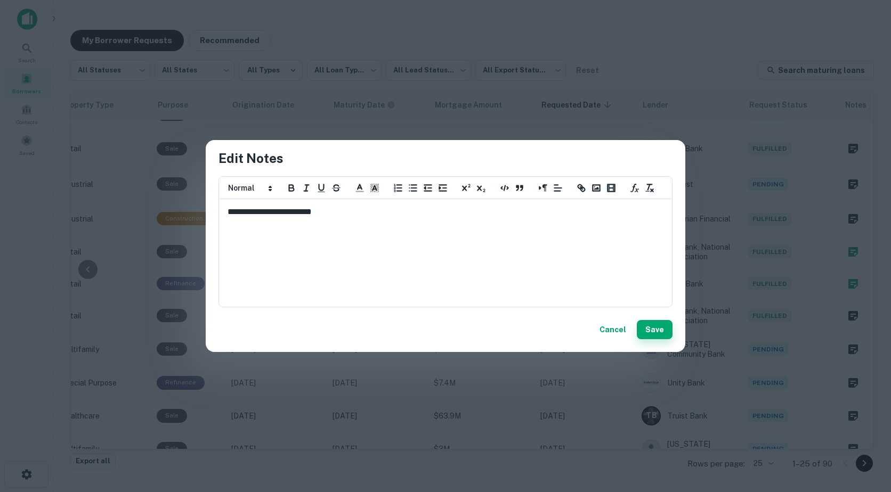
click at [667, 332] on button "Save" at bounding box center [655, 329] width 36 height 19
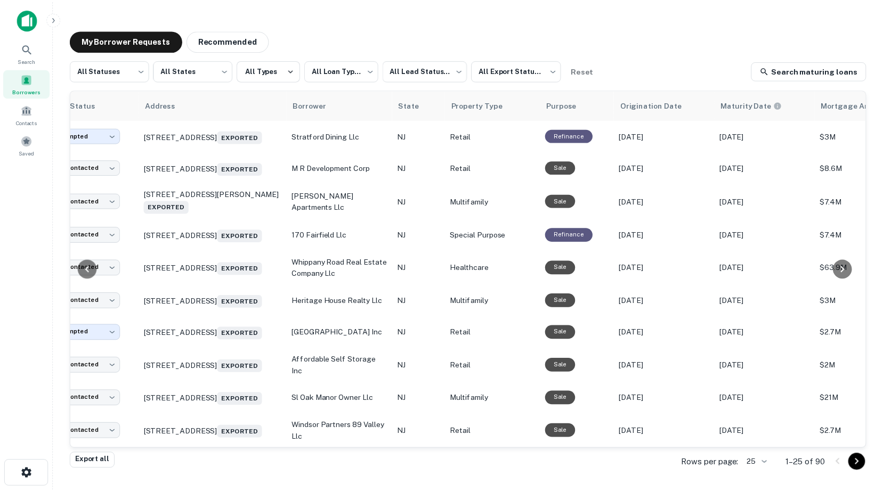
scroll to position [560, 0]
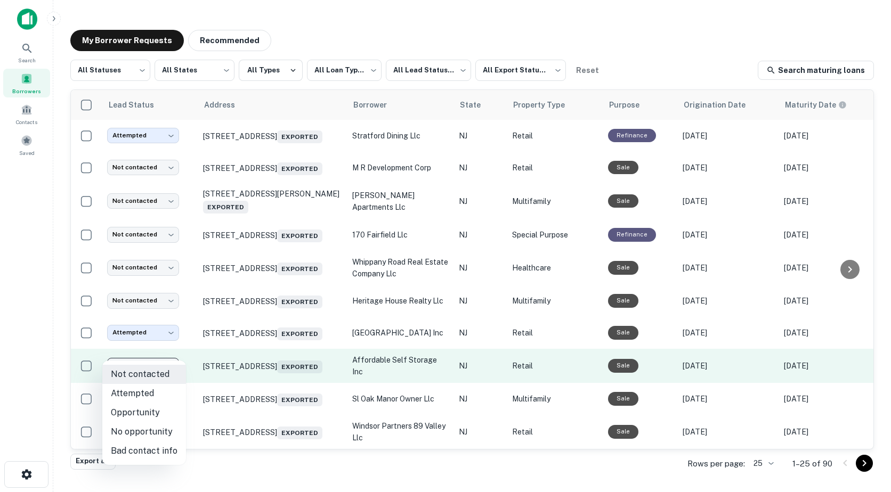
click at [149, 351] on body "**********" at bounding box center [445, 246] width 891 height 492
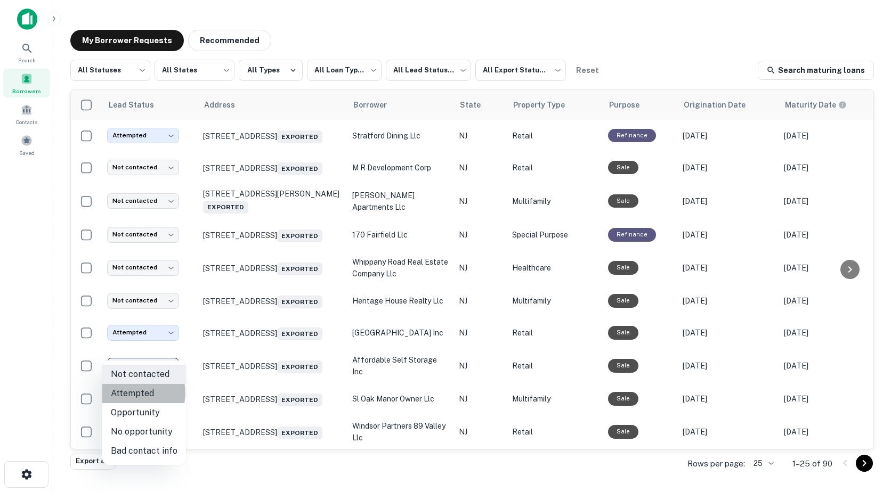
click at [134, 393] on li "Attempted" at bounding box center [144, 393] width 84 height 19
type input "*********"
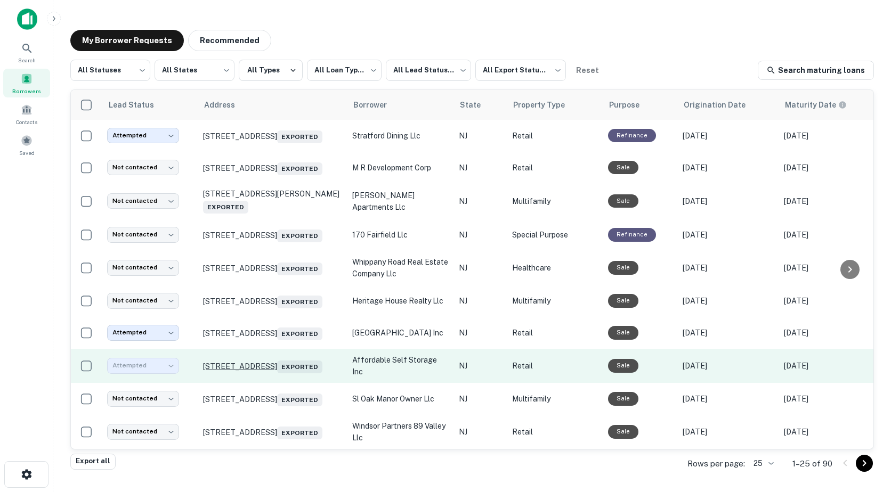
click at [233, 359] on p "1337 Route 179 Lambertville, NJ 08530 Exported" at bounding box center [272, 366] width 139 height 15
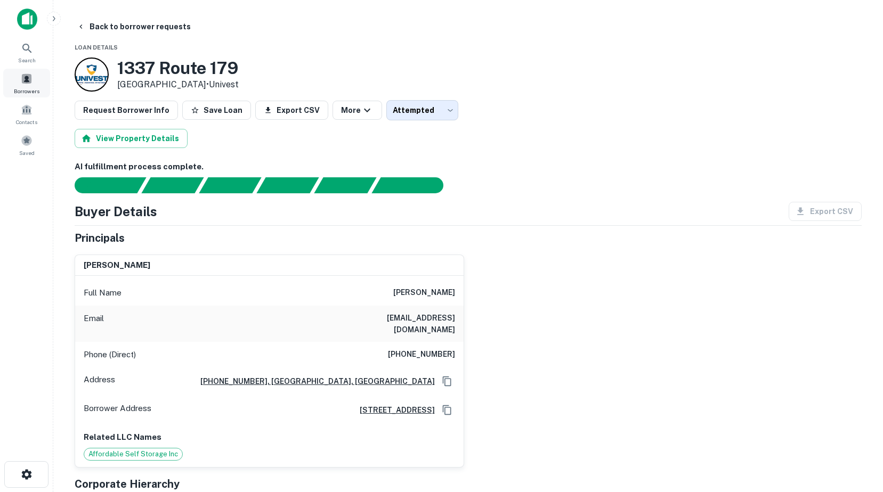
click at [25, 86] on div "Borrowers" at bounding box center [26, 83] width 47 height 29
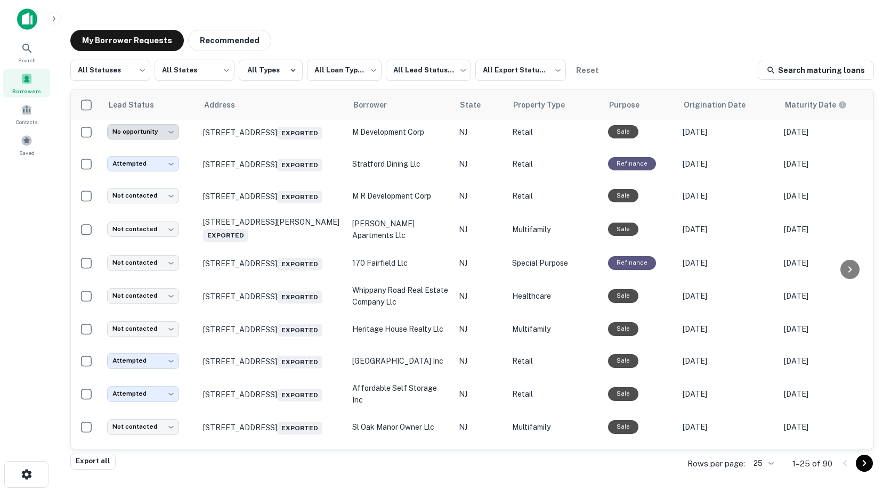
scroll to position [560, 0]
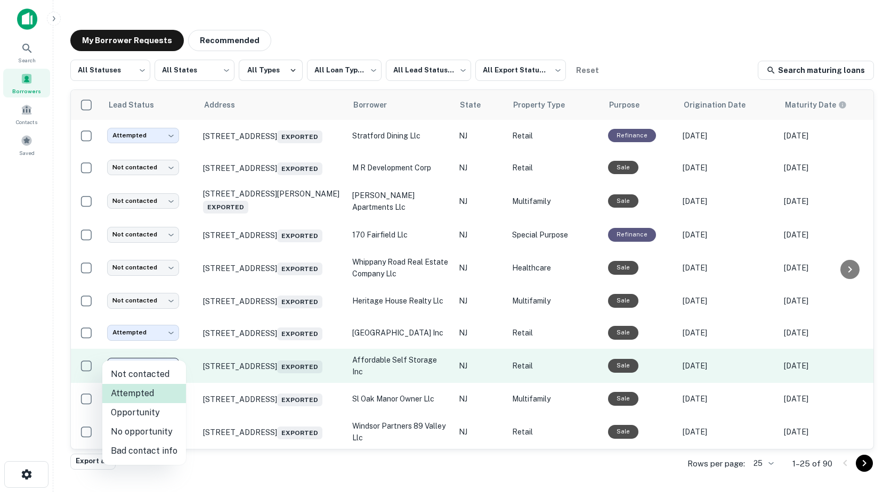
click at [150, 352] on body "**********" at bounding box center [445, 246] width 891 height 492
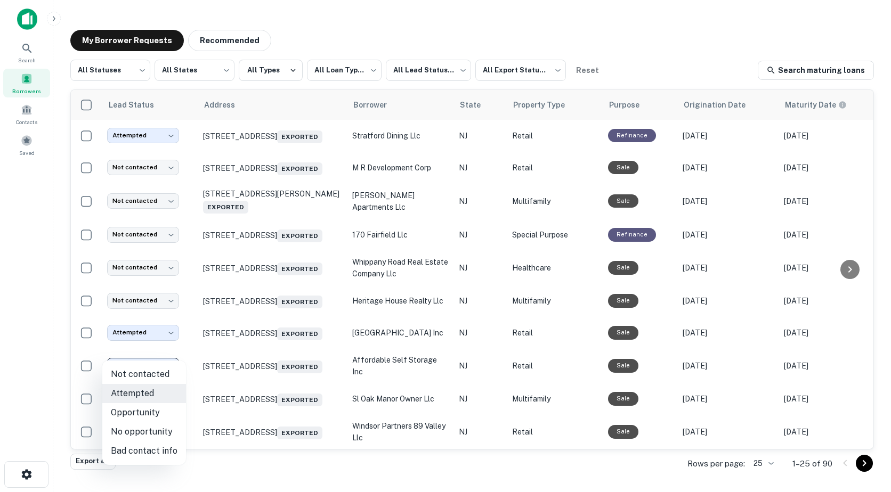
click at [150, 351] on div at bounding box center [445, 246] width 891 height 492
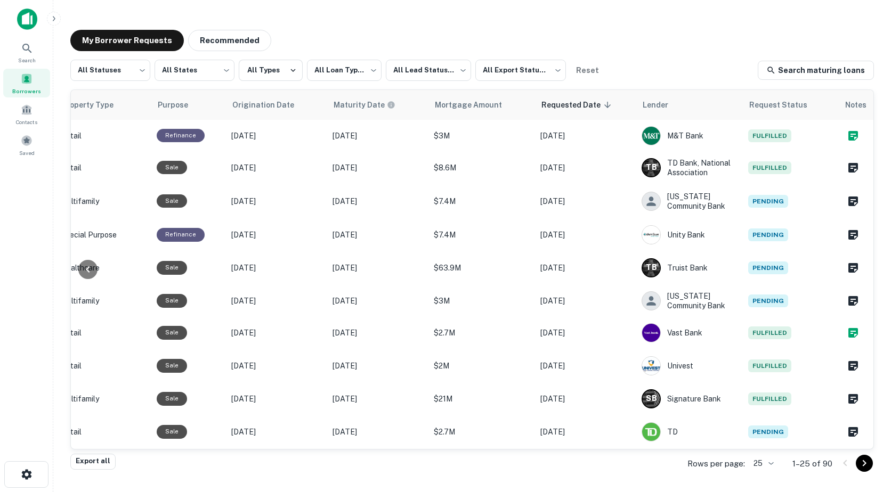
scroll to position [560, 459]
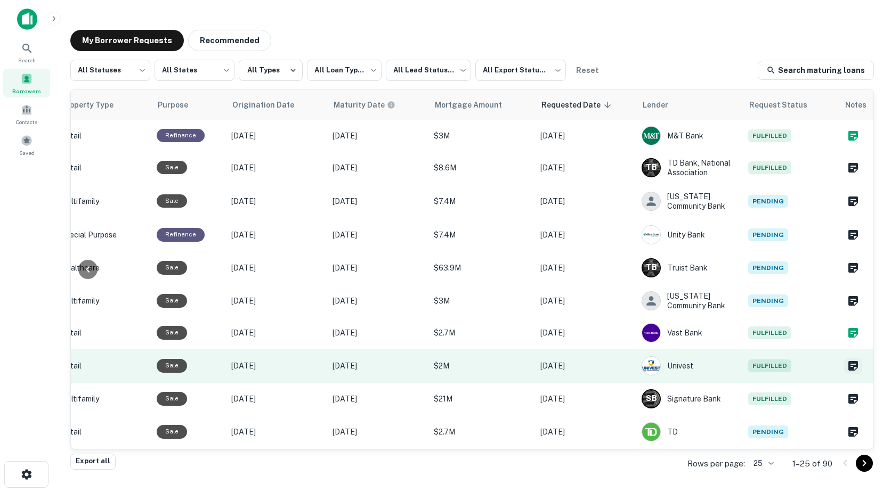
click at [846, 360] on icon "Create a note for this borrower request" at bounding box center [852, 366] width 13 height 13
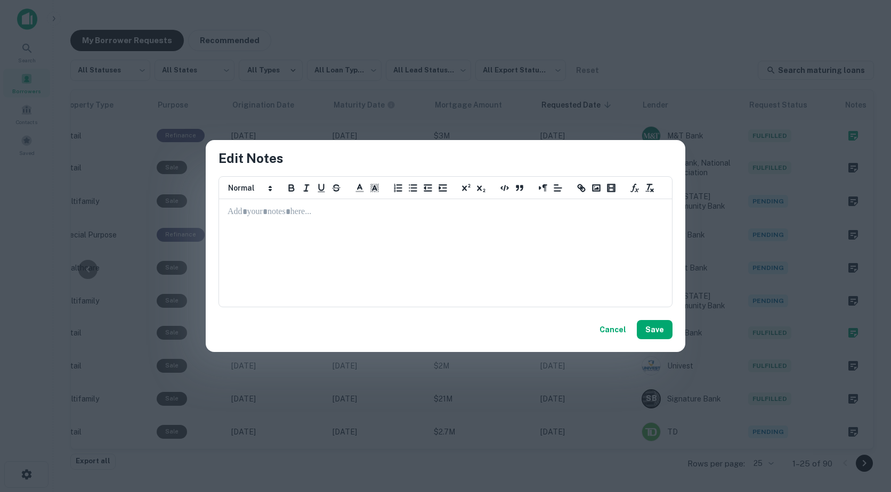
click at [281, 212] on p at bounding box center [445, 212] width 436 height 12
click at [656, 331] on button "Save" at bounding box center [655, 329] width 36 height 19
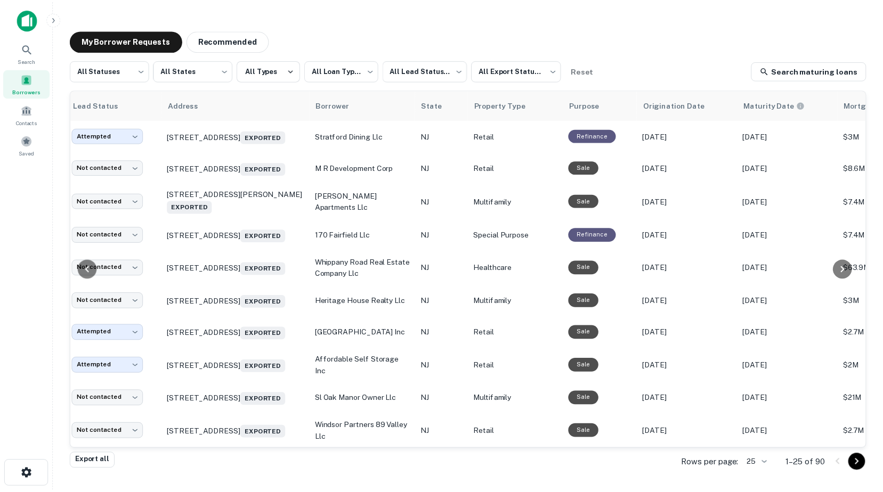
scroll to position [560, 15]
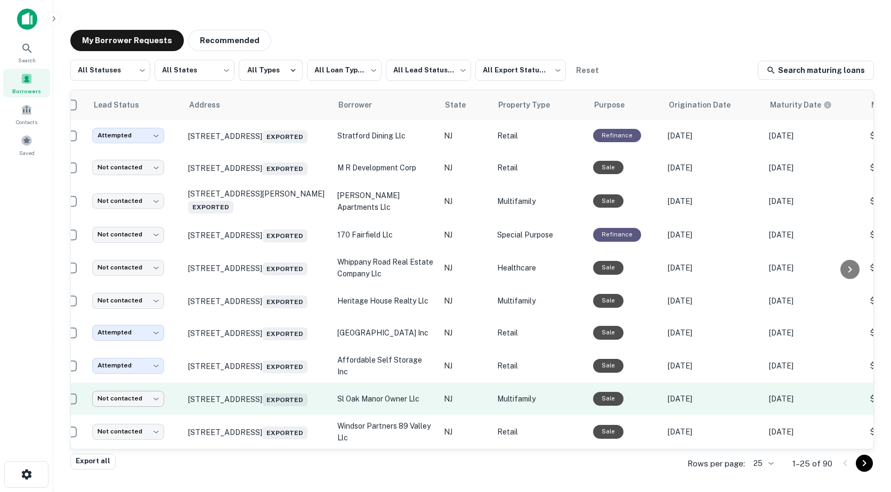
click at [130, 389] on body "**********" at bounding box center [445, 246] width 891 height 492
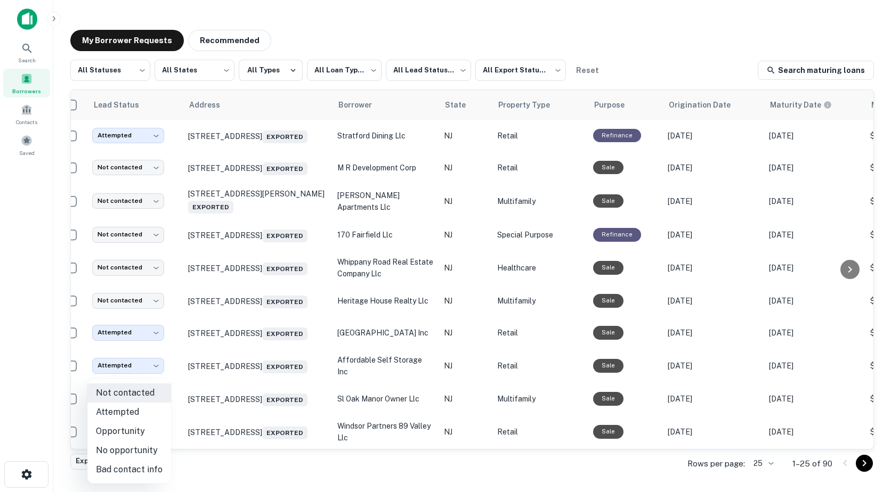
click at [121, 413] on li "Attempted" at bounding box center [129, 412] width 84 height 19
type input "*********"
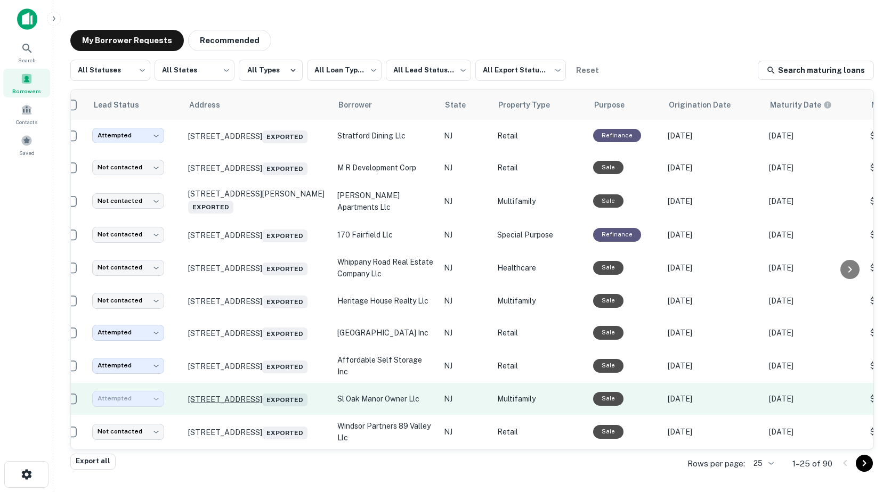
click at [224, 392] on p "[STREET_ADDRESS] Exported" at bounding box center [257, 399] width 139 height 15
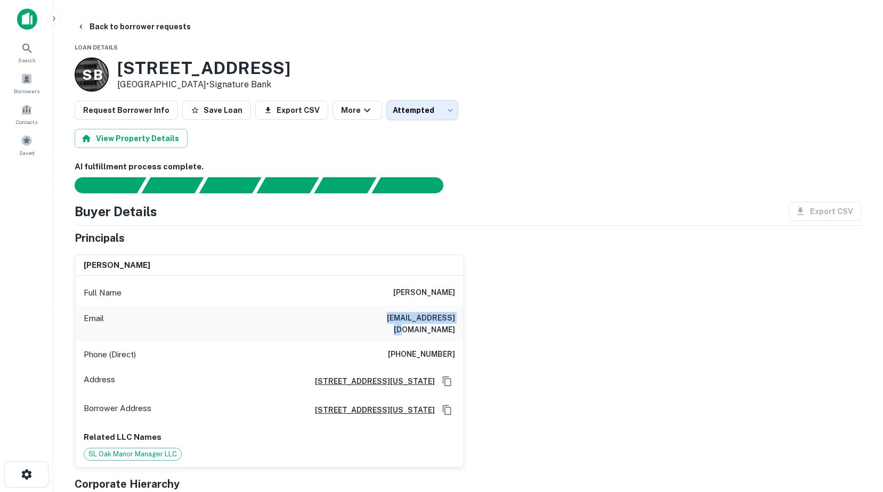
drag, startPoint x: 380, startPoint y: 316, endPoint x: 461, endPoint y: 330, distance: 82.1
click at [461, 330] on div "Email [EMAIL_ADDRESS][DOMAIN_NAME]" at bounding box center [269, 324] width 388 height 36
drag, startPoint x: 461, startPoint y: 330, endPoint x: 429, endPoint y: 318, distance: 34.0
copy h6 "mkarasick@msn.com"
drag, startPoint x: 119, startPoint y: 66, endPoint x: 203, endPoint y: 81, distance: 85.1
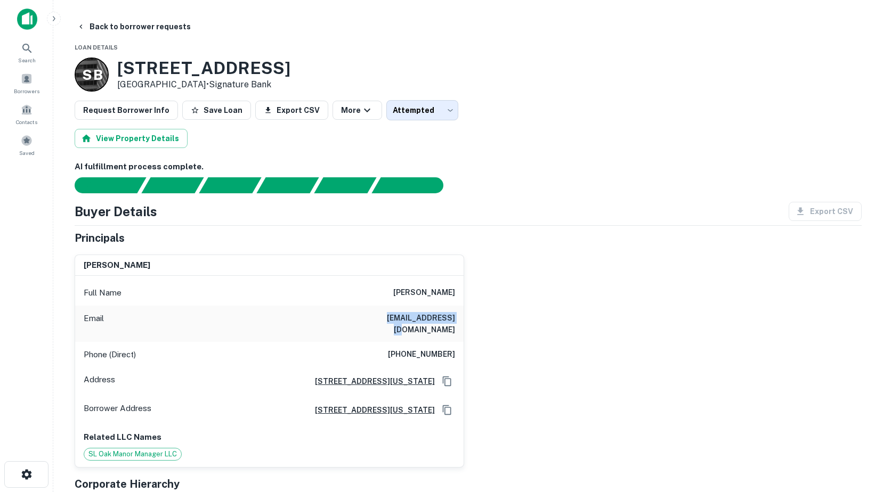
click at [203, 81] on div "280 Oak St Ridgewood, NJ 07450 • Signature Bank" at bounding box center [203, 74] width 173 height 33
drag, startPoint x: 203, startPoint y: 81, endPoint x: 183, endPoint y: 77, distance: 20.2
copy div "[STREET_ADDRESS]"
click at [153, 68] on h3 "280 Oak St" at bounding box center [203, 68] width 173 height 20
drag, startPoint x: 122, startPoint y: 66, endPoint x: 202, endPoint y: 84, distance: 82.3
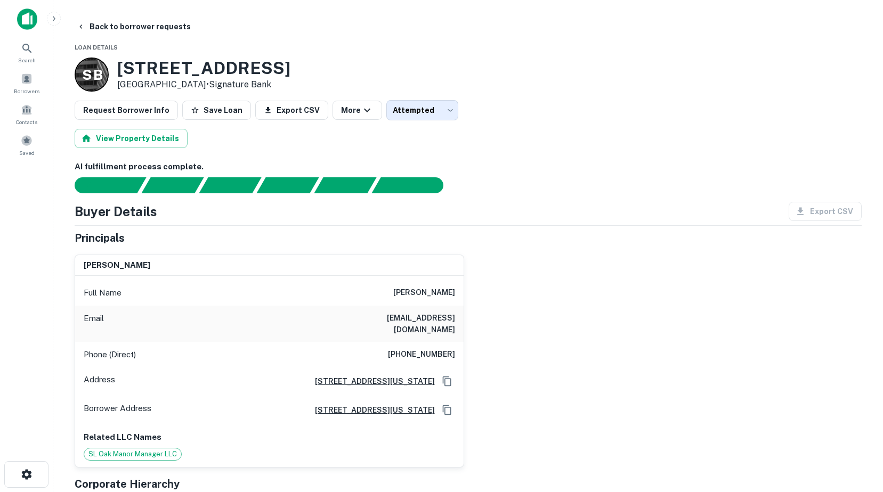
click at [202, 84] on div "280 Oak St Ridgewood, NJ 07450 • Signature Bank" at bounding box center [203, 74] width 173 height 33
drag, startPoint x: 202, startPoint y: 84, endPoint x: 189, endPoint y: 82, distance: 14.0
copy div "[STREET_ADDRESS]"
drag, startPoint x: 150, startPoint y: 267, endPoint x: 78, endPoint y: 264, distance: 72.5
click at [78, 264] on div "mark karasick" at bounding box center [269, 265] width 388 height 21
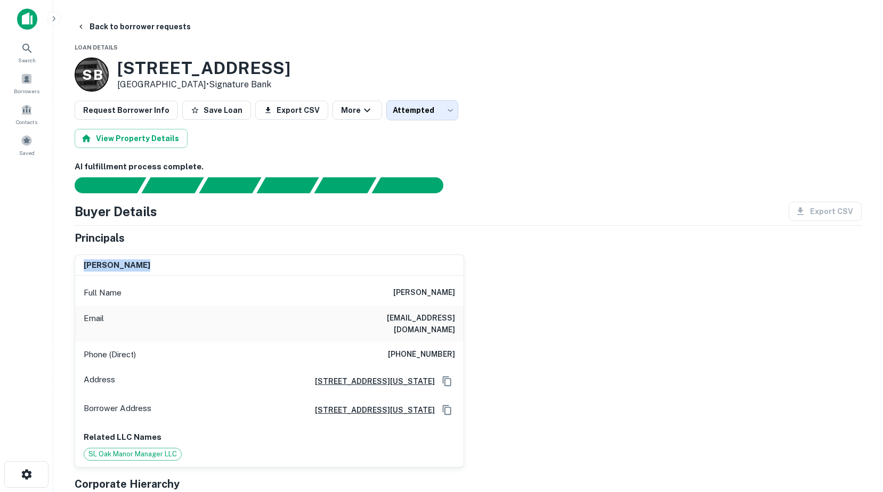
drag, startPoint x: 78, startPoint y: 264, endPoint x: 97, endPoint y: 262, distance: 19.3
copy h6 "mark karasick"
click at [211, 342] on div "Phone (Direct) (216) 301-9844" at bounding box center [269, 355] width 388 height 26
click at [26, 84] on span at bounding box center [27, 79] width 12 height 12
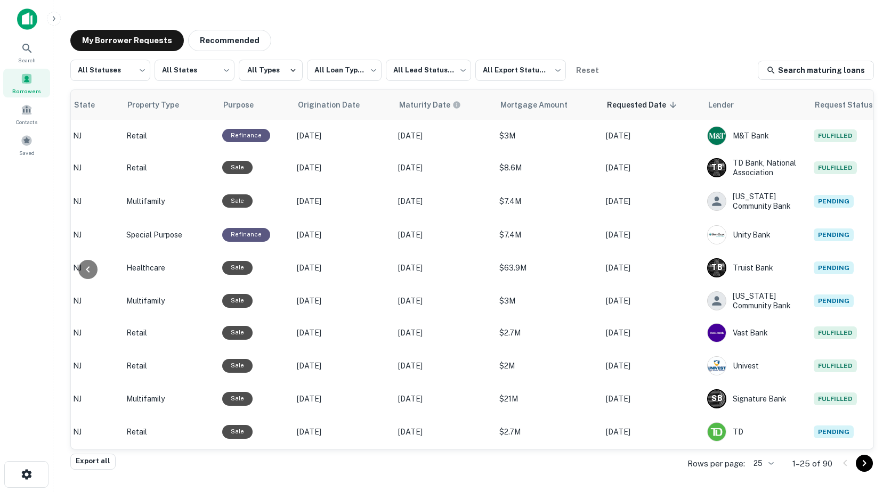
scroll to position [560, 459]
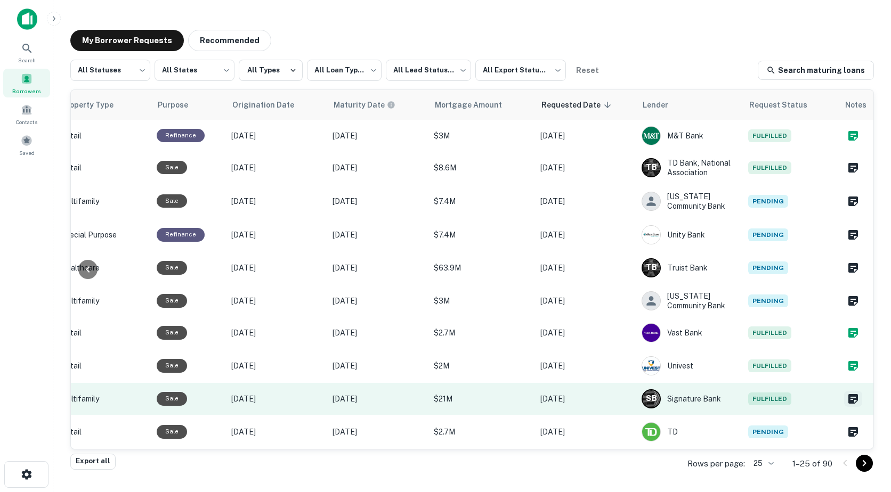
click at [848, 394] on icon "Create a note for this borrower request" at bounding box center [853, 399] width 10 height 10
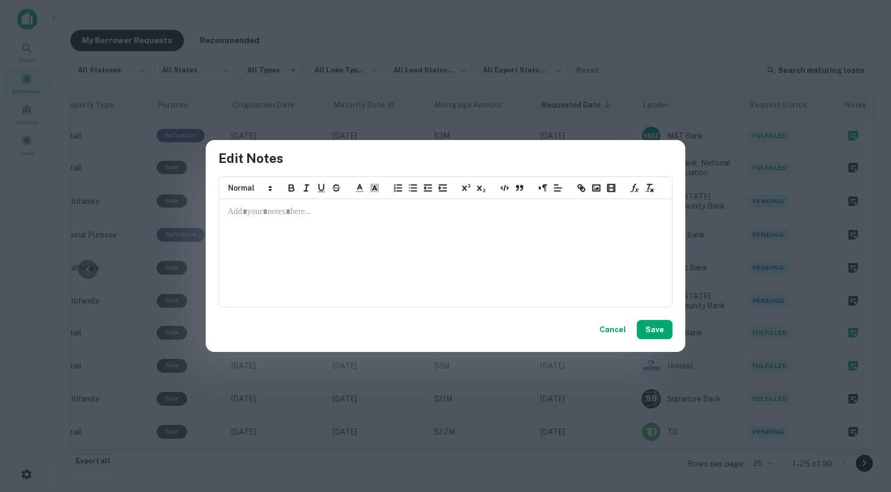
click at [321, 214] on p at bounding box center [445, 212] width 436 height 12
click at [670, 327] on button "Save" at bounding box center [655, 329] width 36 height 19
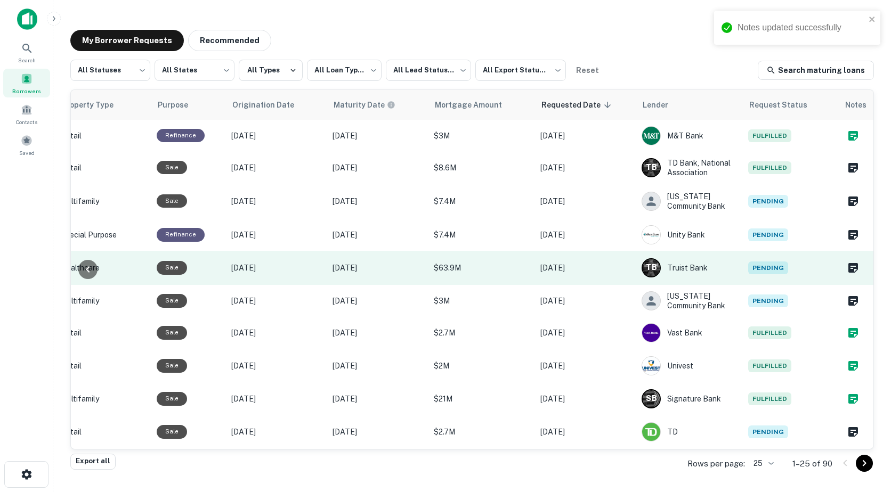
click at [200, 261] on div "Sale" at bounding box center [189, 267] width 64 height 13
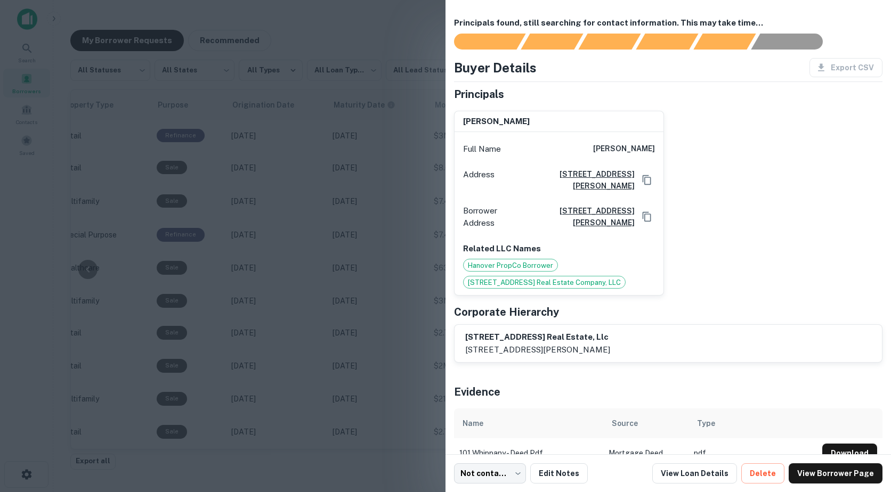
click at [358, 344] on div at bounding box center [445, 246] width 891 height 492
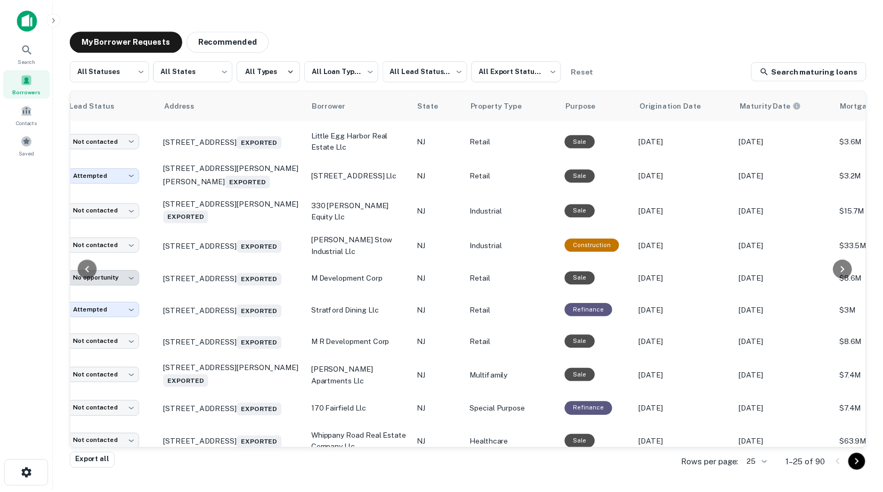
scroll to position [333, 36]
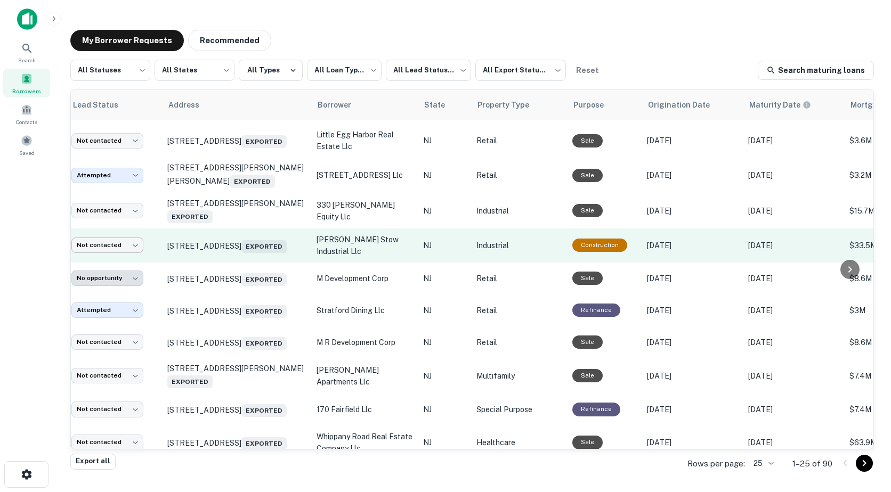
click at [111, 263] on body "**********" at bounding box center [445, 246] width 891 height 492
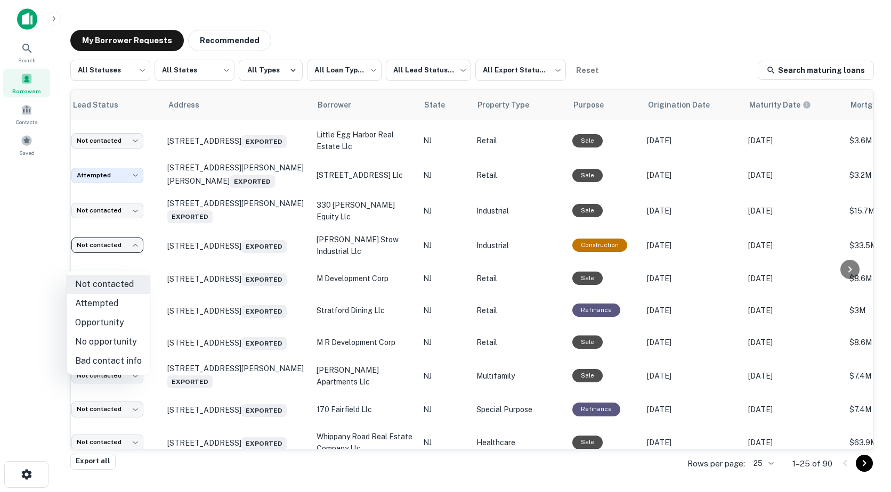
click at [104, 303] on li "Attempted" at bounding box center [109, 303] width 84 height 19
type input "*********"
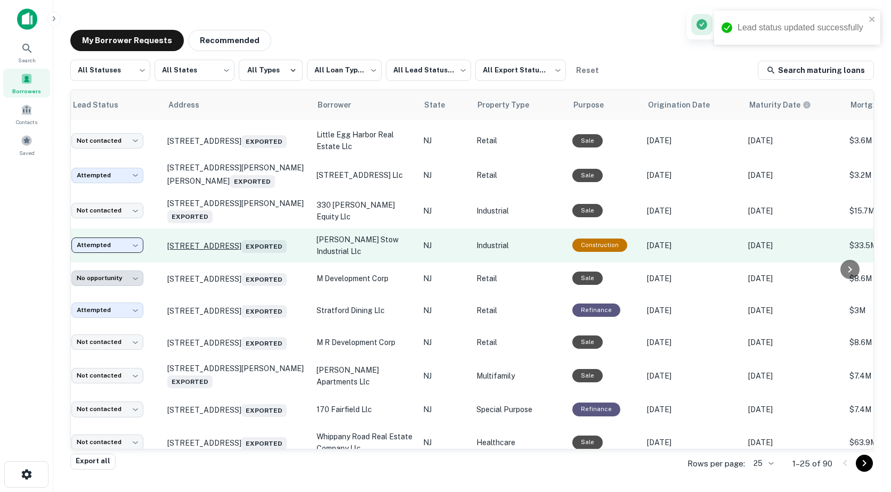
click at [194, 253] on p "[STREET_ADDRESS] Exported" at bounding box center [236, 245] width 139 height 15
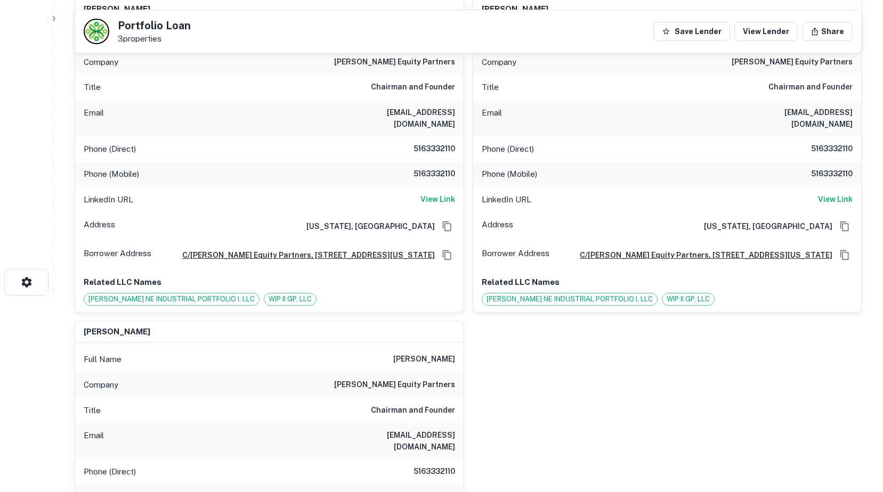
scroll to position [139, 0]
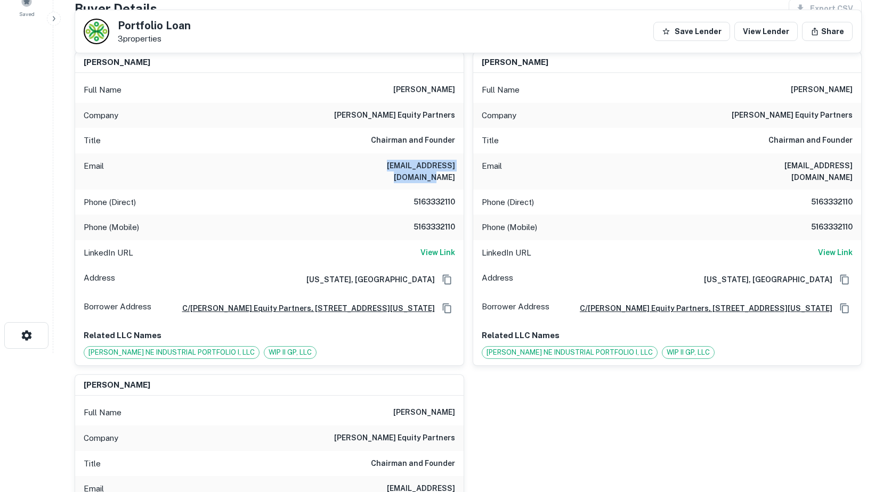
drag, startPoint x: 359, startPoint y: 165, endPoint x: 457, endPoint y: 171, distance: 98.2
click at [457, 171] on div "Email [EMAIL_ADDRESS][DOMAIN_NAME]" at bounding box center [269, 171] width 388 height 36
click at [146, 246] on div "LinkedIn URL View Link" at bounding box center [269, 253] width 388 height 26
click at [334, 31] on div "Portfolio Loan 3 properties Save Lender View Lender Share" at bounding box center [468, 31] width 786 height 43
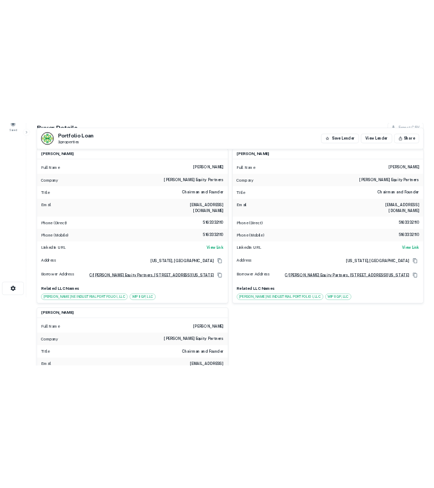
scroll to position [0, 0]
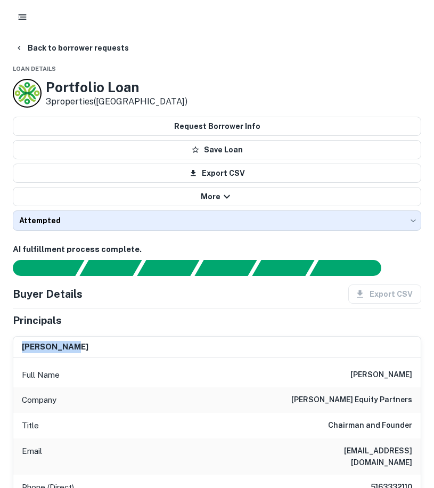
drag, startPoint x: 78, startPoint y: 348, endPoint x: 7, endPoint y: 343, distance: 70.5
click at [7, 343] on div "[PERSON_NAME] Full Name [PERSON_NAME] Company [PERSON_NAME] equity partners Tit…" at bounding box center [212, 489] width 417 height 323
drag, startPoint x: 7, startPoint y: 343, endPoint x: 35, endPoint y: 348, distance: 28.2
copy h6 "[PERSON_NAME]"
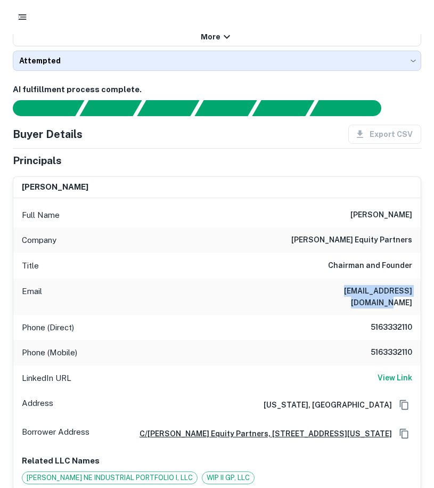
drag, startPoint x: 315, startPoint y: 290, endPoint x: 416, endPoint y: 289, distance: 100.7
click at [416, 289] on div "Email [EMAIL_ADDRESS][DOMAIN_NAME]" at bounding box center [217, 297] width 408 height 36
drag, startPoint x: 416, startPoint y: 289, endPoint x: 401, endPoint y: 290, distance: 14.9
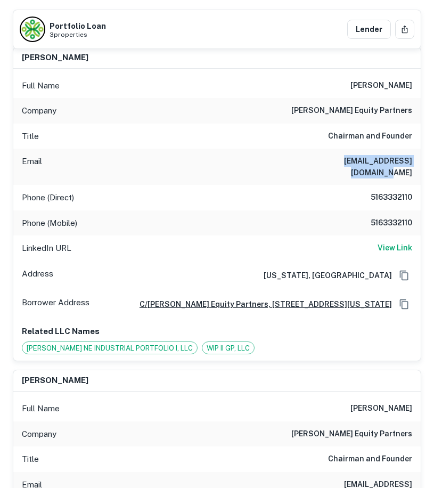
copy h6 "[EMAIL_ADDRESS][DOMAIN_NAME]"
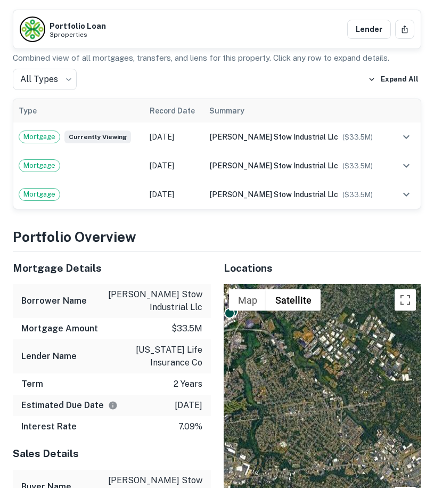
scroll to position [1682, 0]
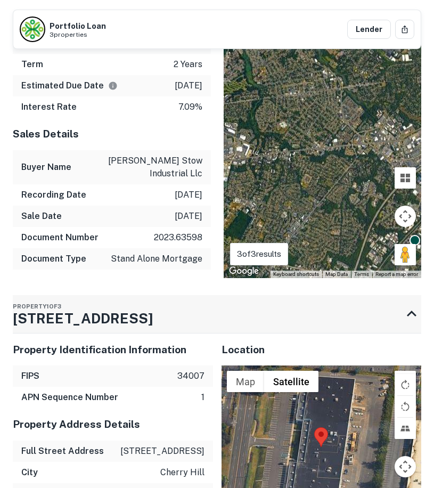
click at [146, 312] on div "Property 1 of 3 [STREET_ADDRESS]" at bounding box center [207, 314] width 389 height 38
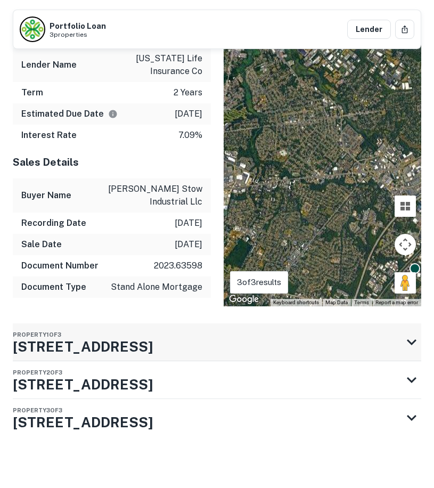
scroll to position [1648, 0]
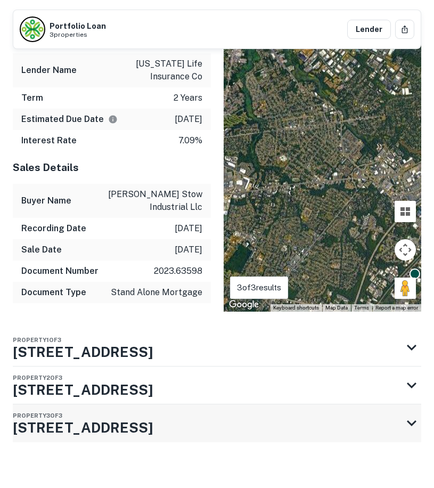
drag, startPoint x: 8, startPoint y: 329, endPoint x: 30, endPoint y: 412, distance: 86.1
click at [272, 439] on div "Portfolio Overview Mortgage Details Borrower Name [PERSON_NAME] stow industrial…" at bounding box center [217, 216] width 409 height 553
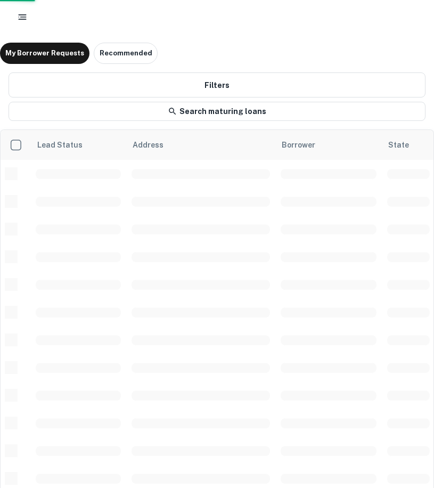
scroll to position [333, 0]
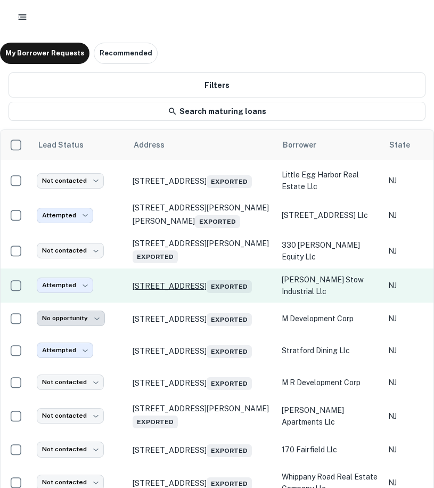
click at [174, 293] on p "[STREET_ADDRESS] Exported" at bounding box center [202, 285] width 139 height 15
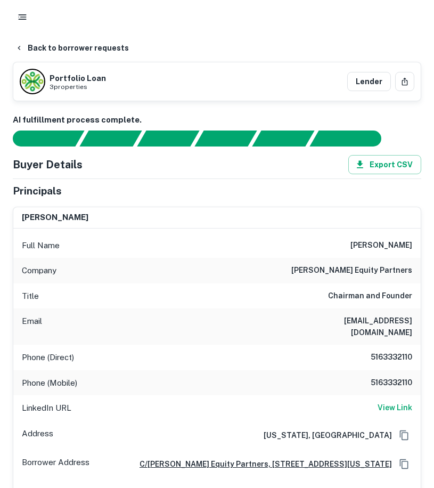
scroll to position [190, 0]
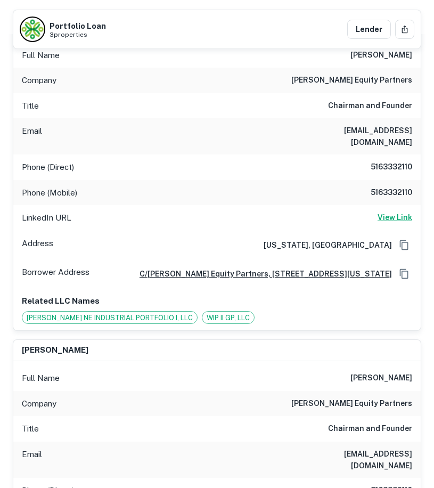
click at [396, 211] on h6 "View Link" at bounding box center [395, 217] width 35 height 12
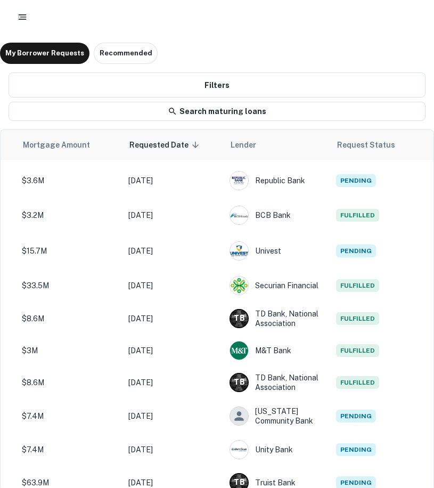
scroll to position [333, 828]
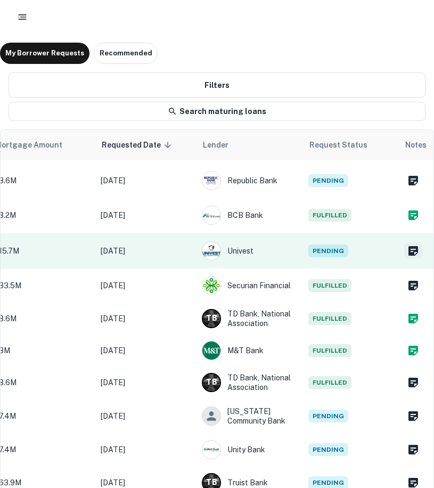
click at [409, 256] on icon "Create a note for this borrower request" at bounding box center [414, 251] width 10 height 10
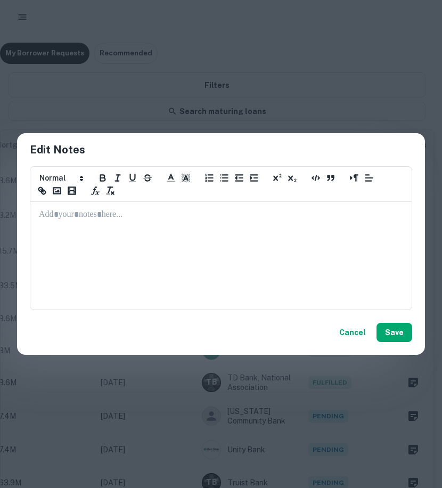
click at [176, 217] on p at bounding box center [221, 215] width 364 height 12
click at [401, 330] on button "Save" at bounding box center [395, 332] width 36 height 19
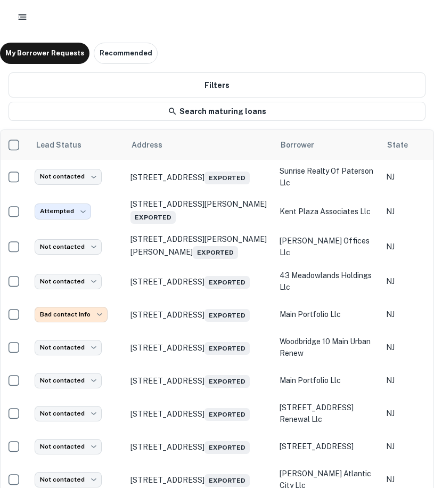
scroll to position [0, 0]
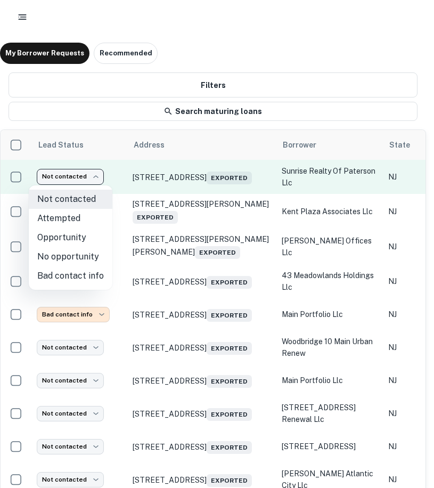
click at [70, 174] on body "**********" at bounding box center [217, 244] width 434 height 488
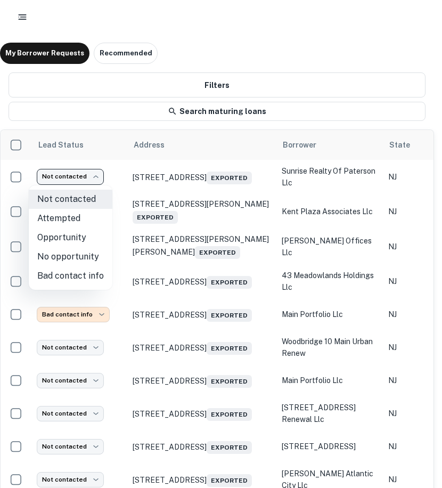
click at [66, 218] on li "Attempted" at bounding box center [71, 218] width 84 height 19
type input "*********"
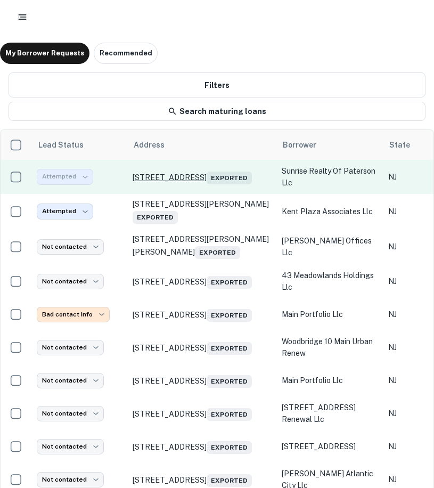
click at [159, 175] on p "[STREET_ADDRESS] Exported" at bounding box center [202, 176] width 139 height 15
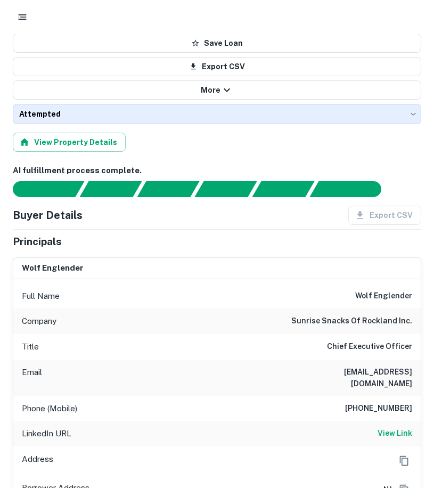
scroll to position [190, 0]
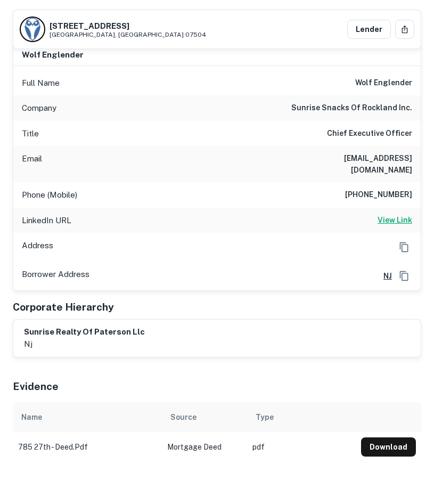
click at [395, 214] on h6 "View Link" at bounding box center [395, 220] width 35 height 12
click at [364, 156] on h6 "[EMAIL_ADDRESS][DOMAIN_NAME]" at bounding box center [348, 163] width 128 height 23
drag, startPoint x: 321, startPoint y: 158, endPoint x: 414, endPoint y: 163, distance: 93.4
click at [414, 163] on div "Email [EMAIL_ADDRESS][DOMAIN_NAME]" at bounding box center [217, 164] width 408 height 36
drag, startPoint x: 414, startPoint y: 163, endPoint x: 387, endPoint y: 158, distance: 27.7
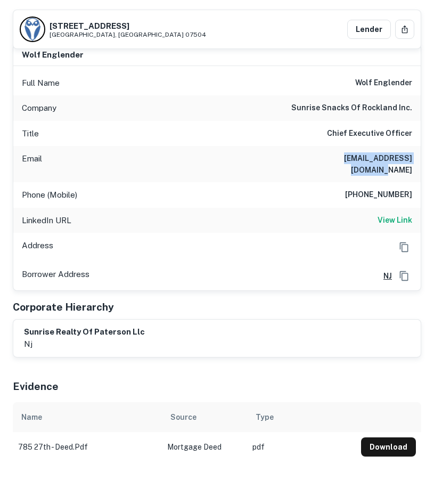
copy h6 "[EMAIL_ADDRESS][DOMAIN_NAME]"
drag, startPoint x: 356, startPoint y: 81, endPoint x: 411, endPoint y: 87, distance: 55.8
click at [411, 87] on div "Full Name [PERSON_NAME] [PERSON_NAME]" at bounding box center [217, 83] width 408 height 26
drag, startPoint x: 411, startPoint y: 87, endPoint x: 395, endPoint y: 86, distance: 16.6
copy h6 "wolf englender"
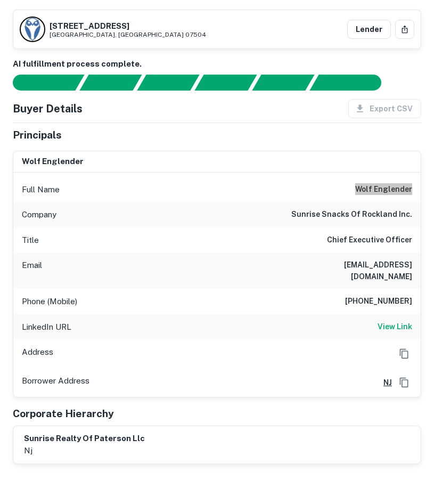
scroll to position [0, 0]
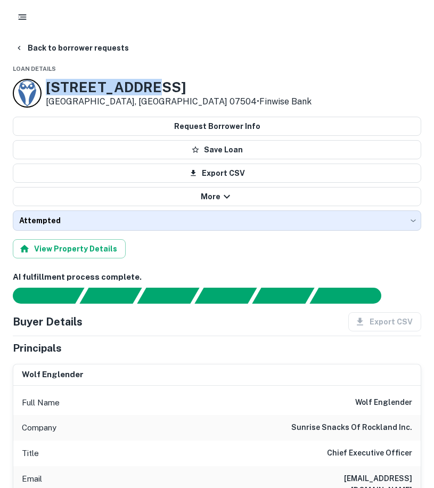
drag, startPoint x: 145, startPoint y: 88, endPoint x: 49, endPoint y: 83, distance: 96.6
click at [49, 83] on h3 "[STREET_ADDRESS]" at bounding box center [179, 87] width 266 height 17
click at [48, 83] on h3 "[STREET_ADDRESS]" at bounding box center [179, 87] width 266 height 17
drag, startPoint x: 61, startPoint y: 91, endPoint x: 124, endPoint y: 107, distance: 64.7
click at [124, 107] on div "[STREET_ADDRESS] • Finwise Bank" at bounding box center [179, 93] width 266 height 29
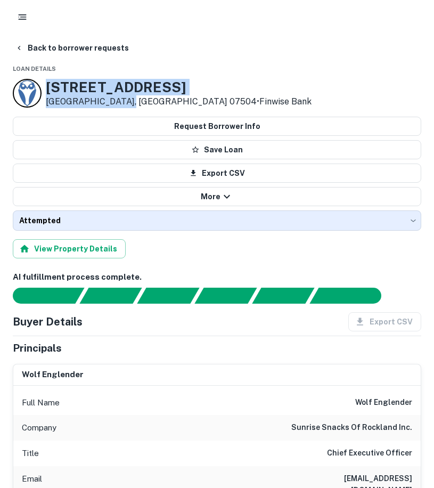
drag, startPoint x: 124, startPoint y: 107, endPoint x: 117, endPoint y: 88, distance: 19.4
copy div "[STREET_ADDRESS]"
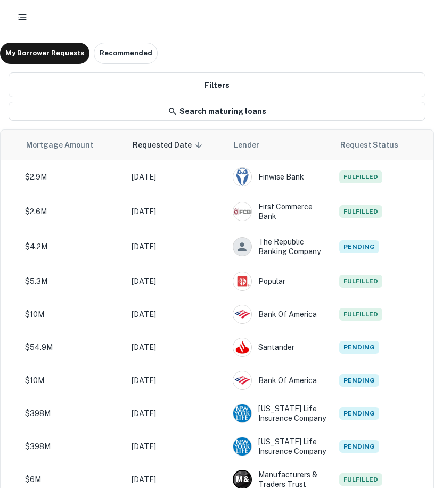
scroll to position [0, 828]
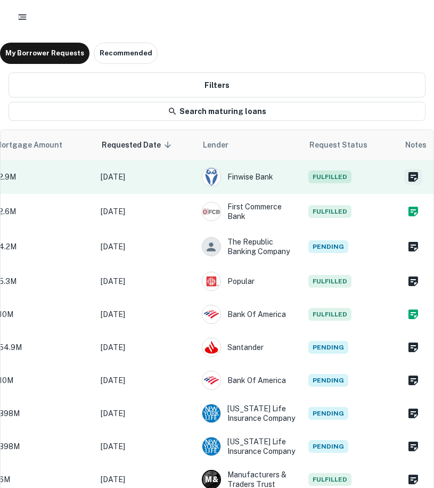
click at [407, 178] on icon "Create a note for this borrower request" at bounding box center [413, 176] width 13 height 13
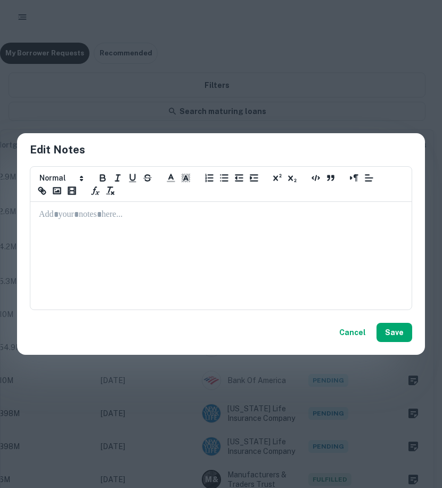
click at [112, 213] on p at bounding box center [221, 215] width 364 height 12
click at [398, 334] on button "Save" at bounding box center [395, 332] width 36 height 19
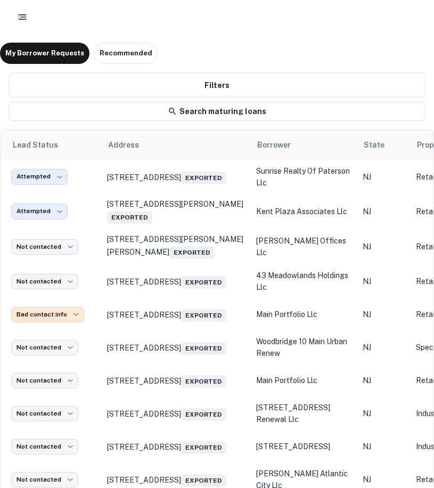
scroll to position [0, 7]
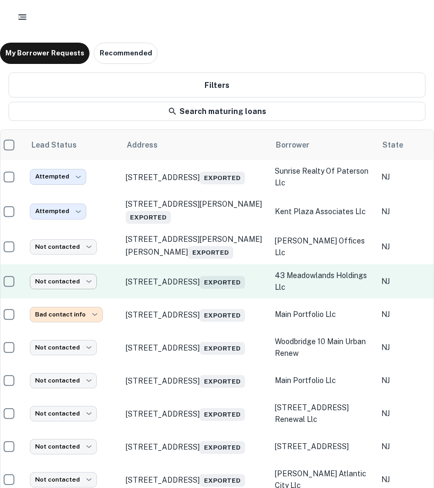
click at [54, 283] on body "**********" at bounding box center [217, 244] width 434 height 488
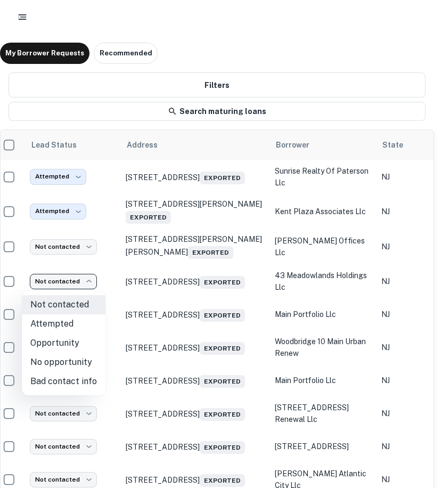
click at [53, 321] on li "Attempted" at bounding box center [64, 323] width 84 height 19
type input "*********"
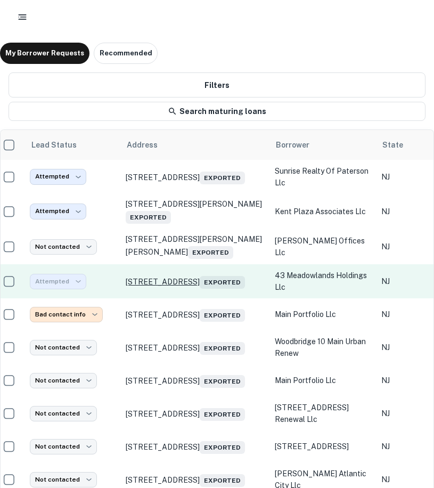
click at [162, 278] on p "[STREET_ADDRESS] Exported" at bounding box center [195, 281] width 139 height 15
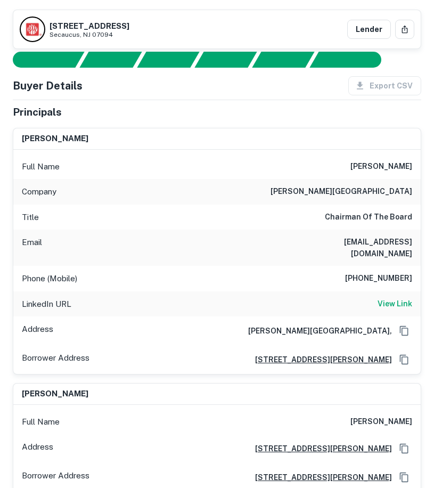
scroll to position [84, 0]
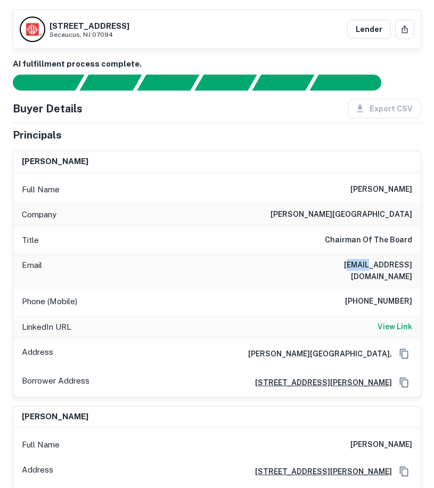
drag, startPoint x: 299, startPoint y: 265, endPoint x: 325, endPoint y: 265, distance: 26.6
click at [325, 265] on h6 "[EMAIL_ADDRESS][DOMAIN_NAME]" at bounding box center [348, 270] width 128 height 23
drag, startPoint x: 325, startPoint y: 265, endPoint x: 294, endPoint y: 262, distance: 32.1
click at [294, 262] on div "Email [EMAIL_ADDRESS][DOMAIN_NAME]" at bounding box center [217, 271] width 408 height 36
drag, startPoint x: 295, startPoint y: 263, endPoint x: 430, endPoint y: 267, distance: 135.4
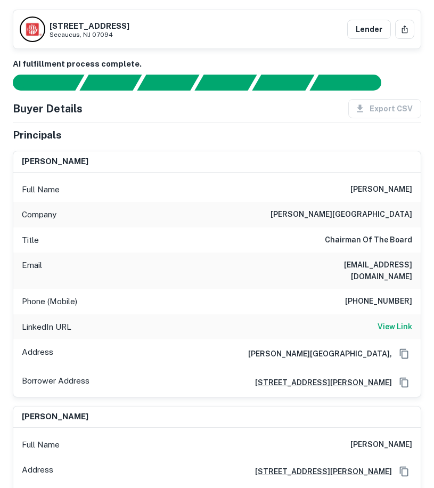
drag, startPoint x: 430, startPoint y: 267, endPoint x: 377, endPoint y: 265, distance: 53.8
copy h6 "[EMAIL_ADDRESS][DOMAIN_NAME]"
drag, startPoint x: 50, startPoint y: 28, endPoint x: 114, endPoint y: 36, distance: 65.0
click at [114, 36] on div "[STREET_ADDRESS]" at bounding box center [90, 30] width 80 height 17
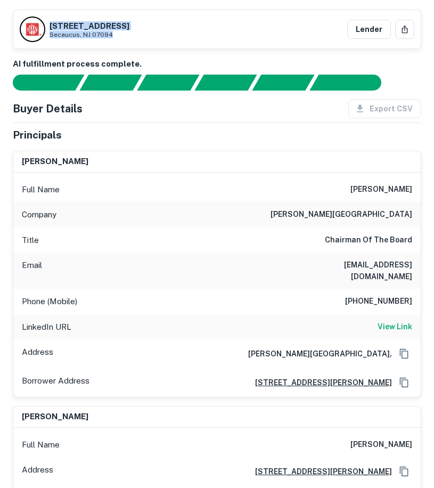
drag, startPoint x: 114, startPoint y: 36, endPoint x: 96, endPoint y: 28, distance: 19.3
copy div "[STREET_ADDRESS]"
drag, startPoint x: 76, startPoint y: 159, endPoint x: 13, endPoint y: 161, distance: 63.4
click at [13, 161] on div "[PERSON_NAME] Full Name [PERSON_NAME] Company [PERSON_NAME] regional hospital T…" at bounding box center [217, 274] width 409 height 247
drag, startPoint x: 13, startPoint y: 161, endPoint x: 43, endPoint y: 162, distance: 29.9
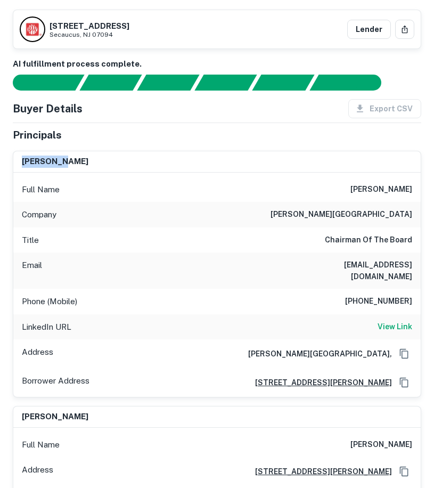
copy h6 "[PERSON_NAME]"
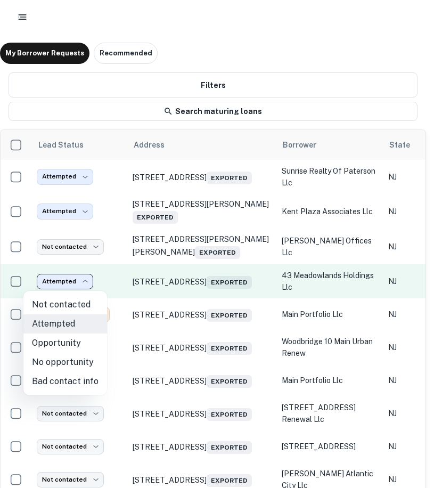
click at [58, 284] on body "**********" at bounding box center [217, 244] width 434 height 488
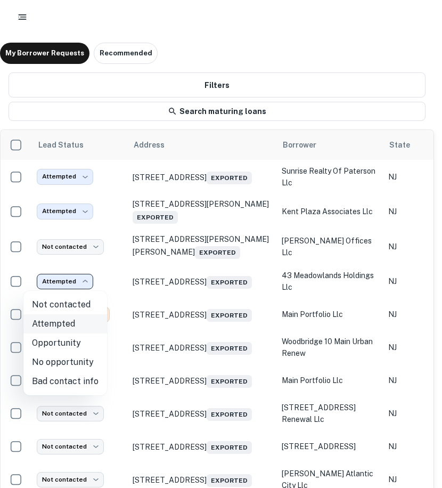
click at [53, 323] on li "Attempted" at bounding box center [65, 323] width 84 height 19
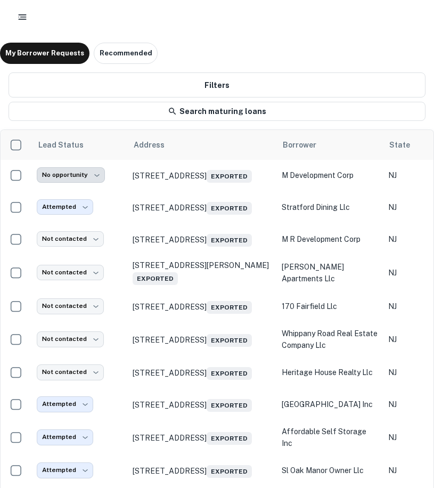
drag, startPoint x: 126, startPoint y: 483, endPoint x: 183, endPoint y: 487, distance: 57.7
click at [184, 487] on div "**********" at bounding box center [217, 310] width 433 height 361
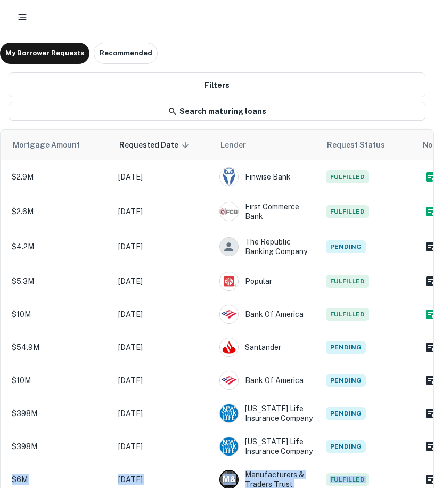
scroll to position [0, 828]
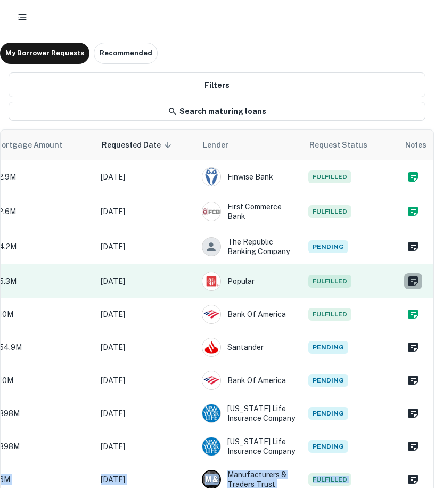
click at [409, 283] on icon "Create a note for this borrower request" at bounding box center [414, 281] width 10 height 10
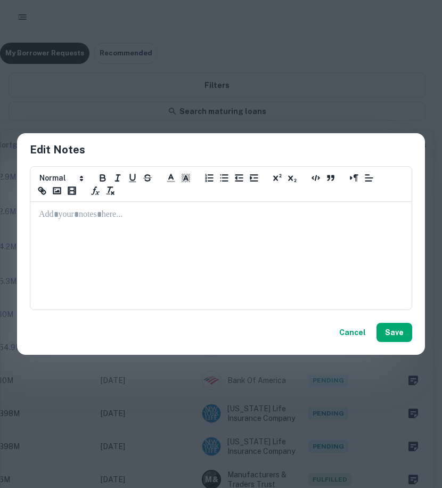
click at [61, 218] on p at bounding box center [221, 215] width 364 height 12
click at [381, 334] on button "Save" at bounding box center [395, 332] width 36 height 19
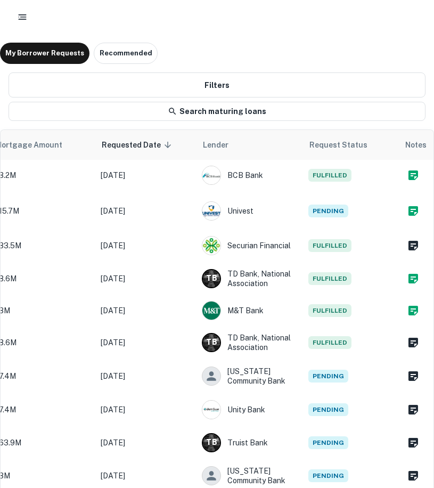
scroll to position [373, 0]
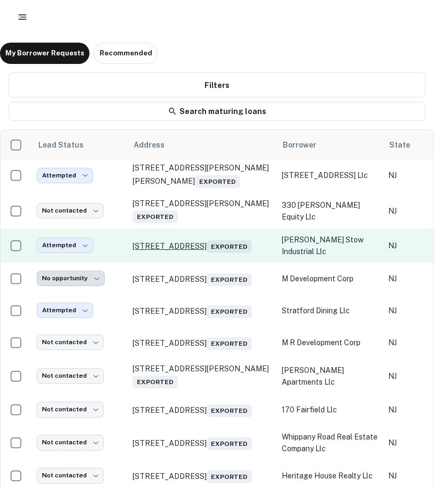
click at [177, 253] on p "[STREET_ADDRESS] Exported" at bounding box center [202, 245] width 139 height 15
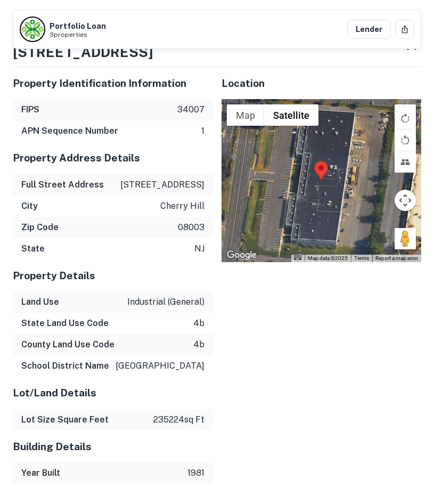
scroll to position [1682, 0]
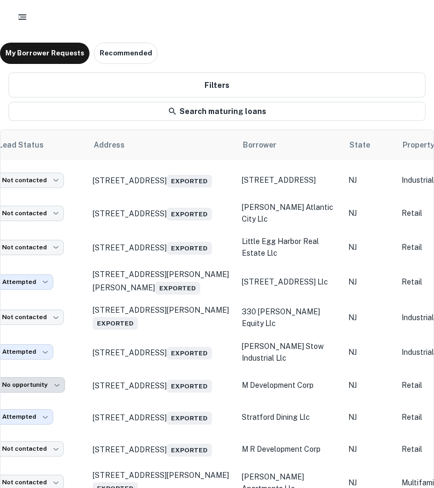
scroll to position [266, 0]
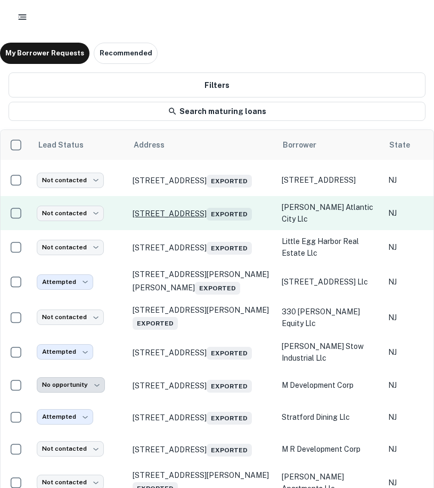
click at [160, 221] on p "[STREET_ADDRESS] Exported" at bounding box center [202, 213] width 139 height 15
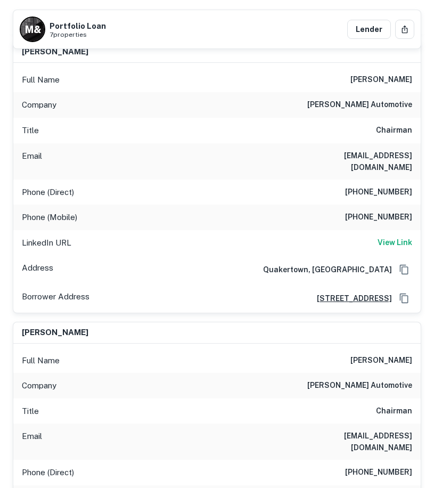
scroll to position [716, 0]
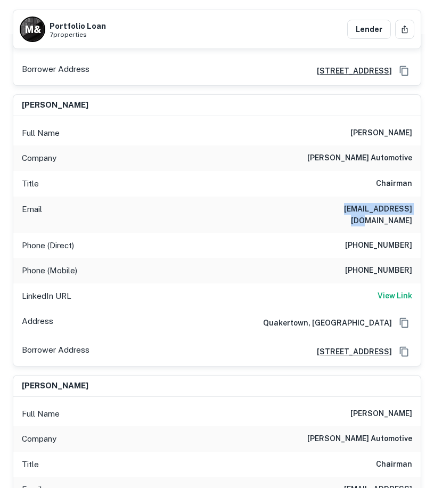
drag, startPoint x: 339, startPoint y: 186, endPoint x: 419, endPoint y: 191, distance: 80.6
click at [419, 197] on div "Email [EMAIL_ADDRESS][DOMAIN_NAME]" at bounding box center [217, 215] width 408 height 36
drag, startPoint x: 419, startPoint y: 191, endPoint x: 361, endPoint y: 190, distance: 58.6
copy h6 "[EMAIL_ADDRESS][DOMAIN_NAME]"
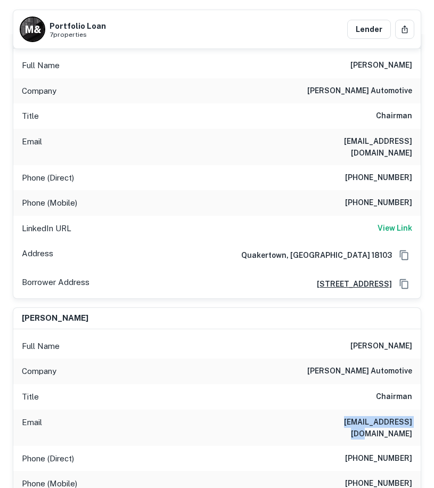
scroll to position [450, 0]
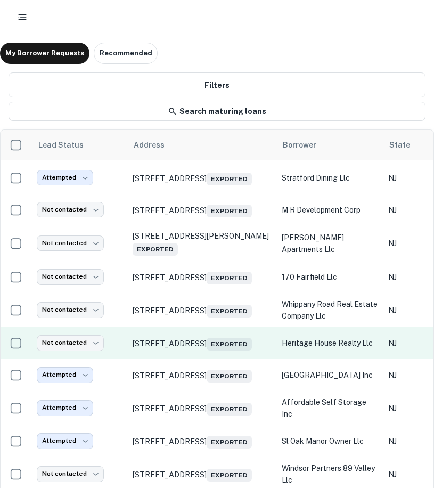
scroll to position [32, 0]
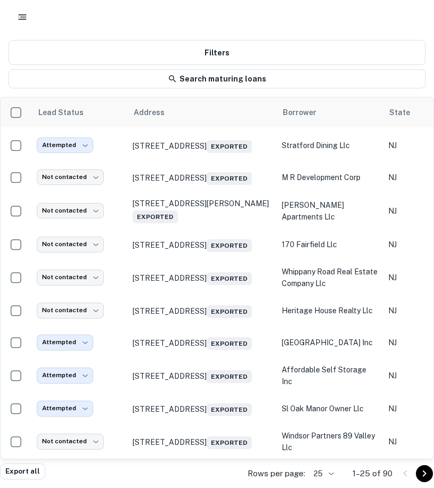
click at [421, 474] on icon "Go to next page" at bounding box center [424, 473] width 13 height 13
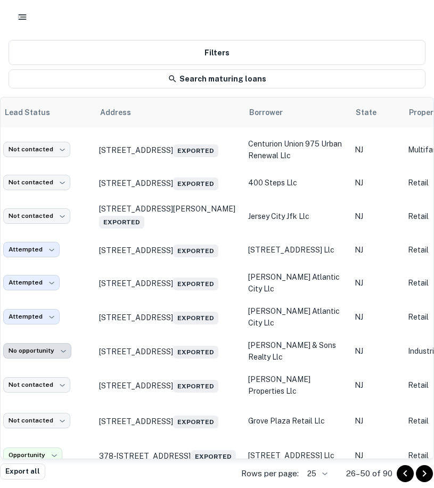
scroll to position [206, 0]
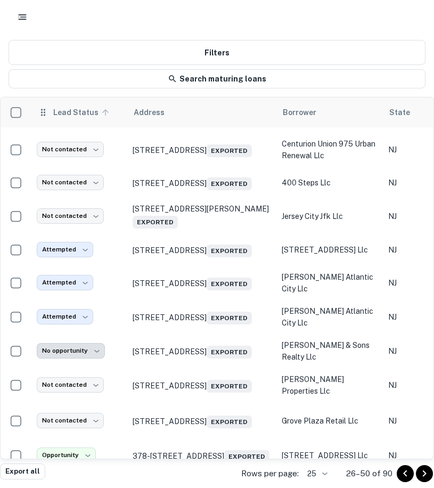
click at [70, 111] on span "Lead Status" at bounding box center [83, 112] width 60 height 13
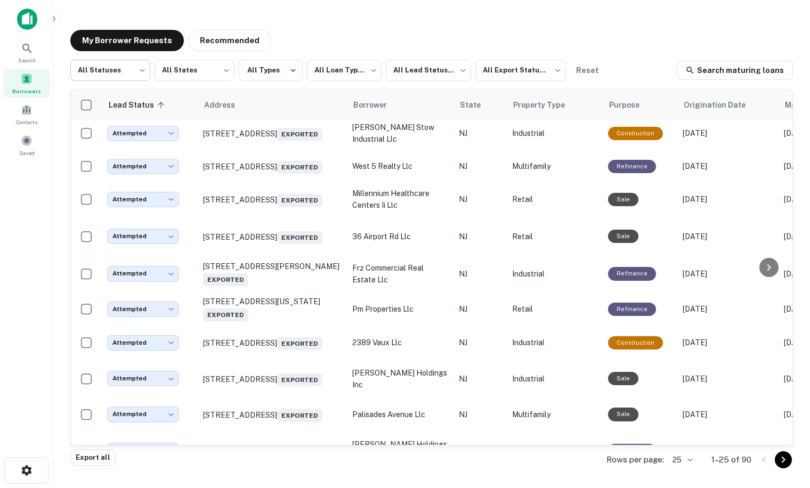
click at [106, 68] on body "**********" at bounding box center [405, 244] width 810 height 488
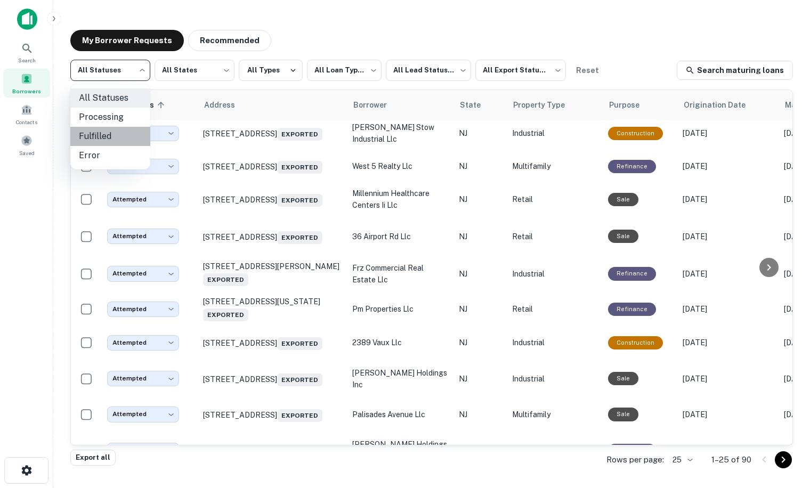
click at [94, 135] on li "Fulfilled" at bounding box center [110, 136] width 80 height 19
type input "*********"
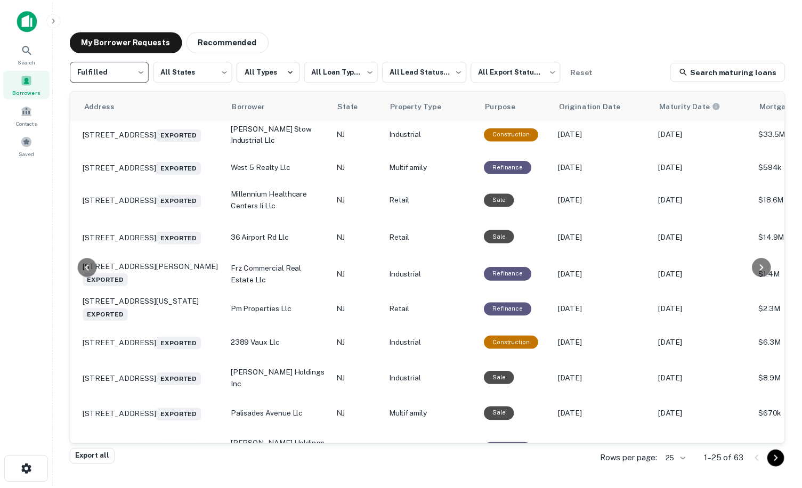
scroll to position [206, 0]
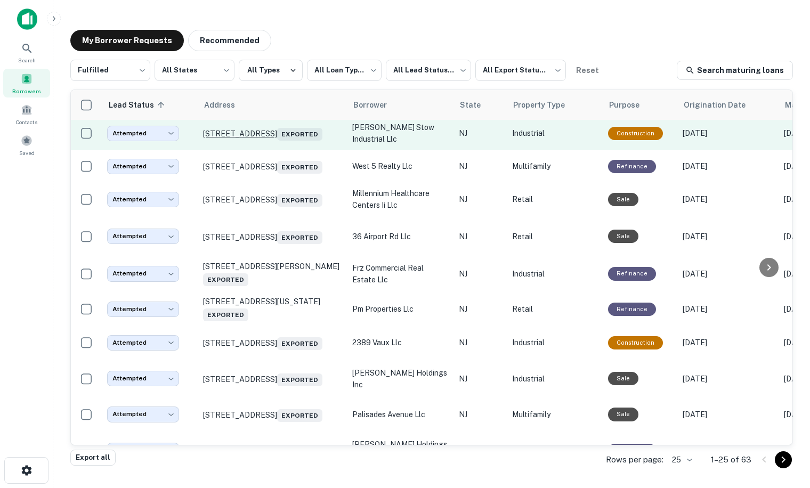
click at [259, 133] on p "[STREET_ADDRESS] Exported" at bounding box center [272, 133] width 139 height 15
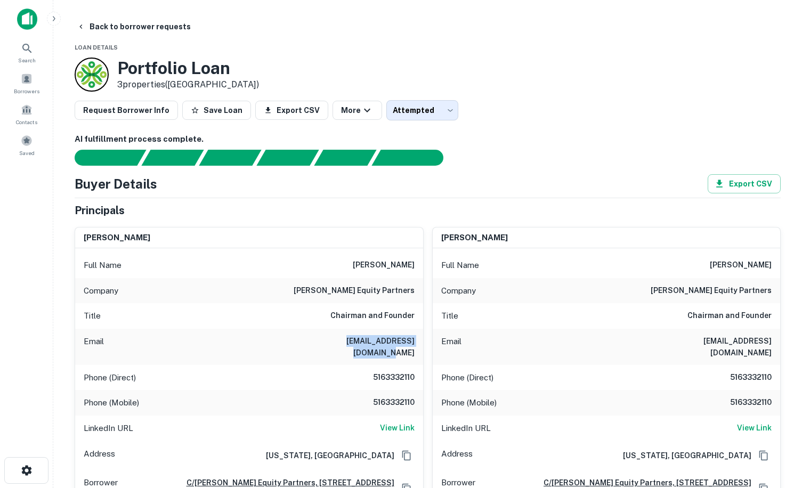
drag, startPoint x: 319, startPoint y: 340, endPoint x: 417, endPoint y: 336, distance: 98.1
click at [417, 336] on div "Email [EMAIL_ADDRESS][DOMAIN_NAME]" at bounding box center [249, 347] width 348 height 36
drag, startPoint x: 417, startPoint y: 336, endPoint x: 390, endPoint y: 342, distance: 27.4
copy h6 "[EMAIL_ADDRESS][DOMAIN_NAME]"
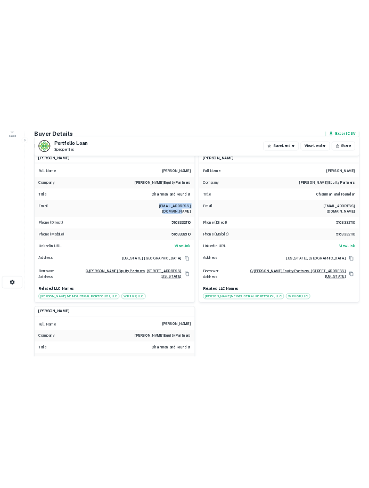
scroll to position [90, 0]
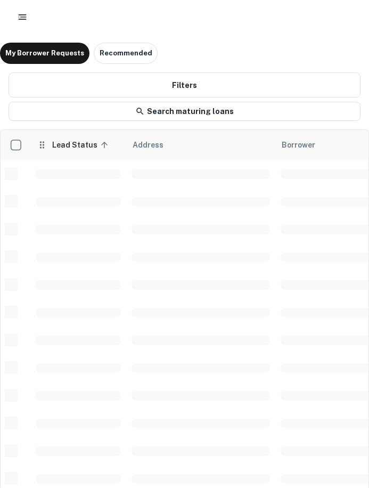
scroll to position [206, 0]
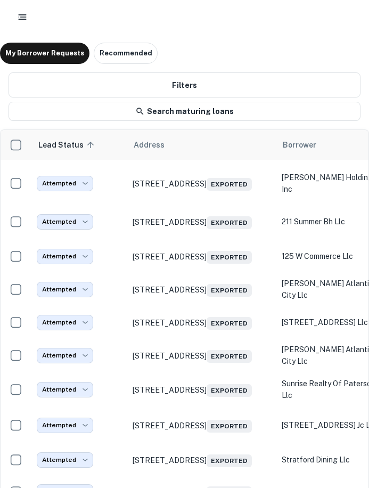
drag, startPoint x: 94, startPoint y: 483, endPoint x: 219, endPoint y: 483, distance: 124.7
click at [219, 483] on div "Lead Status sorted ascending Address Borrower State Property Type Purpose Origi…" at bounding box center [185, 310] width 368 height 361
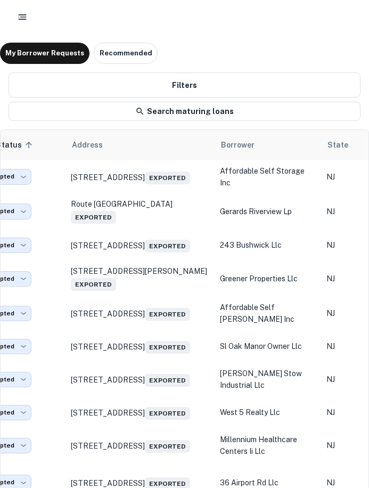
scroll to position [0, 0]
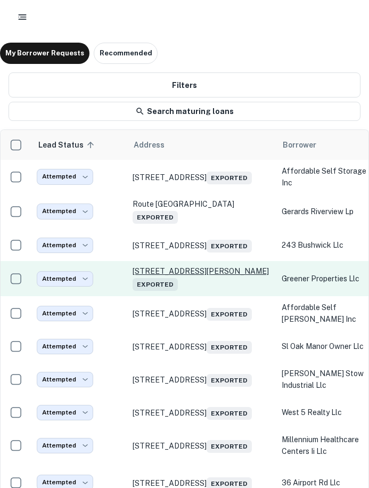
click at [167, 278] on p "[STREET_ADDRESS][PERSON_NAME] Exported" at bounding box center [202, 278] width 139 height 25
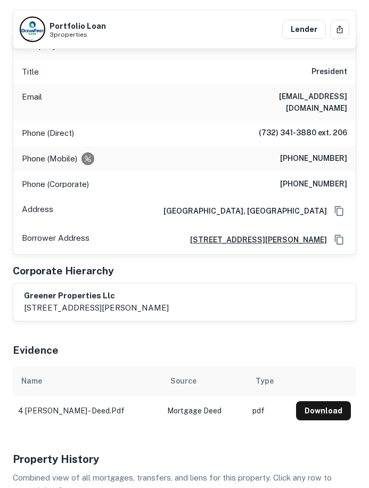
scroll to position [171, 0]
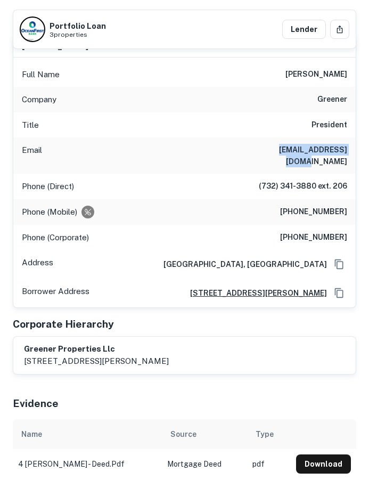
drag, startPoint x: 262, startPoint y: 149, endPoint x: 377, endPoint y: 157, distance: 115.3
click at [369, 157] on html "Back to borrower requests Portfolio Loan 3 properties Lender AI fulfillment pro…" at bounding box center [184, 73] width 369 height 488
drag, startPoint x: 377, startPoint y: 157, endPoint x: 325, endPoint y: 152, distance: 51.9
drag, startPoint x: 283, startPoint y: 72, endPoint x: 353, endPoint y: 74, distance: 69.8
click at [353, 74] on div "Full Name [PERSON_NAME]" at bounding box center [184, 75] width 343 height 26
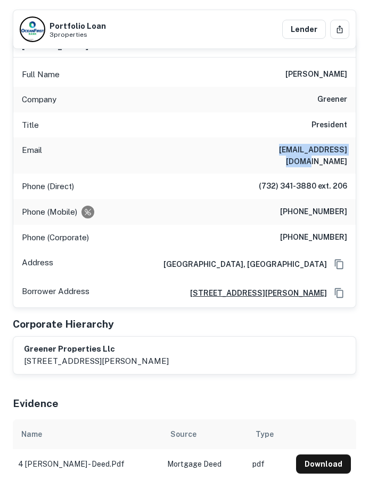
drag, startPoint x: 353, startPoint y: 74, endPoint x: 336, endPoint y: 72, distance: 16.6
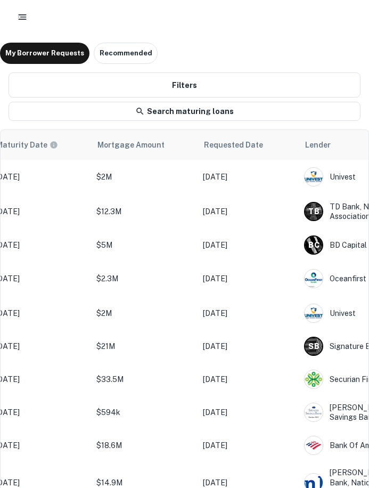
scroll to position [0, 893]
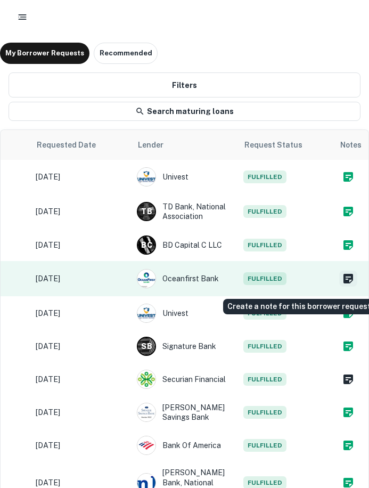
click at [342, 281] on icon "Create a note for this borrower request" at bounding box center [348, 278] width 13 height 13
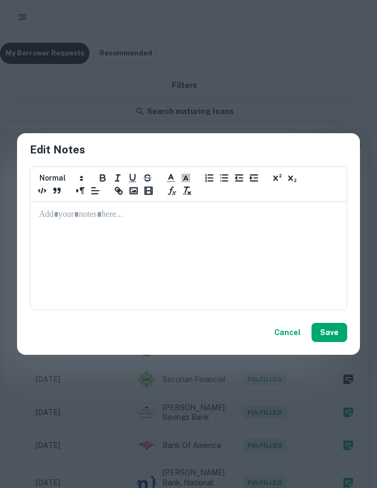
click at [70, 223] on div at bounding box center [188, 255] width 315 height 107
click at [328, 335] on button "Save" at bounding box center [330, 332] width 36 height 19
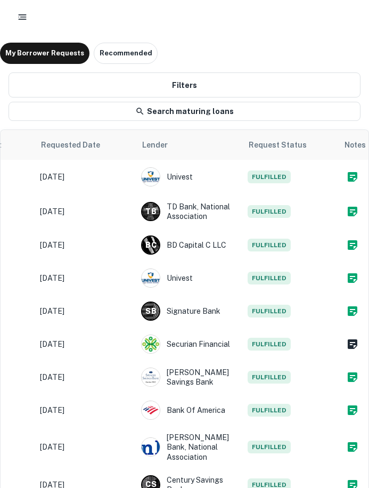
scroll to position [0, 887]
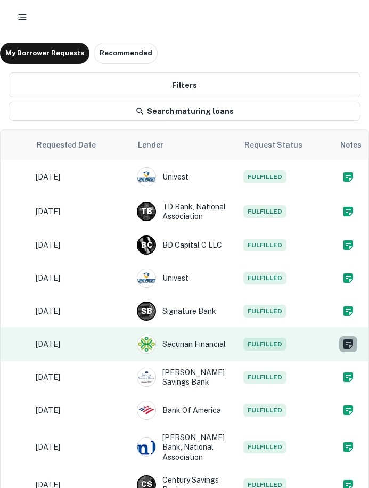
click at [347, 351] on icon "Create a note for this borrower request" at bounding box center [348, 344] width 13 height 13
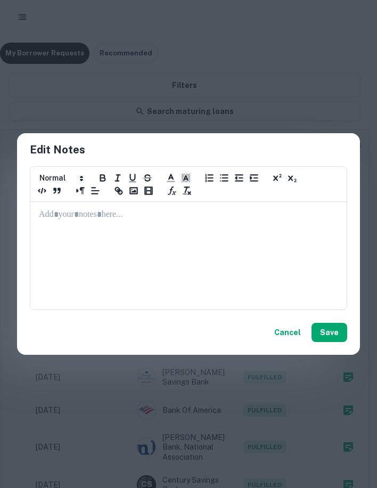
click at [51, 213] on p at bounding box center [188, 215] width 299 height 12
click at [324, 336] on button "Save" at bounding box center [330, 332] width 36 height 19
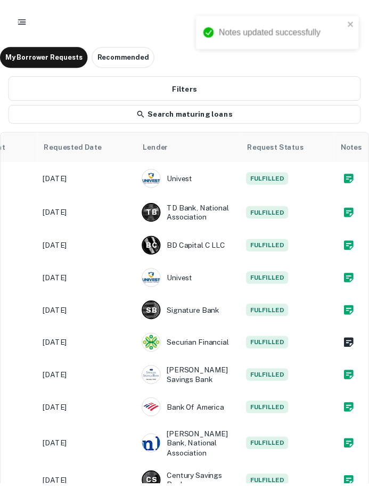
scroll to position [0, 885]
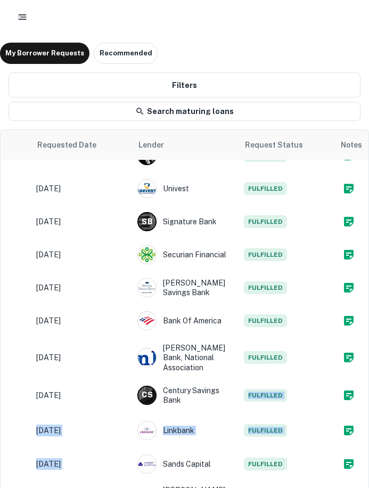
drag, startPoint x: 270, startPoint y: 483, endPoint x: 238, endPoint y: 485, distance: 32.0
click at [238, 485] on div "Lead Status sorted ascending Address Borrower State Property Type Purpose Origi…" at bounding box center [185, 310] width 368 height 361
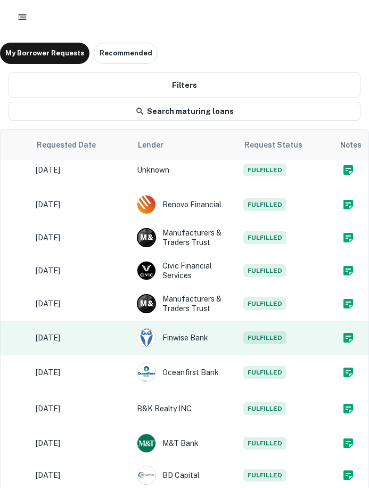
scroll to position [32, 0]
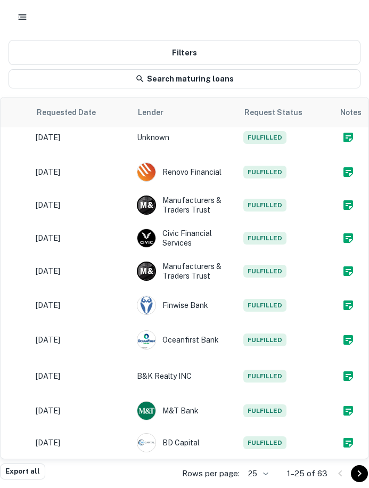
click at [355, 474] on icon "Go to next page" at bounding box center [359, 473] width 13 height 13
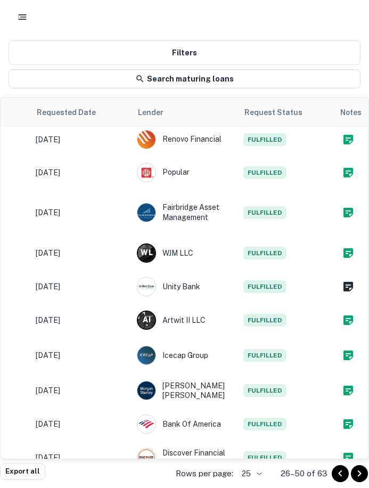
scroll to position [286, 893]
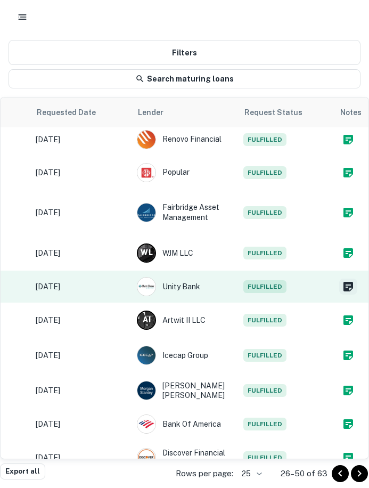
click at [342, 288] on icon "Create a note for this borrower request" at bounding box center [348, 286] width 13 height 13
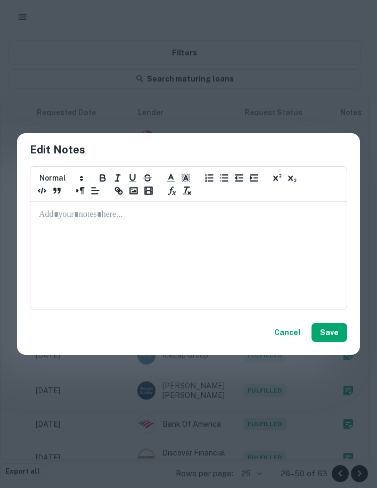
click at [60, 222] on div at bounding box center [188, 255] width 315 height 107
click at [340, 335] on button "Save" at bounding box center [330, 332] width 36 height 19
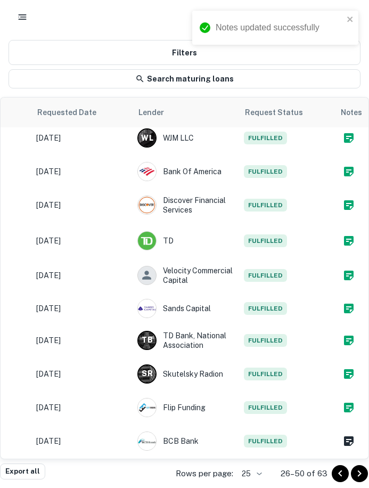
scroll to position [565, 885]
click at [360, 474] on icon "Go to next page" at bounding box center [360, 473] width 4 height 6
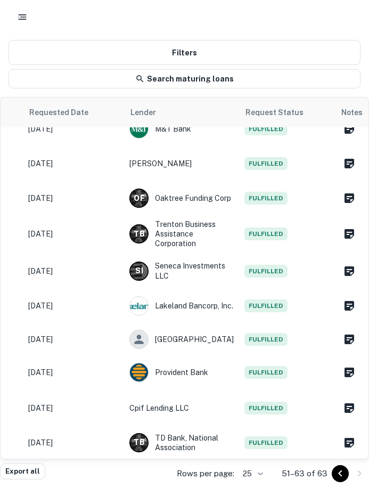
scroll to position [143, 0]
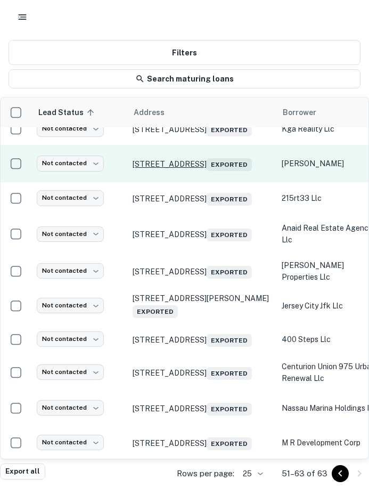
click at [210, 156] on p "[STREET_ADDRESS] Exported" at bounding box center [202, 163] width 139 height 15
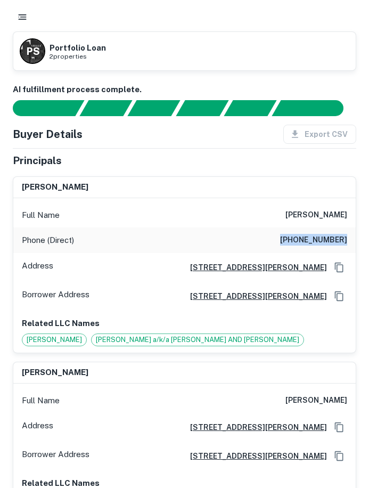
drag, startPoint x: 292, startPoint y: 241, endPoint x: 350, endPoint y: 239, distance: 57.6
click at [350, 239] on div "Phone (Direct) [PHONE_NUMBER]" at bounding box center [184, 240] width 343 height 26
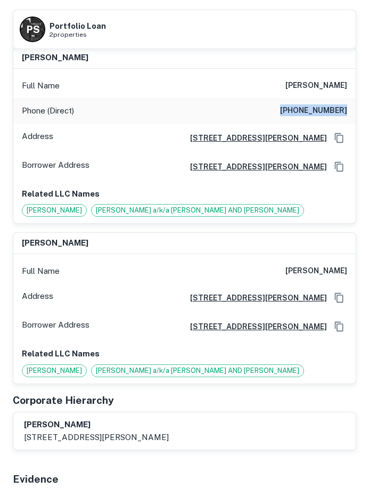
drag, startPoint x: 350, startPoint y: 239, endPoint x: 332, endPoint y: 240, distance: 17.6
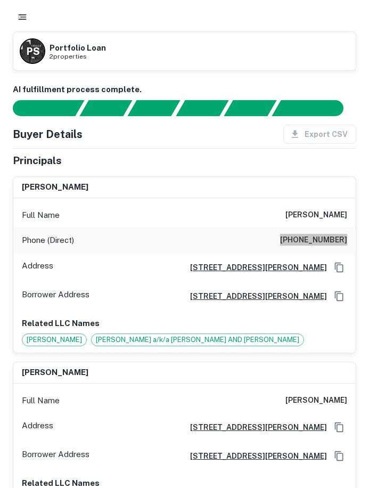
scroll to position [30, 0]
click at [321, 214] on h6 "[PERSON_NAME]" at bounding box center [317, 215] width 62 height 13
drag, startPoint x: 300, startPoint y: 214, endPoint x: 352, endPoint y: 214, distance: 51.7
click at [352, 214] on div "Full Name [PERSON_NAME]" at bounding box center [184, 215] width 343 height 26
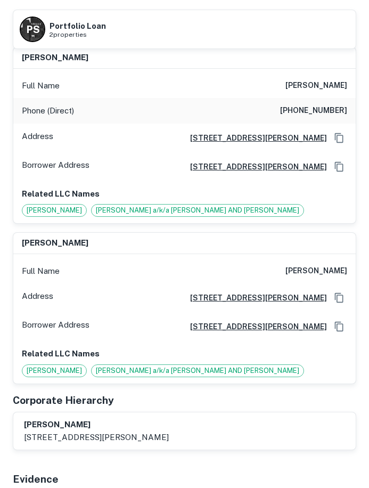
drag, startPoint x: 352, startPoint y: 214, endPoint x: 330, endPoint y: 214, distance: 22.4
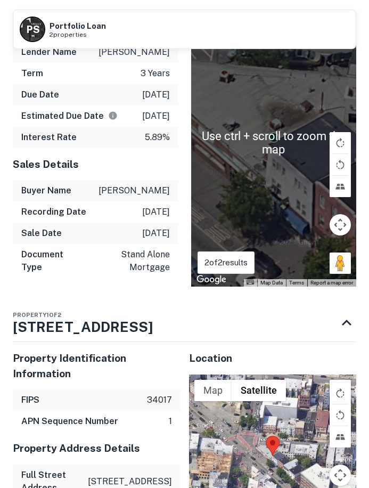
scroll to position [1073, 0]
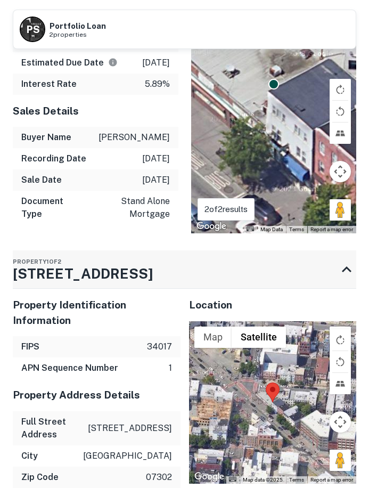
click at [347, 279] on icon at bounding box center [346, 269] width 19 height 19
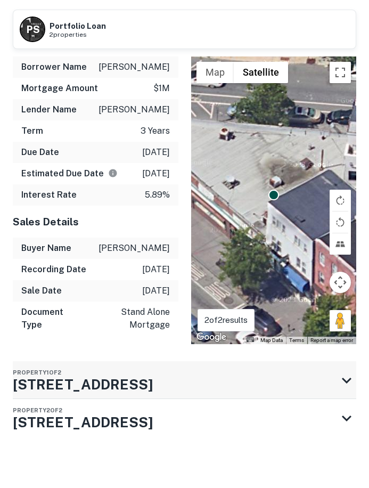
scroll to position [978, 0]
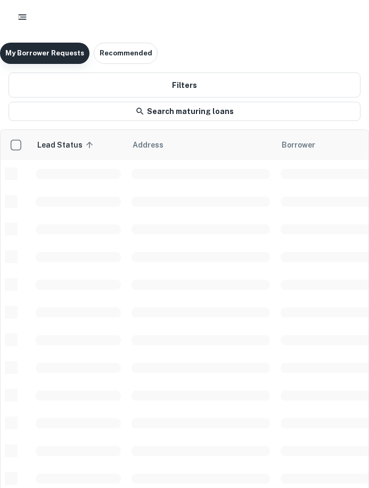
scroll to position [143, 0]
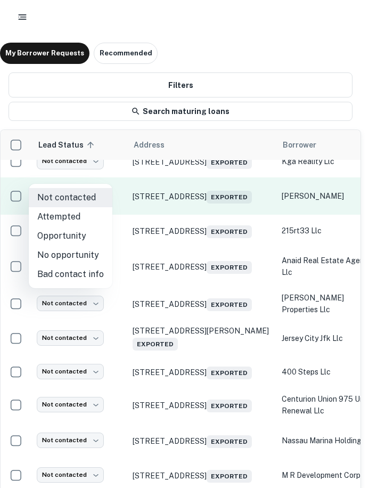
click at [54, 172] on body "My Borrower Requests Recommended Filters Search maturing loans Lead Status sort…" at bounding box center [184, 244] width 369 height 488
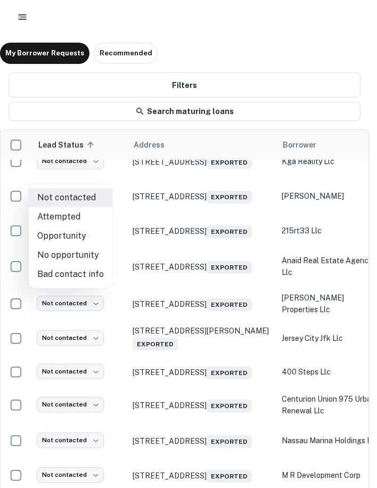
click at [56, 219] on li "Attempted" at bounding box center [71, 216] width 84 height 19
type input "*********"
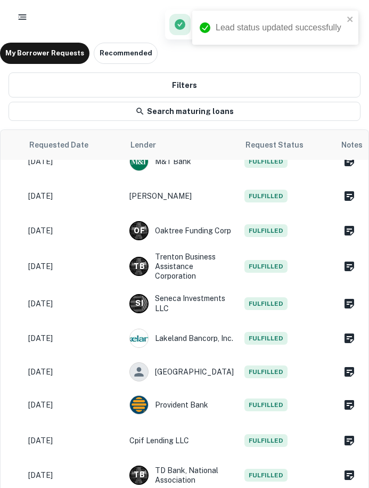
scroll to position [142, 893]
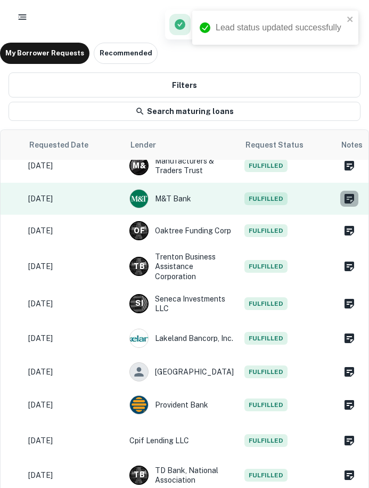
click at [345, 194] on icon "Create a note for this borrower request" at bounding box center [350, 199] width 10 height 10
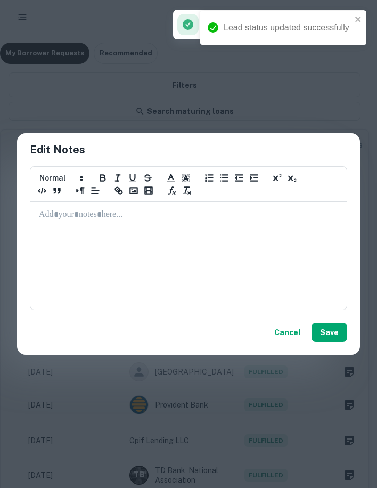
click at [82, 215] on p at bounding box center [188, 215] width 299 height 12
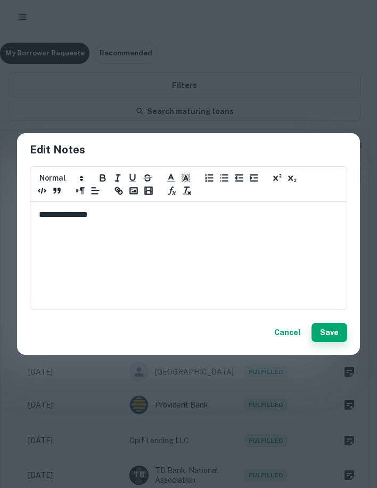
click at [333, 332] on button "Save" at bounding box center [330, 332] width 36 height 19
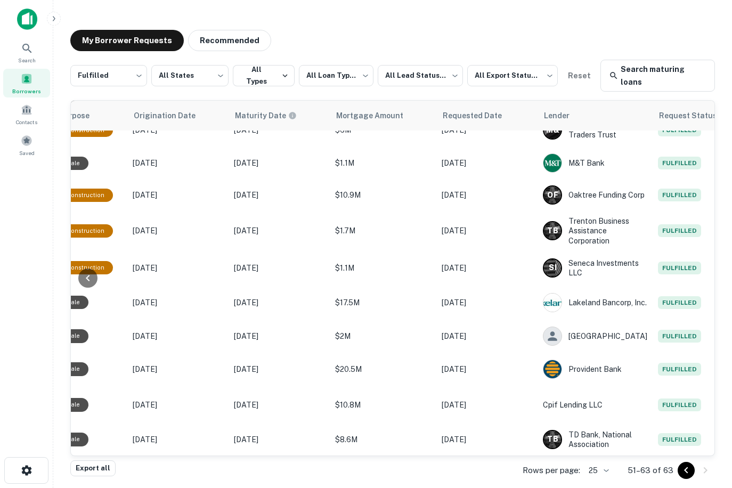
scroll to position [148, 617]
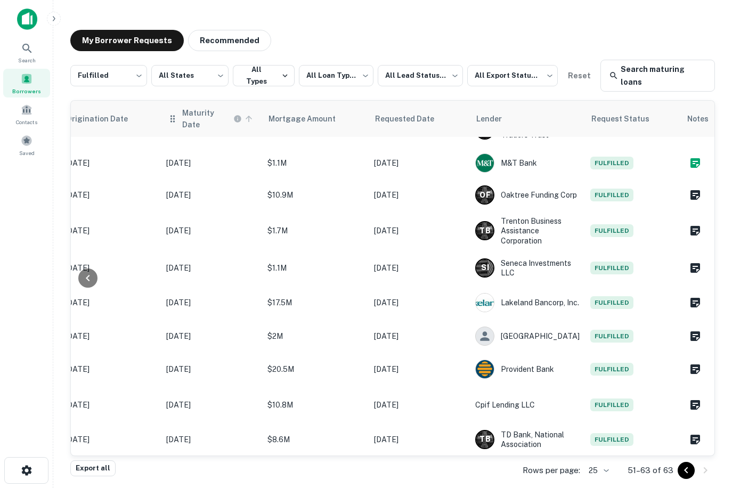
click at [249, 116] on icon at bounding box center [249, 119] width 10 height 10
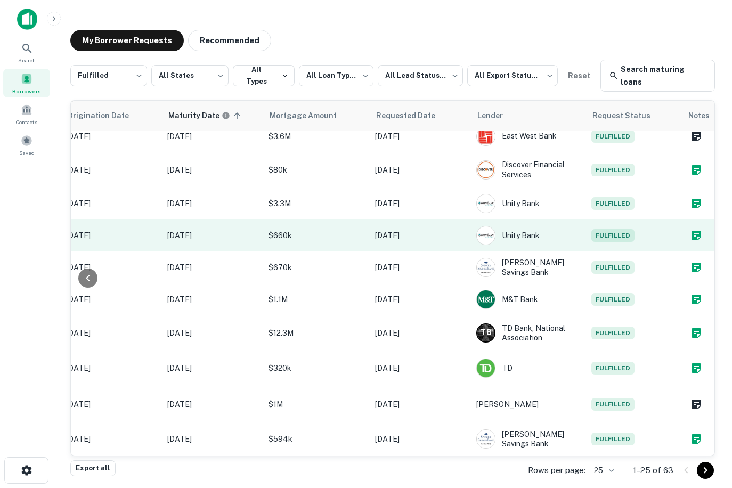
scroll to position [0, 616]
